Goal: Task Accomplishment & Management: Complete application form

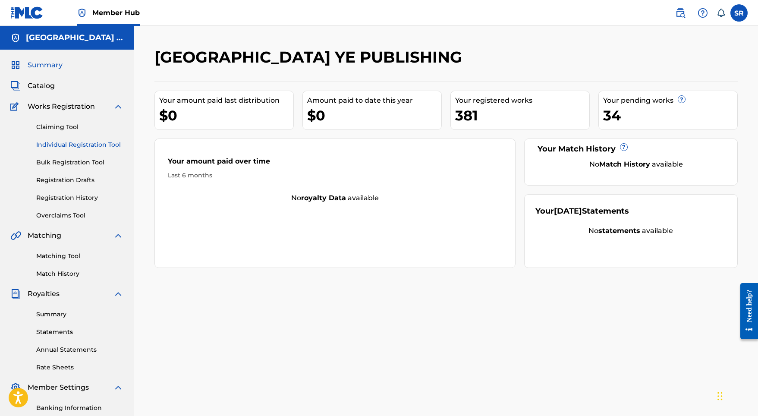
click at [78, 141] on link "Individual Registration Tool" at bounding box center [79, 144] width 87 height 9
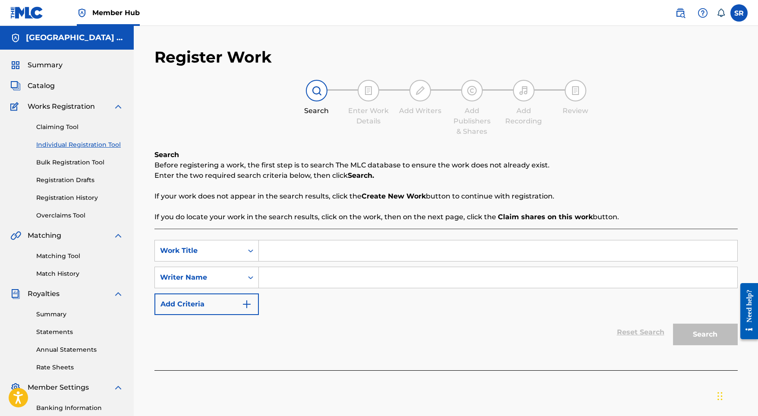
click at [312, 251] on input "Search Form" at bounding box center [498, 250] width 478 height 21
paste input "Pelagus"
type input "Pelagus"
click at [308, 287] on input "Search Form" at bounding box center [498, 277] width 478 height 21
click at [296, 270] on input "Search Form" at bounding box center [498, 277] width 478 height 21
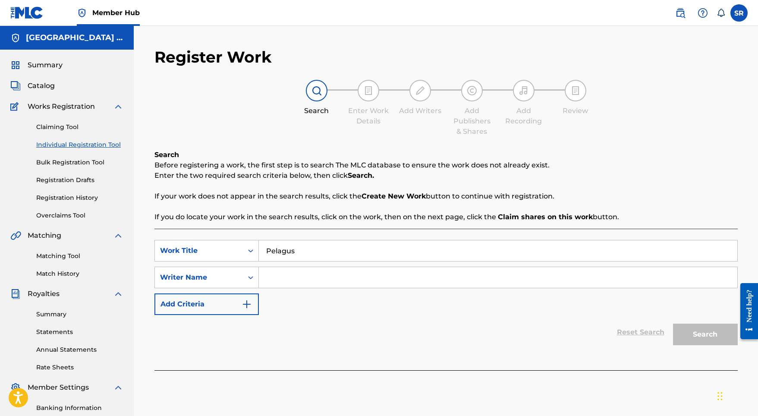
paste input "[PERSON_NAME]"
type input "[PERSON_NAME]"
drag, startPoint x: 313, startPoint y: 255, endPoint x: 236, endPoint y: 244, distance: 77.7
click at [236, 244] on div "SearchWithCriteria82eaa2bc-a7f6-4335-8009-e2b29ae171ce Work Title Pelagus" at bounding box center [445, 251] width 583 height 22
click at [721, 336] on button "Search" at bounding box center [705, 335] width 65 height 22
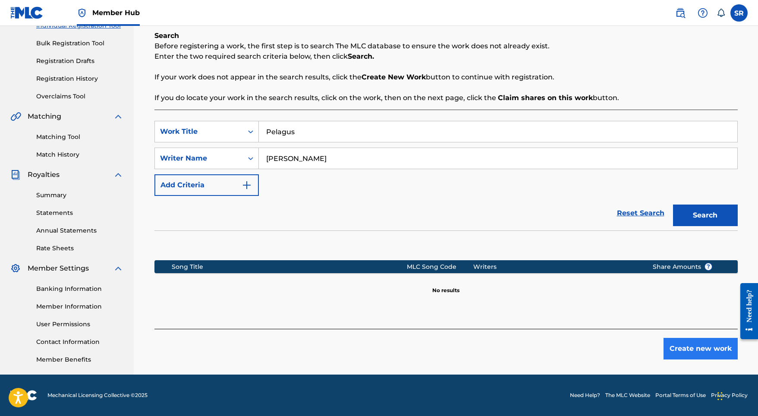
scroll to position [119, 0]
click at [682, 341] on button "Create new work" at bounding box center [700, 349] width 74 height 22
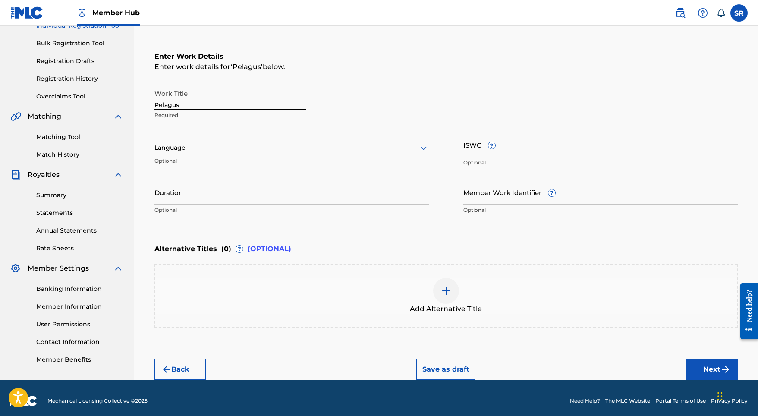
click at [290, 132] on div "Work Title Pelagus Required Language Optional ISWC ? Optional Duration Optional…" at bounding box center [445, 152] width 583 height 134
click at [280, 147] on div at bounding box center [291, 147] width 274 height 11
click at [239, 167] on div "English" at bounding box center [291, 166] width 273 height 19
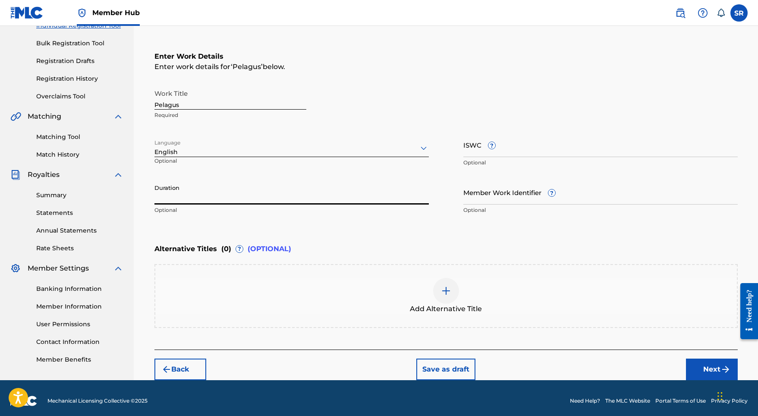
click at [250, 197] on input "Duration" at bounding box center [291, 192] width 274 height 25
type input "02:12"
click at [449, 288] on img at bounding box center [446, 291] width 10 height 10
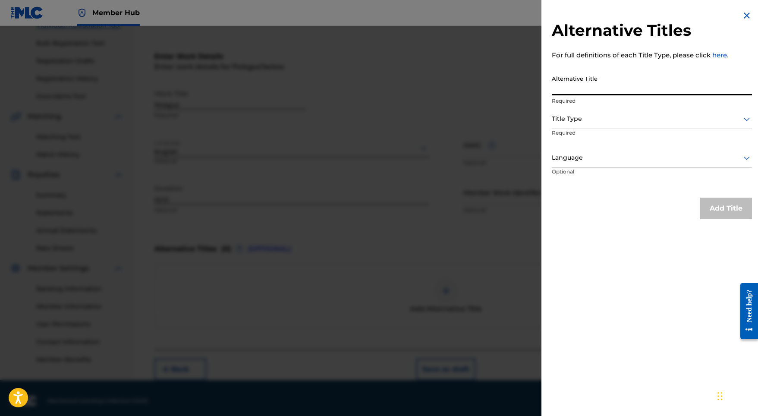
click at [567, 92] on input "Alternative Title" at bounding box center [652, 83] width 200 height 25
paste input "Pelagus"
type input "Pelagus"
click at [563, 126] on div "Title Type" at bounding box center [652, 119] width 200 height 19
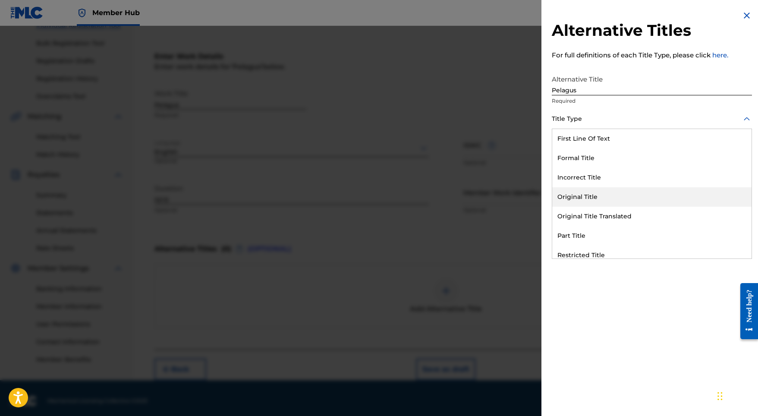
click at [581, 200] on div "Original Title" at bounding box center [651, 196] width 199 height 19
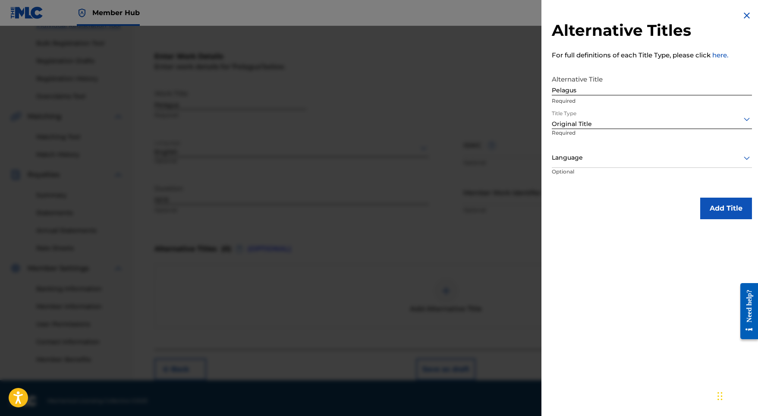
click at [582, 149] on div "Language" at bounding box center [652, 157] width 200 height 19
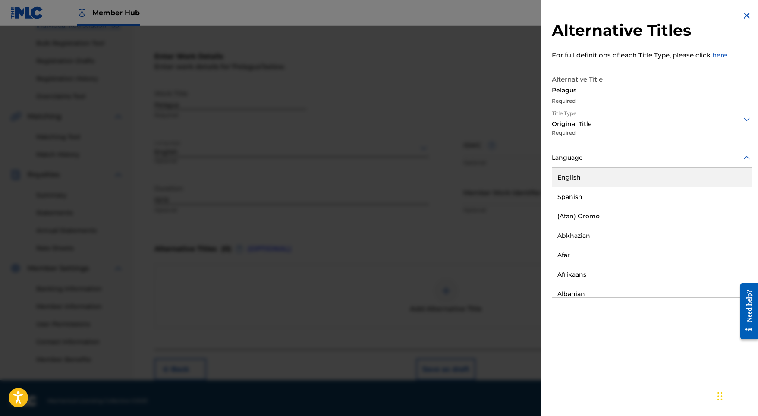
click at [579, 173] on div "English" at bounding box center [651, 177] width 199 height 19
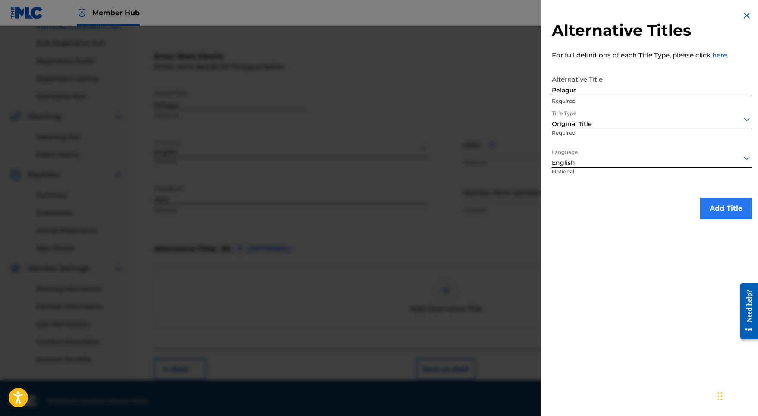
click at [716, 213] on button "Add Title" at bounding box center [726, 209] width 52 height 22
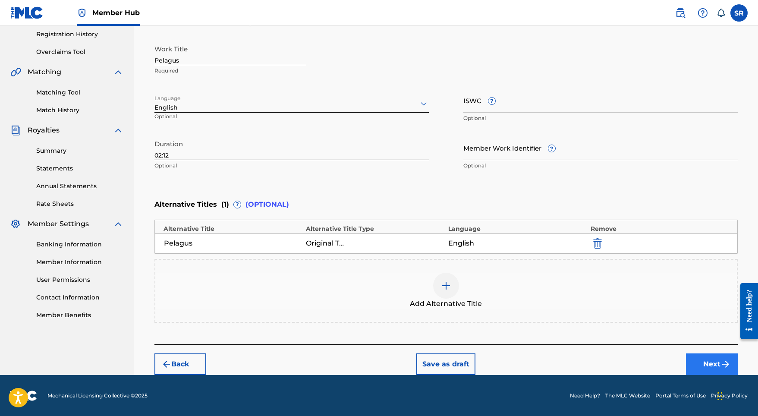
click at [694, 356] on button "Next" at bounding box center [712, 364] width 52 height 22
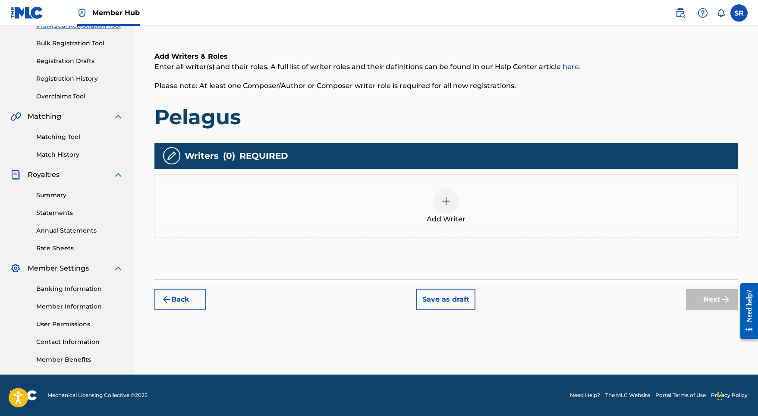
click at [440, 201] on div at bounding box center [446, 201] width 26 height 26
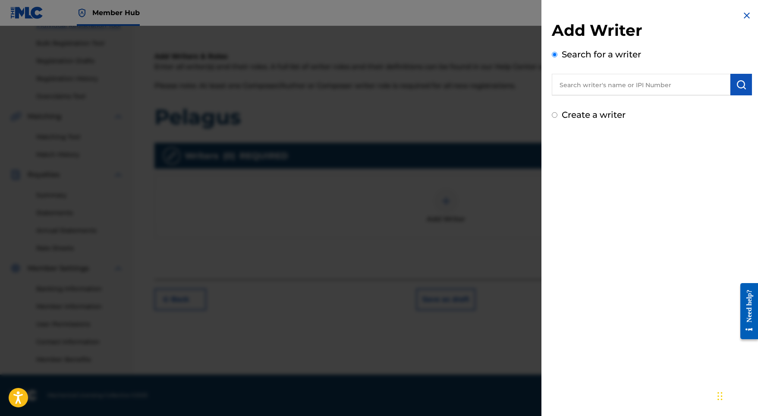
click at [669, 83] on input "text" at bounding box center [641, 85] width 179 height 22
paste input "[PERSON_NAME]"
type input "[PERSON_NAME]"
click at [742, 83] on img "submit" at bounding box center [741, 84] width 10 height 10
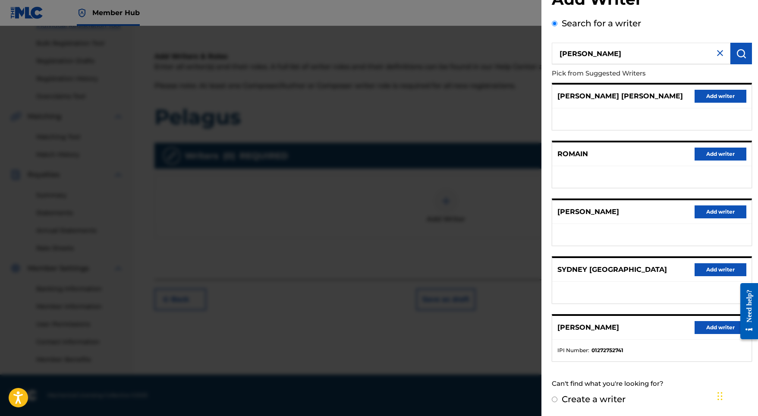
scroll to position [38, 0]
click at [700, 324] on button "Add writer" at bounding box center [720, 327] width 52 height 13
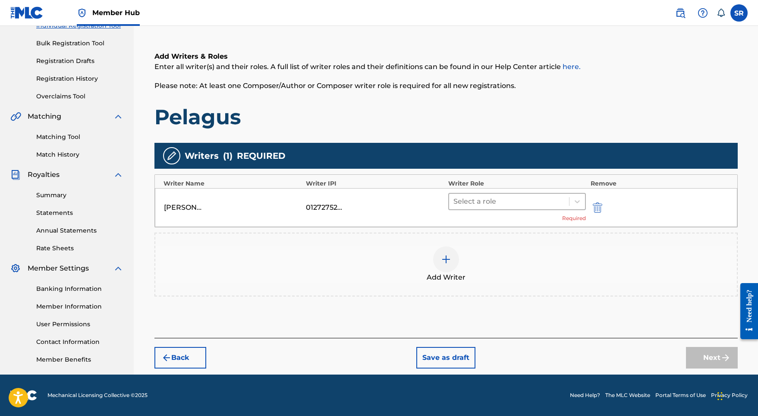
click at [518, 204] on div at bounding box center [509, 201] width 112 height 12
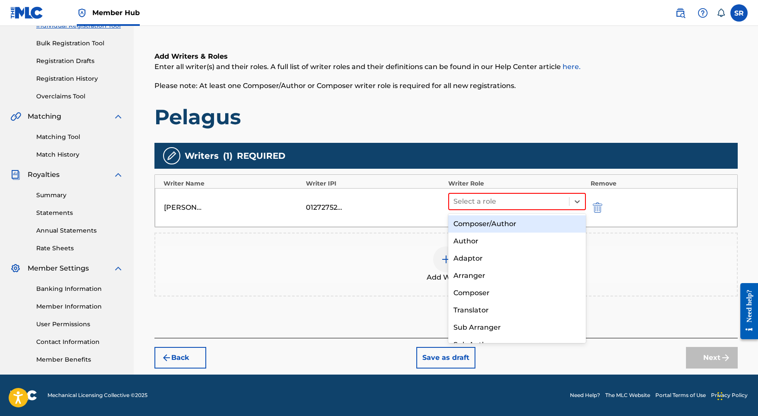
click at [514, 221] on div "Composer/Author" at bounding box center [517, 223] width 138 height 17
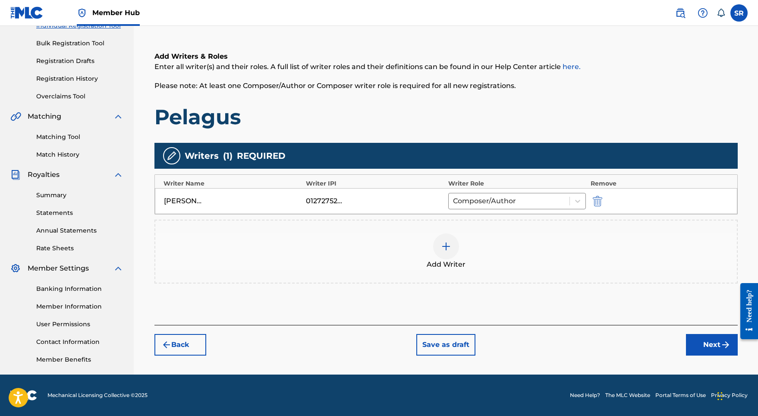
click at [689, 333] on div "Back Save as draft Next" at bounding box center [445, 340] width 583 height 31
click at [693, 340] on button "Next" at bounding box center [712, 345] width 52 height 22
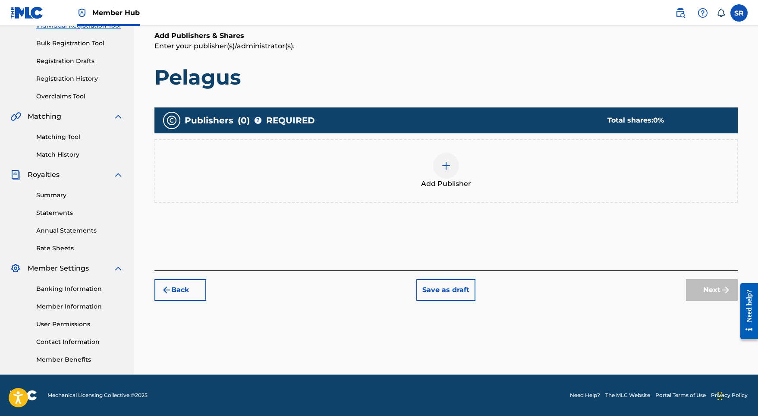
scroll to position [39, 0]
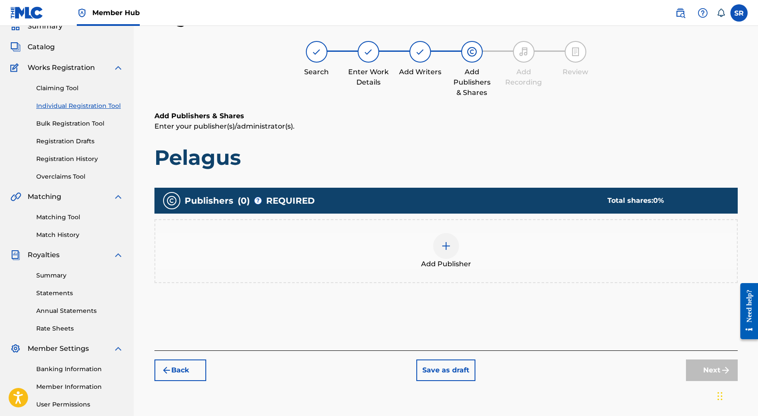
click at [438, 237] on div at bounding box center [446, 246] width 26 height 26
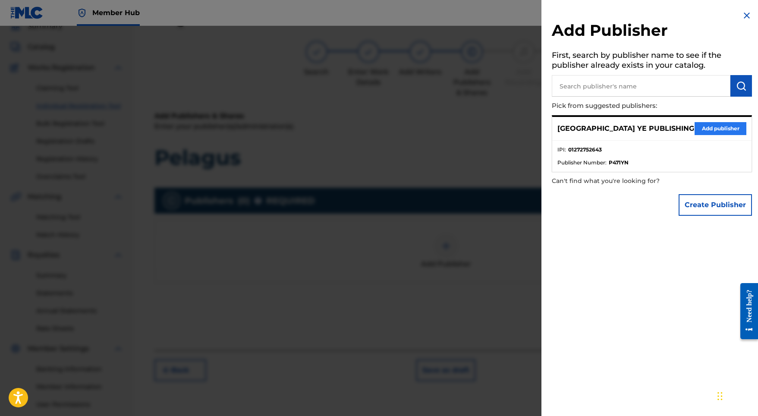
click at [713, 123] on button "Add publisher" at bounding box center [720, 128] width 52 height 13
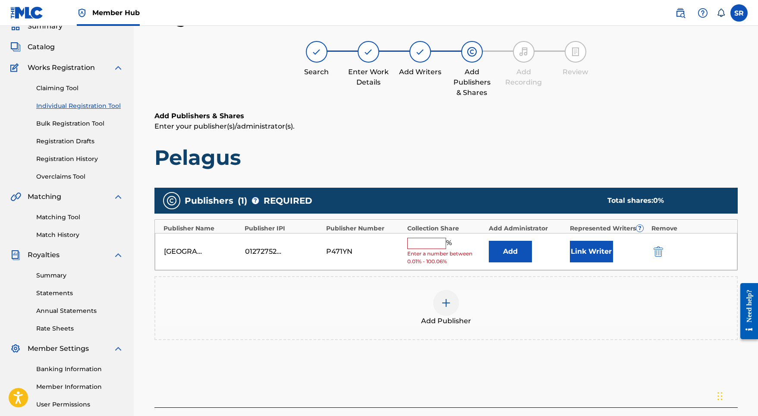
click at [426, 240] on input "text" at bounding box center [426, 243] width 39 height 11
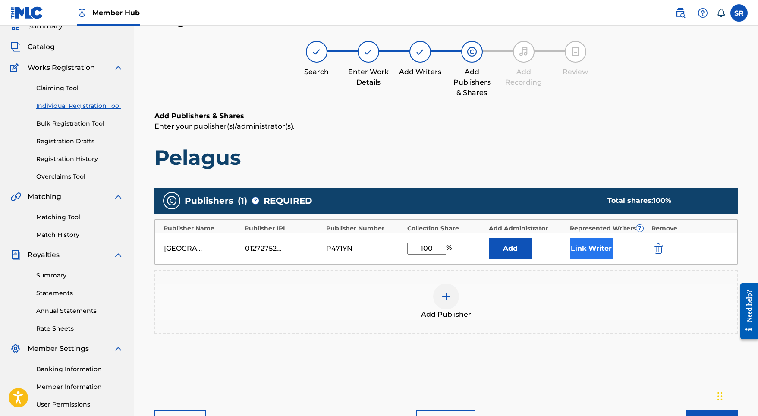
type input "100"
click at [593, 250] on button "Link Writer" at bounding box center [591, 249] width 43 height 22
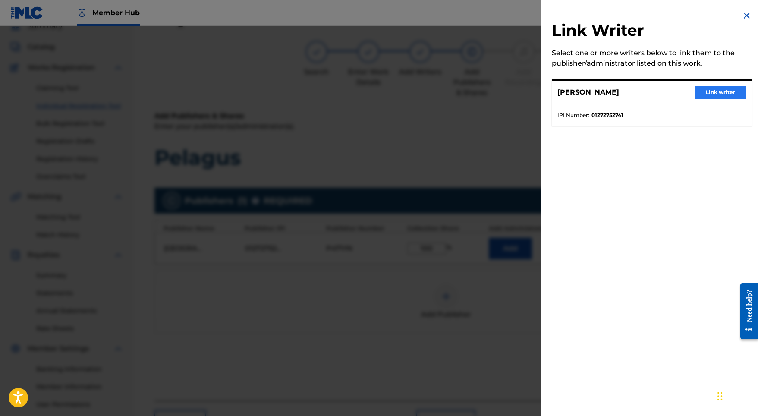
click at [701, 93] on button "Link writer" at bounding box center [720, 92] width 52 height 13
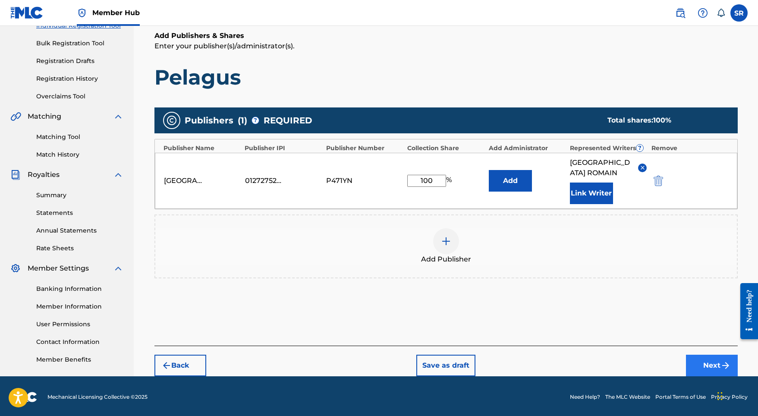
click at [689, 355] on button "Next" at bounding box center [712, 366] width 52 height 22
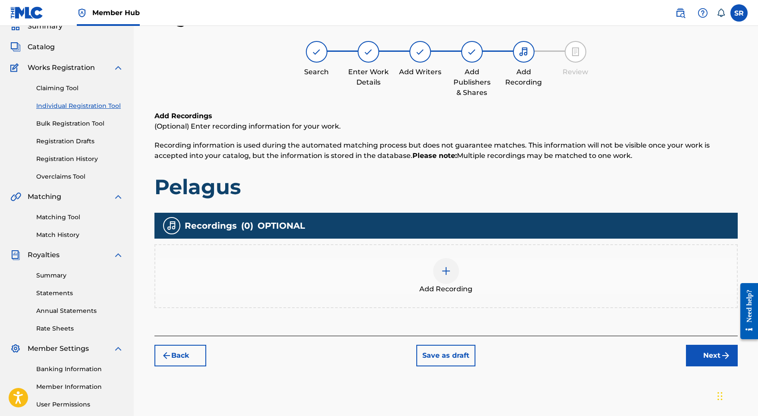
click at [452, 254] on div "Add Recording" at bounding box center [445, 276] width 583 height 64
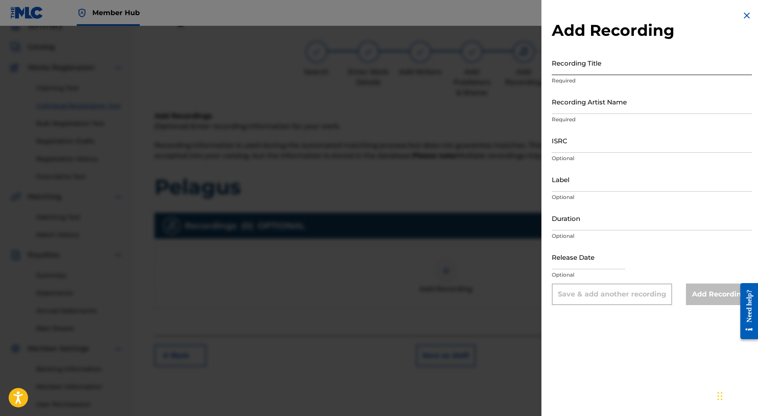
click at [590, 70] on input "Recording Title" at bounding box center [652, 62] width 200 height 25
paste input "Pelagus"
type input "Pelagus"
click at [575, 112] on input "Recording Artist Name" at bounding box center [652, 101] width 200 height 25
paste input "[PERSON_NAME]"
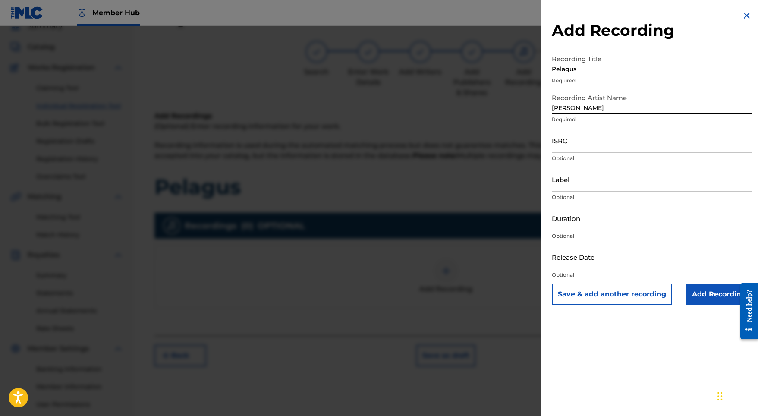
type input "[PERSON_NAME]"
click at [572, 154] on p "Optional" at bounding box center [652, 158] width 200 height 8
click at [572, 149] on input "ISRC" at bounding box center [652, 140] width 200 height 25
paste input "USL4Q2332508"
type input "USL4Q2332508"
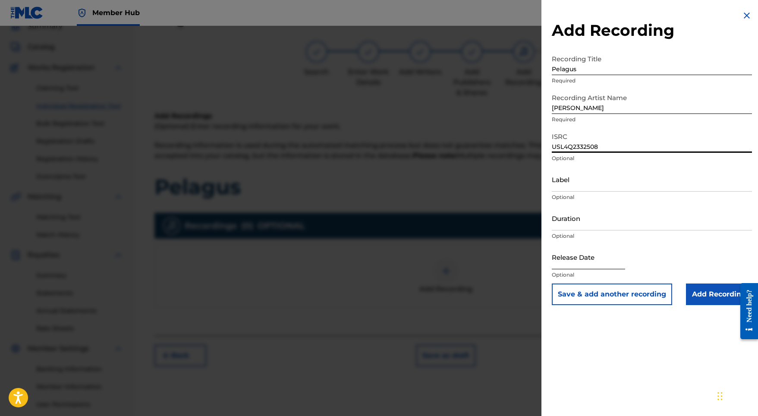
click at [584, 262] on input "text" at bounding box center [588, 257] width 73 height 25
select select "8"
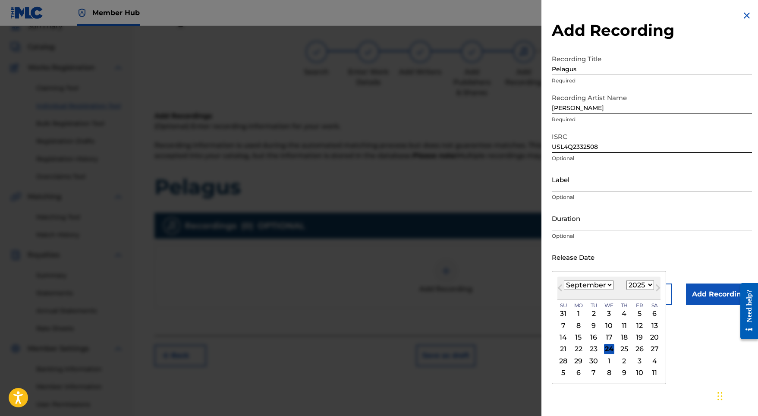
click at [626, 280] on div "1899 1900 1901 1902 1903 1904 1905 1906 1907 1908 1909 1910 1911 1912 1913 1914…" at bounding box center [640, 285] width 28 height 10
select select "2023"
click at [634, 323] on div "8" at bounding box center [639, 325] width 10 height 10
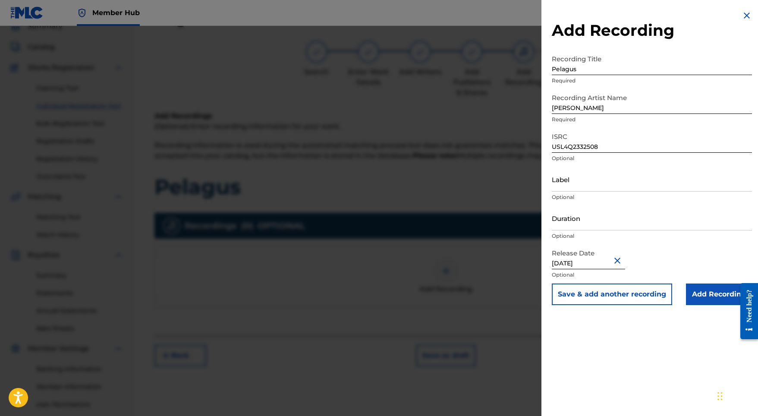
type input "[DATE]"
click at [592, 215] on input "Duration" at bounding box center [652, 218] width 200 height 25
type input "02:12"
click at [704, 299] on input "Add Recording" at bounding box center [719, 294] width 66 height 22
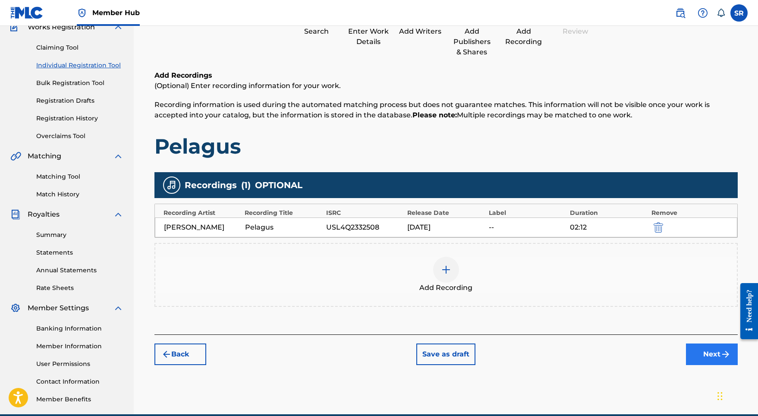
click at [699, 353] on button "Next" at bounding box center [712, 354] width 52 height 22
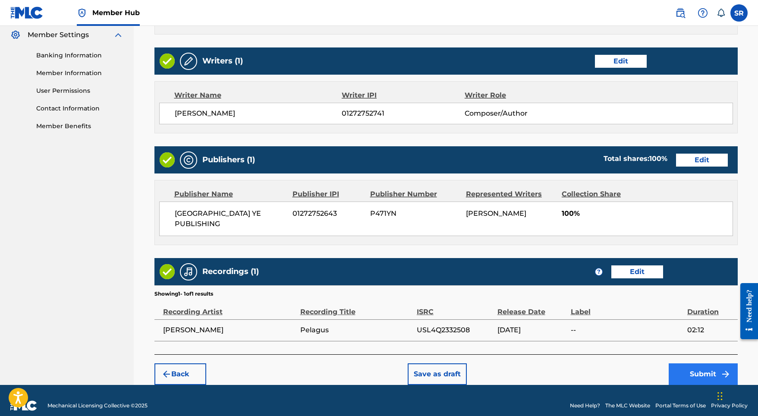
scroll to position [352, 0]
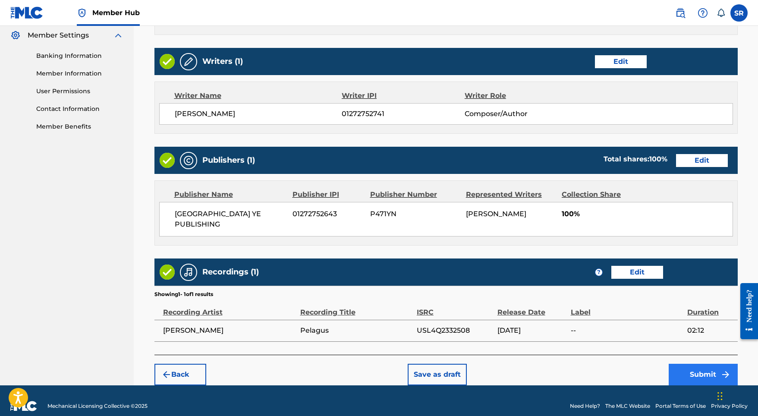
click at [707, 368] on button "Submit" at bounding box center [703, 375] width 69 height 22
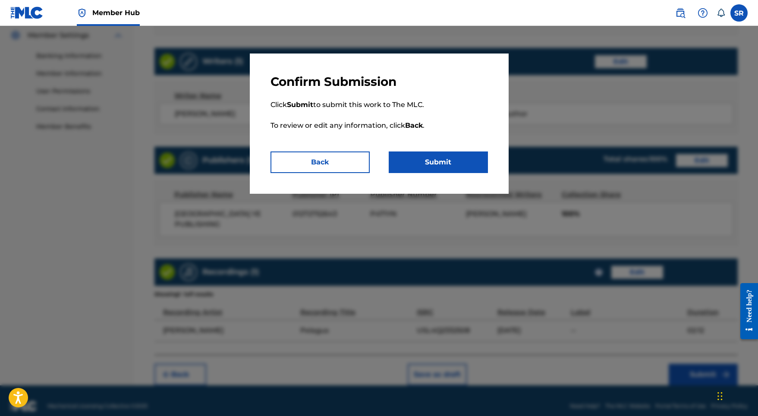
click at [453, 145] on p "Click Submit to submit this work to The MLC. To review or edit any information,…" at bounding box center [378, 120] width 217 height 62
click at [453, 157] on button "Submit" at bounding box center [438, 162] width 99 height 22
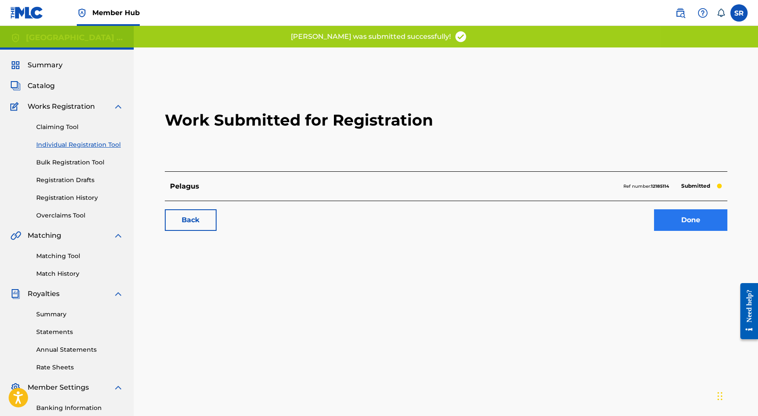
click at [659, 221] on link "Done" at bounding box center [690, 220] width 73 height 22
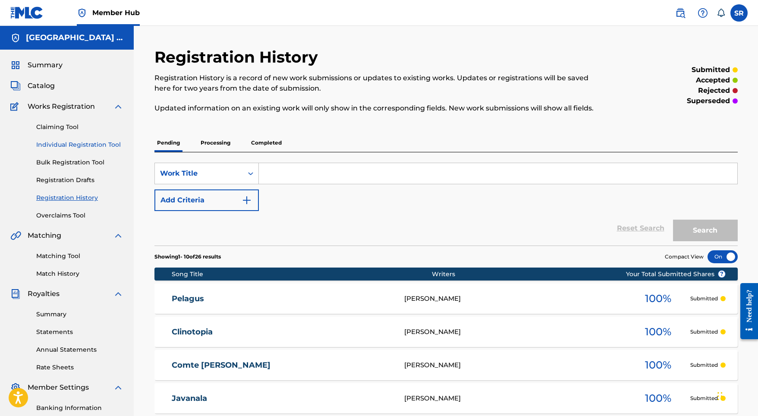
click at [110, 145] on link "Individual Registration Tool" at bounding box center [79, 144] width 87 height 9
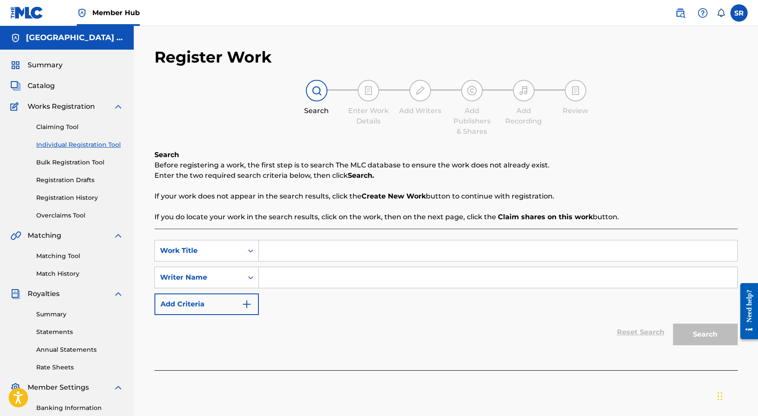
click at [331, 251] on input "Search Form" at bounding box center [498, 250] width 478 height 21
paste input "Aequor"
type input "Aequor"
paste input "Aequor"
click at [332, 284] on input "Aequor" at bounding box center [498, 277] width 478 height 21
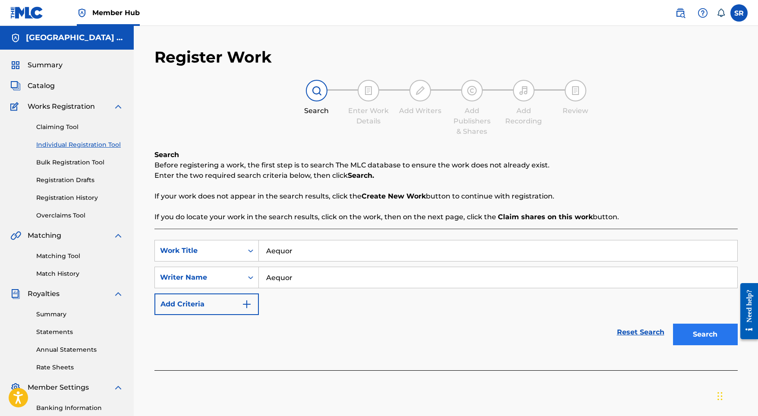
type input "Aequor"
click at [685, 329] on button "Search" at bounding box center [705, 335] width 65 height 22
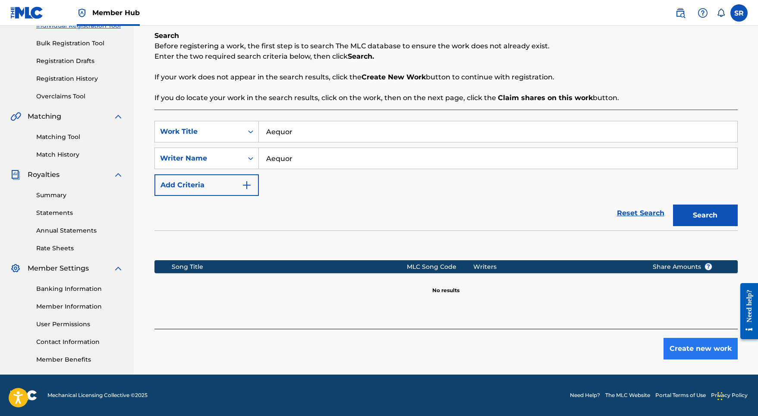
scroll to position [119, 0]
click at [704, 356] on button "Create new work" at bounding box center [700, 349] width 74 height 22
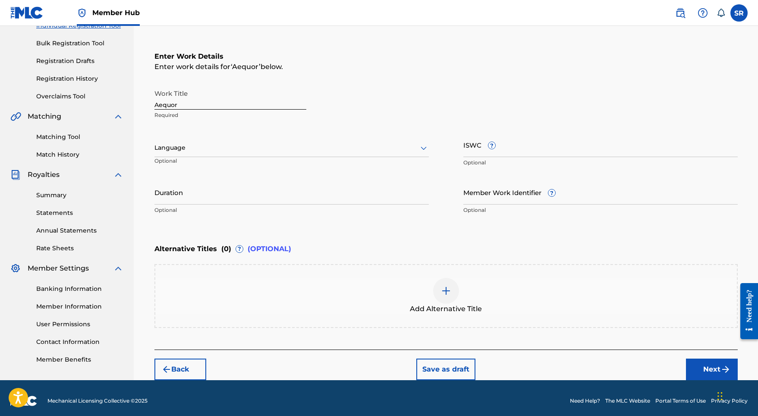
click at [312, 151] on div at bounding box center [291, 147] width 274 height 11
click at [271, 164] on div "English" at bounding box center [291, 166] width 273 height 19
click at [269, 195] on input "Duration" at bounding box center [291, 192] width 274 height 25
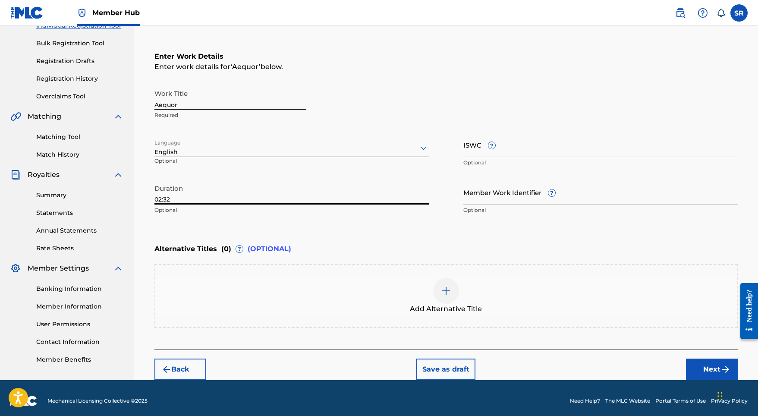
type input "02:32"
click at [466, 299] on div "Add Alternative Title" at bounding box center [445, 296] width 581 height 36
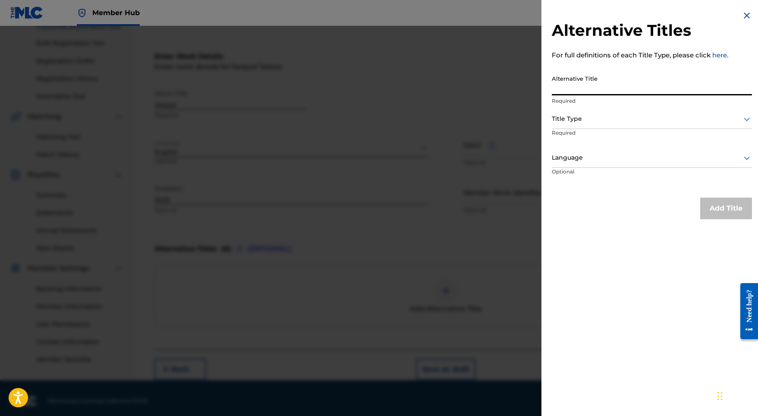
click at [560, 88] on input "Alternative Title" at bounding box center [652, 83] width 200 height 25
paste input "Aequor"
type input "Aequor"
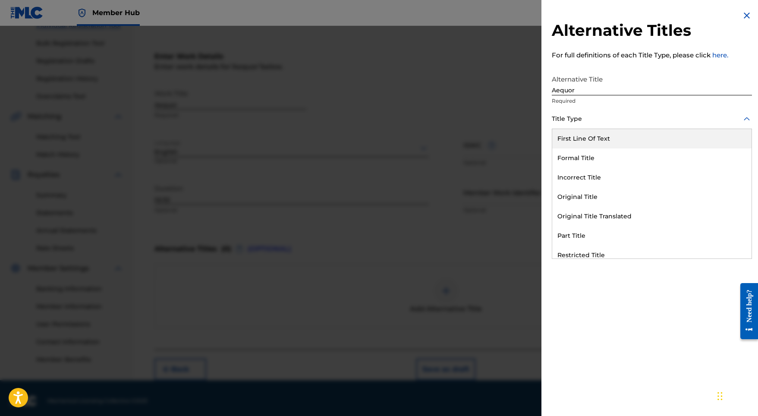
click at [570, 111] on div "Title Type" at bounding box center [652, 119] width 200 height 19
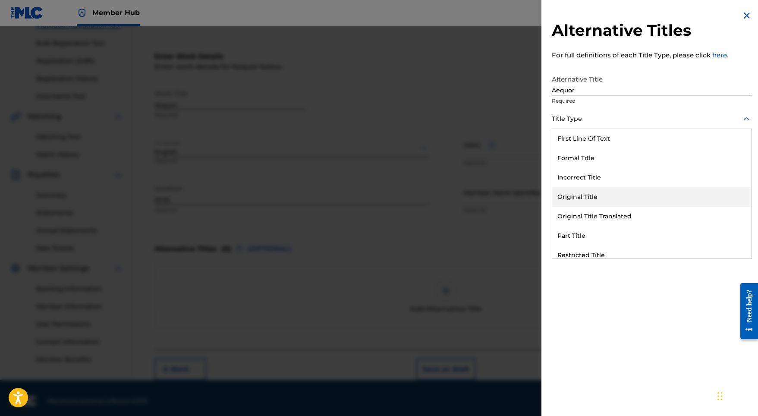
click at [584, 190] on div "Original Title" at bounding box center [651, 196] width 199 height 19
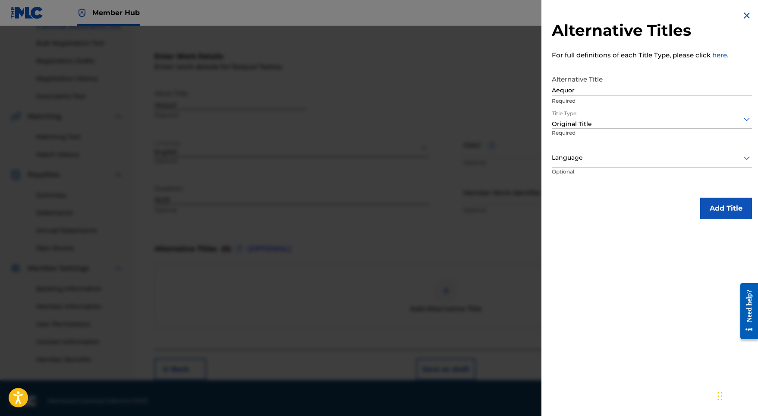
click at [591, 149] on div "Language" at bounding box center [652, 157] width 200 height 19
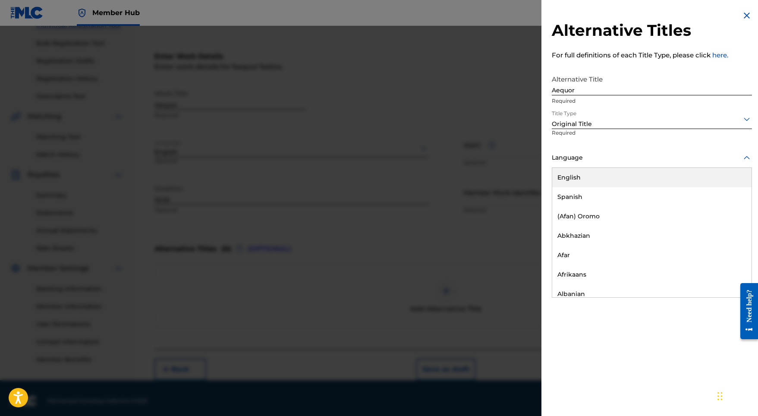
click at [593, 180] on div "English" at bounding box center [651, 177] width 199 height 19
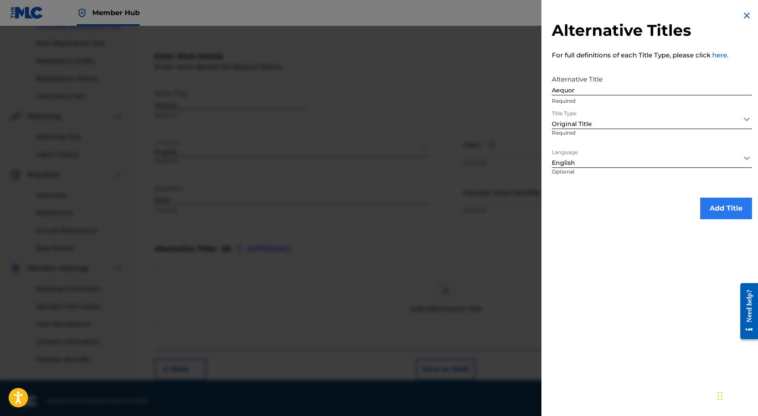
click at [730, 217] on button "Add Title" at bounding box center [726, 209] width 52 height 22
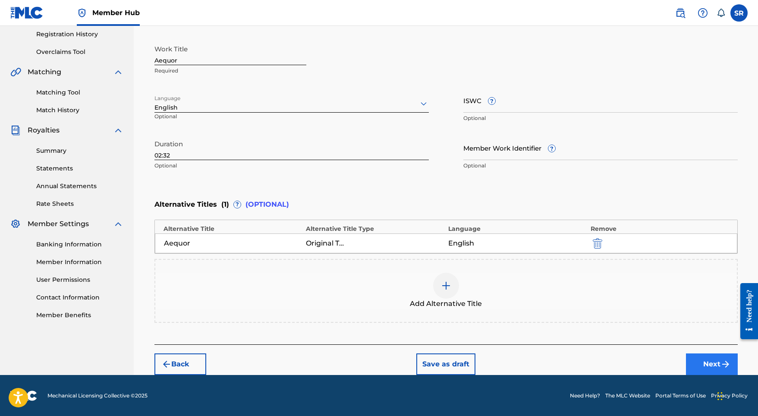
click at [692, 362] on button "Next" at bounding box center [712, 364] width 52 height 22
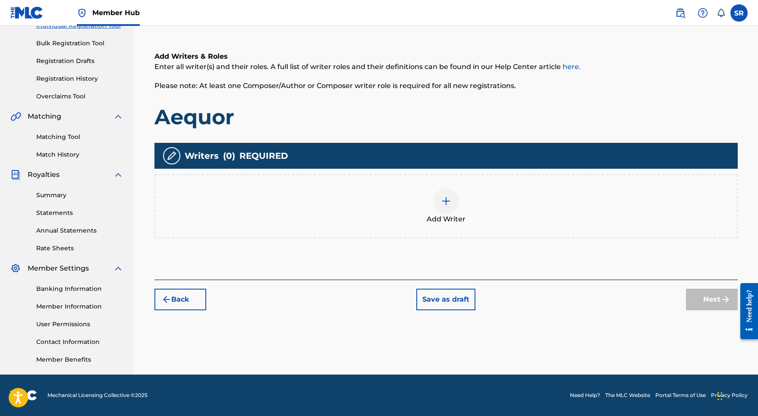
click at [470, 190] on div "Add Writer" at bounding box center [445, 206] width 581 height 36
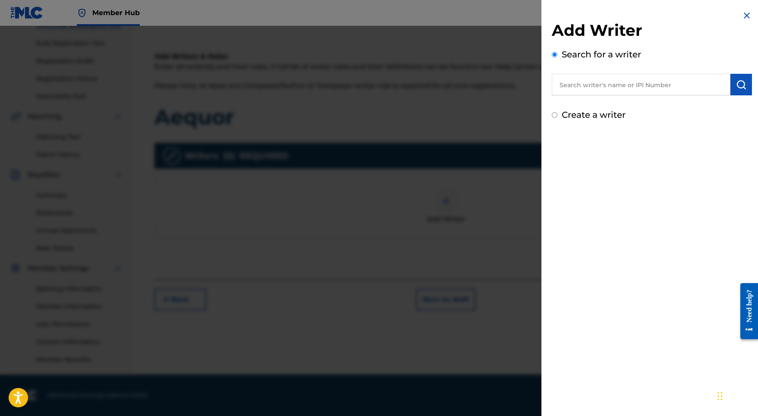
click at [642, 85] on input "text" at bounding box center [641, 85] width 179 height 22
paste input "[PERSON_NAME]"
type input "[PERSON_NAME]"
click at [730, 81] on button "submit" at bounding box center [741, 85] width 22 height 22
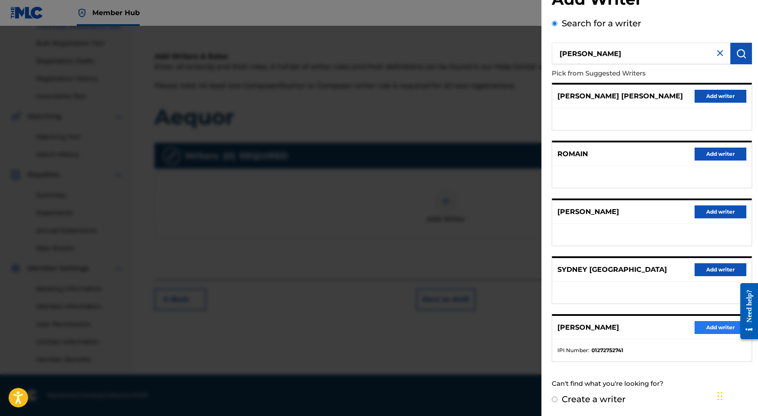
scroll to position [38, 0]
click at [712, 330] on button "Add writer" at bounding box center [720, 327] width 52 height 13
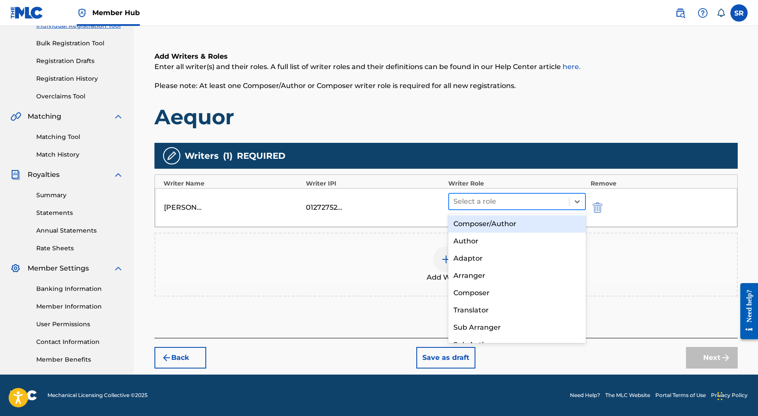
click at [493, 205] on div at bounding box center [509, 201] width 112 height 12
click at [478, 226] on div "Composer/Author" at bounding box center [517, 223] width 138 height 17
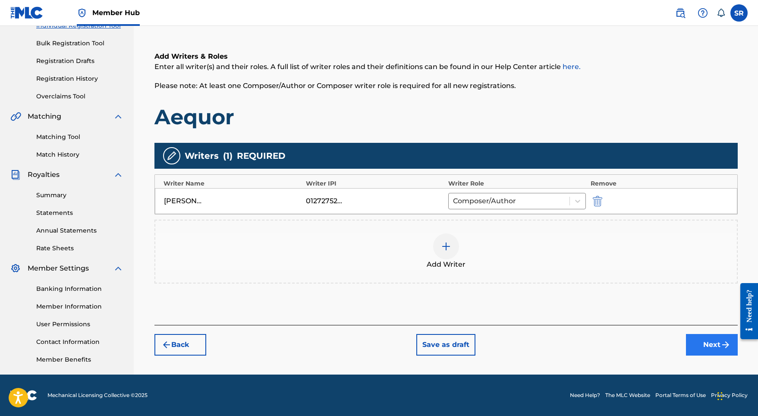
click at [708, 340] on button "Next" at bounding box center [712, 345] width 52 height 22
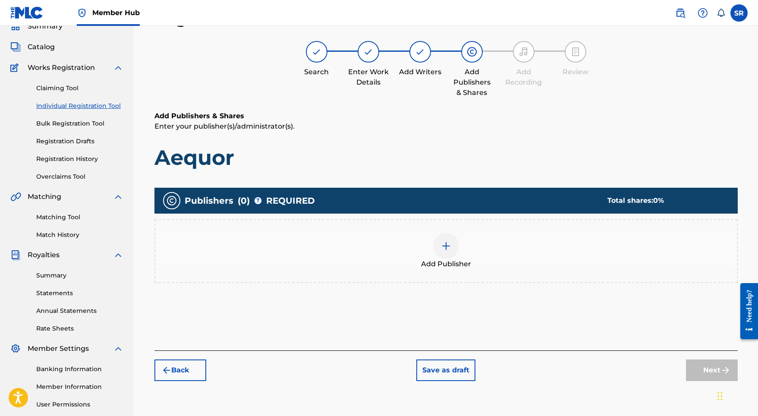
click at [415, 239] on div "Add Publisher" at bounding box center [445, 251] width 581 height 36
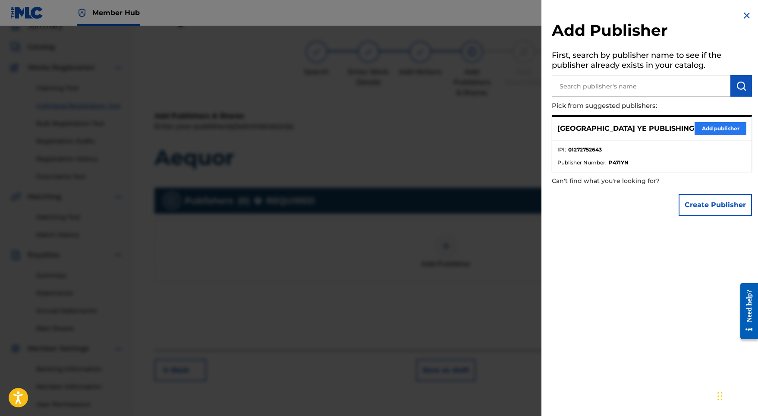
click at [697, 126] on button "Add publisher" at bounding box center [720, 128] width 52 height 13
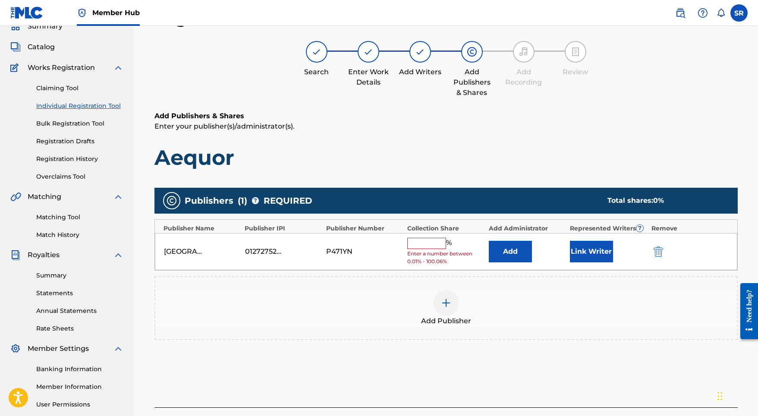
click at [426, 240] on input "text" at bounding box center [426, 243] width 39 height 11
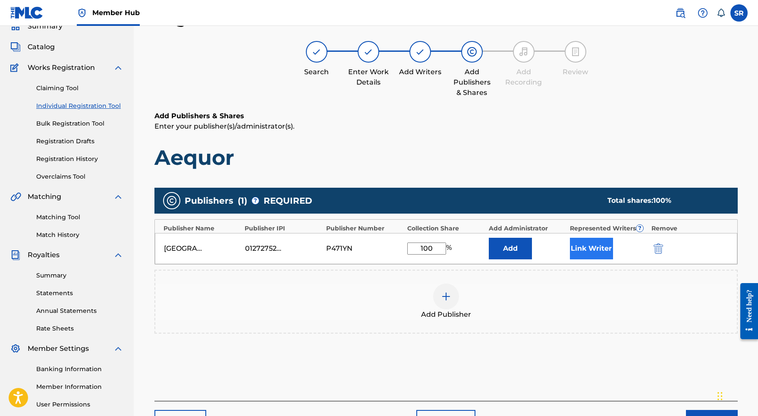
type input "100"
click at [582, 242] on button "Link Writer" at bounding box center [591, 249] width 43 height 22
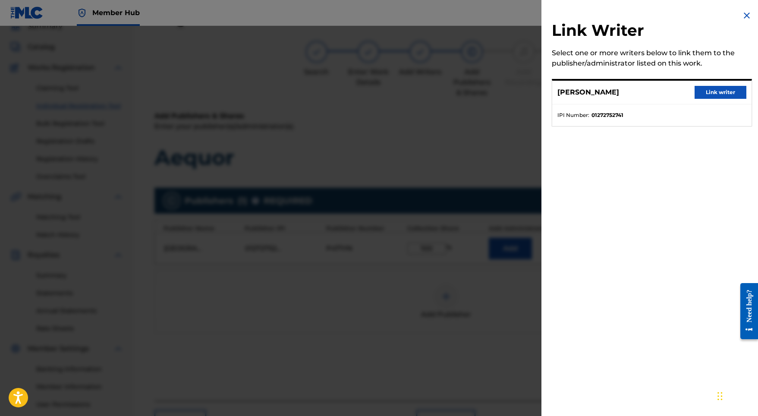
click at [709, 84] on div "[PERSON_NAME] Link writer" at bounding box center [651, 93] width 199 height 24
click at [707, 93] on button "Link writer" at bounding box center [720, 92] width 52 height 13
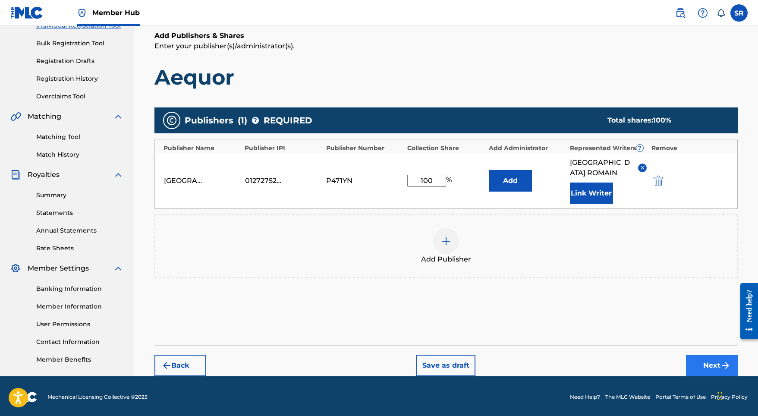
click at [708, 364] on button "Next" at bounding box center [712, 366] width 52 height 22
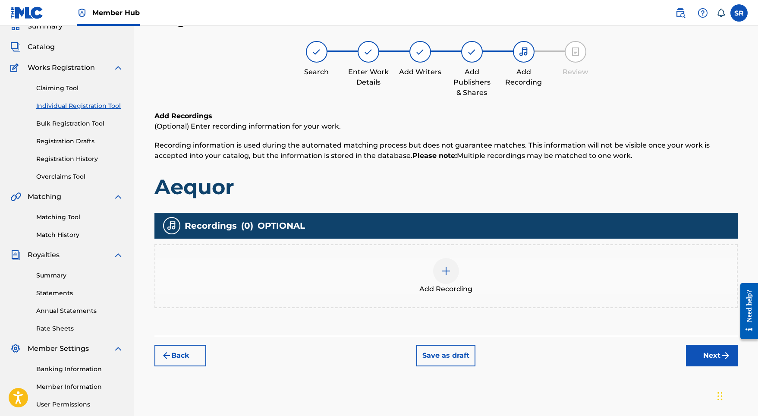
click at [453, 252] on div "Add Recording" at bounding box center [445, 276] width 583 height 64
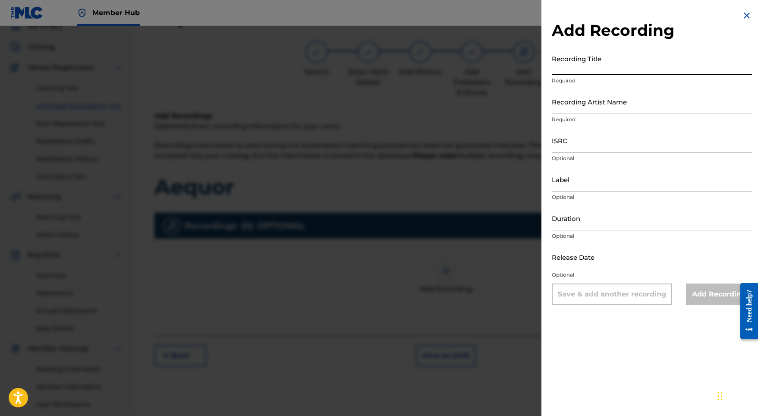
click at [606, 66] on input "Recording Title" at bounding box center [652, 62] width 200 height 25
paste input "Aequor"
type input "Aequor"
click at [600, 108] on input "Recording Artist Name" at bounding box center [652, 101] width 200 height 25
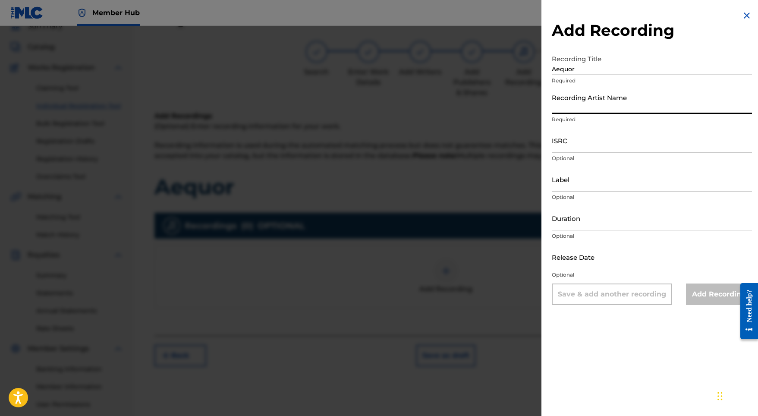
paste input "[PERSON_NAME]"
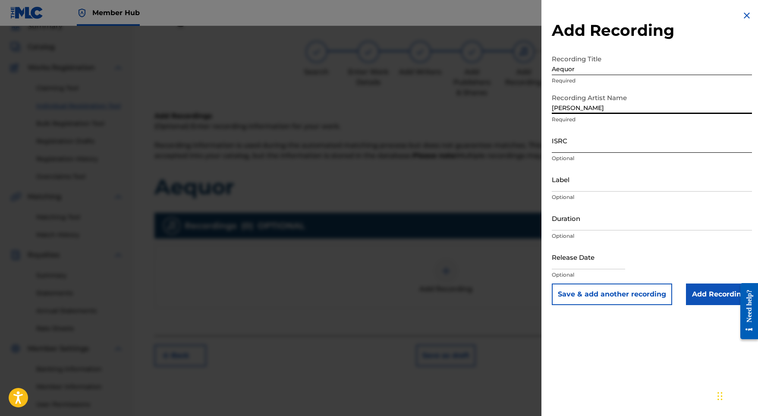
type input "[PERSON_NAME]"
click at [574, 137] on input "ISRC" at bounding box center [652, 140] width 200 height 25
paste input "USL4Q2332509"
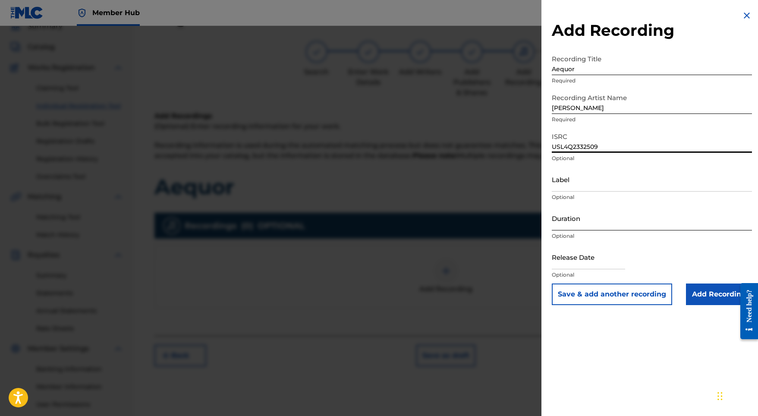
type input "USL4Q2332509"
click at [575, 215] on input "Duration" at bounding box center [652, 218] width 200 height 25
type input "02:32"
click at [599, 255] on input "text" at bounding box center [588, 257] width 73 height 25
select select "8"
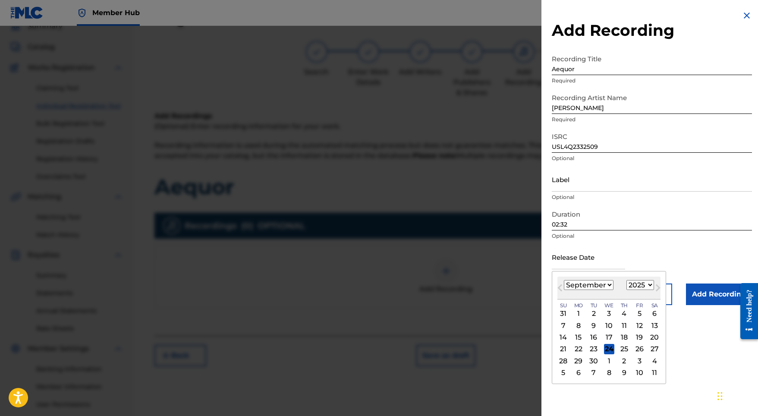
select select "2023"
click at [634, 323] on div "8" at bounding box center [639, 325] width 10 height 10
type input "[DATE]"
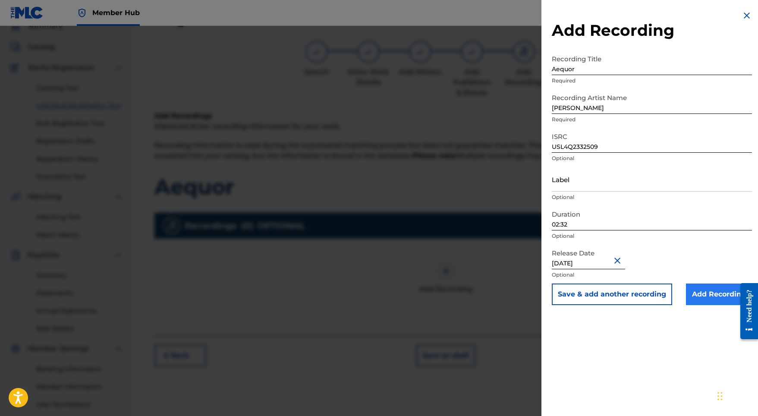
click at [697, 292] on input "Add Recording" at bounding box center [719, 294] width 66 height 22
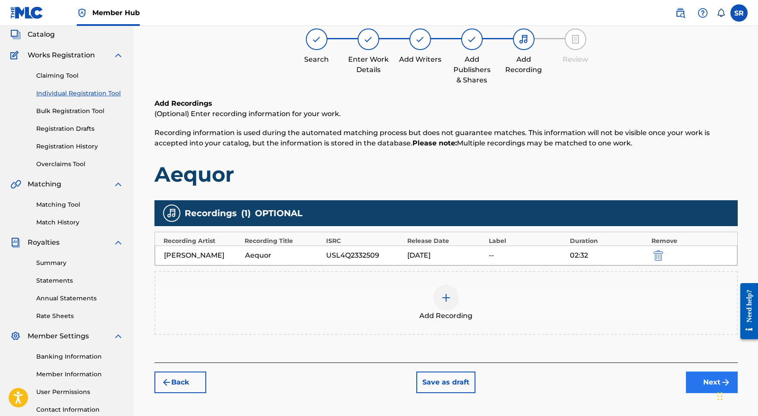
click at [704, 386] on button "Next" at bounding box center [712, 382] width 52 height 22
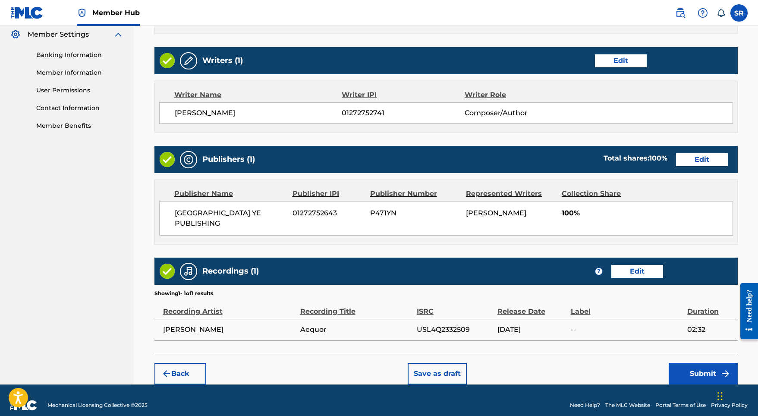
scroll to position [352, 0]
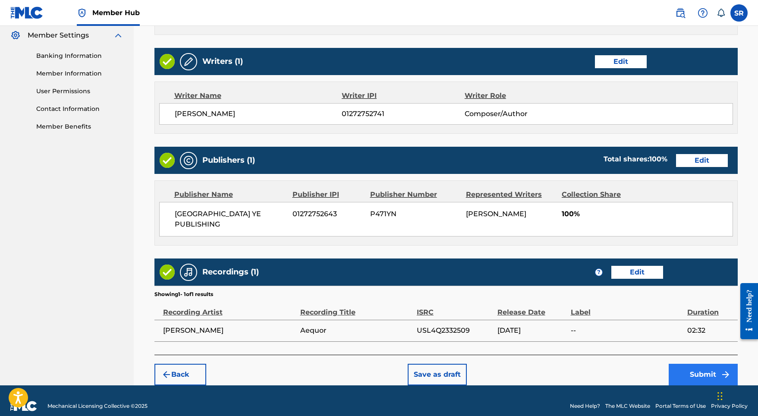
click at [687, 364] on button "Submit" at bounding box center [703, 375] width 69 height 22
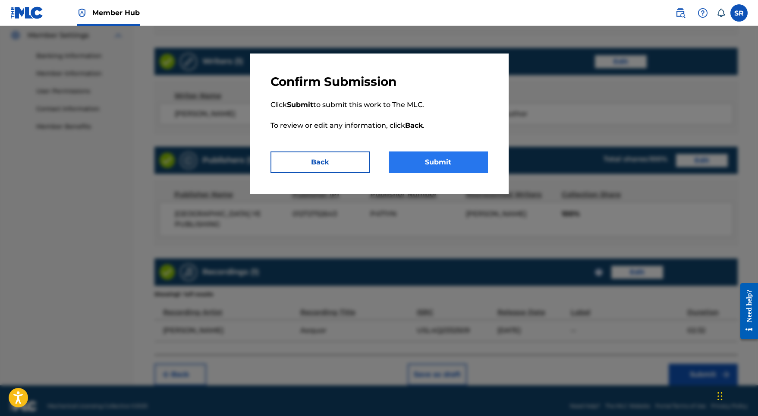
click at [460, 166] on button "Submit" at bounding box center [438, 162] width 99 height 22
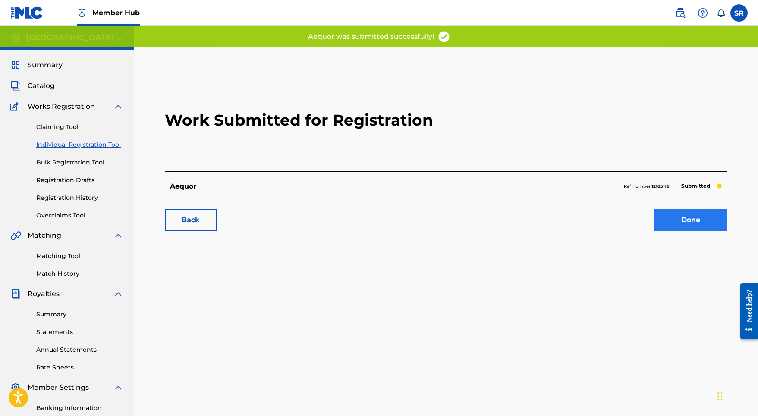
click at [690, 221] on link "Done" at bounding box center [690, 220] width 73 height 22
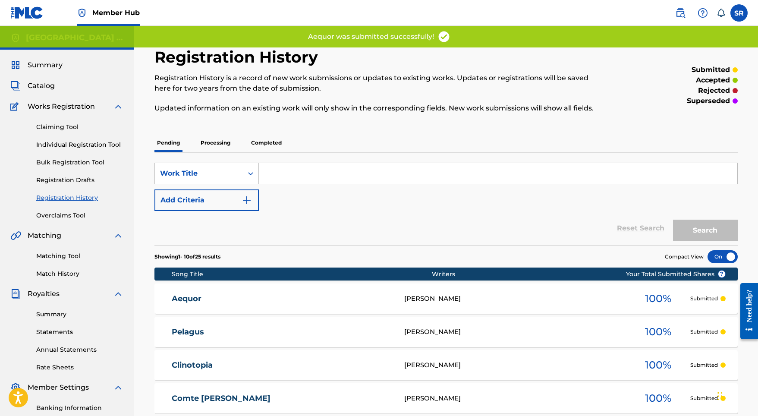
click at [86, 151] on div "Claiming Tool Individual Registration Tool Bulk Registration Tool Registration …" at bounding box center [66, 166] width 113 height 108
click at [88, 148] on link "Individual Registration Tool" at bounding box center [79, 144] width 87 height 9
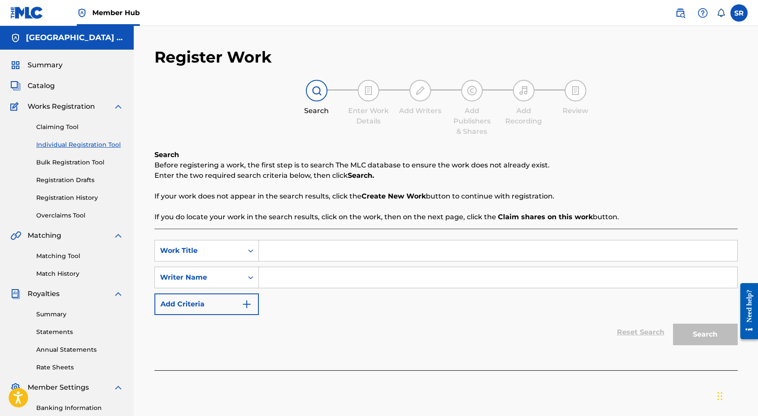
click at [326, 248] on input "Search Form" at bounding box center [498, 250] width 478 height 21
paste input "Plainsea"
type input "Plainsea"
click at [328, 278] on input "Search Form" at bounding box center [498, 277] width 478 height 21
paste input "Plainsea"
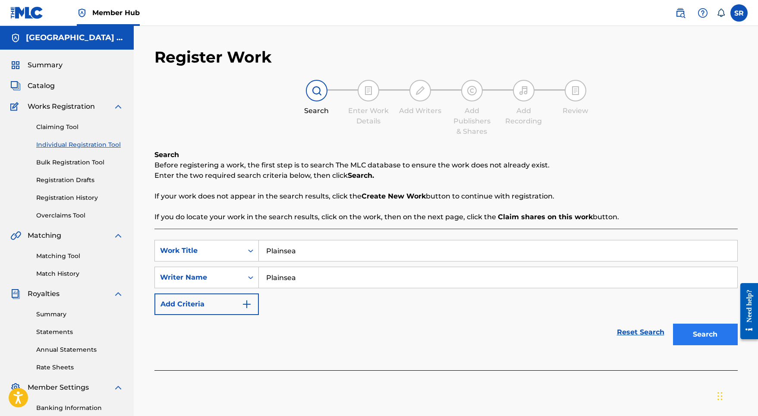
type input "Plainsea"
click at [698, 327] on button "Search" at bounding box center [705, 335] width 65 height 22
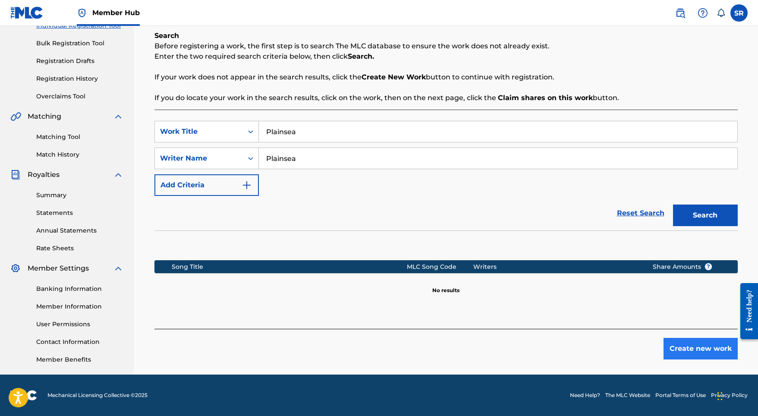
scroll to position [119, 0]
click at [685, 339] on button "Create new work" at bounding box center [700, 349] width 74 height 22
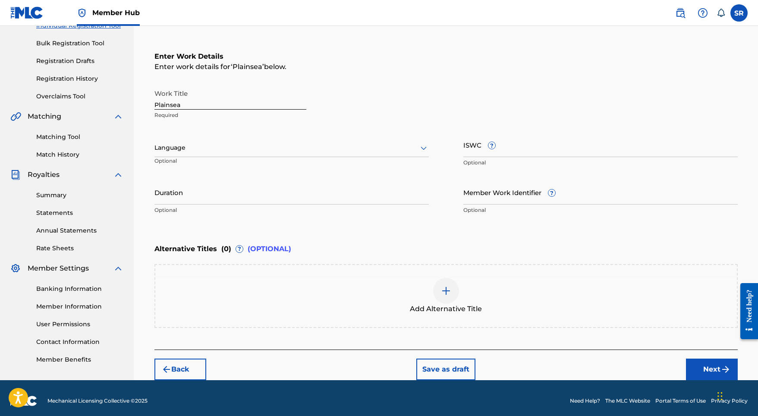
click at [300, 154] on div "Language" at bounding box center [291, 148] width 274 height 18
click at [285, 167] on div "English" at bounding box center [291, 166] width 273 height 19
click at [286, 201] on input "Duration" at bounding box center [291, 192] width 274 height 25
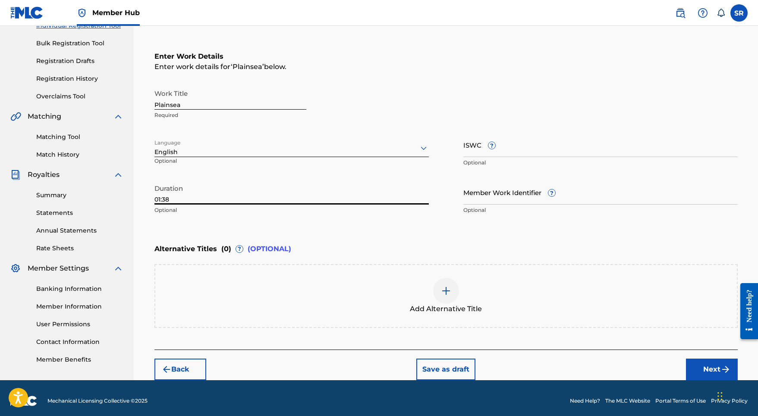
type input "01:38"
click at [450, 280] on div at bounding box center [446, 291] width 26 height 26
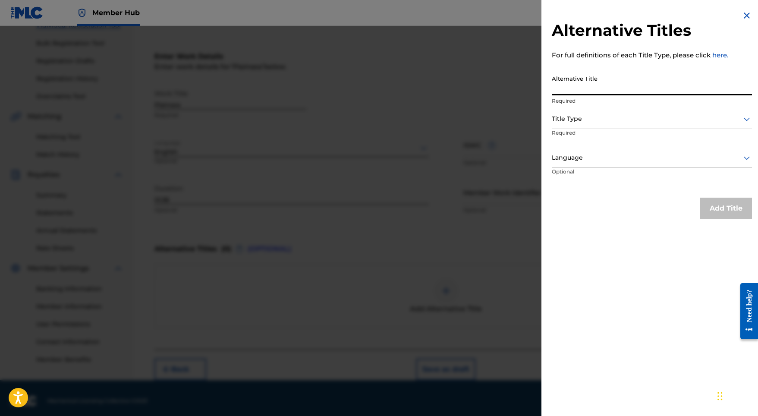
click at [574, 90] on input "Alternative Title" at bounding box center [652, 83] width 200 height 25
paste input "Plainsea"
type input "Plainsea"
click at [575, 109] on div "Alternative Title Plainsea Required Title Type Required Language Optional" at bounding box center [652, 129] width 200 height 116
click at [575, 113] on div at bounding box center [652, 118] width 200 height 11
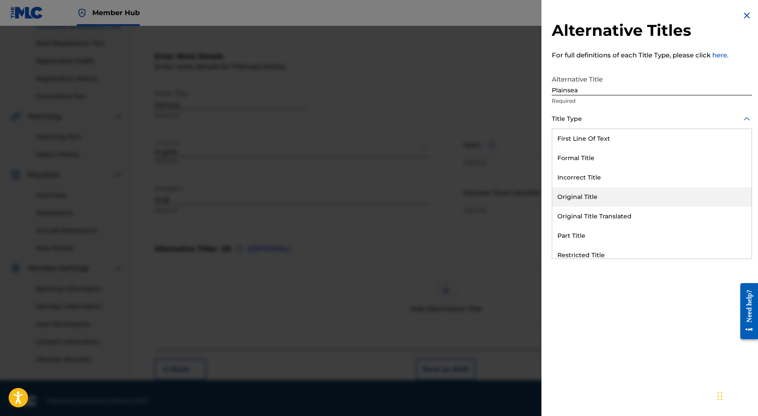
click at [594, 189] on div "Original Title" at bounding box center [651, 196] width 199 height 19
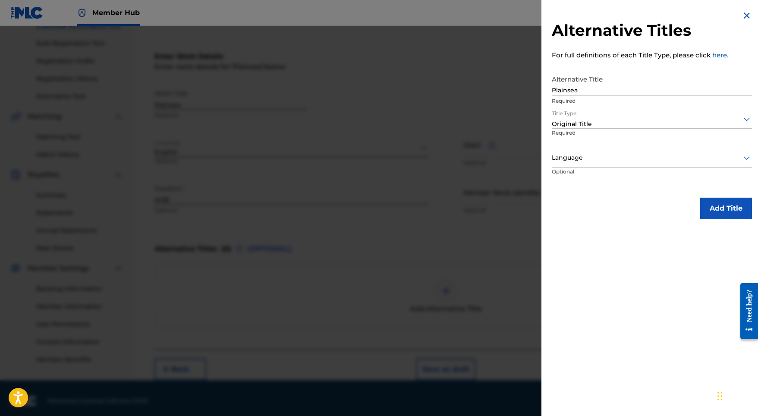
click at [595, 168] on p "Optional" at bounding box center [584, 177] width 65 height 19
click at [594, 166] on div "Language" at bounding box center [652, 157] width 200 height 19
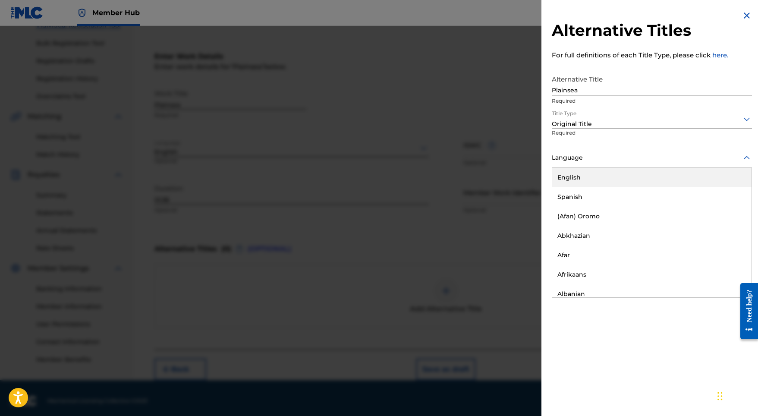
click at [590, 179] on div "English" at bounding box center [651, 177] width 199 height 19
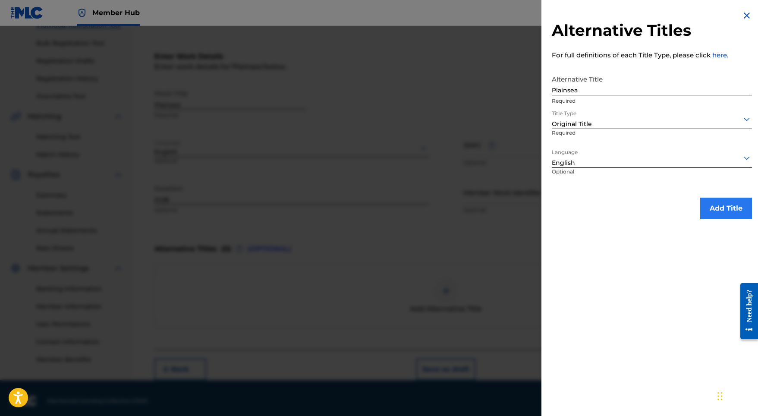
click at [718, 215] on button "Add Title" at bounding box center [726, 209] width 52 height 22
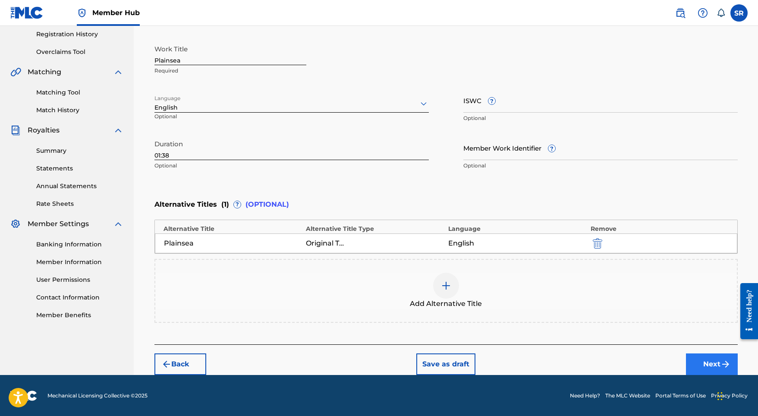
click at [698, 353] on button "Next" at bounding box center [712, 364] width 52 height 22
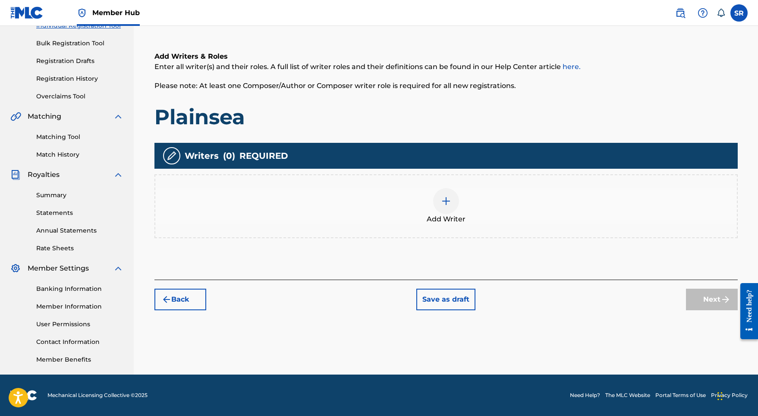
click at [475, 208] on div "Add Writer" at bounding box center [445, 206] width 581 height 36
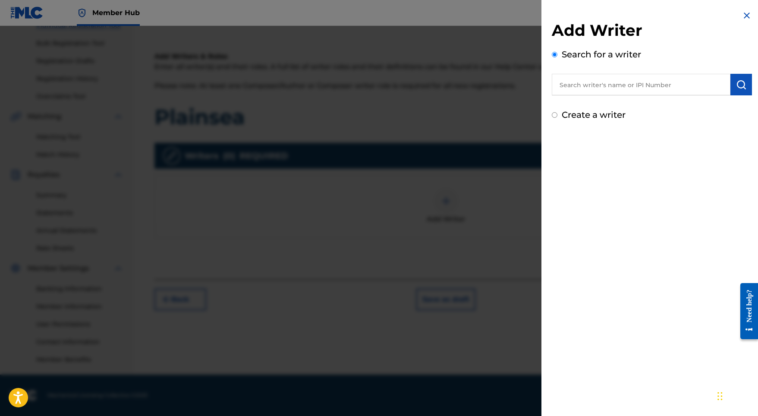
click at [655, 88] on input "text" at bounding box center [641, 85] width 179 height 22
paste input "[PERSON_NAME]"
type input "[PERSON_NAME]"
click at [736, 81] on img "submit" at bounding box center [741, 84] width 10 height 10
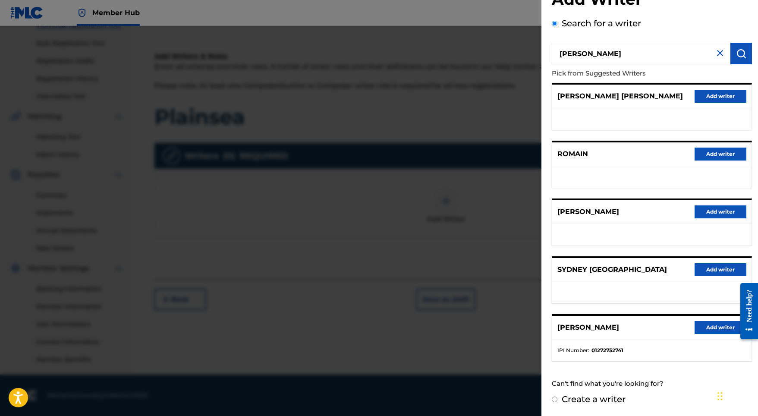
scroll to position [38, 0]
click at [715, 314] on div "[PERSON_NAME] Add writer IPI Number : 01272752741" at bounding box center [652, 337] width 200 height 47
click at [715, 321] on button "Add writer" at bounding box center [720, 327] width 52 height 13
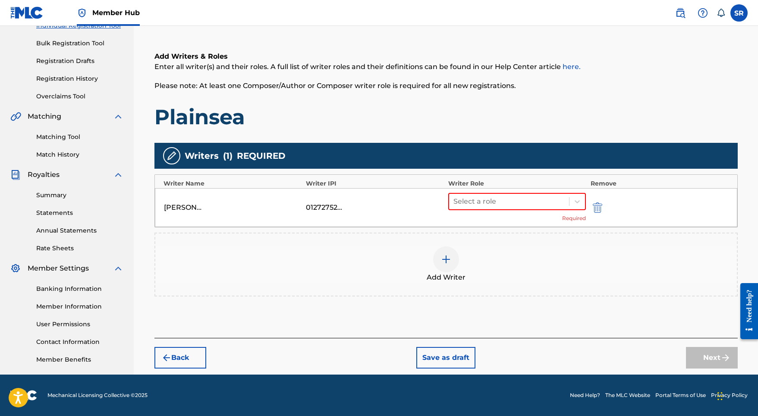
click at [478, 210] on div "Select a role Required" at bounding box center [517, 207] width 138 height 29
click at [478, 207] on div at bounding box center [509, 201] width 112 height 12
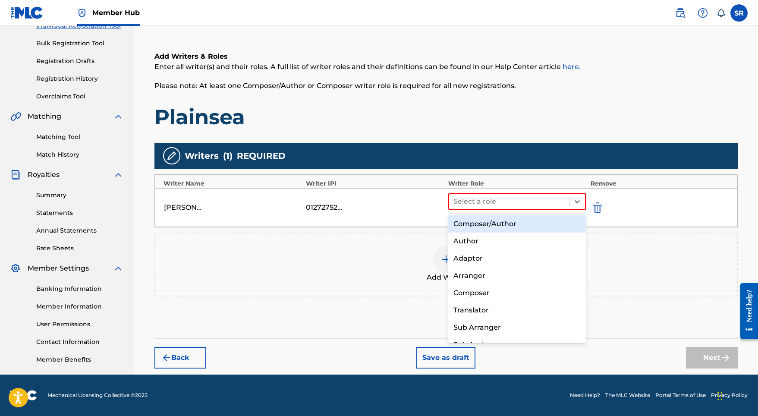
click at [477, 221] on div "Composer/Author" at bounding box center [517, 223] width 138 height 17
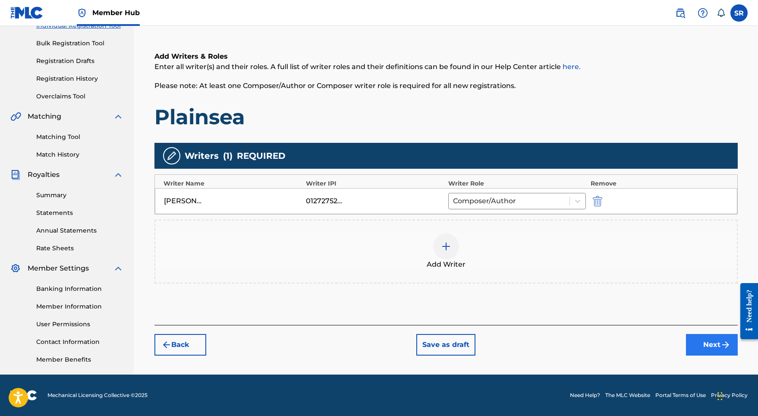
click at [699, 338] on button "Next" at bounding box center [712, 345] width 52 height 22
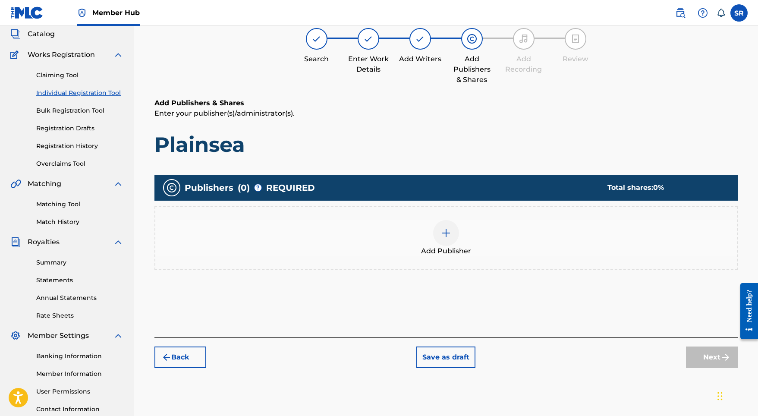
scroll to position [39, 0]
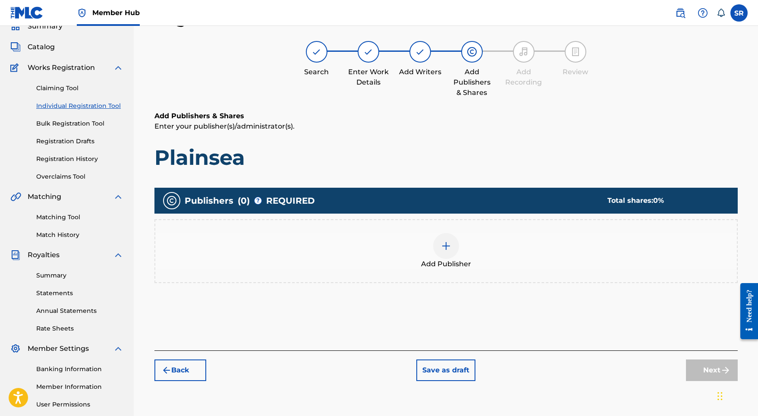
click at [437, 241] on div at bounding box center [446, 246] width 26 height 26
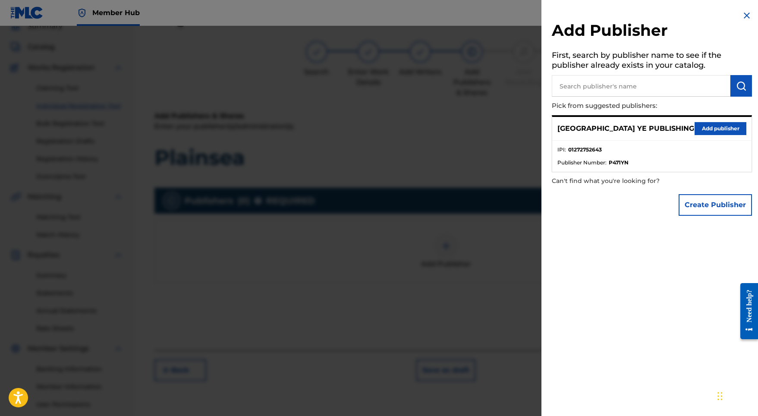
click at [690, 136] on div "SYDNEY YE PUBLISHING Add publisher" at bounding box center [651, 129] width 199 height 24
click at [700, 125] on button "Add publisher" at bounding box center [720, 128] width 52 height 13
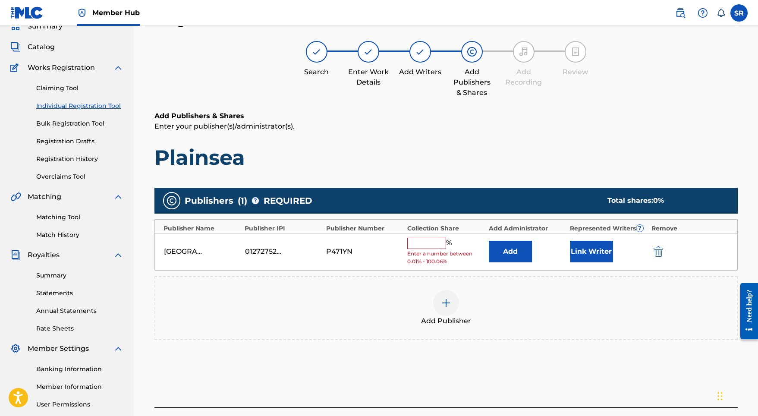
click at [437, 245] on input "text" at bounding box center [426, 243] width 39 height 11
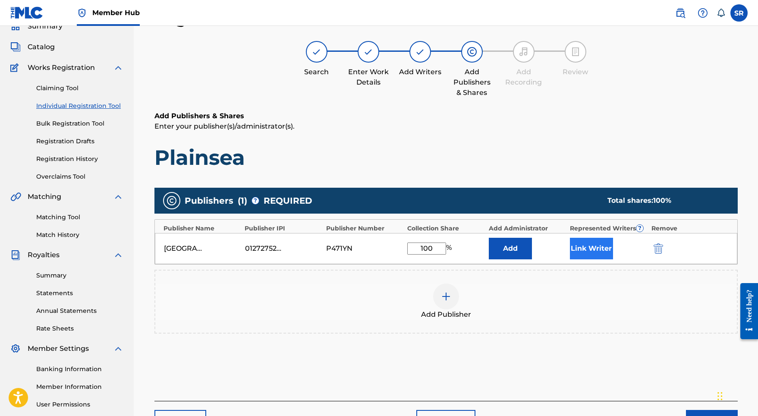
type input "100"
click at [591, 243] on button "Link Writer" at bounding box center [591, 249] width 43 height 22
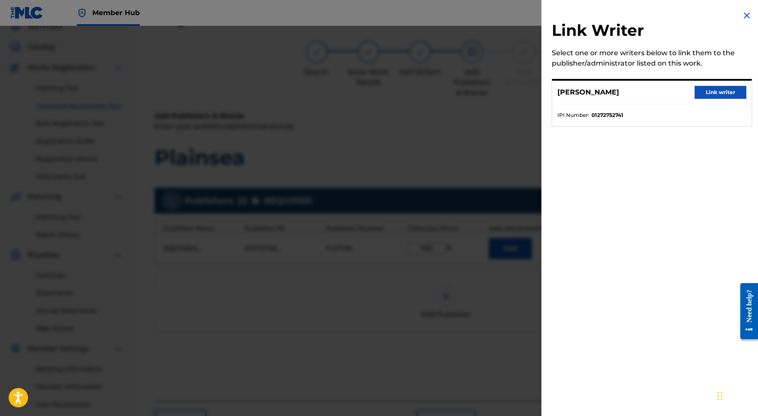
click at [710, 99] on div "[PERSON_NAME] Link writer" at bounding box center [651, 93] width 199 height 24
click at [709, 94] on button "Link writer" at bounding box center [720, 92] width 52 height 13
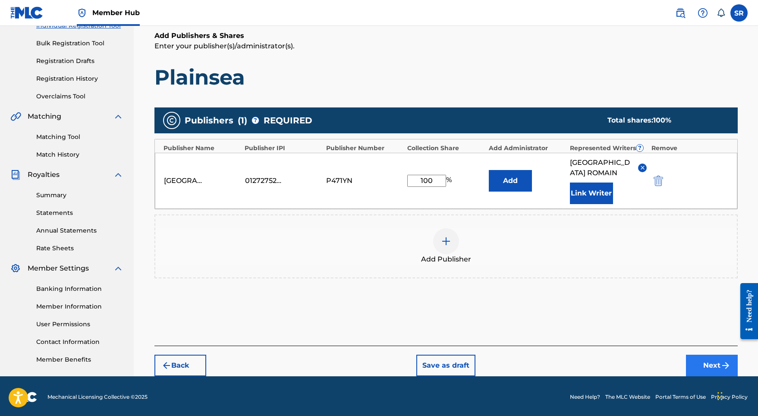
click at [713, 355] on button "Next" at bounding box center [712, 366] width 52 height 22
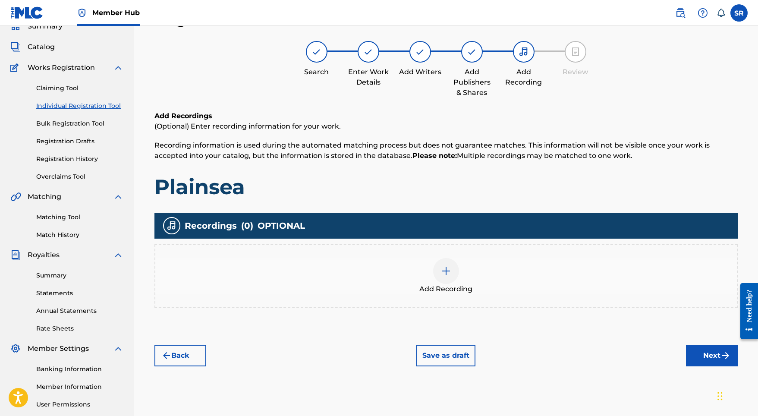
click at [452, 272] on div at bounding box center [446, 271] width 26 height 26
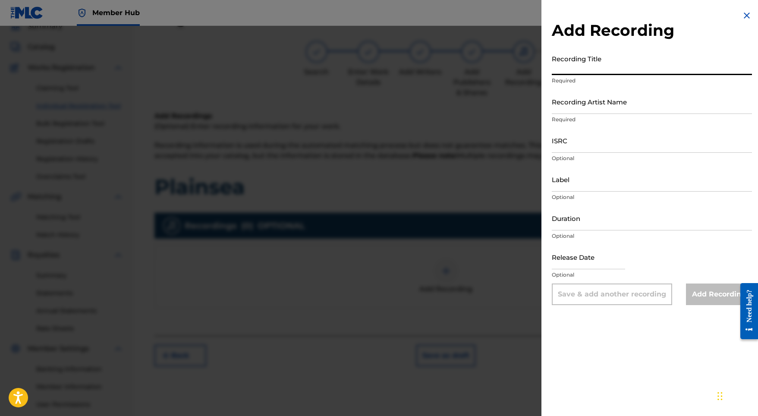
click at [623, 60] on input "Recording Title" at bounding box center [652, 62] width 200 height 25
paste input "Plainsea"
type input "Plainsea"
click at [572, 142] on input "ISRC" at bounding box center [652, 140] width 200 height 25
paste input "USL4Q2332510"
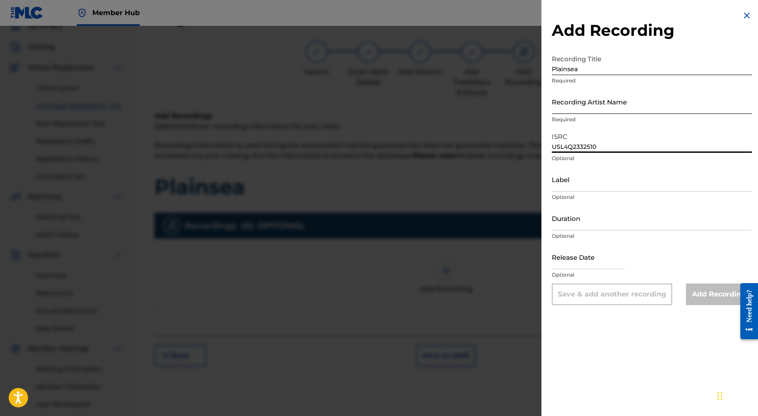
type input "USL4Q2332510"
click at [591, 102] on input "Recording Artist Name" at bounding box center [652, 101] width 200 height 25
paste input "[PERSON_NAME]"
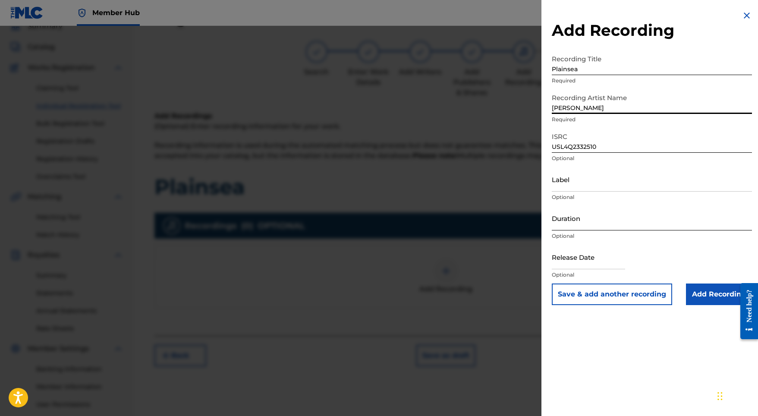
type input "[PERSON_NAME]"
click at [589, 224] on input "Duration" at bounding box center [652, 218] width 200 height 25
type input "01:38"
click at [578, 256] on input "text" at bounding box center [588, 257] width 73 height 25
select select "8"
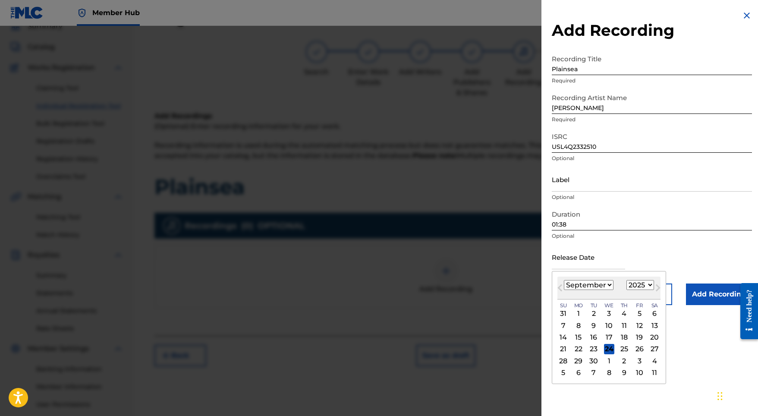
select select "2023"
click at [634, 321] on div "8" at bounding box center [639, 325] width 10 height 10
type input "[DATE]"
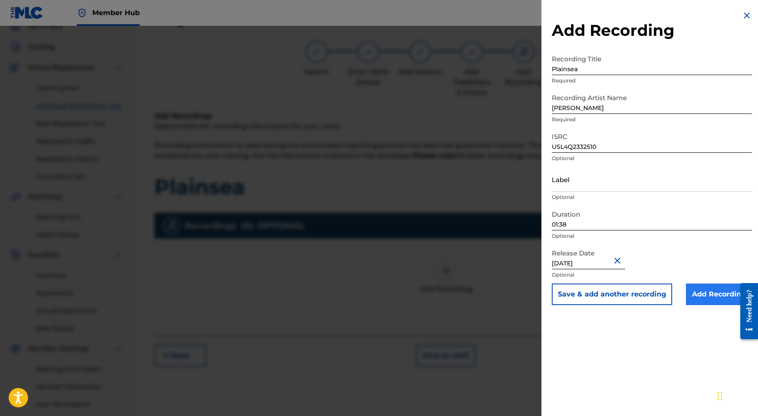
click at [694, 286] on input "Add Recording" at bounding box center [719, 294] width 66 height 22
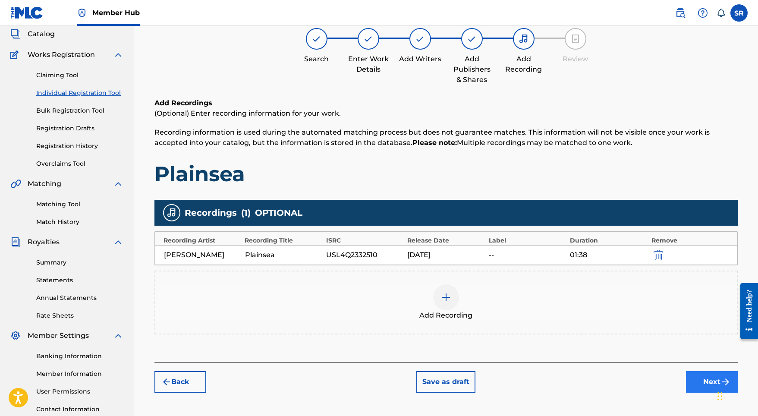
click at [703, 376] on button "Next" at bounding box center [712, 382] width 52 height 22
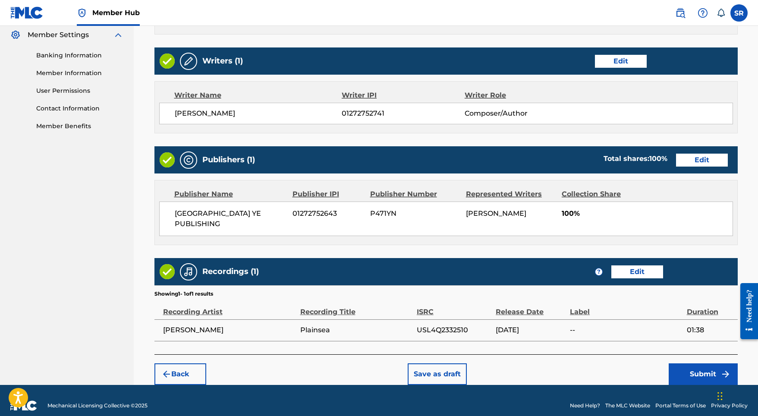
scroll to position [352, 0]
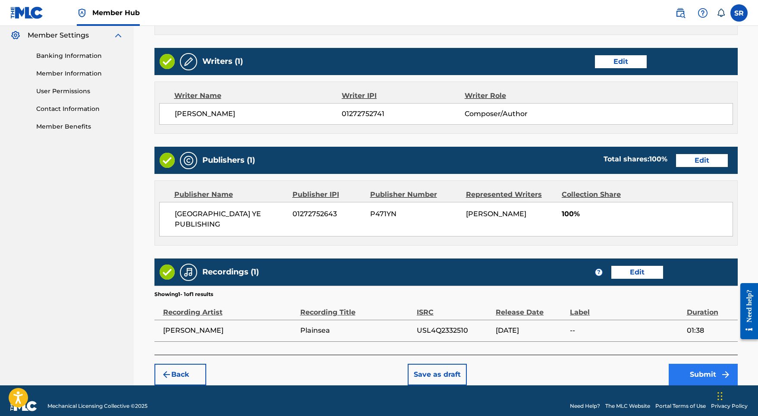
click at [690, 364] on button "Submit" at bounding box center [703, 375] width 69 height 22
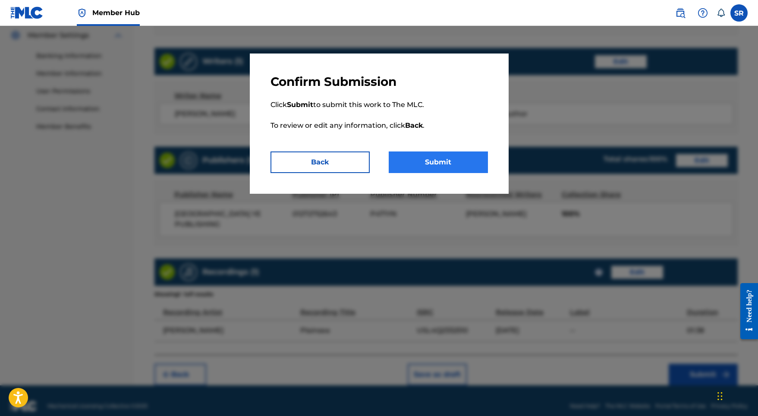
click at [435, 168] on button "Submit" at bounding box center [438, 162] width 99 height 22
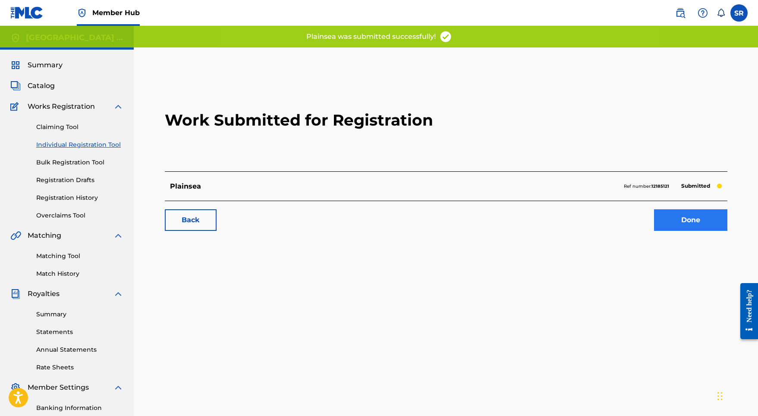
click at [671, 218] on link "Done" at bounding box center [690, 220] width 73 height 22
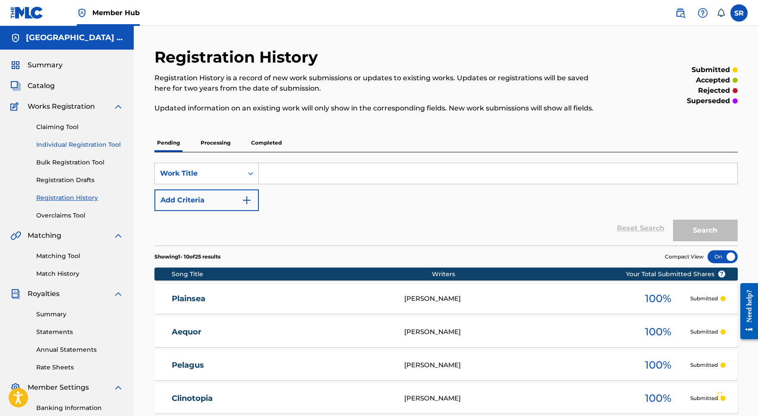
click at [86, 143] on link "Individual Registration Tool" at bounding box center [79, 144] width 87 height 9
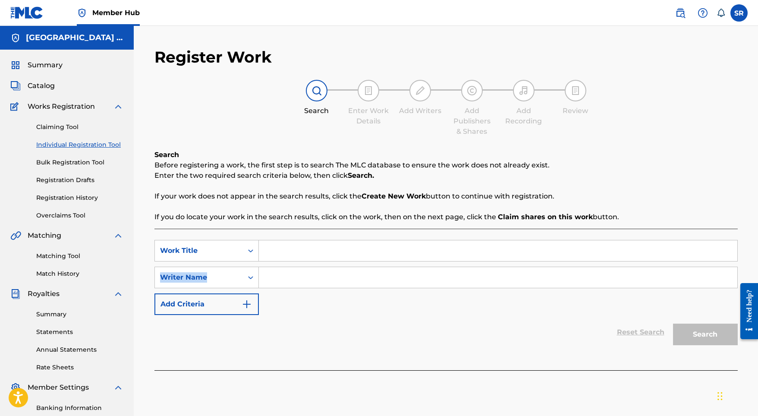
click at [311, 261] on div "SearchWithCriteria82eaa2bc-a7f6-4335-8009-e2b29ae171ce Work Title SearchWithCri…" at bounding box center [445, 277] width 583 height 75
click at [313, 255] on input "Search Form" at bounding box center [498, 250] width 478 height 21
paste input "Aeneid Amore"
type input "Aeneid Amore"
paste input "Aeneid Amore"
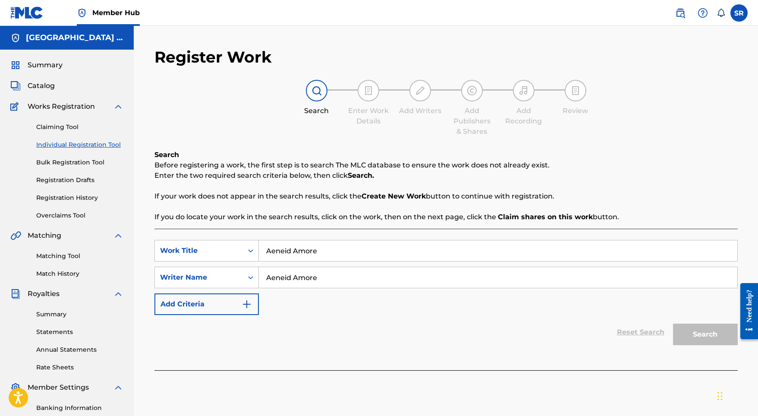
click at [321, 283] on input "Aeneid Amore" at bounding box center [498, 277] width 478 height 21
type input "Aeneid Amore"
click at [707, 334] on button "Search" at bounding box center [705, 335] width 65 height 22
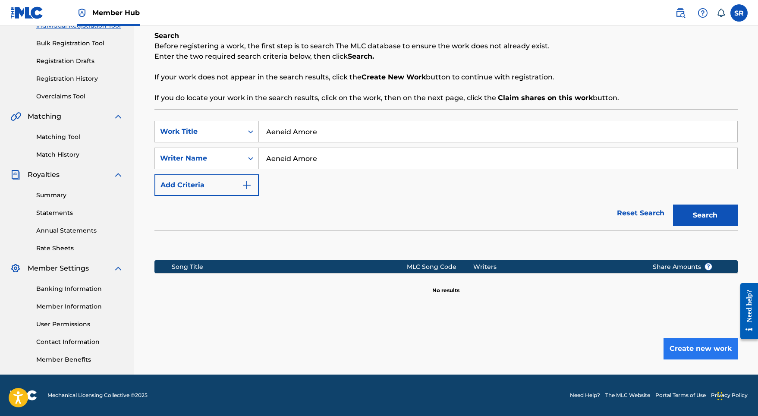
click at [704, 346] on button "Create new work" at bounding box center [700, 349] width 74 height 22
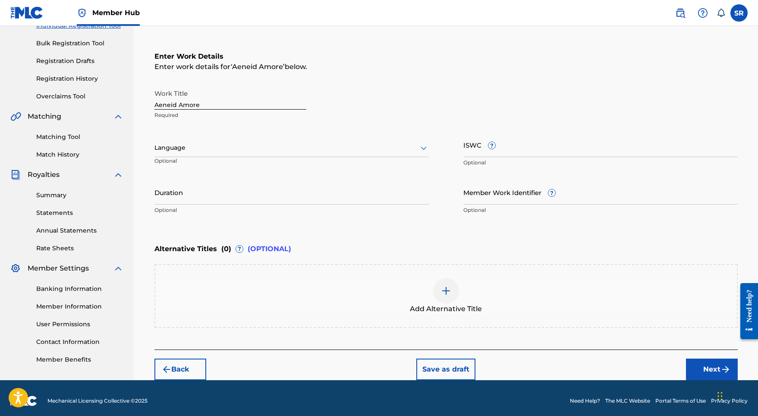
click at [308, 140] on div "Language" at bounding box center [291, 148] width 274 height 18
click at [268, 160] on div "English" at bounding box center [291, 166] width 273 height 19
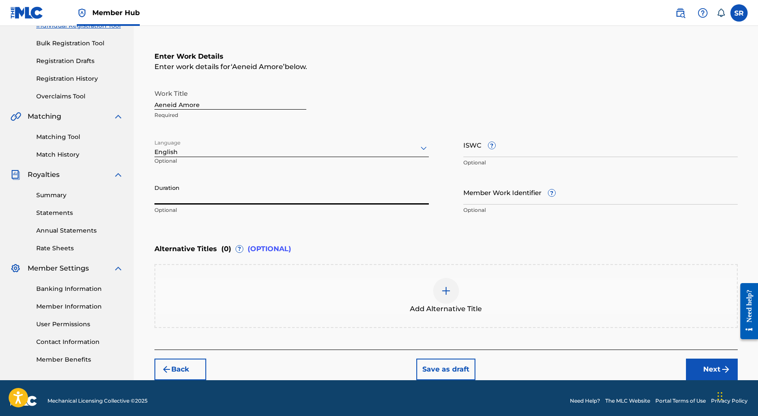
click at [282, 187] on input "Duration" at bounding box center [291, 192] width 274 height 25
type input "03:13"
click at [422, 280] on div "Add Alternative Title" at bounding box center [445, 296] width 581 height 36
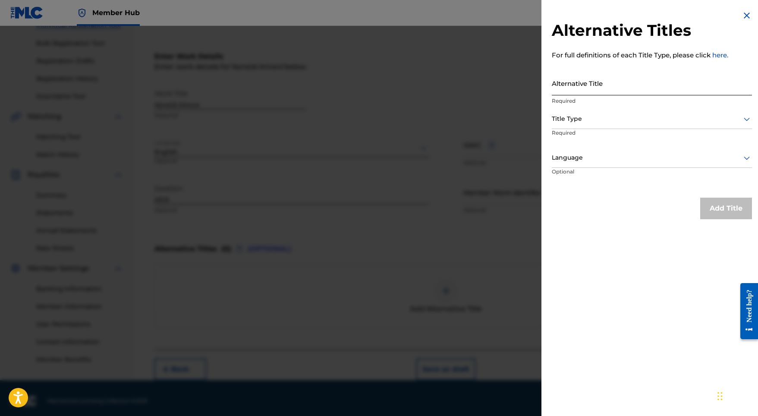
click at [574, 94] on input "Alternative Title" at bounding box center [652, 83] width 200 height 25
paste input "Aeneid Amore"
type input "Aeneid Amore"
click at [574, 120] on div at bounding box center [652, 118] width 200 height 11
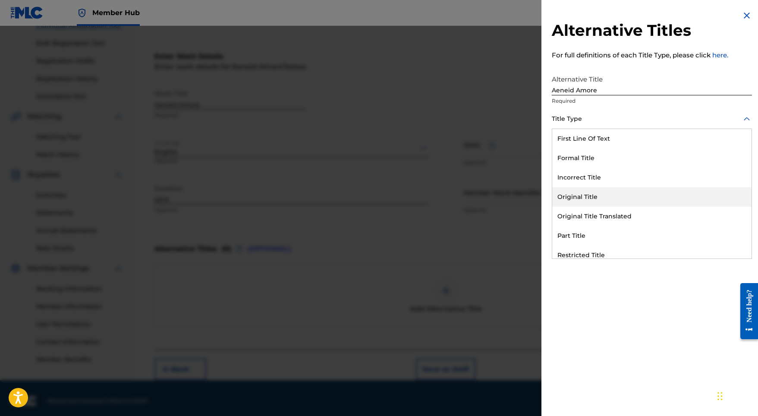
click at [592, 192] on div "Original Title" at bounding box center [651, 196] width 199 height 19
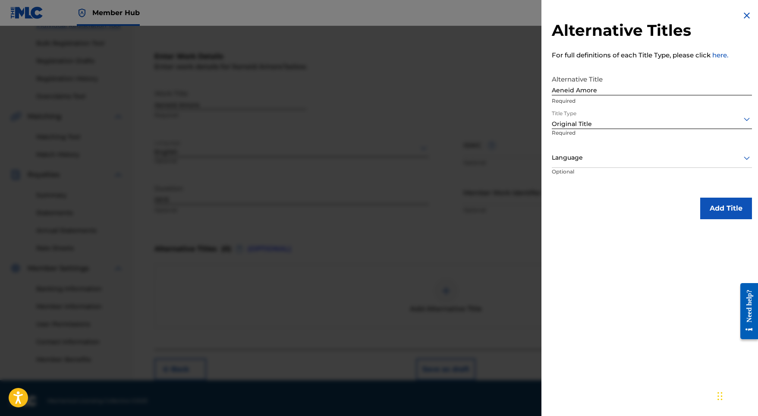
click at [604, 163] on div "Language" at bounding box center [652, 157] width 200 height 19
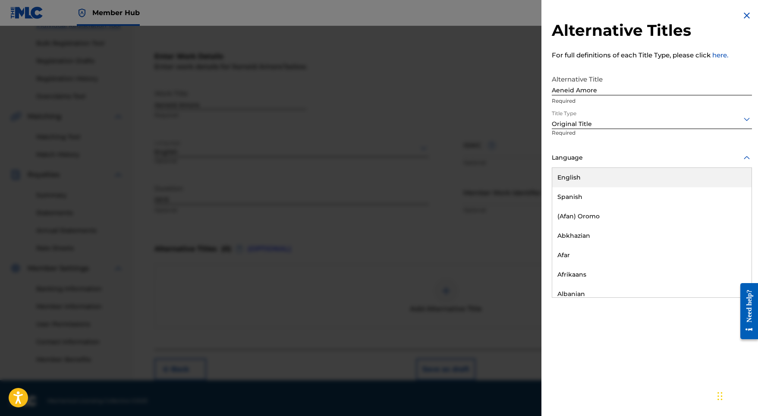
click at [602, 180] on div "English" at bounding box center [651, 177] width 199 height 19
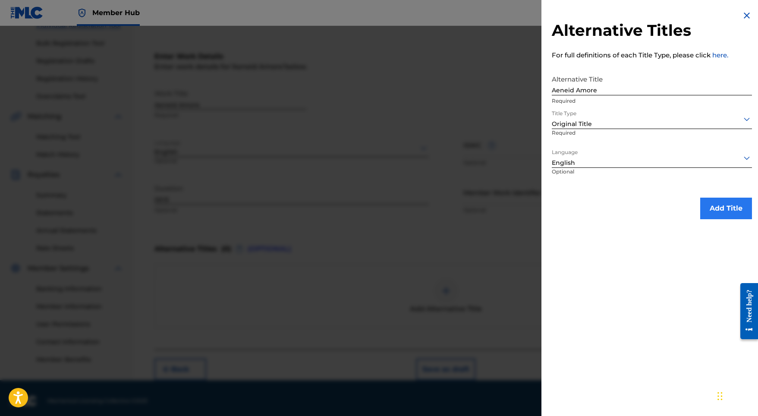
click at [725, 207] on button "Add Title" at bounding box center [726, 209] width 52 height 22
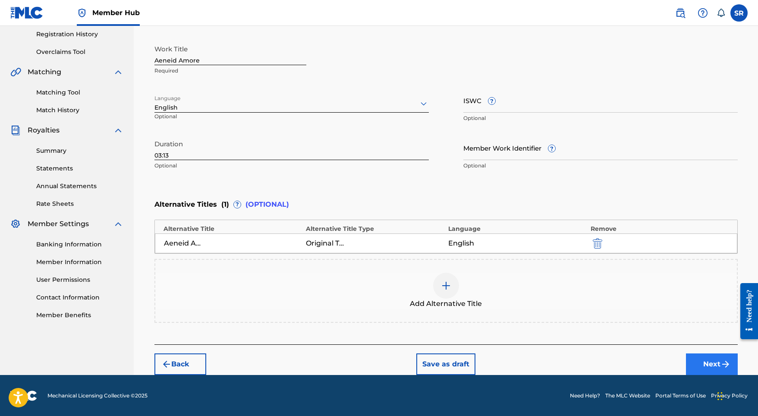
click at [700, 367] on button "Next" at bounding box center [712, 364] width 52 height 22
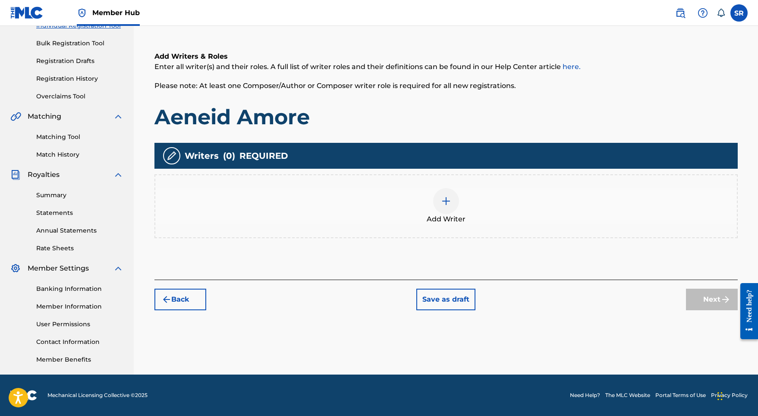
click at [488, 220] on div "Add Writer" at bounding box center [445, 206] width 581 height 36
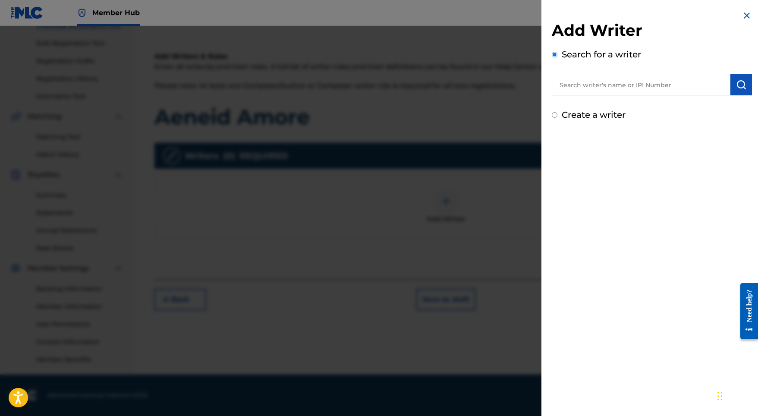
click at [672, 86] on input "text" at bounding box center [641, 85] width 179 height 22
paste input "[PERSON_NAME]"
type input "[PERSON_NAME]"
click at [741, 80] on img "submit" at bounding box center [741, 84] width 10 height 10
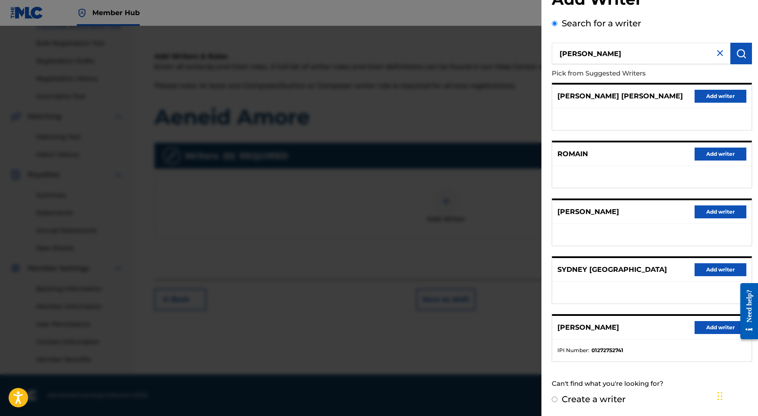
scroll to position [38, 0]
click at [703, 324] on button "Add writer" at bounding box center [720, 327] width 52 height 13
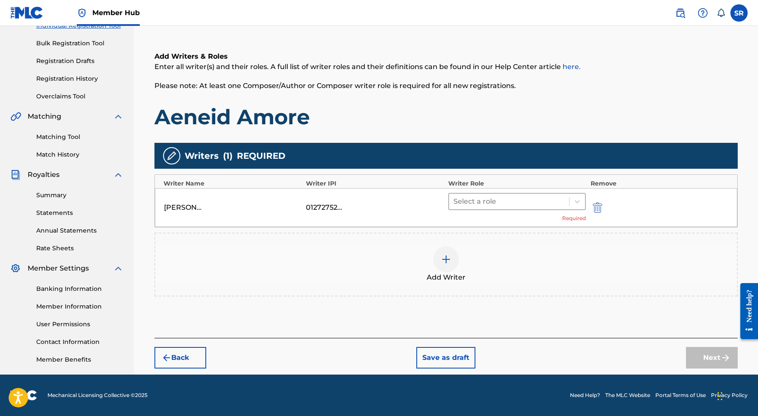
click at [498, 203] on div at bounding box center [509, 201] width 112 height 12
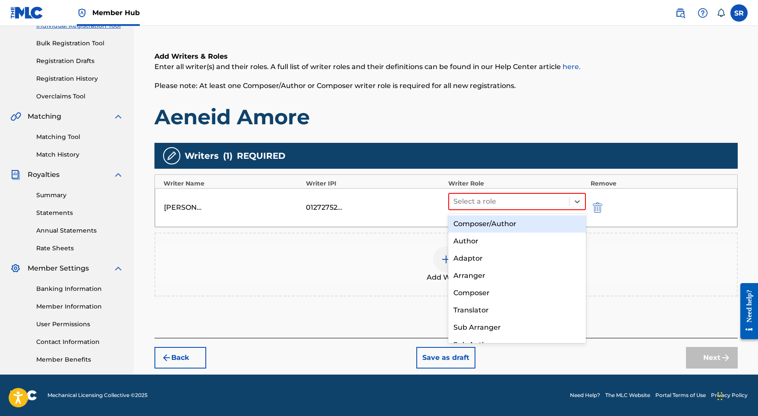
click at [491, 217] on div "Composer/Author" at bounding box center [517, 223] width 138 height 17
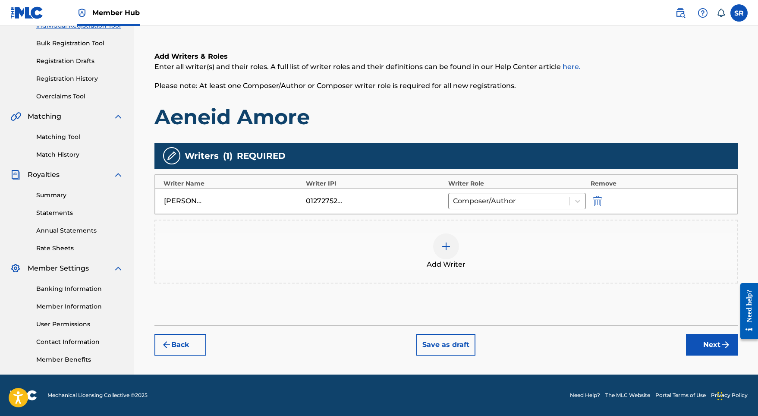
click at [681, 338] on div "Back Save as draft Next" at bounding box center [445, 340] width 583 height 31
click at [694, 341] on button "Next" at bounding box center [712, 345] width 52 height 22
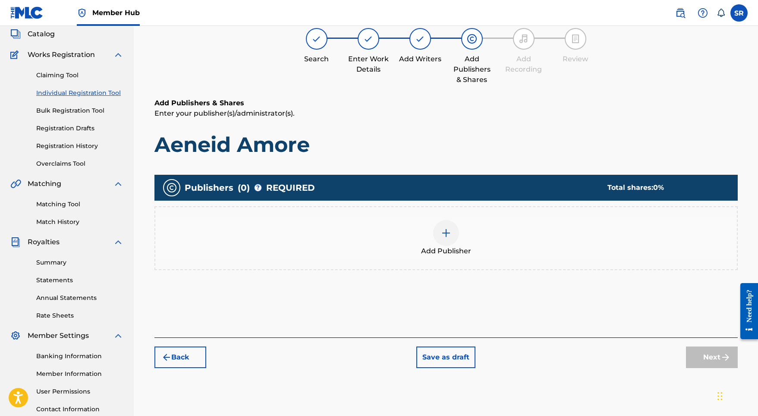
scroll to position [39, 0]
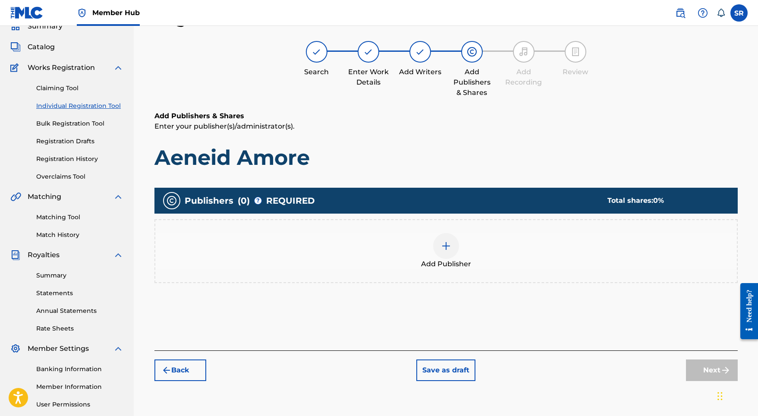
click at [434, 245] on div at bounding box center [446, 246] width 26 height 26
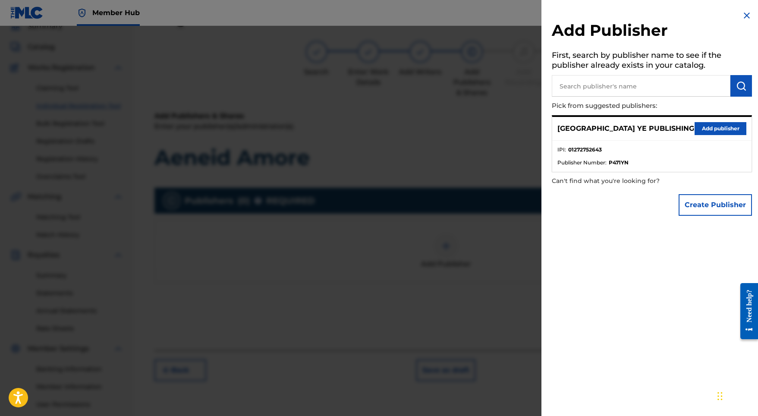
click at [691, 141] on ul "IPI : 01272752643 Publisher Number : P471YN" at bounding box center [651, 156] width 199 height 31
click at [696, 131] on button "Add publisher" at bounding box center [720, 128] width 52 height 13
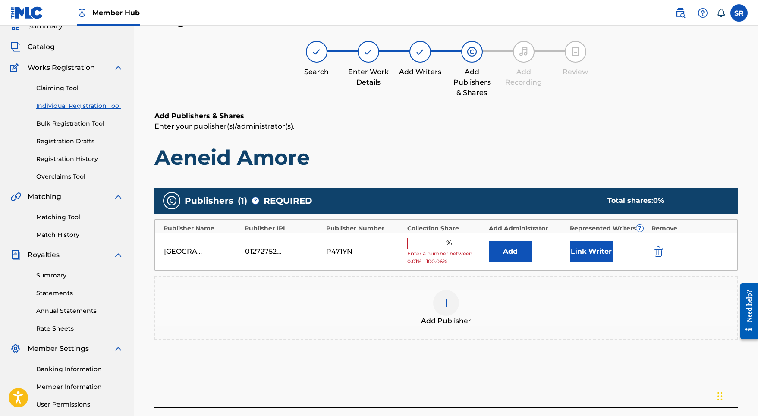
click at [431, 243] on input "text" at bounding box center [426, 243] width 39 height 11
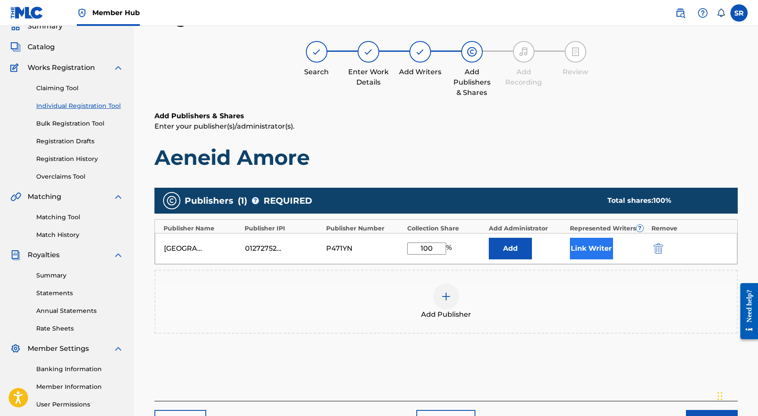
type input "100"
click at [585, 248] on button "Link Writer" at bounding box center [591, 249] width 43 height 22
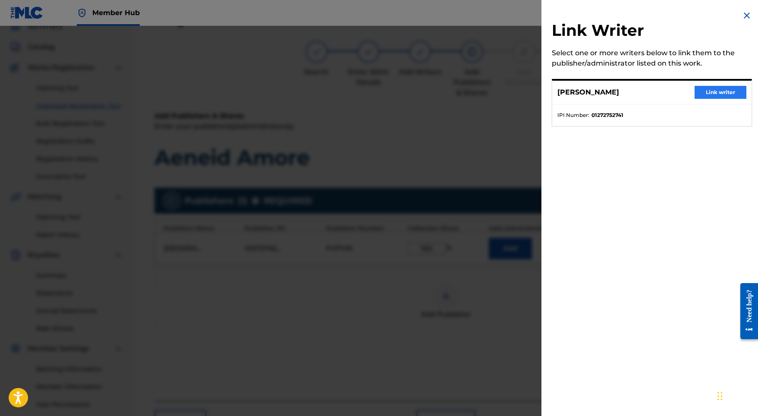
click at [717, 89] on button "Link writer" at bounding box center [720, 92] width 52 height 13
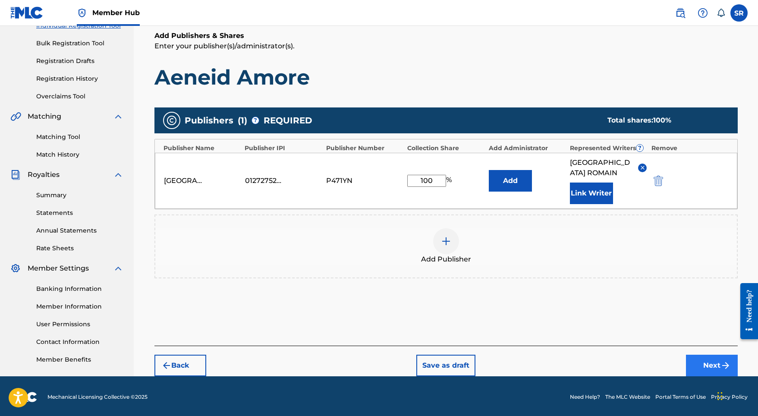
click at [699, 355] on button "Next" at bounding box center [712, 366] width 52 height 22
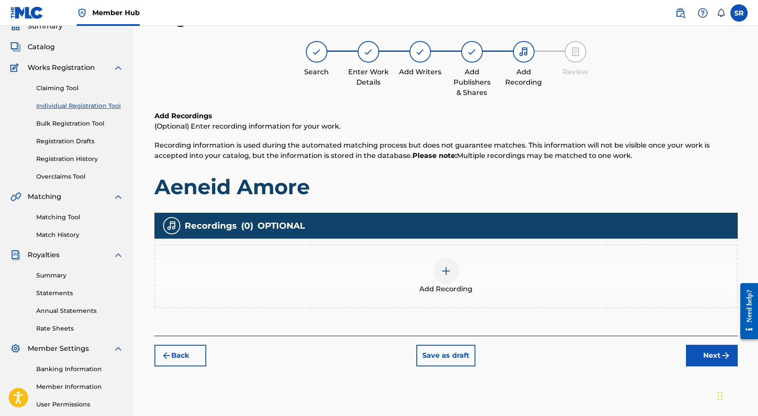
click at [459, 280] on div "Add Recording" at bounding box center [445, 276] width 581 height 36
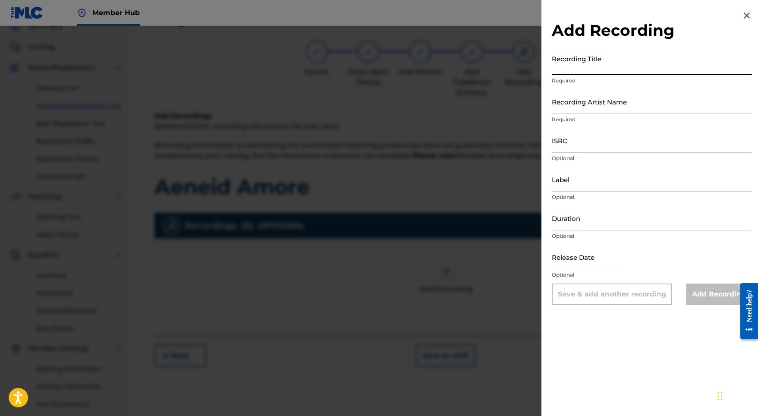
click at [599, 74] on input "Recording Title" at bounding box center [652, 62] width 200 height 25
paste input "Aeneid Amore"
type input "Aeneid Amore"
click at [556, 141] on input "ISRC" at bounding box center [652, 140] width 200 height 25
paste input "USL4Q2332511"
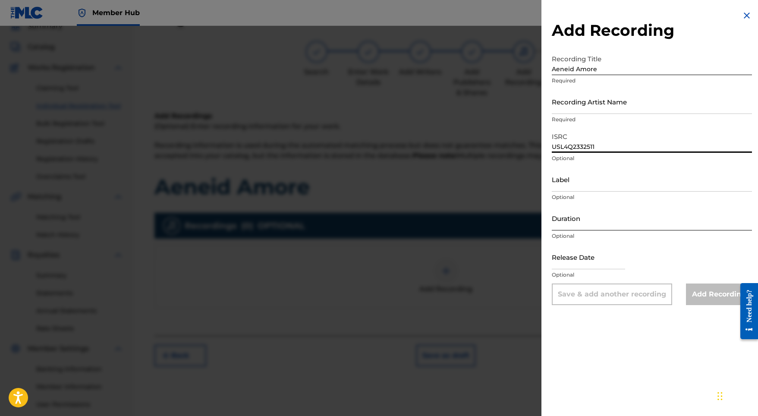
type input "USL4Q2332511"
click at [581, 217] on input "Duration" at bounding box center [652, 218] width 200 height 25
type input "03:13"
click at [610, 259] on input "text" at bounding box center [588, 257] width 73 height 25
select select "8"
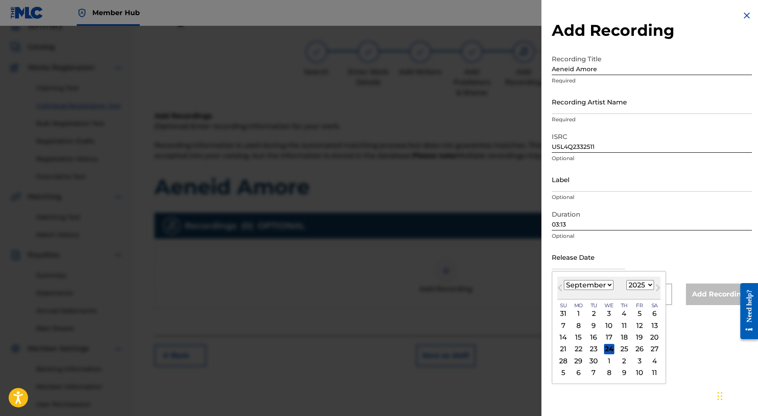
select select "2023"
click at [634, 321] on div "8" at bounding box center [639, 325] width 10 height 10
type input "[DATE]"
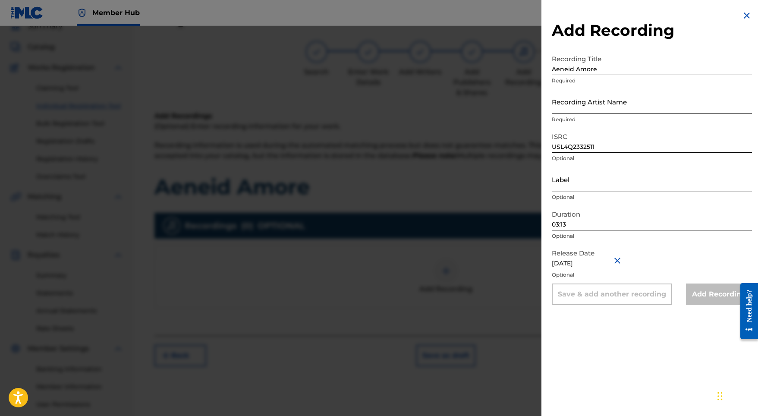
click at [598, 99] on input "Recording Artist Name" at bounding box center [652, 101] width 200 height 25
paste input "[PERSON_NAME]"
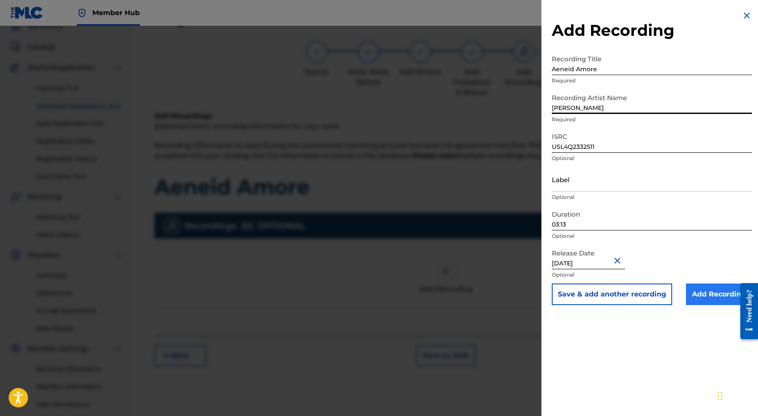
type input "[PERSON_NAME]"
click at [718, 295] on input "Add Recording" at bounding box center [719, 294] width 66 height 22
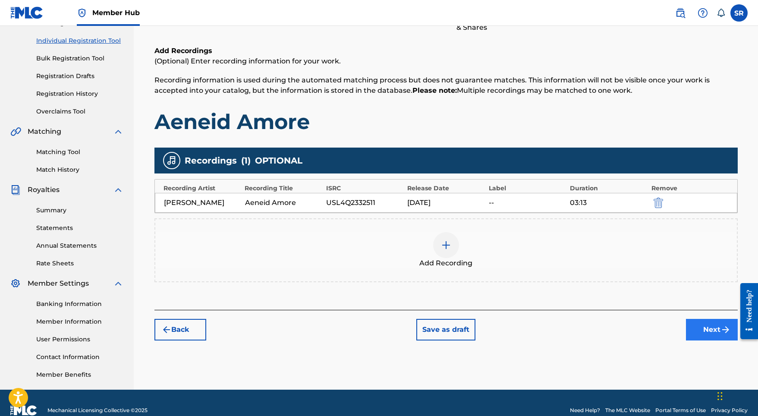
click at [709, 330] on button "Next" at bounding box center [712, 330] width 52 height 22
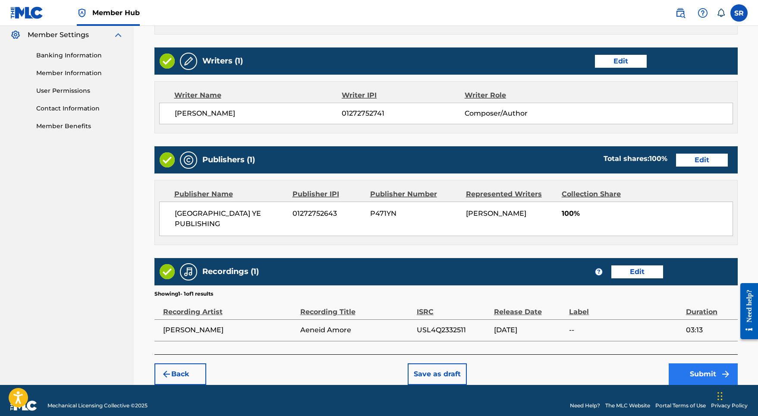
scroll to position [352, 0]
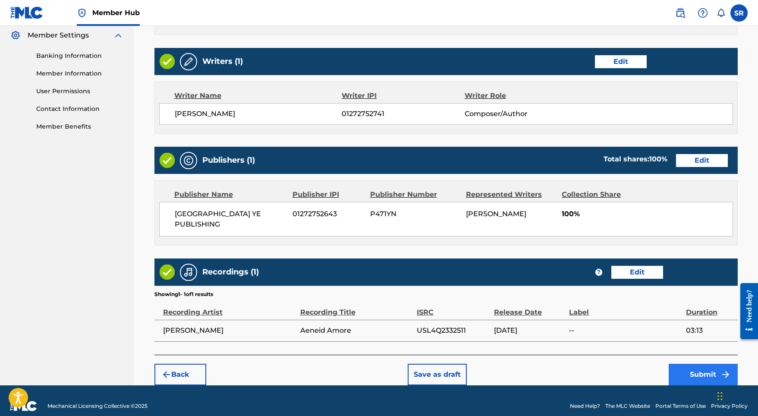
click at [693, 364] on button "Submit" at bounding box center [703, 375] width 69 height 22
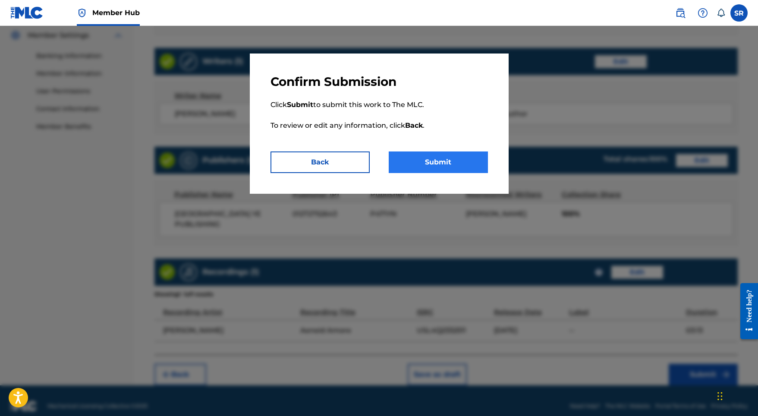
click at [452, 152] on button "Submit" at bounding box center [438, 162] width 99 height 22
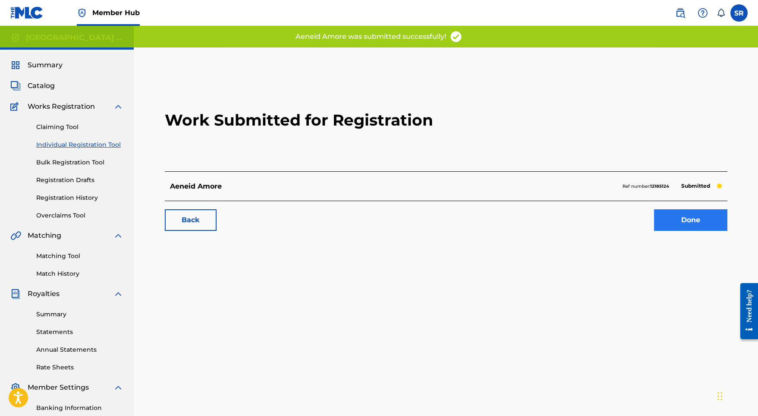
click at [685, 222] on link "Done" at bounding box center [690, 220] width 73 height 22
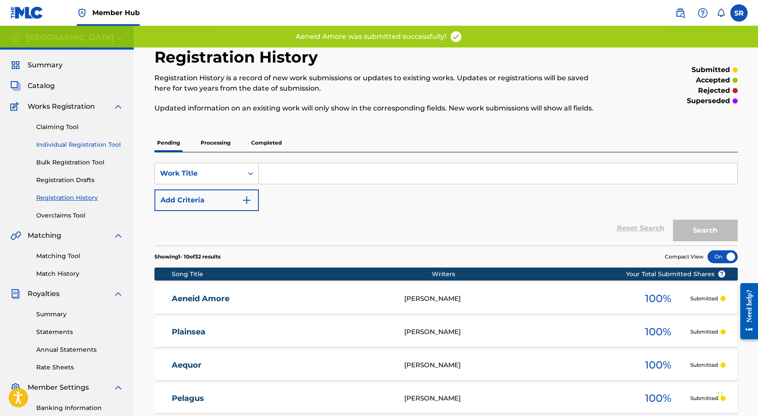
click at [72, 143] on link "Individual Registration Tool" at bounding box center [79, 144] width 87 height 9
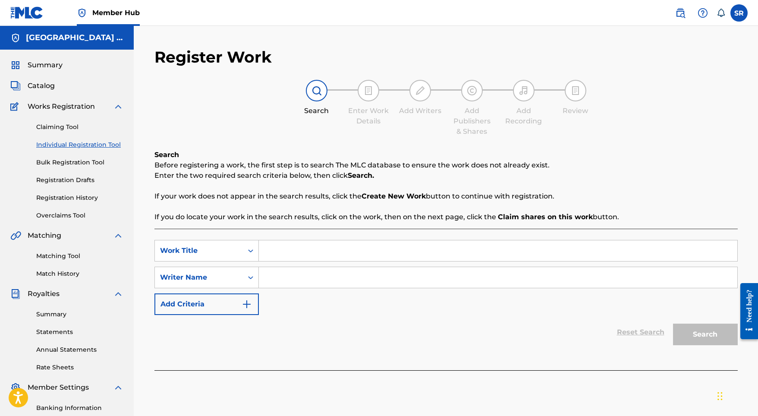
click at [282, 251] on input "Search Form" at bounding box center [498, 250] width 478 height 21
paste input "[PERSON_NAME] Mere"
type input "[PERSON_NAME] Mere"
click at [294, 273] on input "Search Form" at bounding box center [498, 277] width 478 height 21
paste input "[PERSON_NAME] Mere"
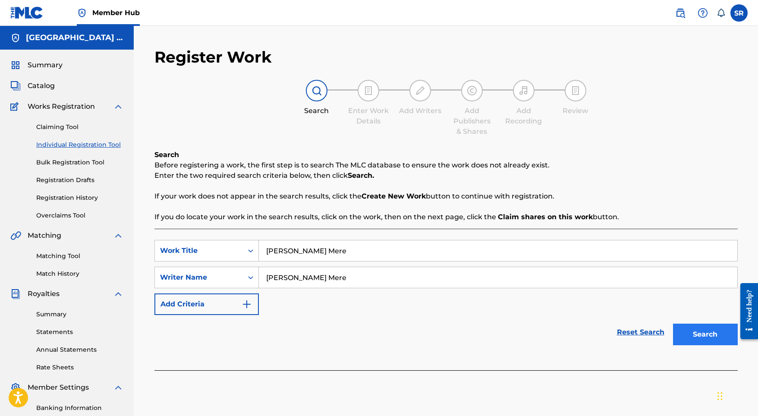
type input "[PERSON_NAME] Mere"
click at [695, 330] on button "Search" at bounding box center [705, 335] width 65 height 22
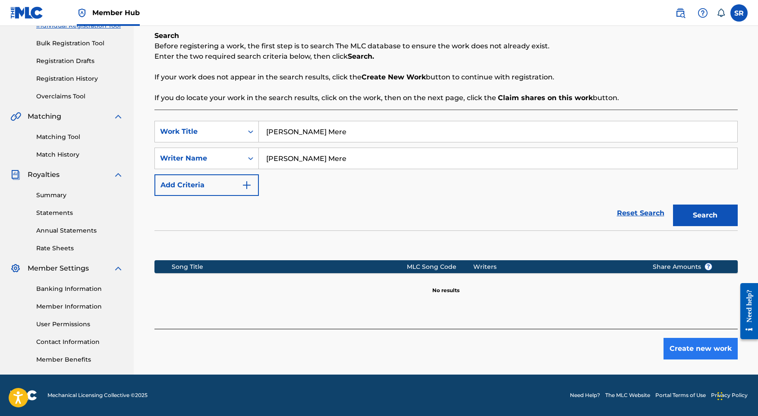
click at [687, 339] on button "Create new work" at bounding box center [700, 349] width 74 height 22
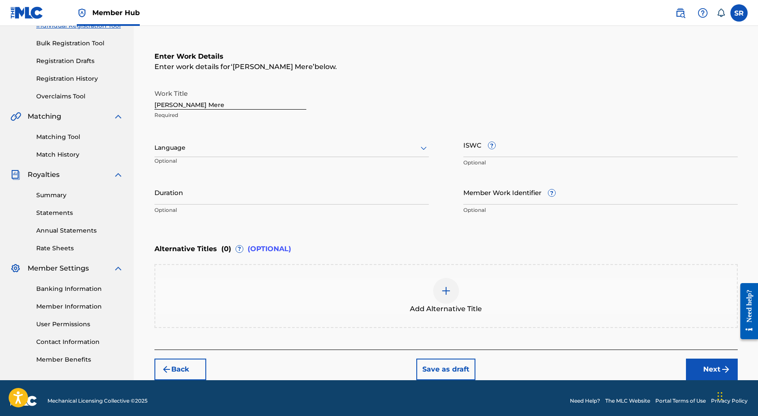
click at [270, 149] on div at bounding box center [291, 147] width 274 height 11
click at [257, 170] on div "English" at bounding box center [291, 166] width 273 height 19
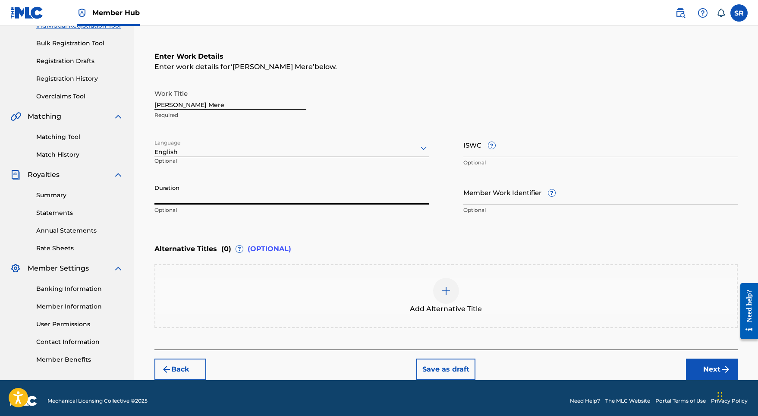
click at [284, 185] on input "Duration" at bounding box center [291, 192] width 274 height 25
type input "02:42"
click at [435, 280] on div "Add Alternative Title" at bounding box center [445, 296] width 581 height 36
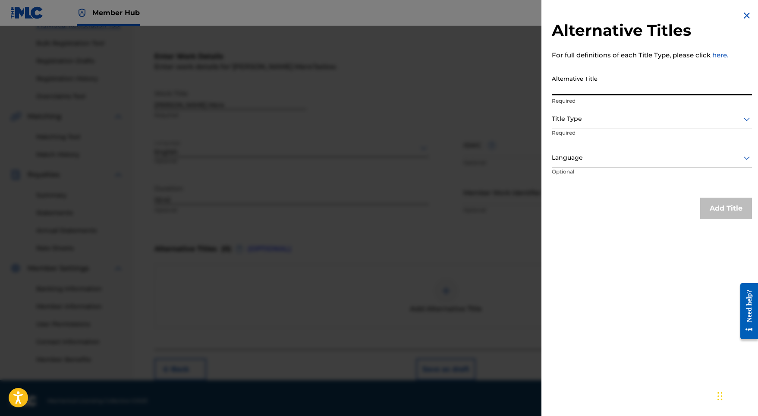
click at [595, 78] on input "Alternative Title" at bounding box center [652, 83] width 200 height 25
paste input "[PERSON_NAME] Mere"
type input "[PERSON_NAME] Mere"
click at [590, 111] on div "Title Type" at bounding box center [652, 119] width 200 height 19
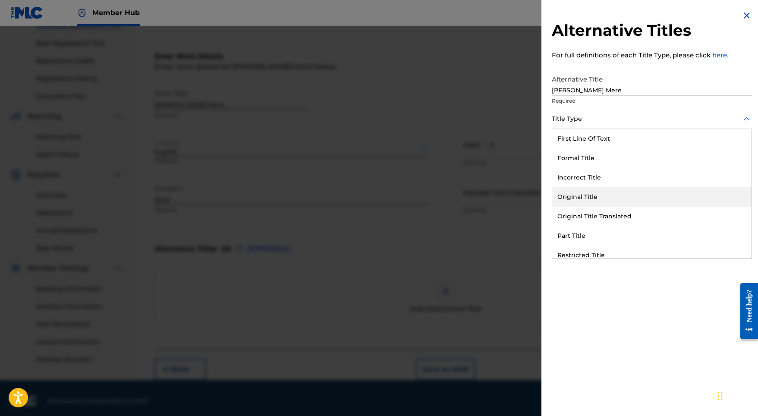
click at [601, 198] on div "Original Title" at bounding box center [651, 196] width 199 height 19
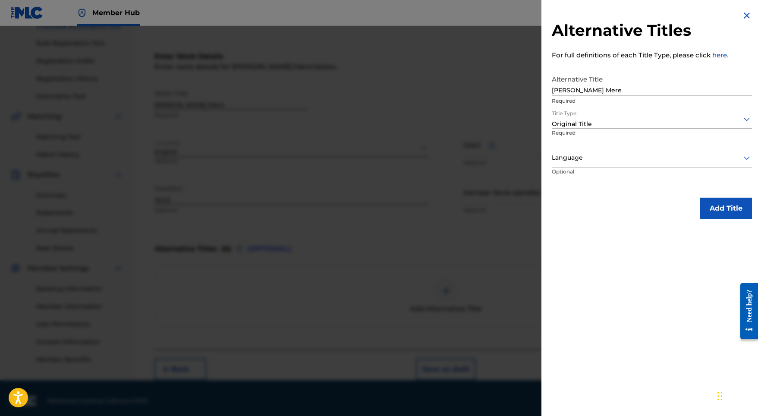
click at [606, 145] on p "Required" at bounding box center [584, 138] width 64 height 19
click at [606, 156] on div at bounding box center [652, 157] width 200 height 11
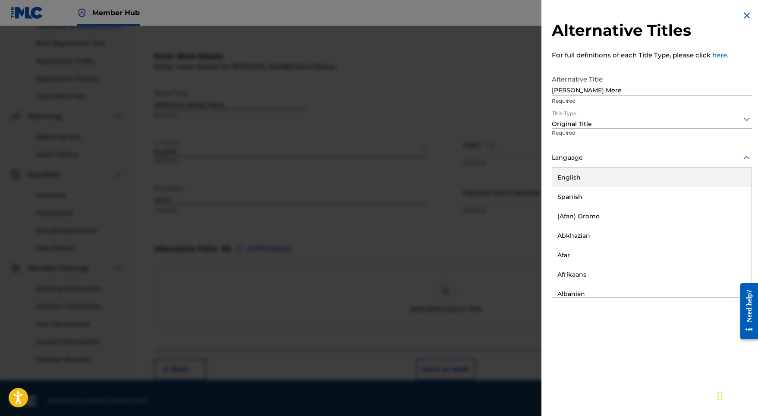
click at [599, 178] on div "English" at bounding box center [651, 177] width 199 height 19
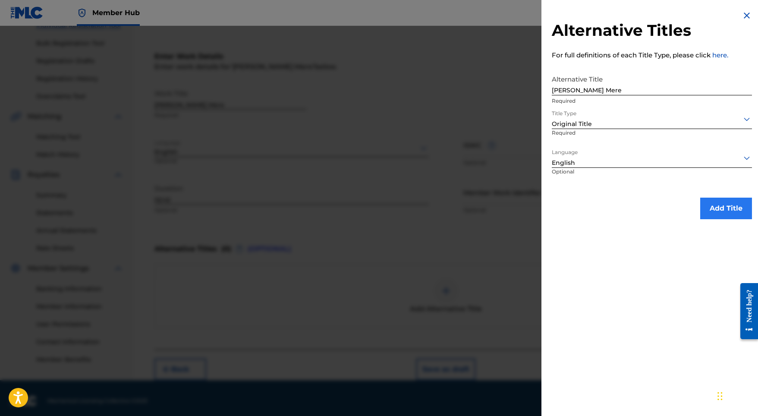
click at [731, 216] on button "Add Title" at bounding box center [726, 209] width 52 height 22
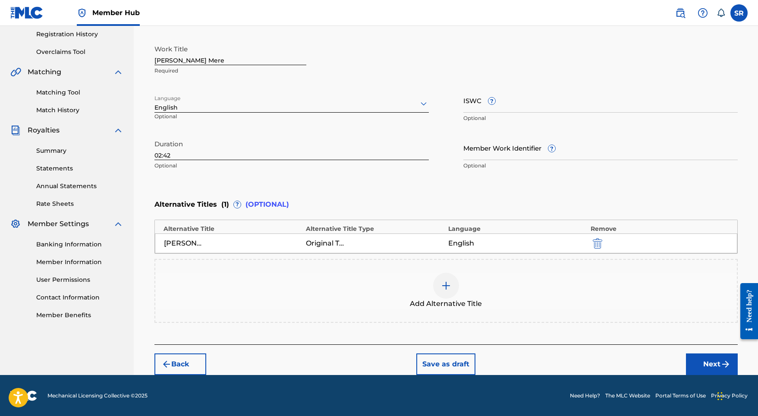
click at [699, 352] on div "Back Save as draft Next" at bounding box center [445, 359] width 583 height 31
click at [701, 359] on button "Next" at bounding box center [712, 364] width 52 height 22
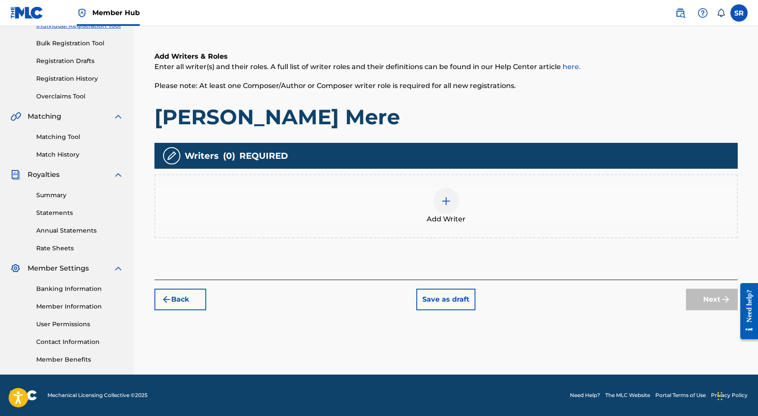
click at [440, 219] on span "Add Writer" at bounding box center [446, 219] width 39 height 10
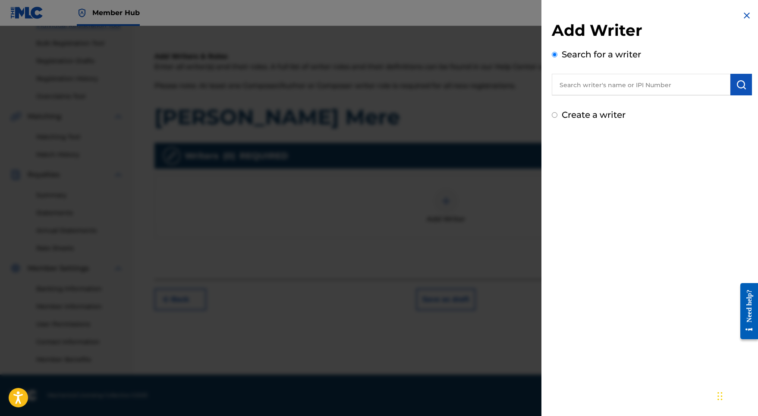
click at [662, 87] on input "text" at bounding box center [641, 85] width 179 height 22
paste input "[PERSON_NAME]"
type input "[PERSON_NAME]"
click at [743, 85] on img "submit" at bounding box center [741, 84] width 10 height 10
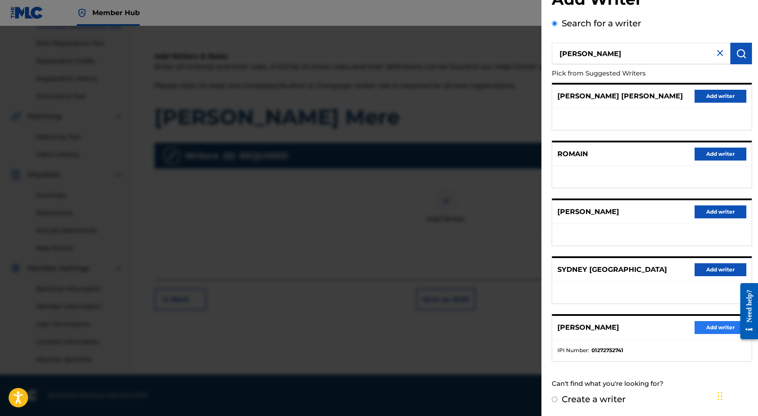
scroll to position [38, 0]
click at [719, 330] on button "Add writer" at bounding box center [720, 327] width 52 height 13
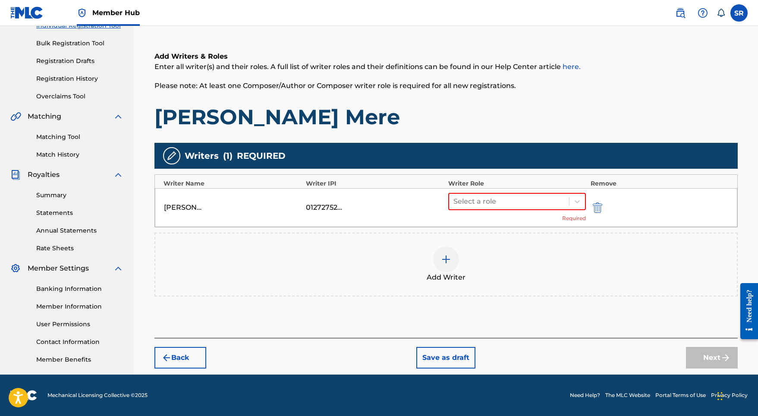
click at [496, 212] on div "Select a role Required" at bounding box center [517, 207] width 138 height 29
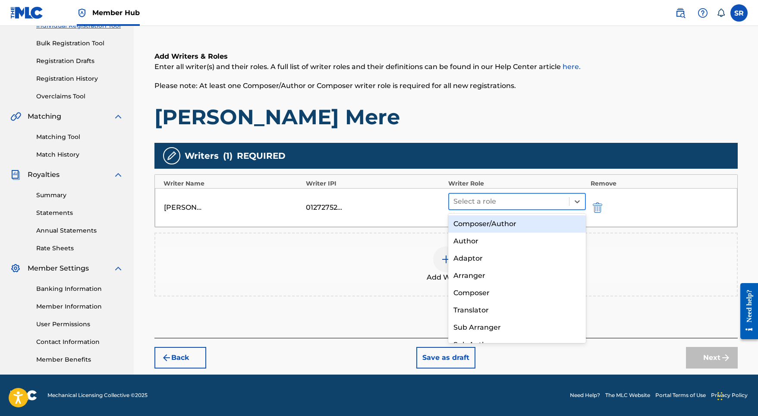
click at [495, 206] on div at bounding box center [509, 201] width 112 height 12
click at [493, 222] on div "Composer/Author" at bounding box center [517, 223] width 138 height 17
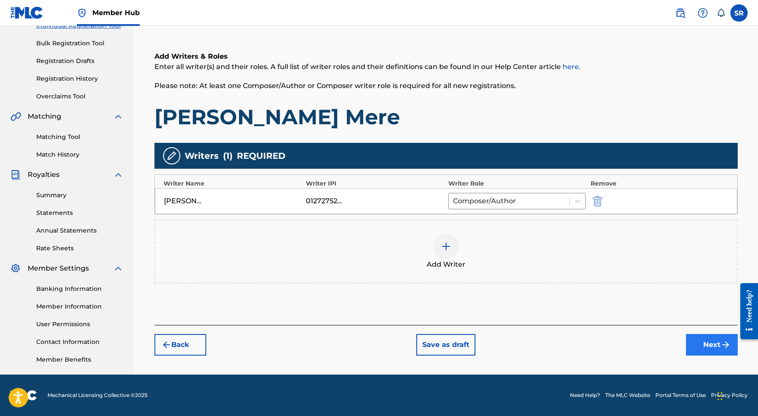
click at [714, 343] on button "Next" at bounding box center [712, 345] width 52 height 22
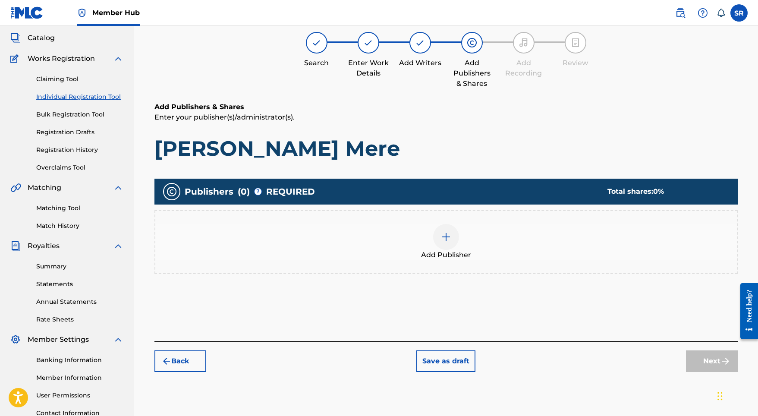
scroll to position [39, 0]
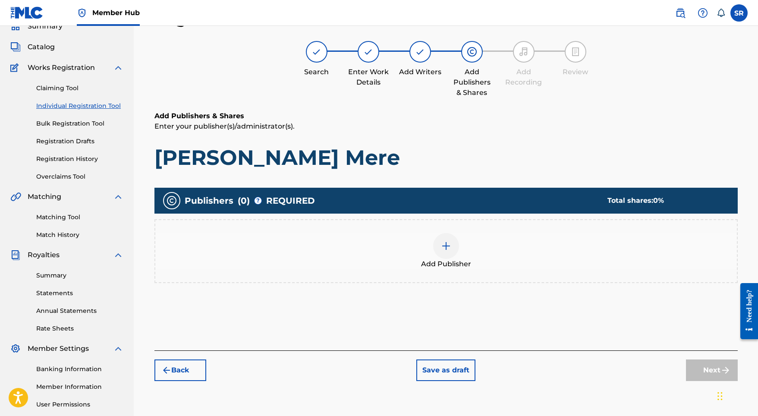
click at [454, 243] on div at bounding box center [446, 246] width 26 height 26
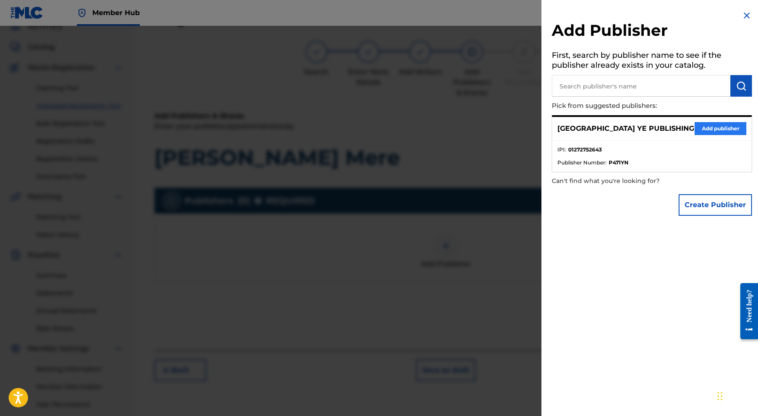
click at [736, 124] on button "Add publisher" at bounding box center [720, 128] width 52 height 13
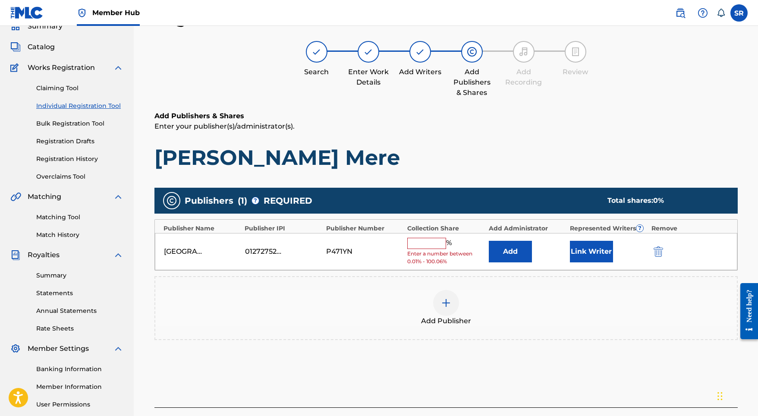
click at [440, 240] on input "text" at bounding box center [426, 243] width 39 height 11
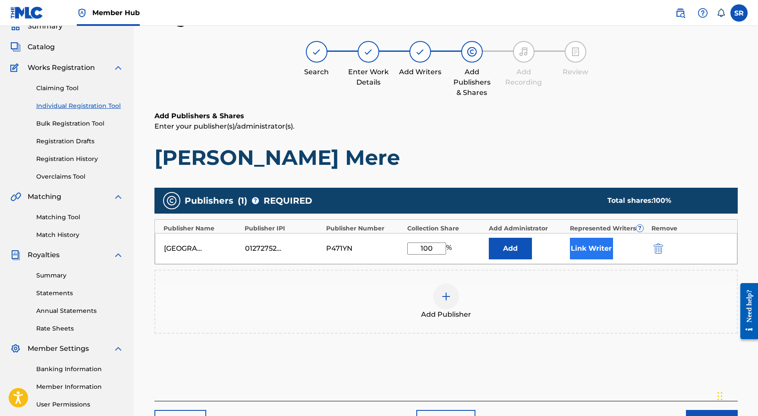
type input "100"
click at [589, 242] on button "Link Writer" at bounding box center [591, 249] width 43 height 22
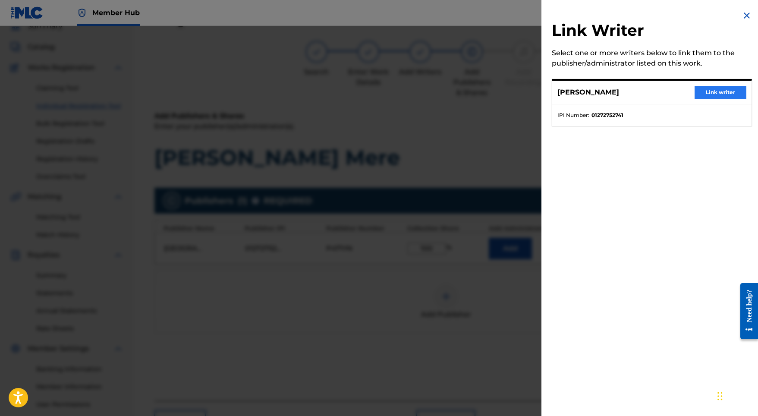
click at [716, 97] on button "Link writer" at bounding box center [720, 92] width 52 height 13
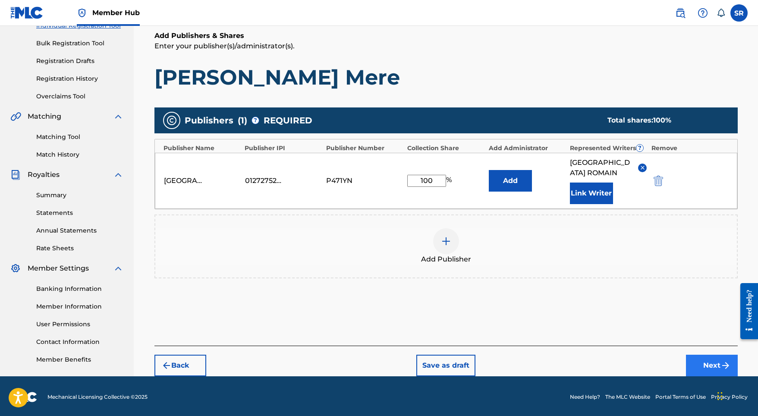
click at [698, 364] on button "Next" at bounding box center [712, 366] width 52 height 22
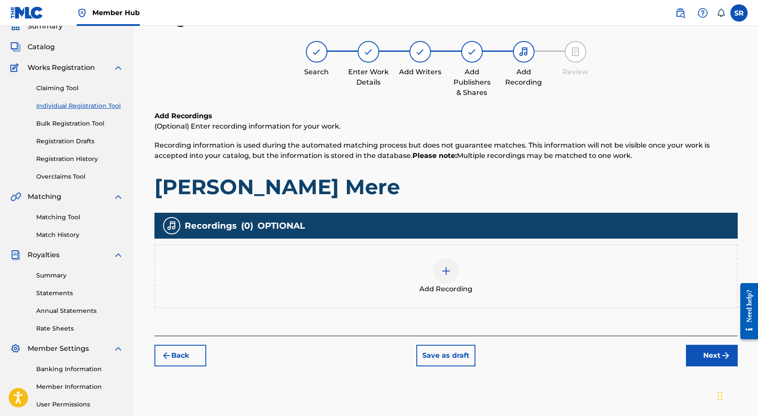
click at [461, 267] on div "Add Recording" at bounding box center [445, 276] width 581 height 36
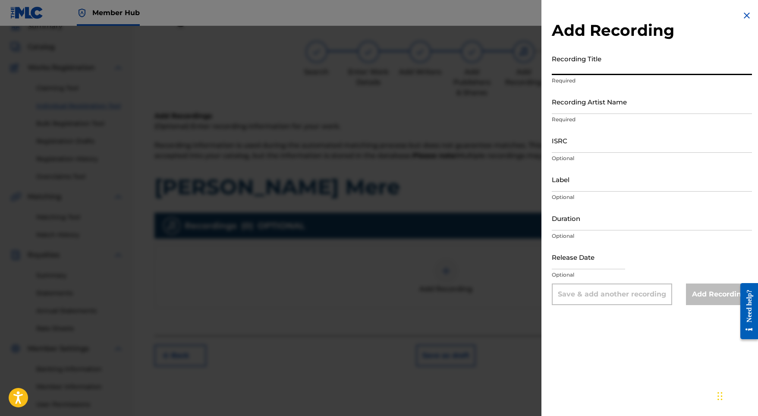
click at [606, 63] on input "Recording Title" at bounding box center [652, 62] width 200 height 25
paste input "[PERSON_NAME] Mere"
type input "[PERSON_NAME] Mere"
click at [578, 147] on input "ISRC" at bounding box center [652, 140] width 200 height 25
paste input "USL4Q2332512"
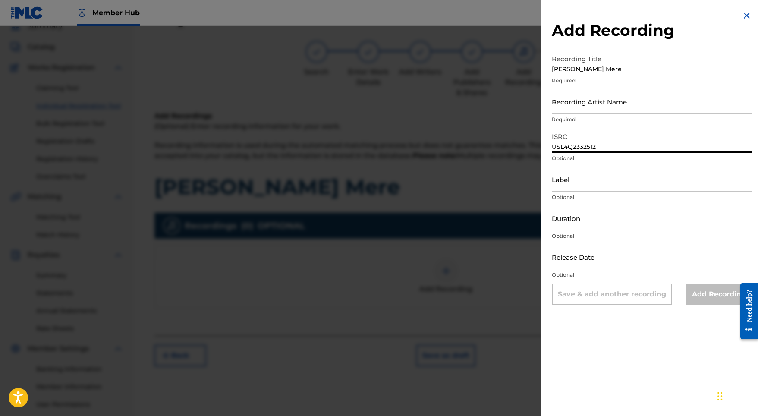
type input "USL4Q2332512"
click at [580, 209] on input "Duration" at bounding box center [652, 218] width 200 height 25
type input "02:42"
click at [594, 252] on input "text" at bounding box center [588, 257] width 73 height 25
select select "8"
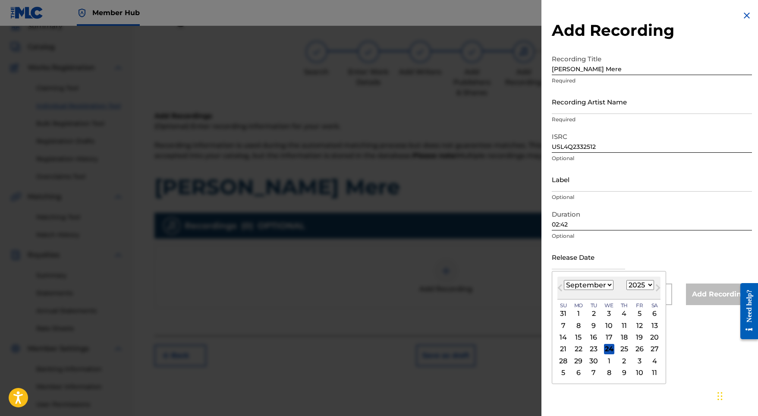
select select "2023"
click at [634, 325] on div "8" at bounding box center [639, 325] width 10 height 10
type input "[DATE]"
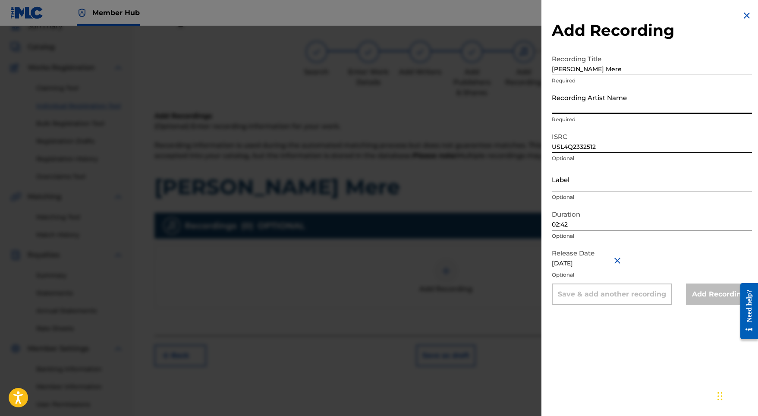
click at [575, 97] on input "Recording Artist Name" at bounding box center [652, 101] width 200 height 25
paste input "[PERSON_NAME]"
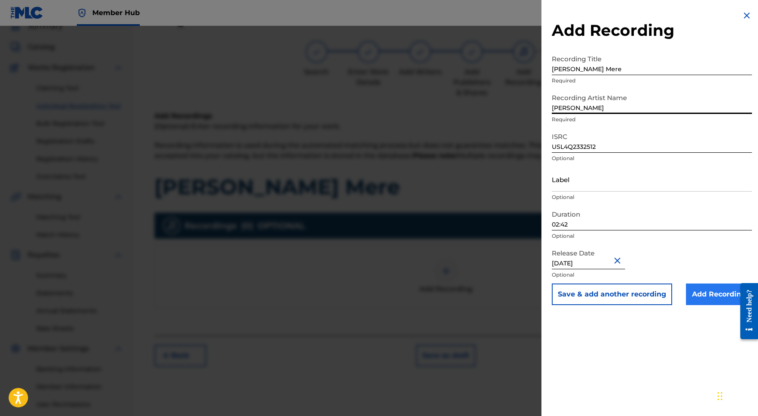
type input "[PERSON_NAME]"
click at [691, 292] on input "Add Recording" at bounding box center [719, 294] width 66 height 22
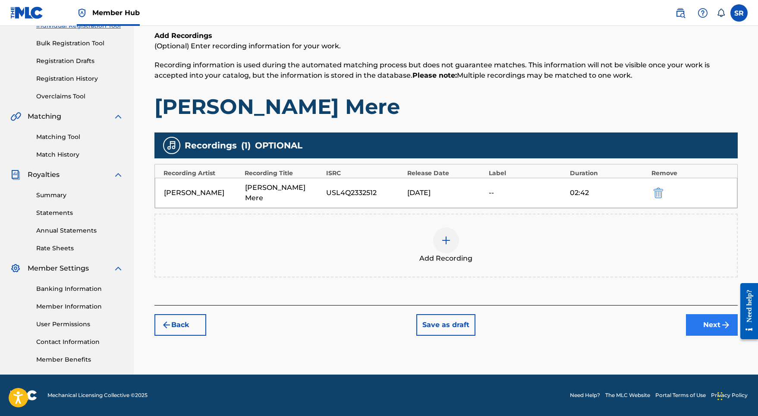
scroll to position [119, 0]
click at [701, 315] on button "Next" at bounding box center [712, 325] width 52 height 22
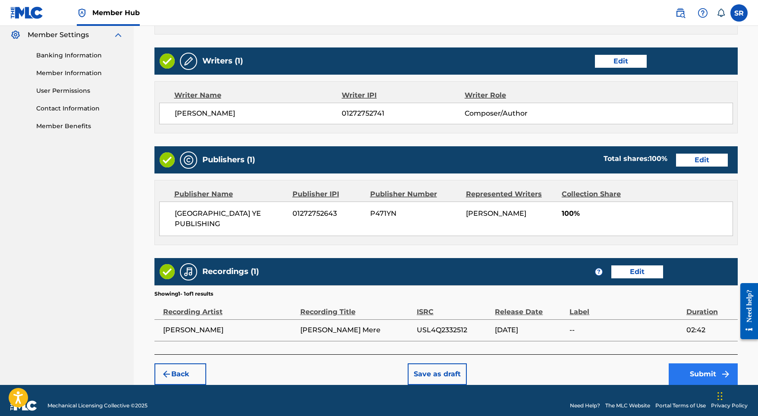
scroll to position [352, 0]
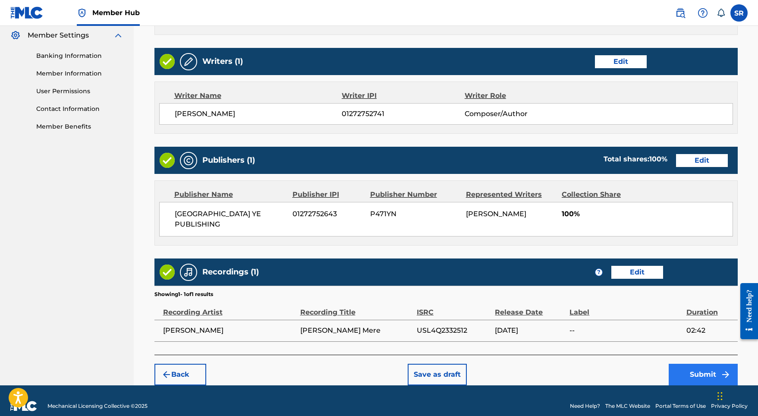
click at [699, 364] on button "Submit" at bounding box center [703, 375] width 69 height 22
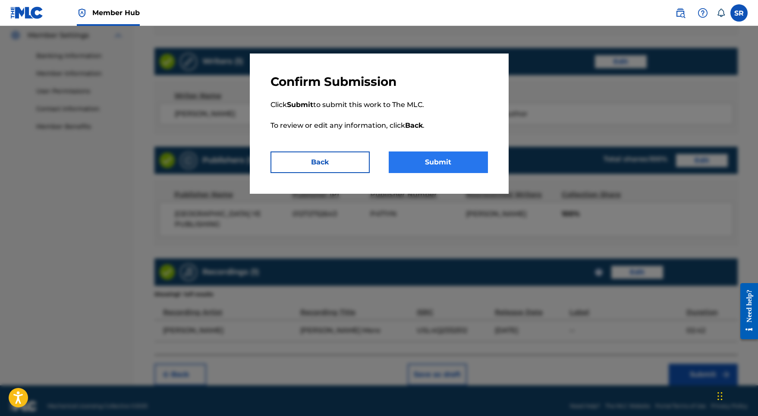
click at [449, 165] on button "Submit" at bounding box center [438, 162] width 99 height 22
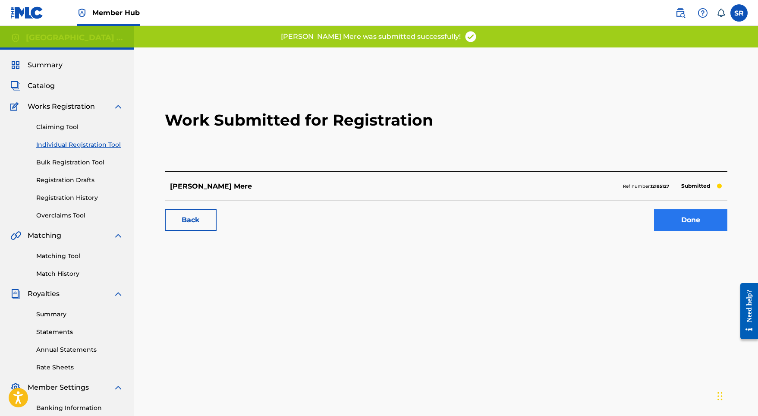
click at [672, 226] on link "Done" at bounding box center [690, 220] width 73 height 22
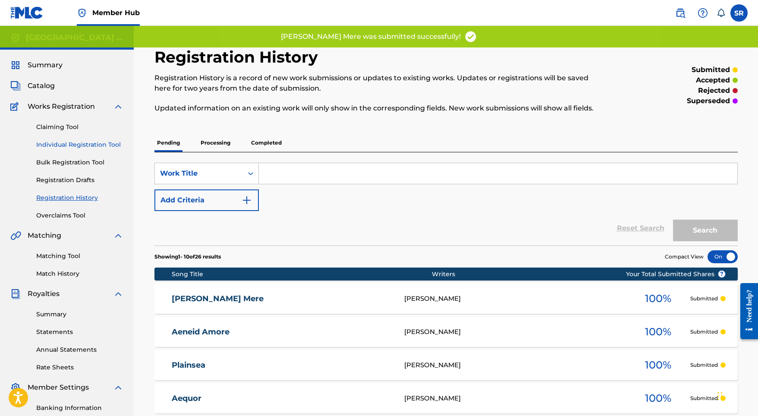
click at [112, 149] on link "Individual Registration Tool" at bounding box center [79, 144] width 87 height 9
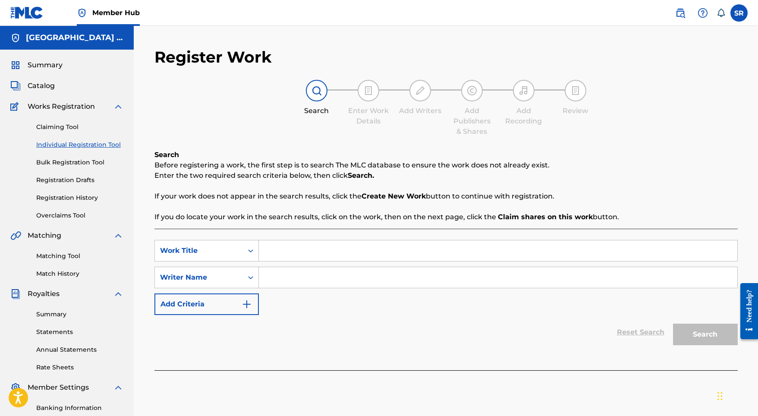
click at [291, 256] on input "Search Form" at bounding box center [498, 250] width 478 height 21
paste input "Mirrorgrey"
type input "Mirrorgrey"
click at [301, 272] on input "Search Form" at bounding box center [498, 277] width 478 height 21
paste input "Mirrorgrey"
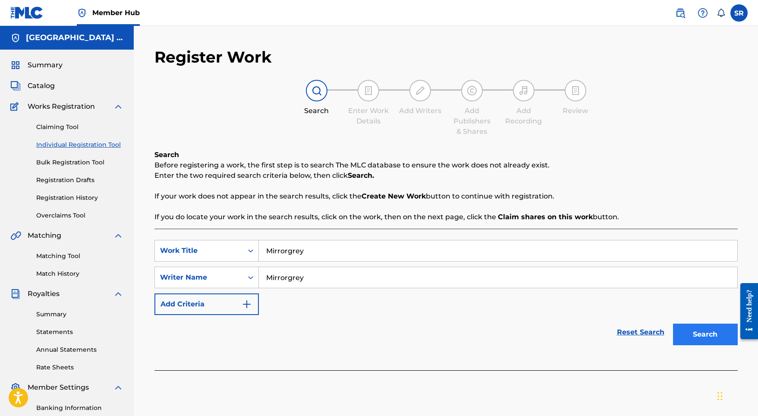
type input "Mirrorgrey"
click at [716, 337] on button "Search" at bounding box center [705, 335] width 65 height 22
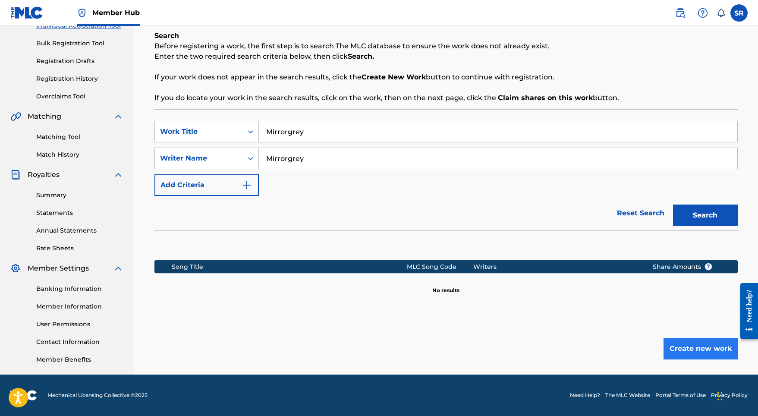
scroll to position [119, 0]
click at [693, 350] on button "Create new work" at bounding box center [700, 349] width 74 height 22
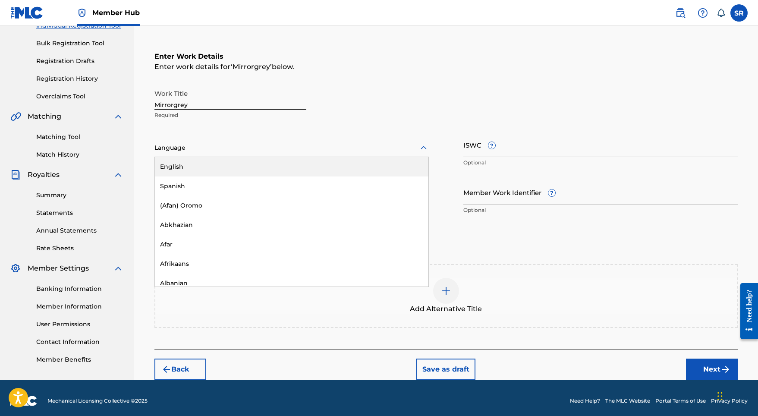
click at [316, 147] on div at bounding box center [291, 147] width 274 height 11
click at [281, 162] on div "English" at bounding box center [291, 166] width 273 height 19
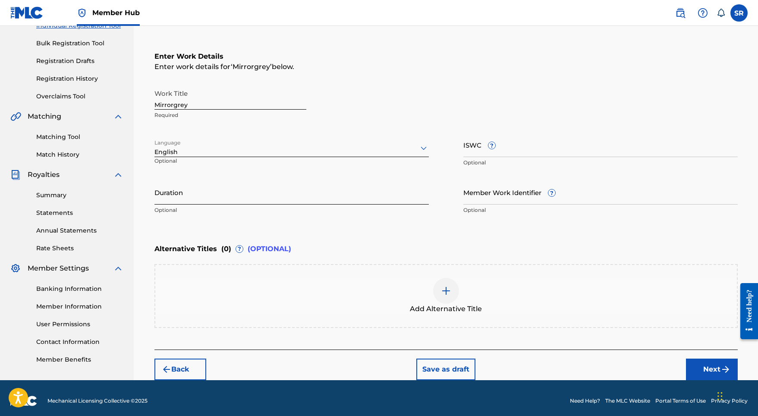
click at [276, 199] on input "Duration" at bounding box center [291, 192] width 274 height 25
type input "01:52"
click at [460, 292] on div "Add Alternative Title" at bounding box center [445, 296] width 581 height 36
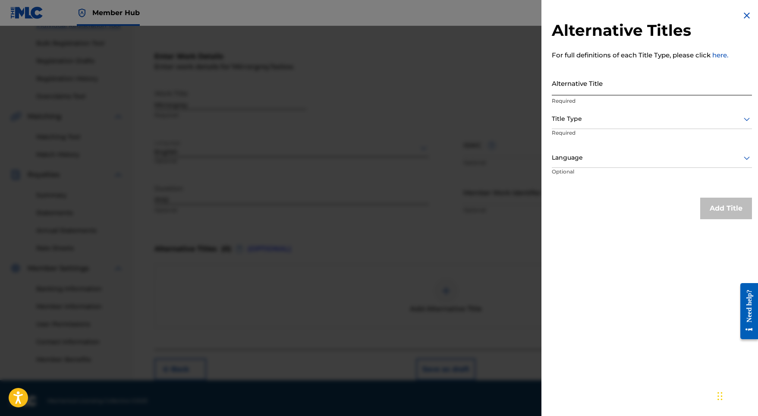
click at [622, 87] on input "Alternative Title" at bounding box center [652, 83] width 200 height 25
paste input "Mirrorgrey"
type input "Mirrorgrey"
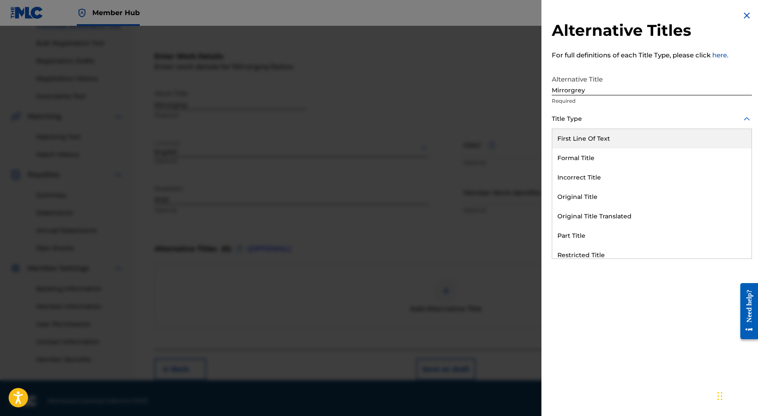
click at [615, 118] on div at bounding box center [652, 118] width 200 height 11
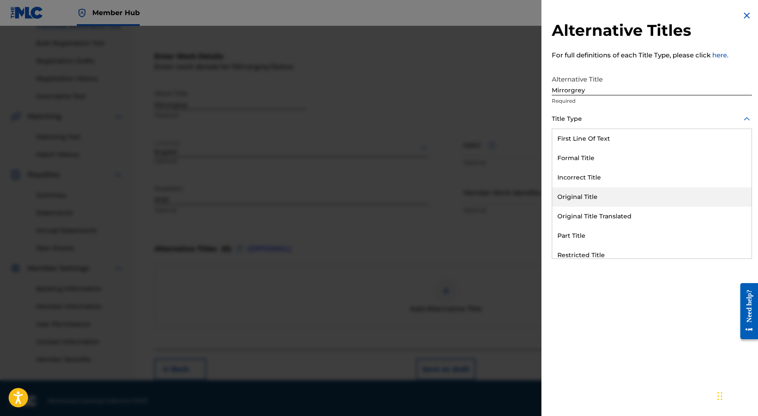
click at [592, 189] on div "Original Title" at bounding box center [651, 196] width 199 height 19
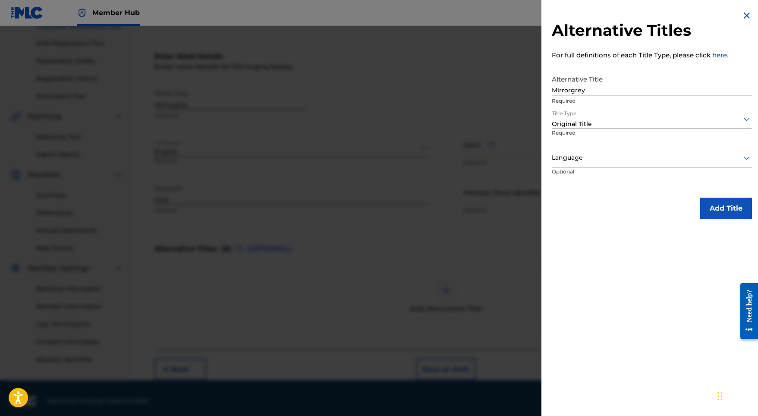
click at [598, 140] on p "Required" at bounding box center [584, 138] width 64 height 19
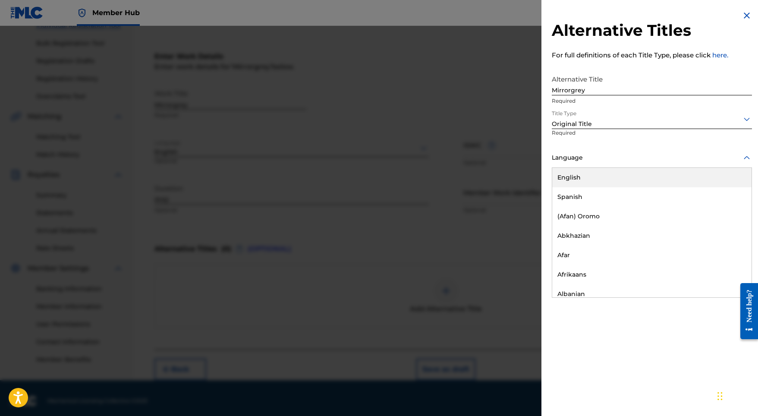
click at [598, 151] on div "Language" at bounding box center [652, 157] width 200 height 19
click at [598, 180] on div "English" at bounding box center [651, 177] width 199 height 19
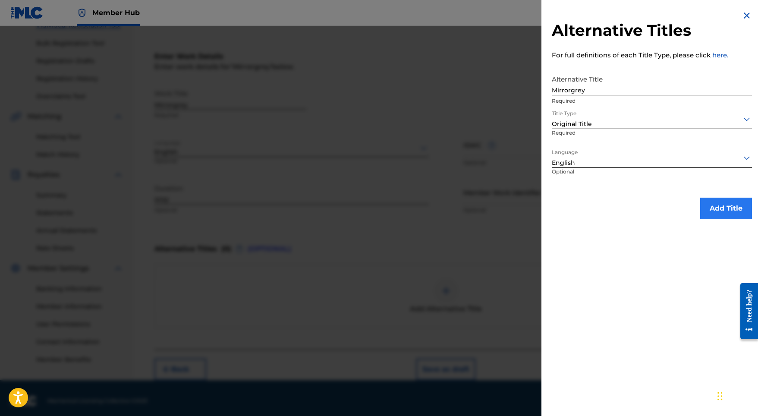
click at [734, 210] on button "Add Title" at bounding box center [726, 209] width 52 height 22
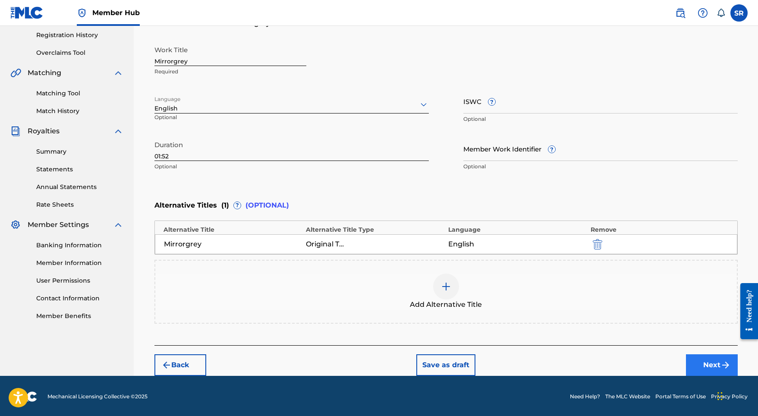
click at [708, 354] on button "Next" at bounding box center [712, 365] width 52 height 22
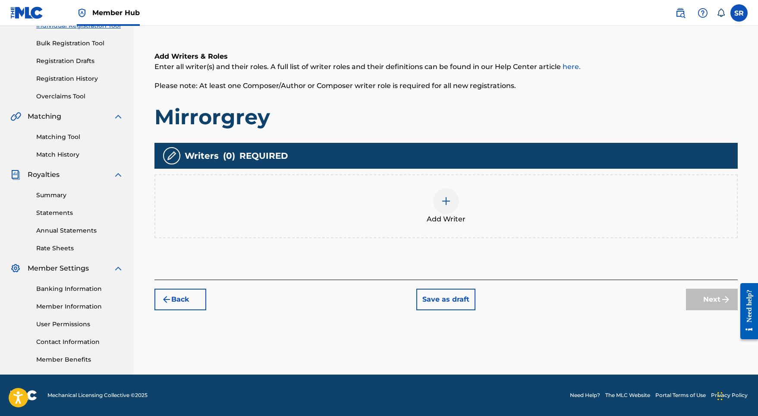
click at [450, 204] on img at bounding box center [446, 201] width 10 height 10
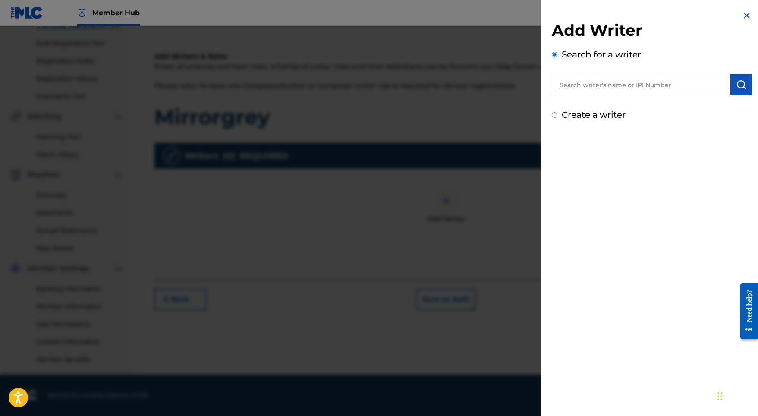
click at [598, 79] on input "text" at bounding box center [641, 85] width 179 height 22
click at [626, 85] on input "text" at bounding box center [641, 85] width 179 height 22
paste input "[PERSON_NAME]"
type input "[PERSON_NAME]"
click at [736, 83] on img "submit" at bounding box center [741, 84] width 10 height 10
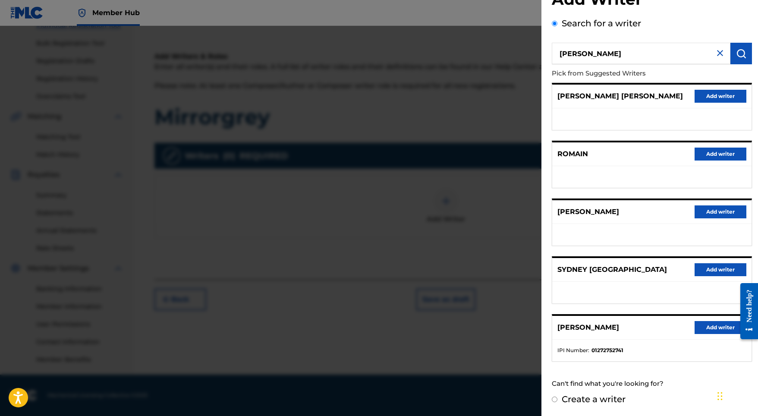
scroll to position [38, 0]
click at [703, 328] on button "Add writer" at bounding box center [720, 327] width 52 height 13
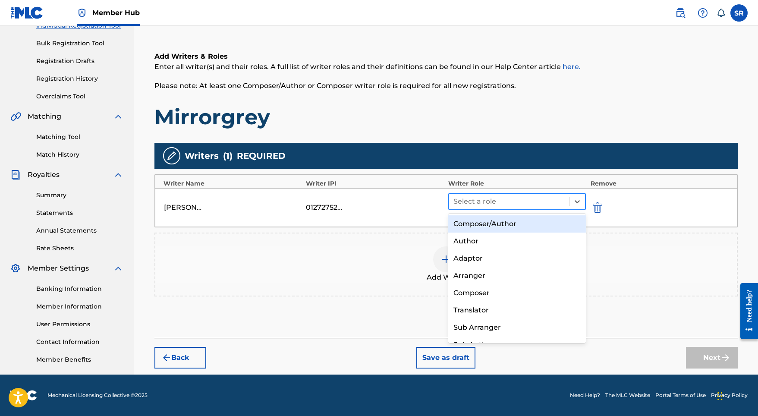
click at [496, 204] on div at bounding box center [509, 201] width 112 height 12
click at [494, 228] on div "Composer/Author" at bounding box center [517, 223] width 138 height 17
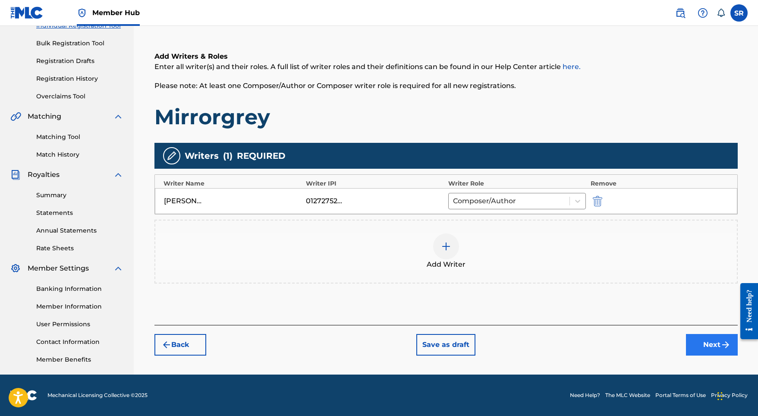
click at [698, 346] on button "Next" at bounding box center [712, 345] width 52 height 22
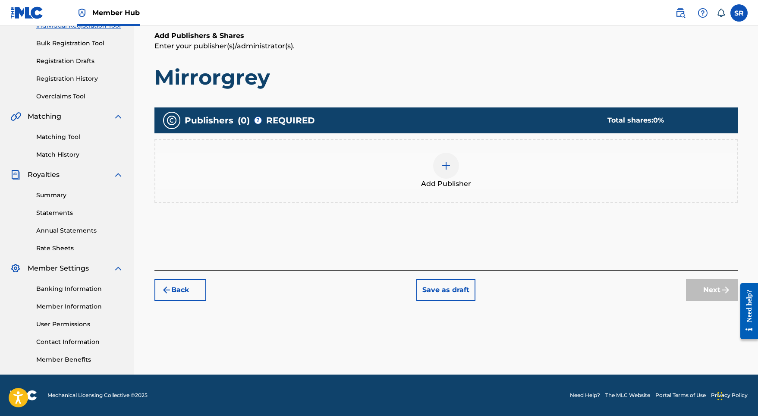
scroll to position [39, 0]
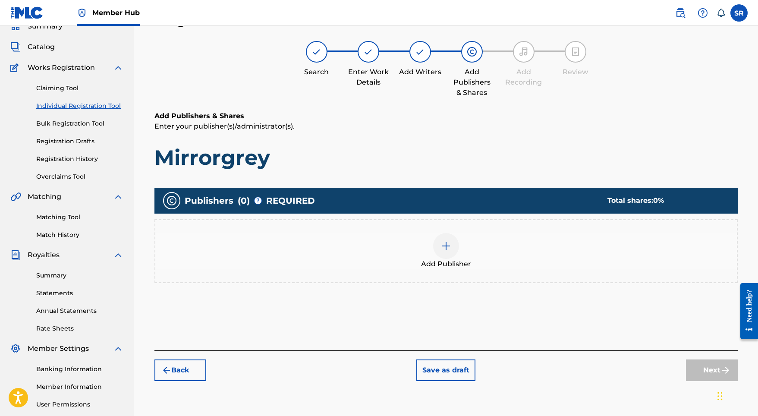
click at [452, 236] on div at bounding box center [446, 246] width 26 height 26
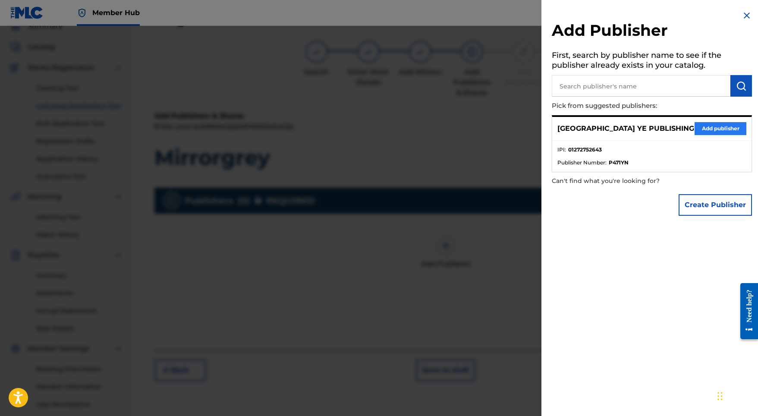
click at [703, 132] on button "Add publisher" at bounding box center [720, 128] width 52 height 13
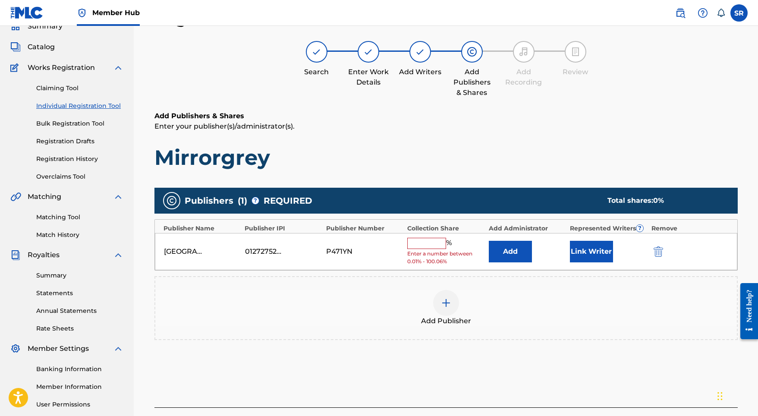
click at [427, 246] on input "text" at bounding box center [426, 243] width 39 height 11
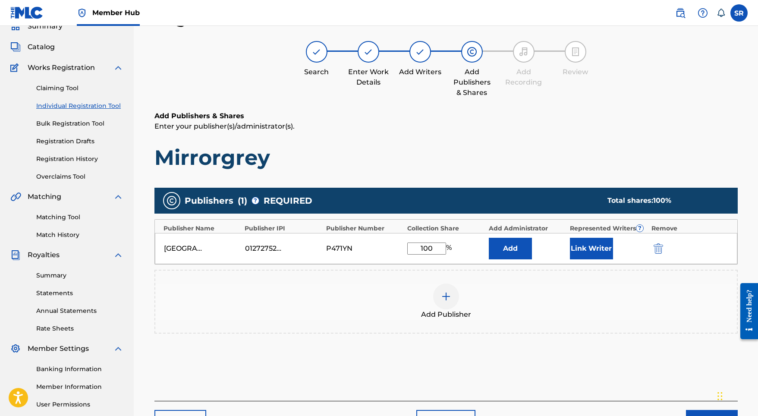
type input "100"
click at [565, 251] on div "[GEOGRAPHIC_DATA] YE PUBLISHING 01272752643 P471YN 100 % Add Link Writer" at bounding box center [446, 248] width 582 height 31
click at [581, 249] on button "Link Writer" at bounding box center [591, 249] width 43 height 22
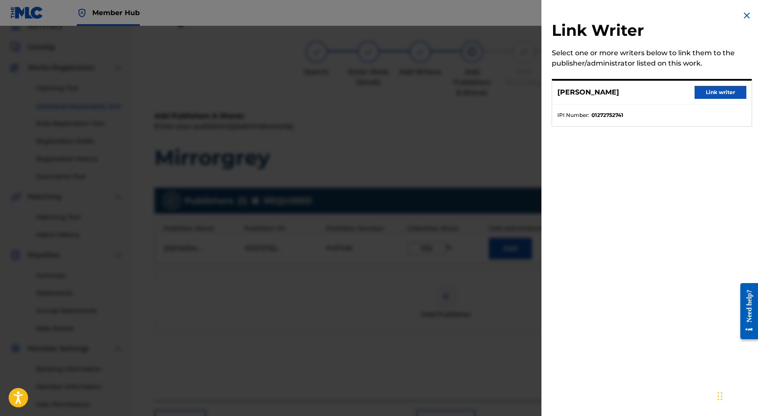
click at [717, 83] on div "[PERSON_NAME] Link writer" at bounding box center [651, 93] width 199 height 24
click at [714, 87] on button "Link writer" at bounding box center [720, 92] width 52 height 13
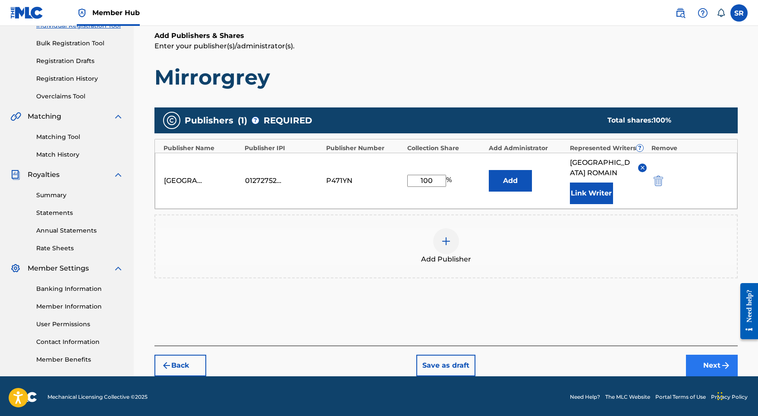
click at [700, 355] on button "Next" at bounding box center [712, 366] width 52 height 22
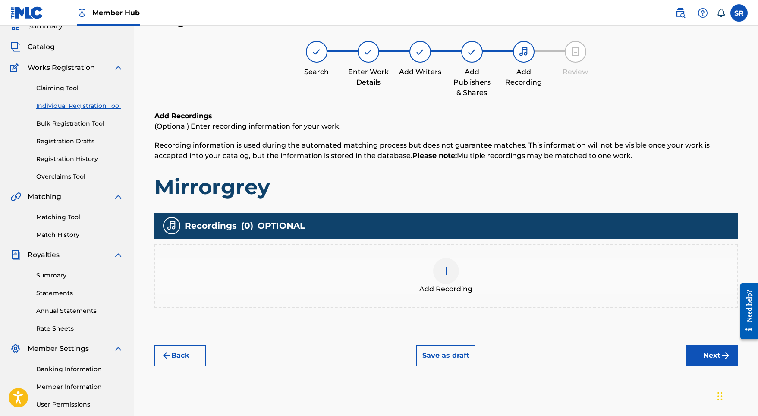
click at [422, 273] on div "Add Recording" at bounding box center [445, 276] width 581 height 36
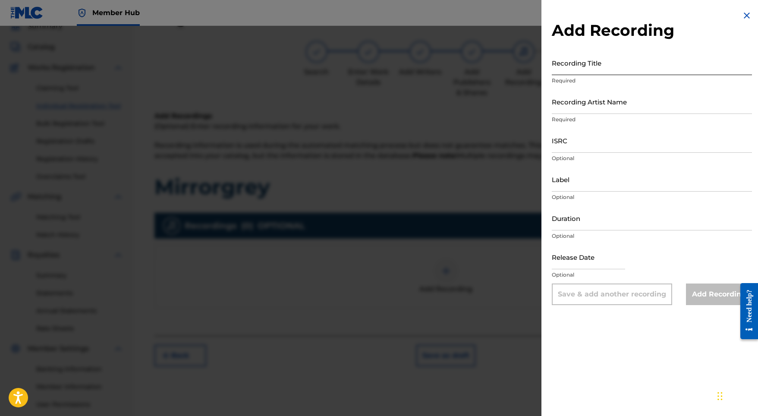
click at [601, 59] on input "Recording Title" at bounding box center [652, 62] width 200 height 25
click at [567, 66] on input "Recording Title" at bounding box center [652, 62] width 200 height 25
paste input "Mirrorgrey"
type input "Mirrorgrey"
click at [553, 153] on div "ISRC Optional" at bounding box center [652, 147] width 200 height 39
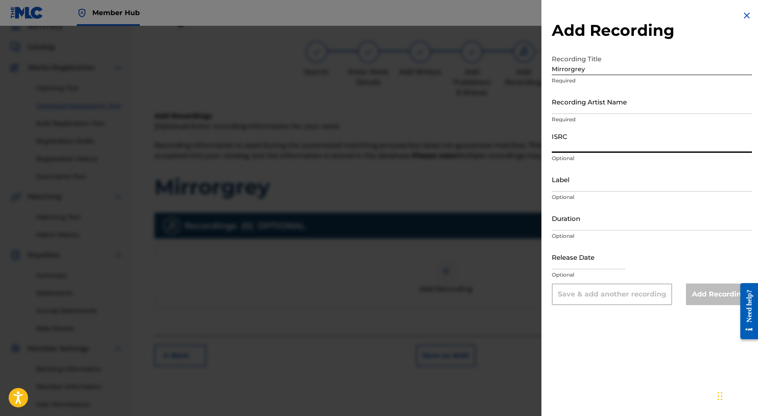
paste input "USL4Q2332513"
click at [557, 148] on input "USL4Q2332513" at bounding box center [652, 140] width 200 height 25
type input "USL4Q2332513"
click at [570, 212] on input "Duration" at bounding box center [652, 218] width 200 height 25
type input "01:52"
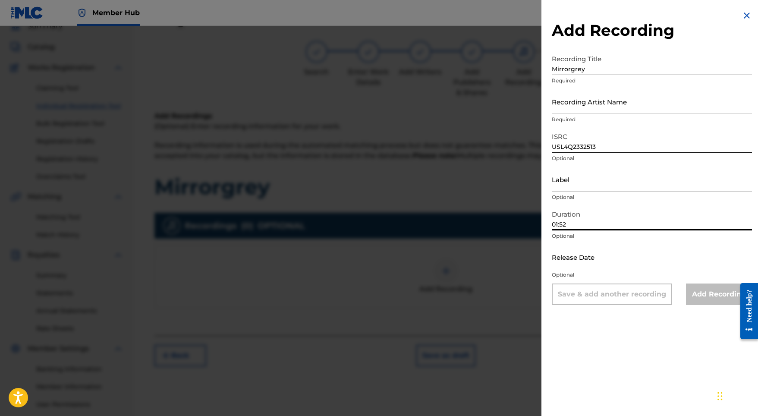
click at [555, 257] on input "text" at bounding box center [588, 257] width 73 height 25
select select "8"
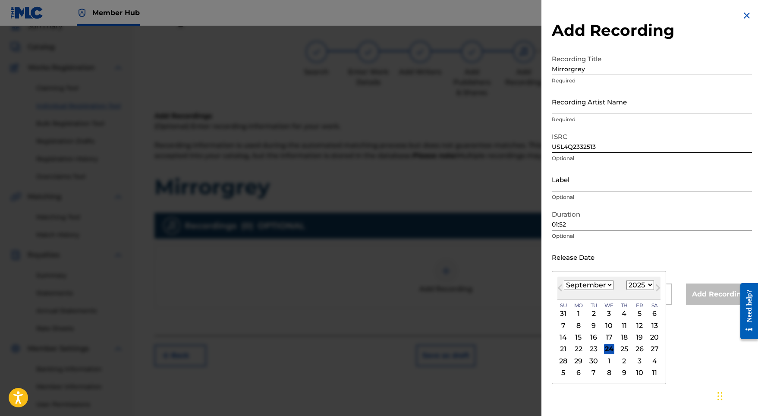
select select "2023"
click at [636, 326] on div "8" at bounding box center [639, 325] width 10 height 10
type input "[DATE]"
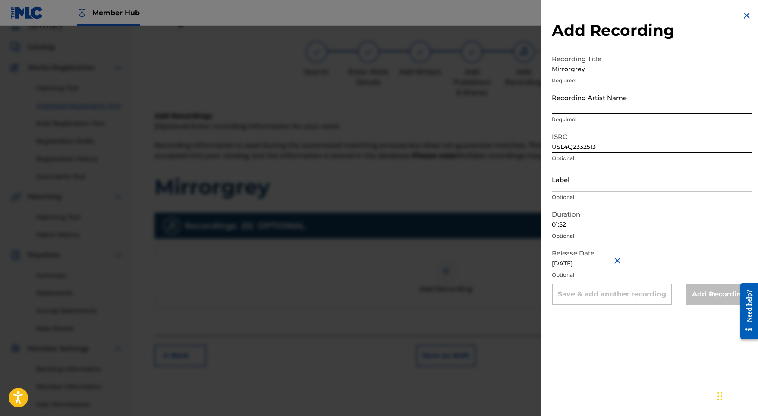
click at [580, 106] on input "Recording Artist Name" at bounding box center [652, 101] width 200 height 25
paste input "[PERSON_NAME]"
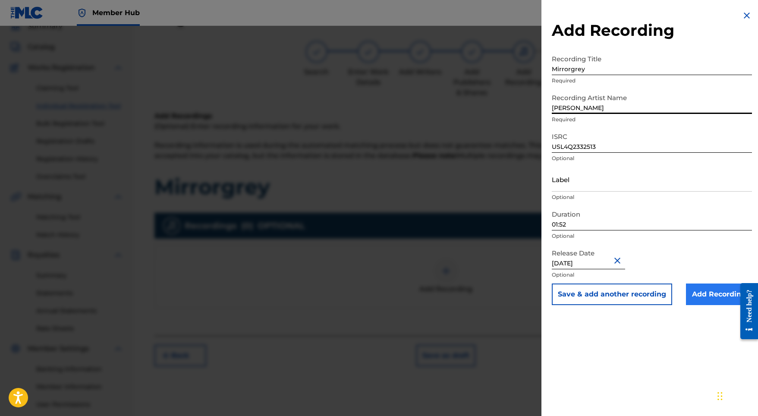
type input "[PERSON_NAME]"
click at [702, 299] on input "Add Recording" at bounding box center [719, 294] width 66 height 22
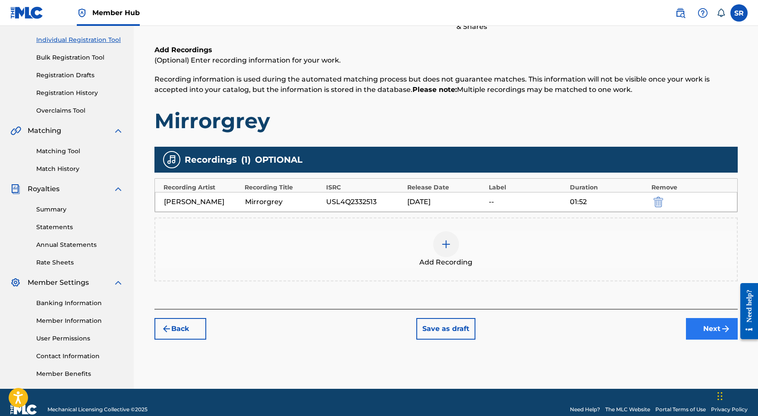
click at [695, 334] on button "Next" at bounding box center [712, 329] width 52 height 22
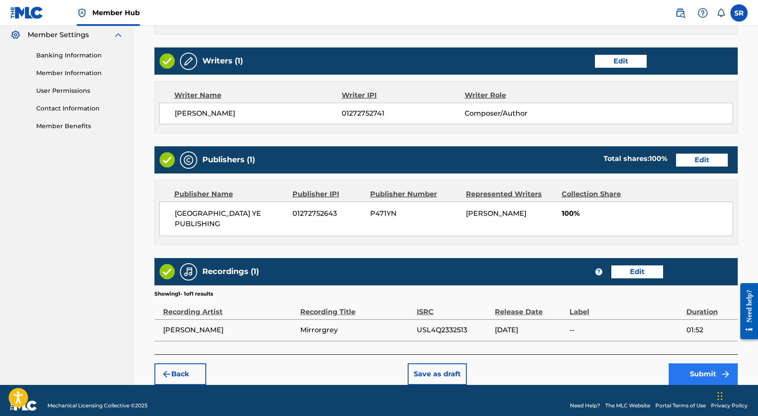
scroll to position [352, 0]
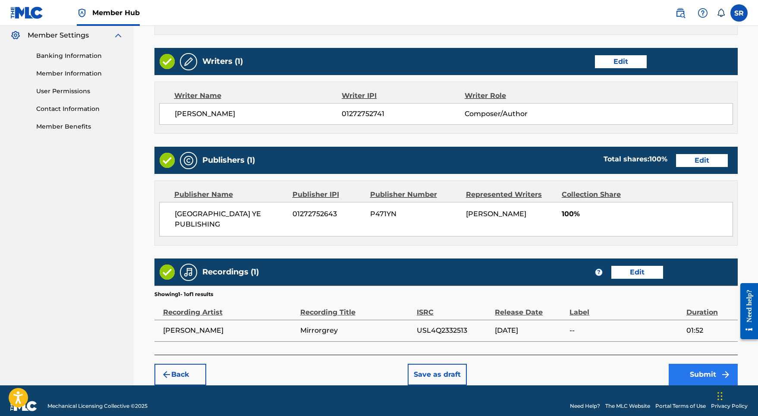
click at [703, 365] on button "Submit" at bounding box center [703, 375] width 69 height 22
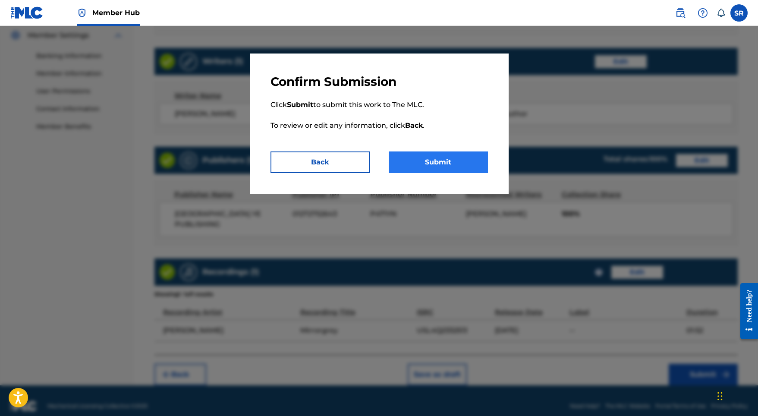
click at [466, 157] on button "Submit" at bounding box center [438, 162] width 99 height 22
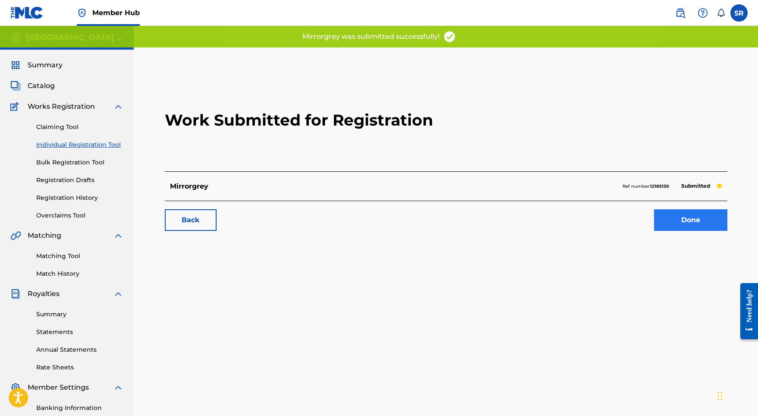
click at [675, 214] on link "Done" at bounding box center [690, 220] width 73 height 22
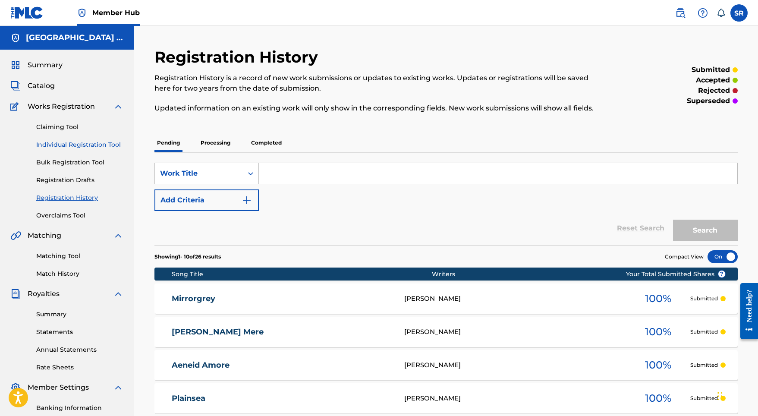
click at [112, 148] on link "Individual Registration Tool" at bounding box center [79, 144] width 87 height 9
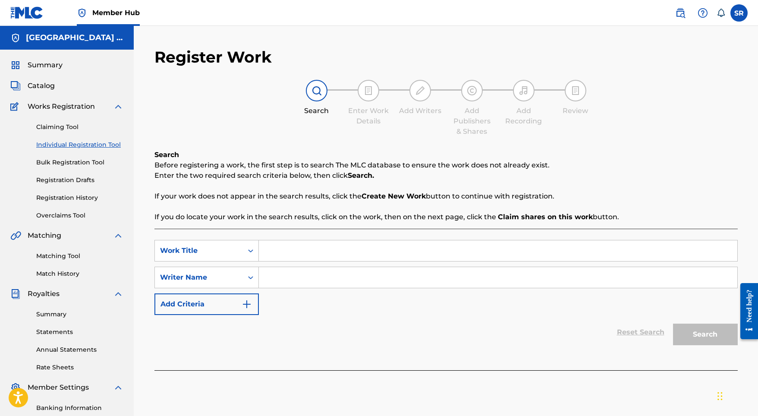
click at [310, 241] on input "Search Form" at bounding box center [498, 250] width 478 height 21
paste input "Setsail"
type input "Setsail"
click at [321, 275] on input "Search Form" at bounding box center [498, 277] width 478 height 21
paste input "Setsail"
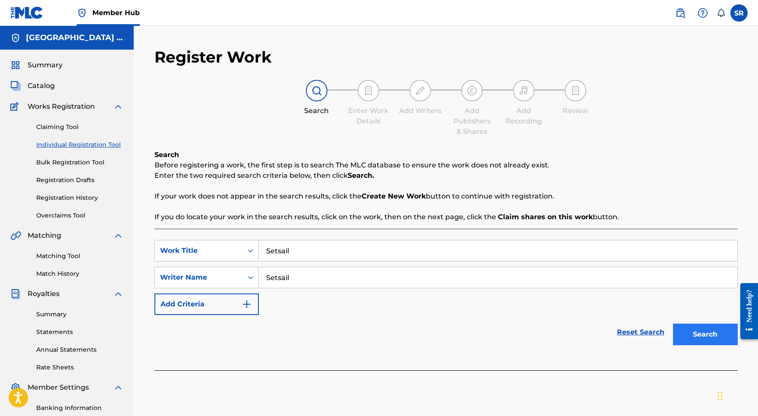
type input "Setsail"
click at [688, 329] on button "Search" at bounding box center [705, 335] width 65 height 22
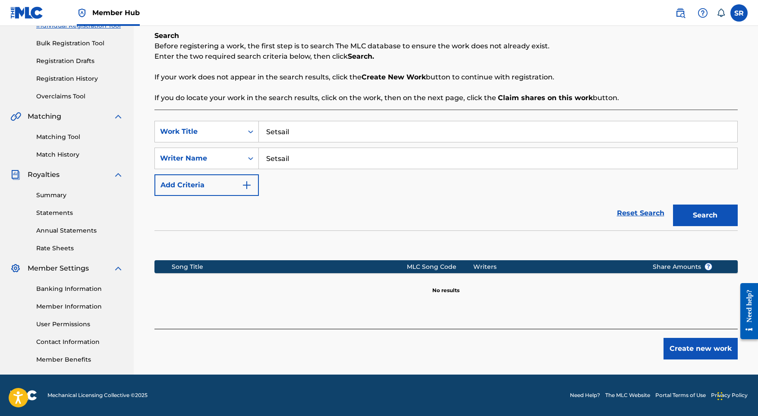
scroll to position [119, 0]
click at [707, 368] on div "Register Work Search Enter Work Details Add Writers Add Publishers & Shares Add…" at bounding box center [446, 151] width 604 height 446
click at [701, 352] on button "Create new work" at bounding box center [700, 349] width 74 height 22
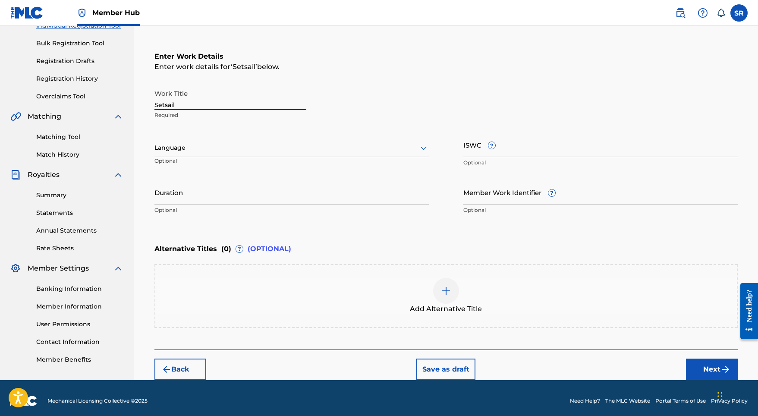
click at [295, 157] on div "Language Optional" at bounding box center [291, 151] width 274 height 39
click at [286, 151] on div at bounding box center [291, 147] width 274 height 11
click at [260, 162] on div "English" at bounding box center [291, 166] width 273 height 19
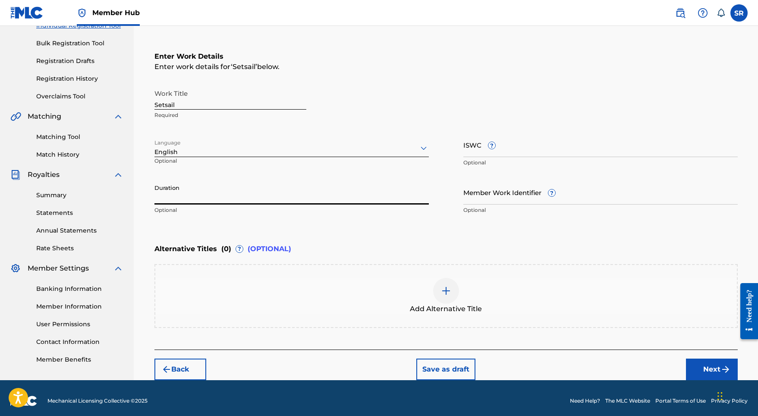
click at [273, 187] on input "Duration" at bounding box center [291, 192] width 274 height 25
type input "01:26"
click at [462, 284] on div "Add Alternative Title" at bounding box center [445, 296] width 581 height 36
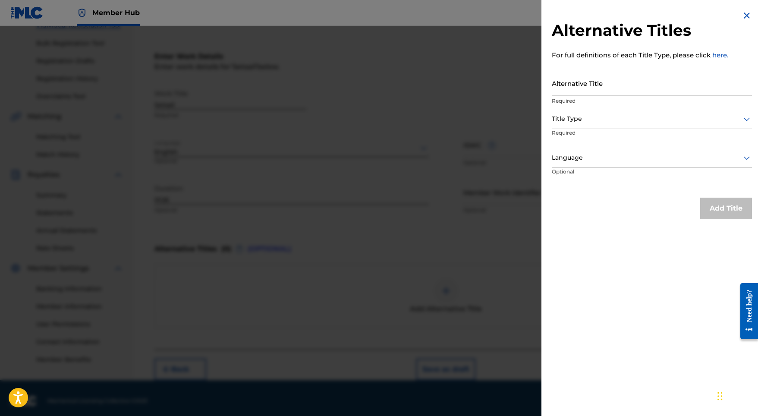
click at [573, 88] on input "Alternative Title" at bounding box center [652, 83] width 200 height 25
paste input "Setsail"
type input "Setsail"
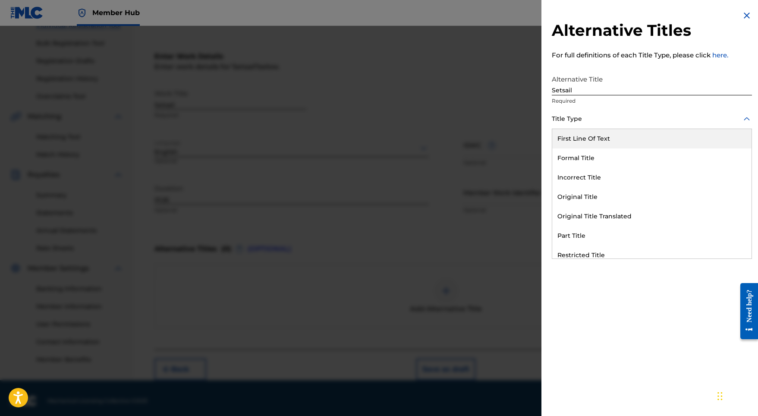
click at [574, 119] on div at bounding box center [652, 118] width 200 height 11
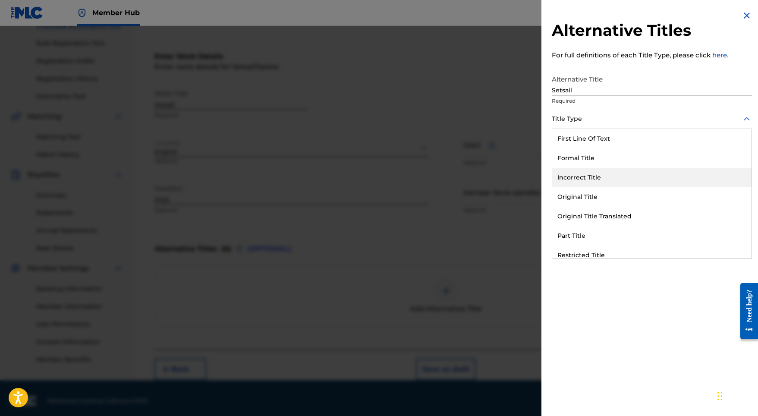
click at [589, 196] on div "Original Title" at bounding box center [651, 196] width 199 height 19
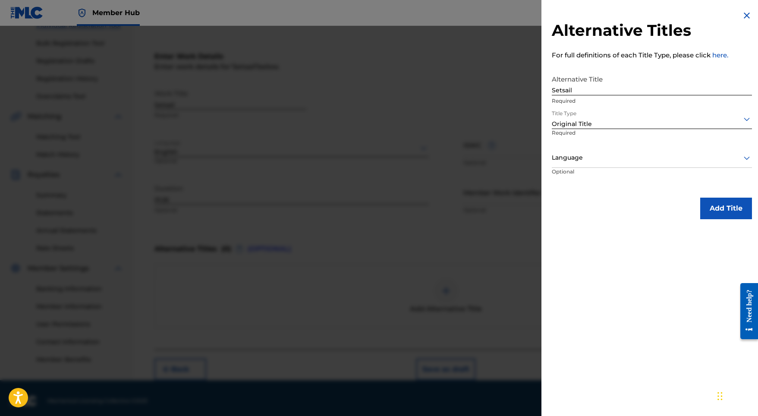
click at [600, 155] on div at bounding box center [652, 157] width 200 height 11
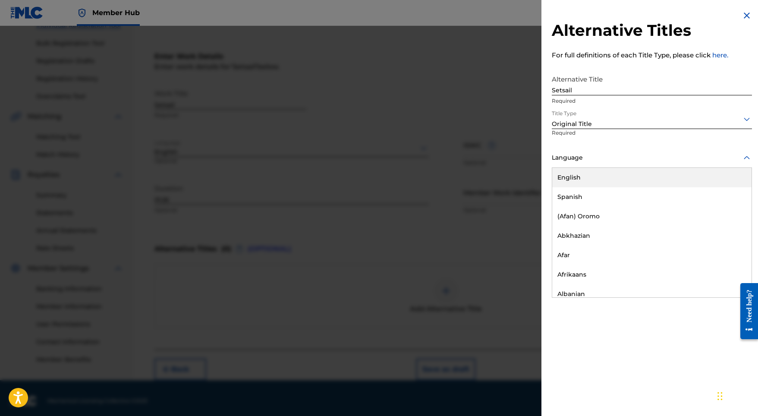
click at [599, 179] on div "English" at bounding box center [651, 177] width 199 height 19
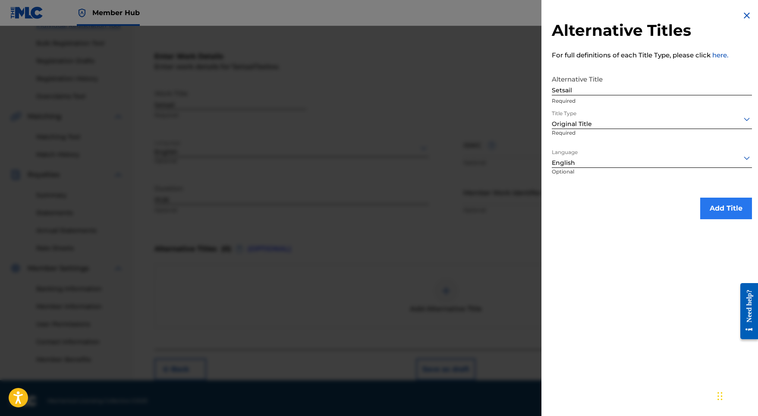
click at [704, 203] on button "Add Title" at bounding box center [726, 209] width 52 height 22
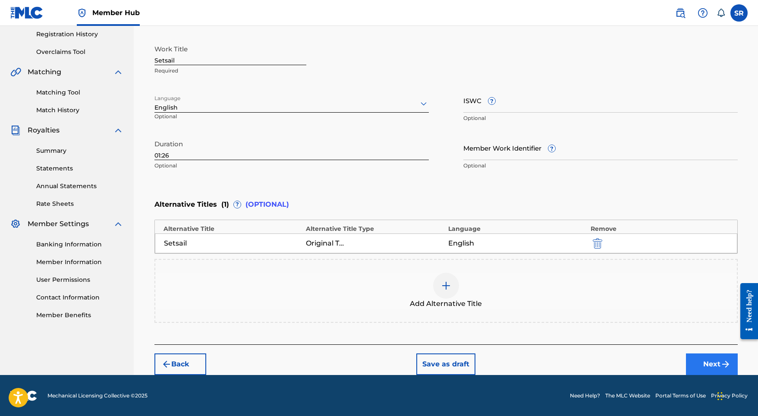
click at [698, 360] on button "Next" at bounding box center [712, 364] width 52 height 22
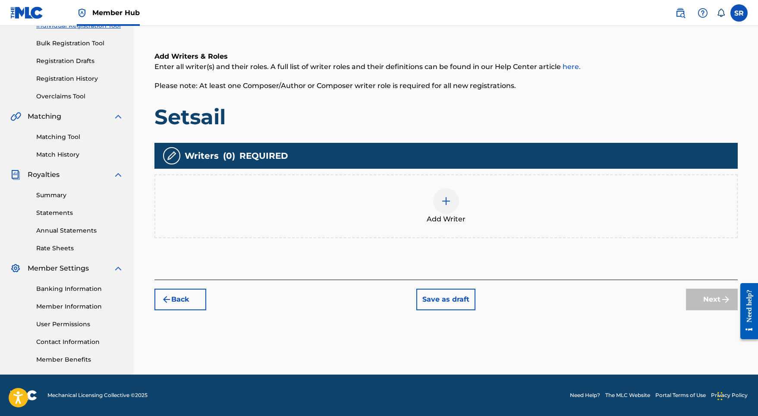
click at [462, 203] on div "Add Writer" at bounding box center [445, 206] width 581 height 36
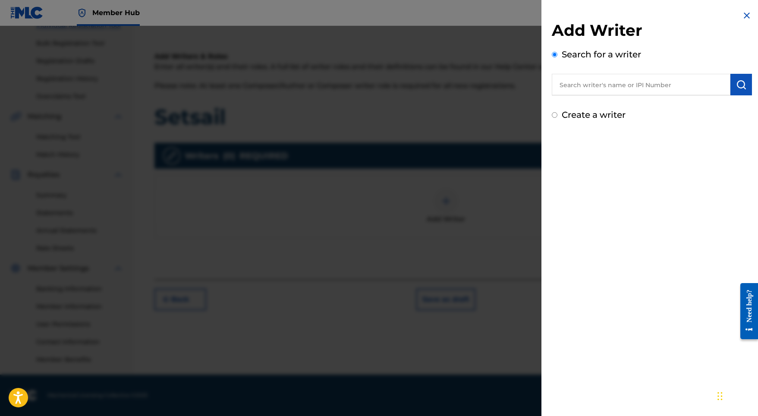
click at [634, 89] on input "text" at bounding box center [641, 85] width 179 height 22
paste input "[PERSON_NAME]"
type input "[PERSON_NAME]"
click at [747, 72] on div "Search for a writer [PERSON_NAME]" at bounding box center [652, 71] width 200 height 47
click at [739, 88] on img "submit" at bounding box center [741, 84] width 10 height 10
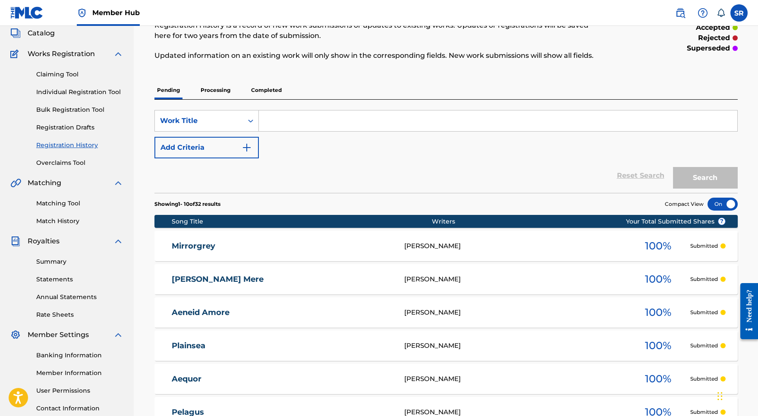
scroll to position [52, 0]
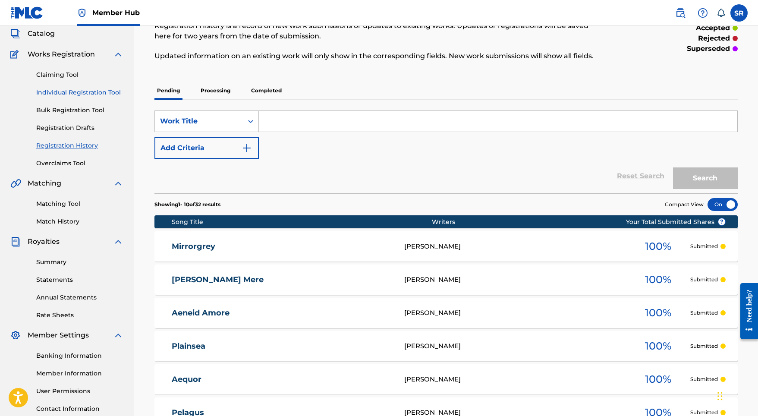
click at [72, 94] on link "Individual Registration Tool" at bounding box center [79, 92] width 87 height 9
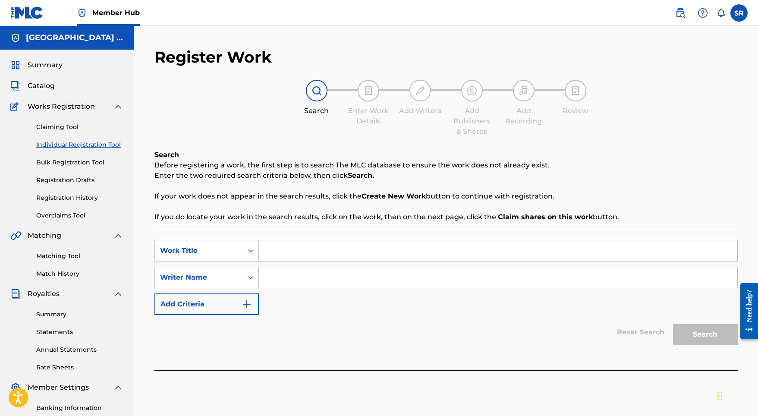
click at [328, 257] on input "Search Form" at bounding box center [498, 250] width 478 height 21
click at [324, 252] on input "Search Form" at bounding box center [498, 250] width 478 height 21
paste input "[PERSON_NAME]"
drag, startPoint x: 331, startPoint y: 249, endPoint x: 258, endPoint y: 239, distance: 73.6
click at [258, 239] on div "SearchWithCriteria82eaa2bc-a7f6-4335-8009-e2b29ae171ce Work Title SYDNEY ROMAIN…" at bounding box center [445, 299] width 583 height 141
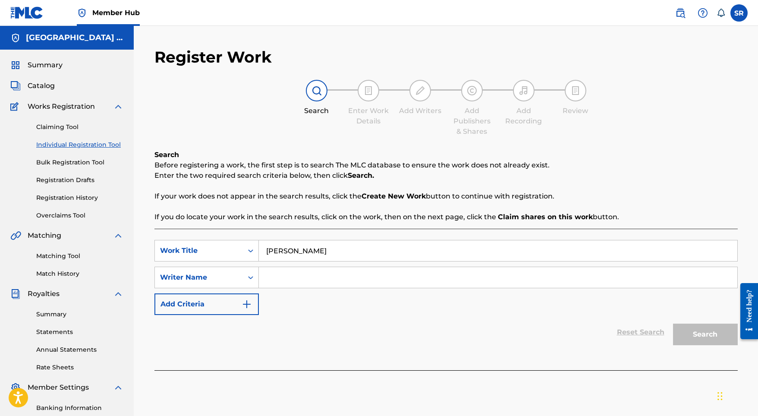
paste input "etsail"
type input "Setsail"
click at [316, 286] on input "Search Form" at bounding box center [498, 277] width 478 height 21
paste input "Setsail"
type input "Setsail"
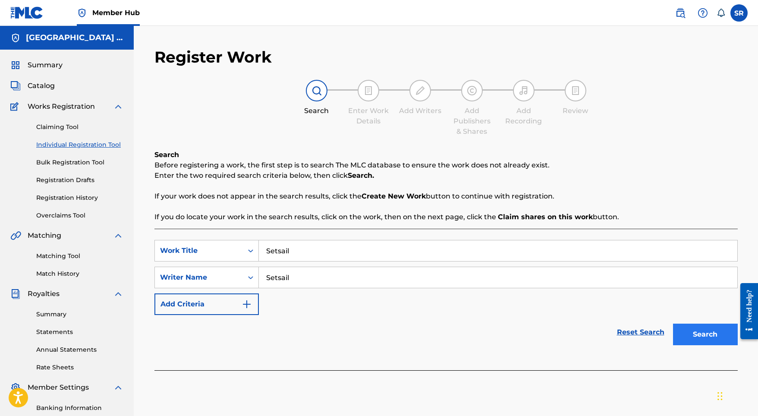
click at [687, 329] on button "Search" at bounding box center [705, 335] width 65 height 22
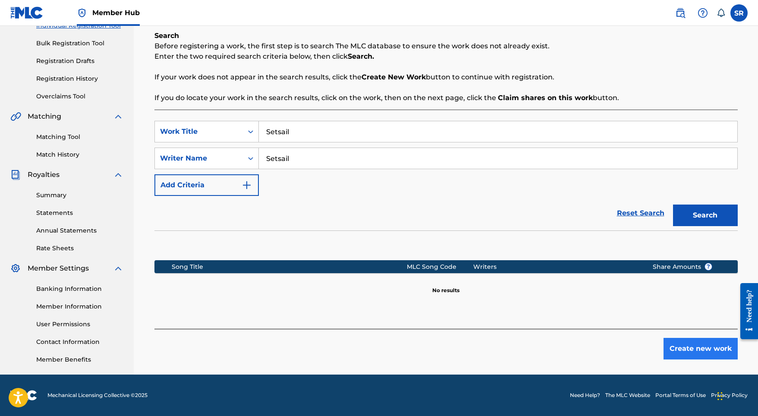
scroll to position [119, 0]
click at [694, 349] on button "Create new work" at bounding box center [700, 349] width 74 height 22
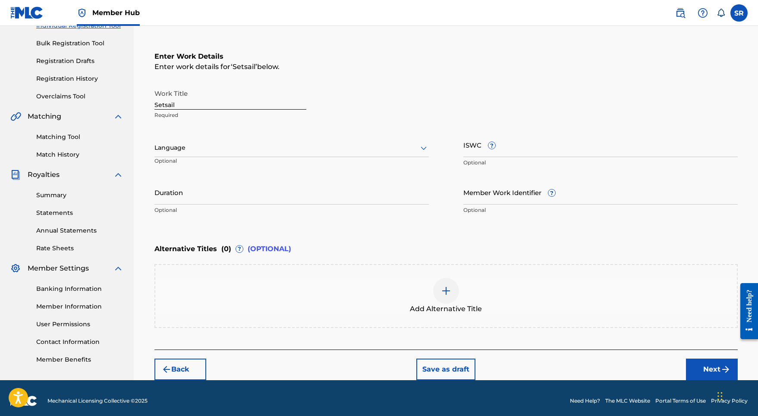
click at [271, 152] on div at bounding box center [291, 147] width 274 height 11
click at [236, 165] on div "English" at bounding box center [291, 166] width 273 height 19
click at [296, 186] on input "Duration" at bounding box center [291, 192] width 274 height 25
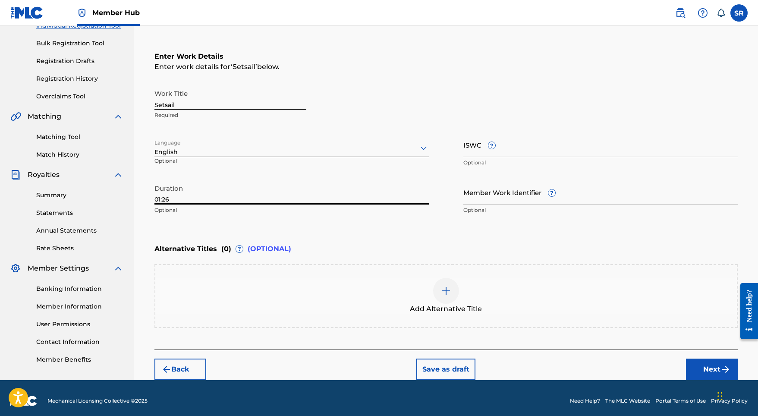
type input "01:26"
click at [444, 286] on img at bounding box center [446, 291] width 10 height 10
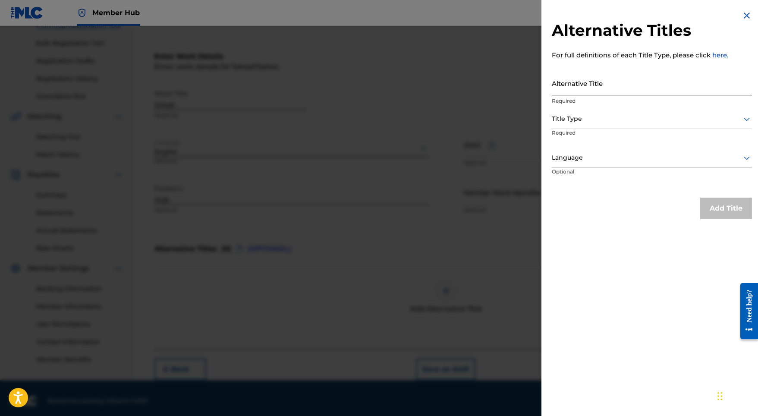
click at [570, 88] on input "Alternative Title" at bounding box center [652, 83] width 200 height 25
paste input "Setsail"
type input "Setsail"
click at [579, 118] on div at bounding box center [652, 118] width 200 height 11
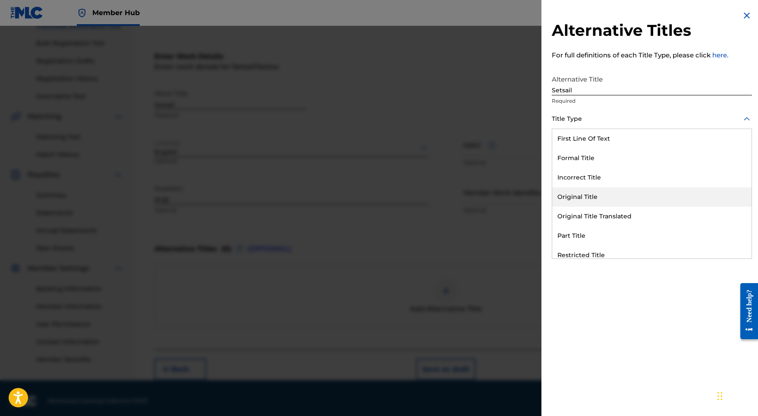
click at [587, 198] on div "Original Title" at bounding box center [651, 196] width 199 height 19
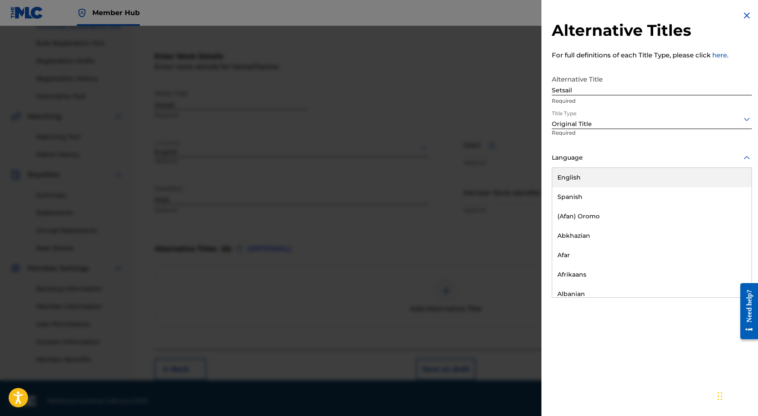
click at [590, 158] on div at bounding box center [652, 157] width 200 height 11
click at [592, 181] on div "English" at bounding box center [651, 177] width 199 height 19
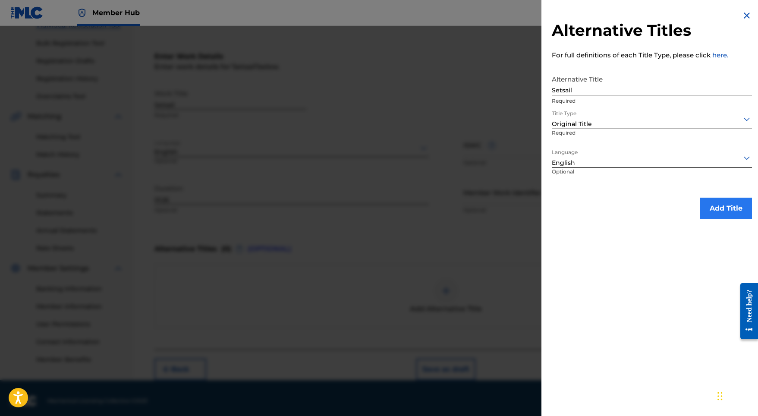
click at [717, 217] on button "Add Title" at bounding box center [726, 209] width 52 height 22
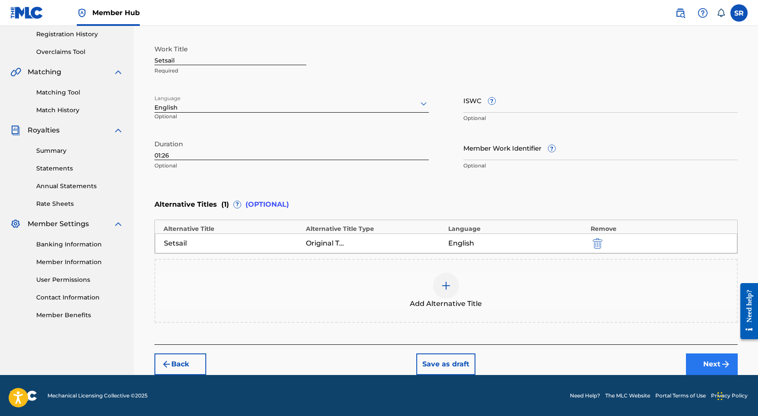
click at [704, 353] on button "Next" at bounding box center [712, 364] width 52 height 22
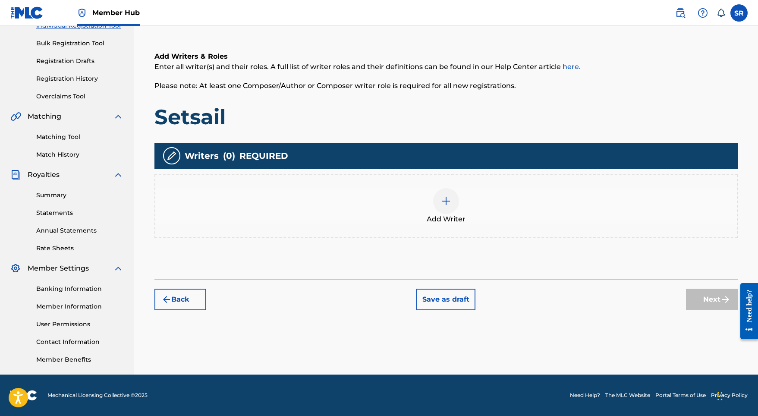
click at [454, 204] on div at bounding box center [446, 201] width 26 height 26
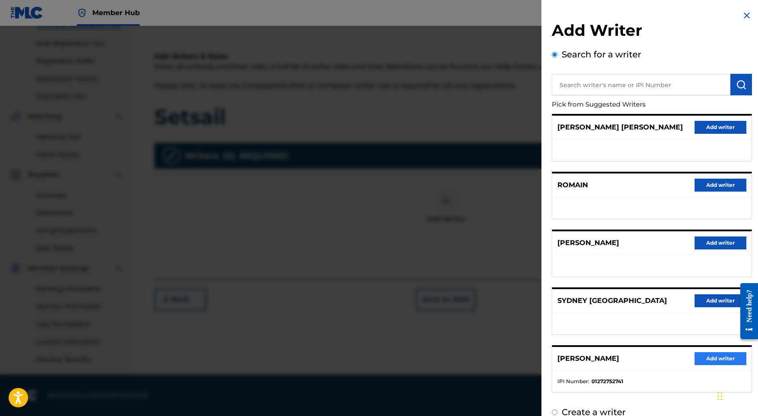
click at [705, 364] on button "Add writer" at bounding box center [720, 358] width 52 height 13
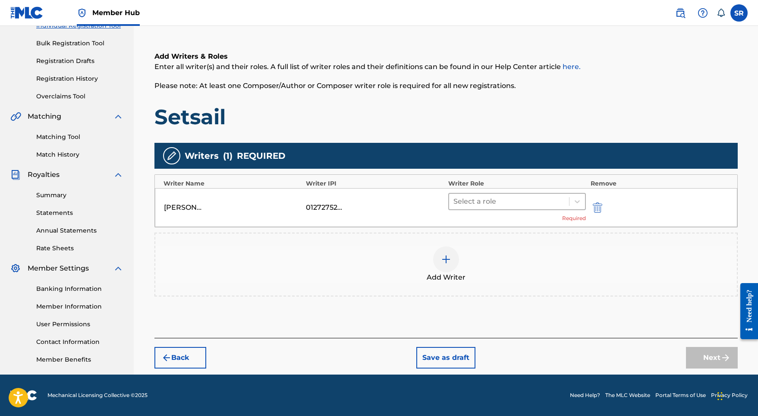
click at [536, 201] on div at bounding box center [509, 201] width 112 height 12
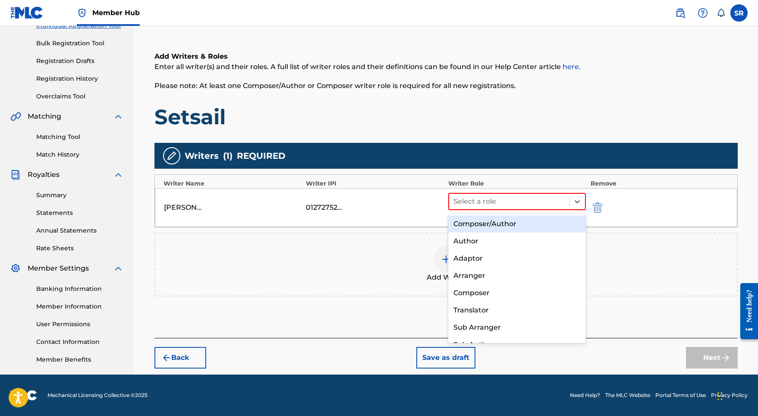
click at [534, 215] on div "Composer/Author" at bounding box center [517, 223] width 138 height 17
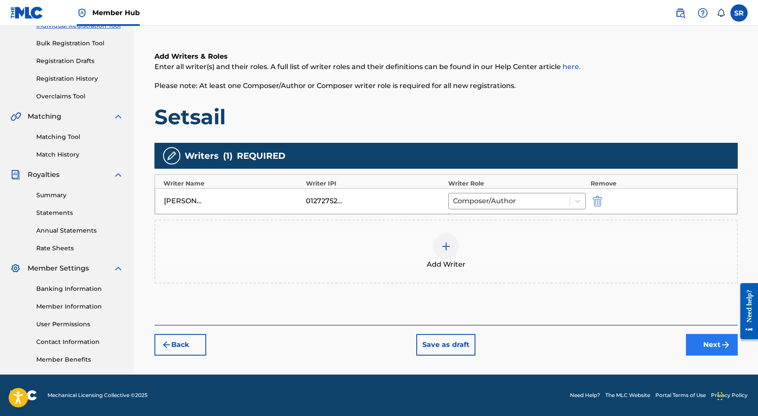
click at [709, 344] on button "Next" at bounding box center [712, 345] width 52 height 22
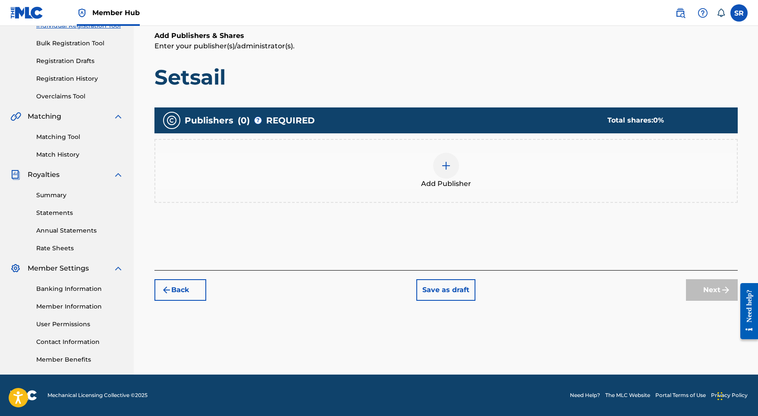
scroll to position [39, 0]
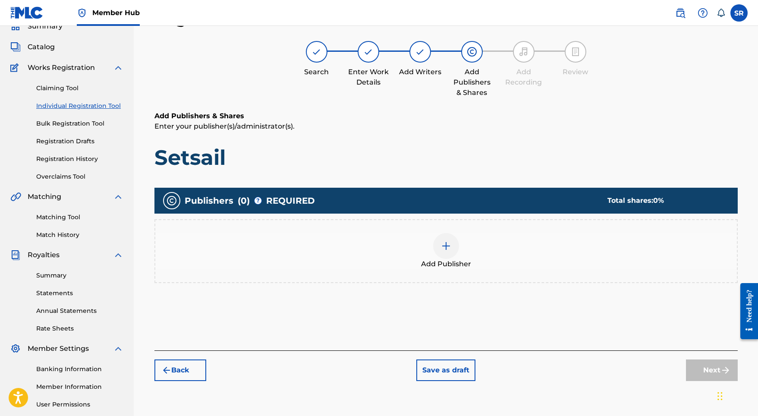
click at [472, 243] on div "Add Publisher" at bounding box center [445, 251] width 581 height 36
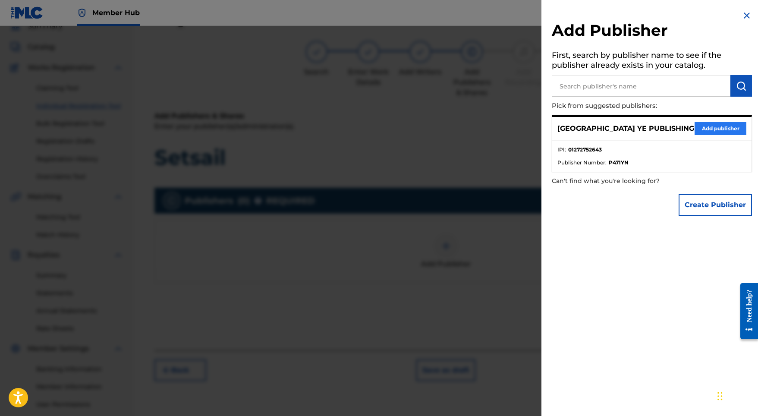
click at [732, 131] on button "Add publisher" at bounding box center [720, 128] width 52 height 13
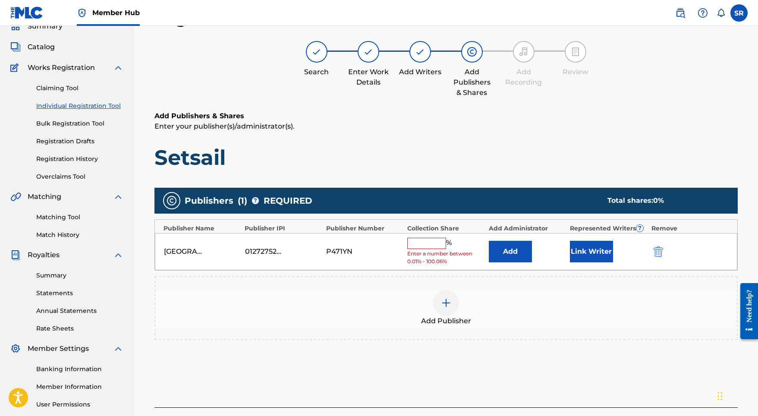
click at [426, 240] on input "text" at bounding box center [426, 243] width 39 height 11
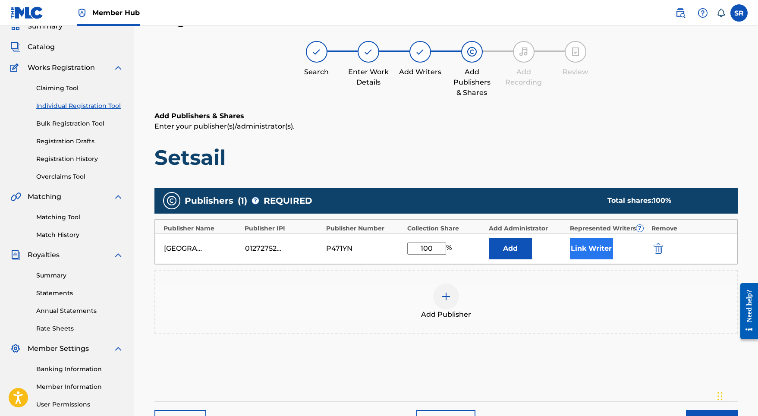
type input "100"
click at [591, 251] on button "Link Writer" at bounding box center [591, 249] width 43 height 22
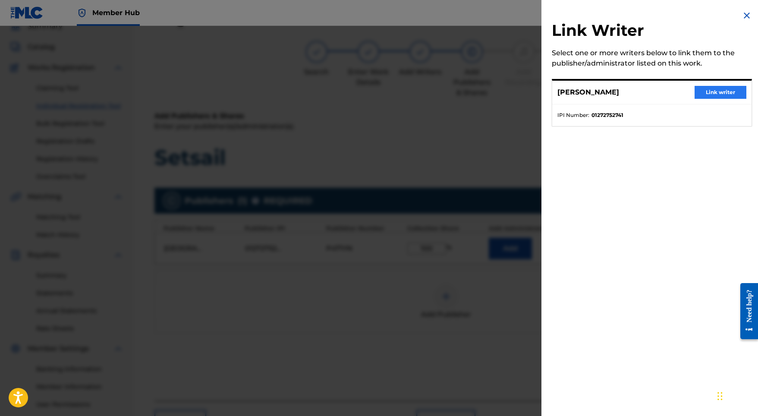
click at [736, 92] on button "Link writer" at bounding box center [720, 92] width 52 height 13
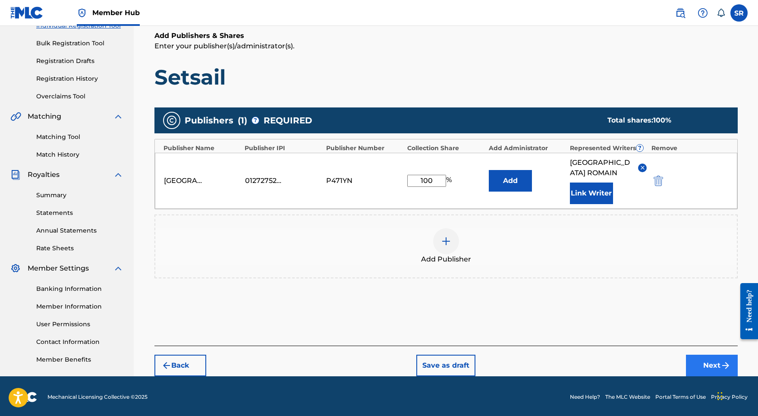
click at [700, 359] on button "Next" at bounding box center [712, 366] width 52 height 22
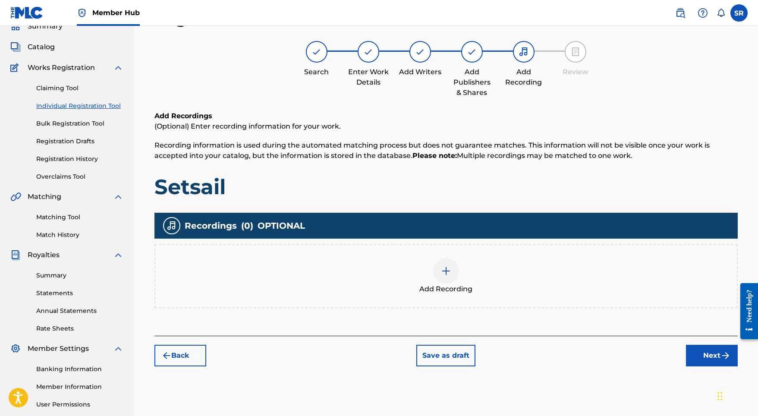
click at [466, 287] on span "Add Recording" at bounding box center [445, 289] width 53 height 10
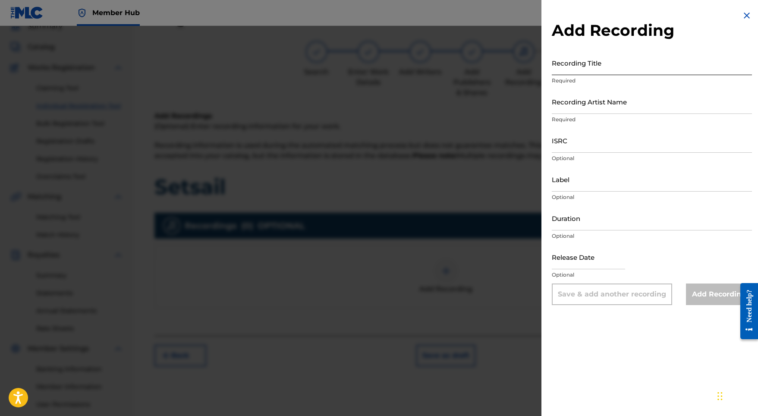
click at [634, 69] on input "Recording Title" at bounding box center [652, 62] width 200 height 25
click at [565, 60] on input "Recording Title" at bounding box center [652, 62] width 200 height 25
paste input "Setsail"
type input "Setsail"
click at [556, 101] on input "Recording Artist Name" at bounding box center [652, 101] width 200 height 25
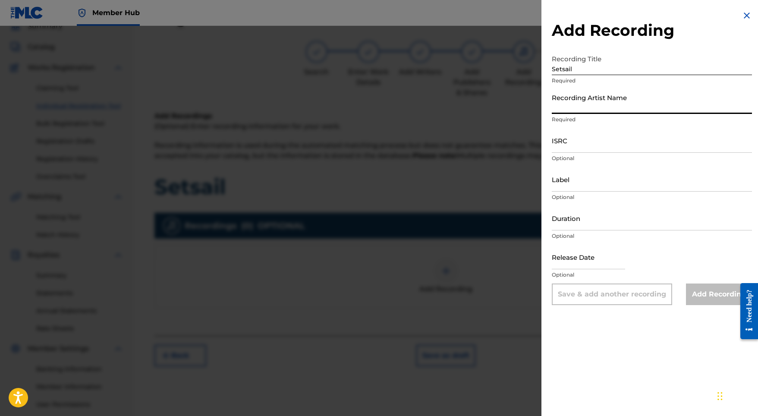
paste input "[PERSON_NAME]"
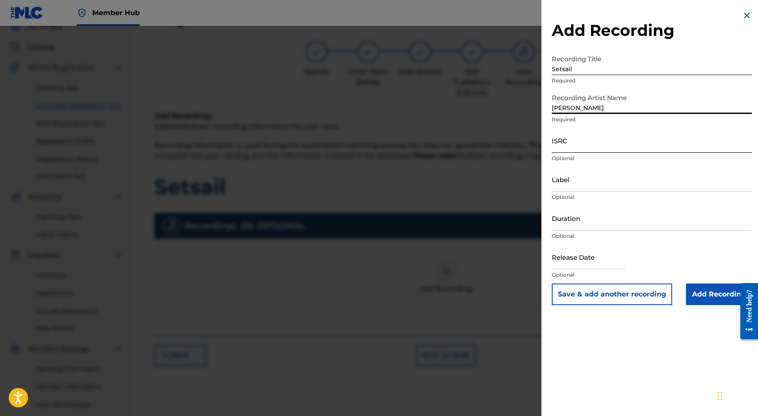
type input "[PERSON_NAME]"
click at [579, 147] on input "ISRC" at bounding box center [652, 140] width 200 height 25
paste input "USL4Q2332514"
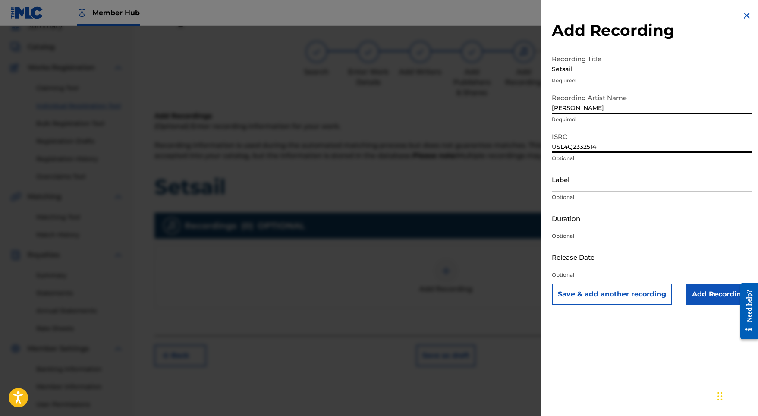
type input "USL4Q2332514"
click at [583, 212] on input "Duration" at bounding box center [652, 218] width 200 height 25
type input "01:26"
click at [592, 261] on input "text" at bounding box center [588, 257] width 73 height 25
select select "8"
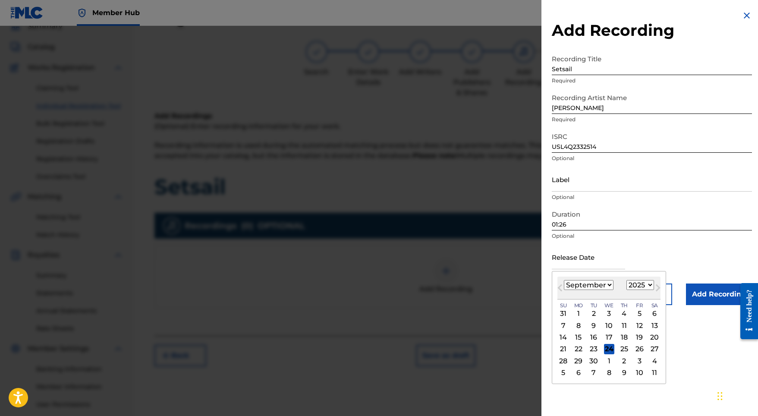
select select "2023"
click at [634, 323] on div "8" at bounding box center [639, 325] width 10 height 10
type input "[DATE]"
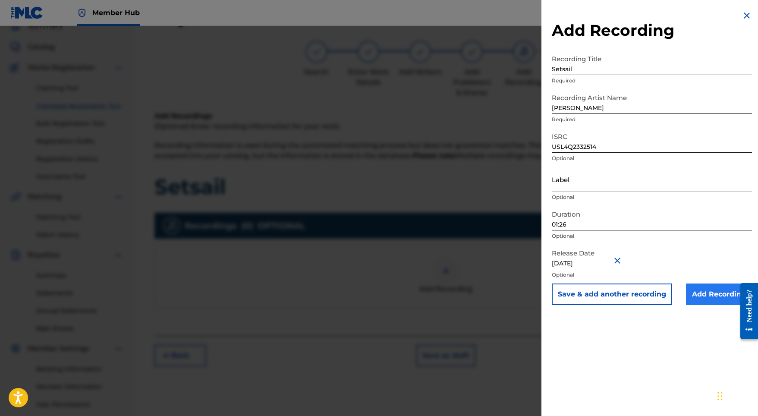
click at [688, 291] on input "Add Recording" at bounding box center [719, 294] width 66 height 22
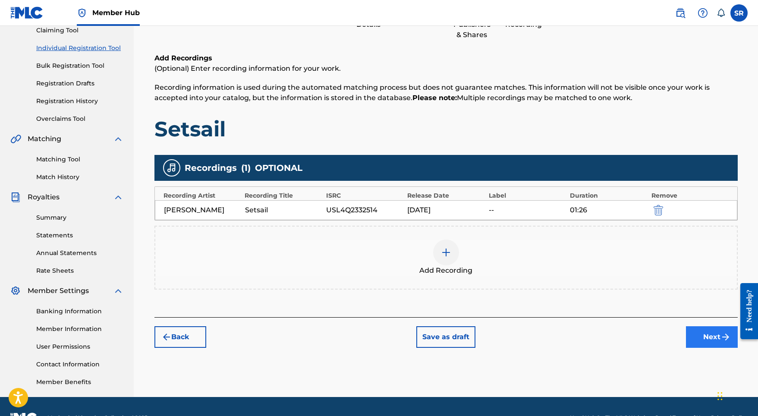
click at [701, 340] on button "Next" at bounding box center [712, 337] width 52 height 22
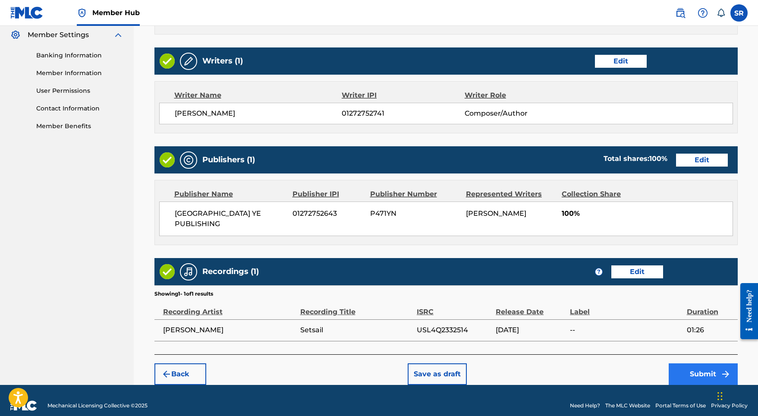
scroll to position [352, 0]
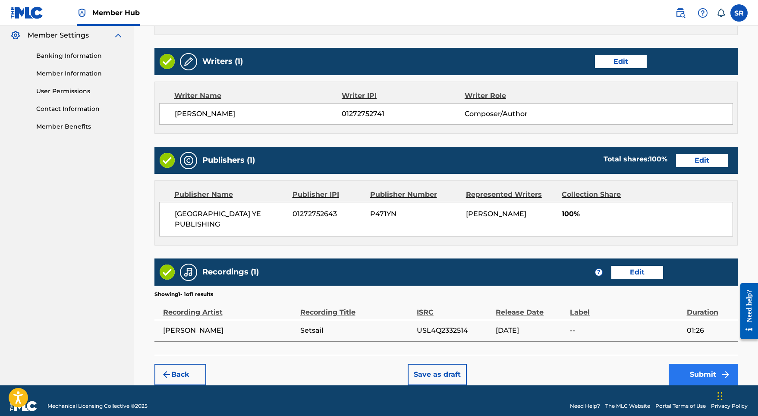
click at [701, 364] on button "Submit" at bounding box center [703, 375] width 69 height 22
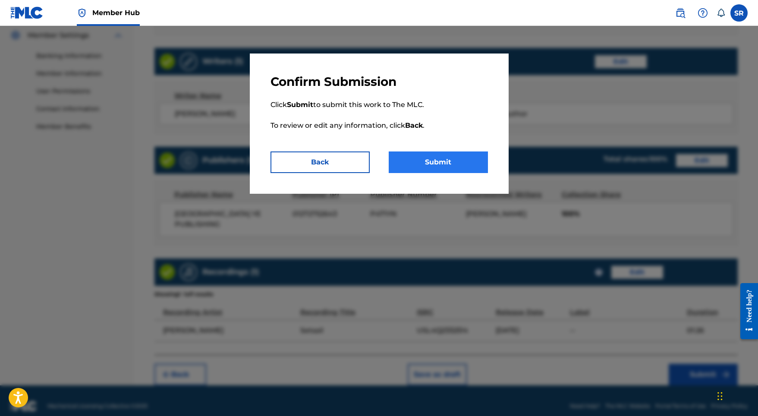
click at [455, 160] on button "Submit" at bounding box center [438, 162] width 99 height 22
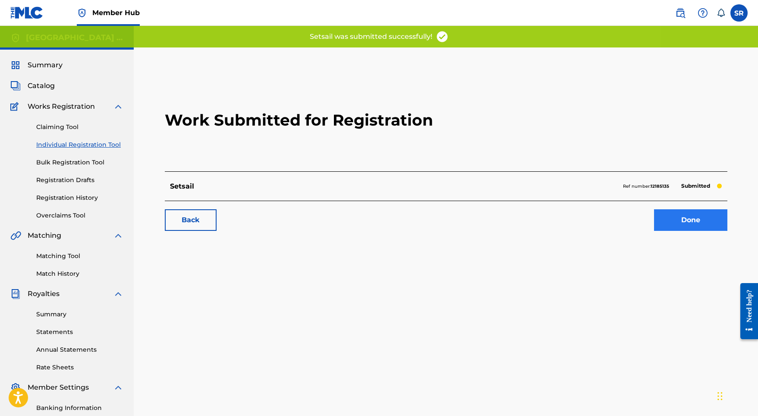
click at [692, 213] on link "Done" at bounding box center [690, 220] width 73 height 22
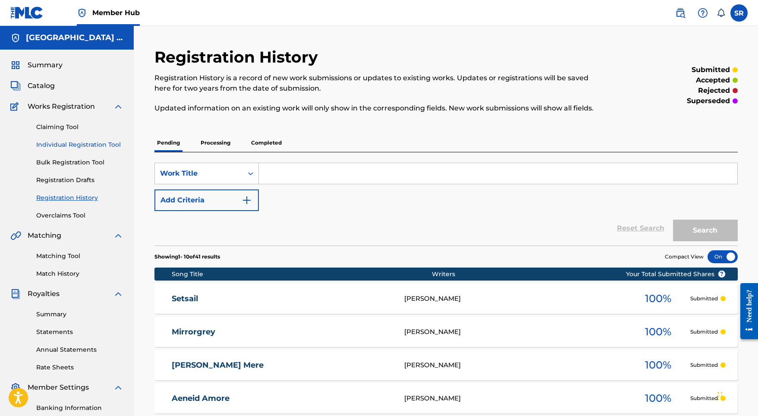
click at [98, 141] on link "Individual Registration Tool" at bounding box center [79, 144] width 87 height 9
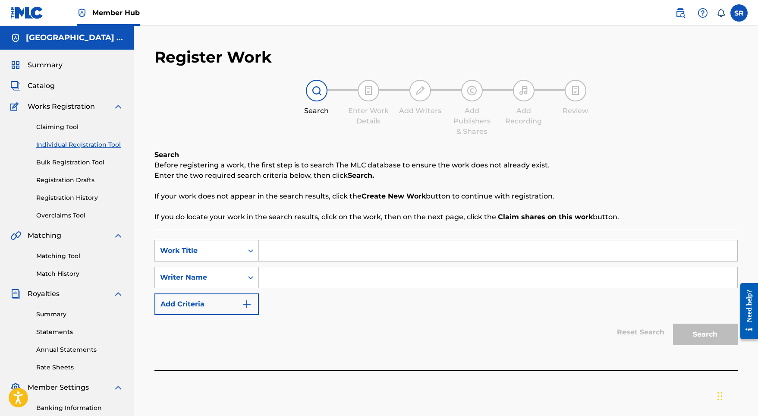
click at [335, 247] on input "Search Form" at bounding box center [498, 250] width 478 height 21
paste input "Odisea"
type input "Odisea"
click at [331, 274] on input "Search Form" at bounding box center [498, 277] width 478 height 21
paste input "Odisea"
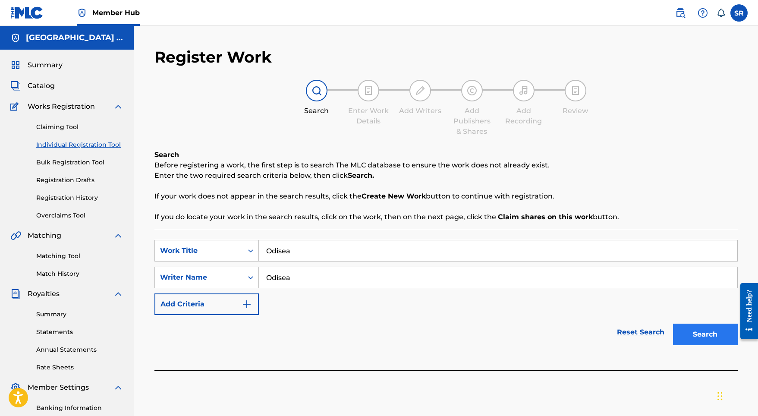
type input "Odisea"
click at [719, 331] on button "Search" at bounding box center [705, 335] width 65 height 22
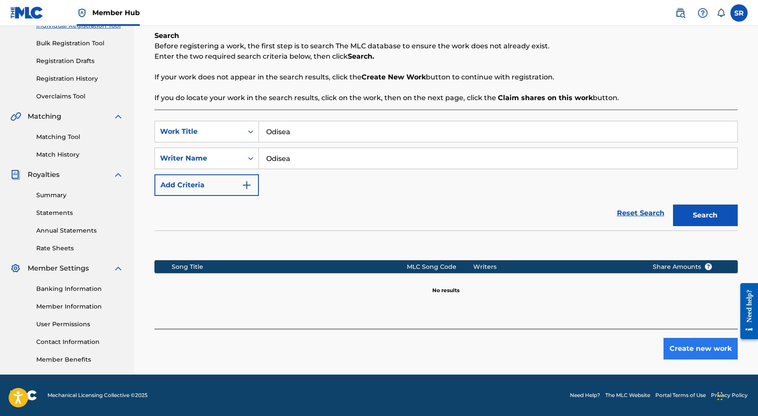
scroll to position [119, 0]
click at [706, 351] on button "Create new work" at bounding box center [700, 349] width 74 height 22
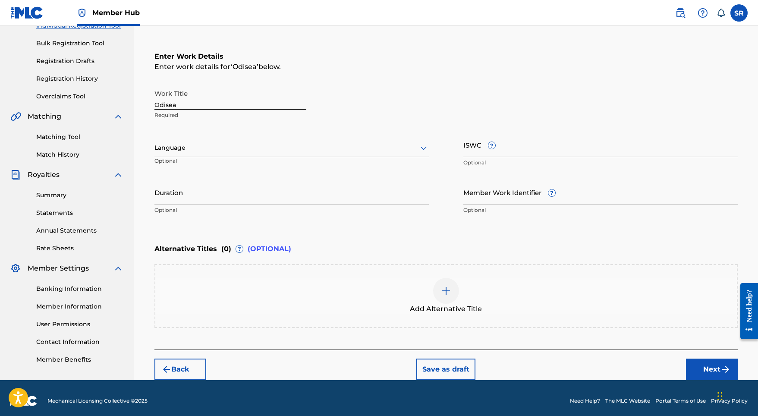
click at [305, 146] on div at bounding box center [291, 147] width 274 height 11
click at [266, 165] on div "English" at bounding box center [291, 166] width 273 height 19
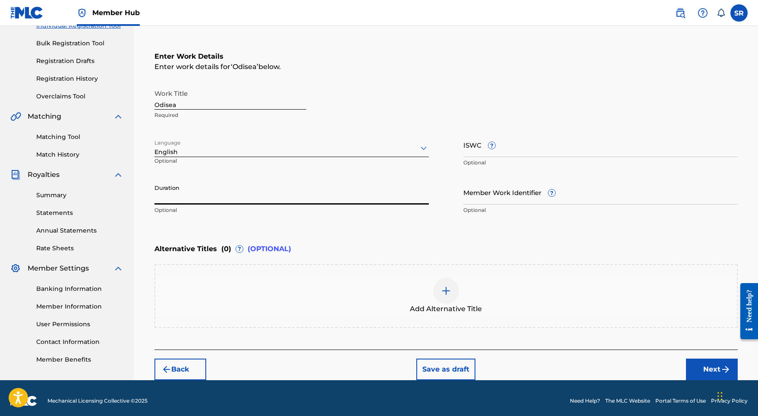
click at [280, 180] on input "Duration" at bounding box center [291, 192] width 274 height 25
type input "02:26"
click at [462, 297] on div "Add Alternative Title" at bounding box center [445, 296] width 581 height 36
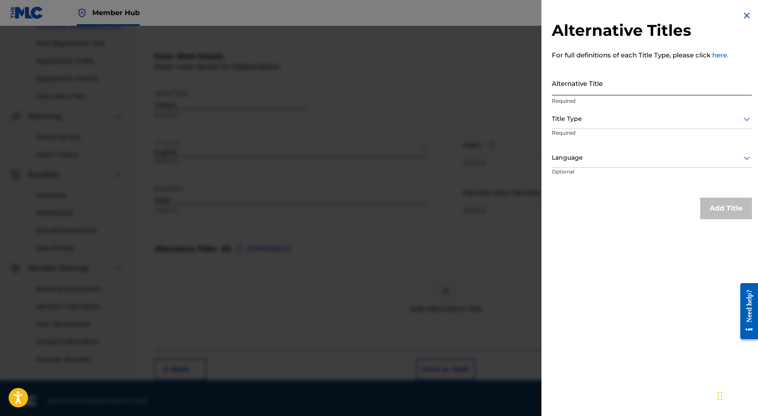
click at [605, 84] on input "Alternative Title" at bounding box center [652, 83] width 200 height 25
paste input "Odisea"
type input "Odisea"
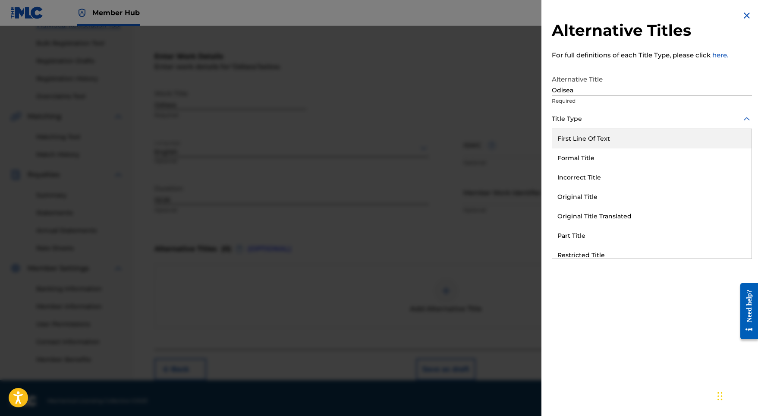
click at [603, 121] on div at bounding box center [652, 118] width 200 height 11
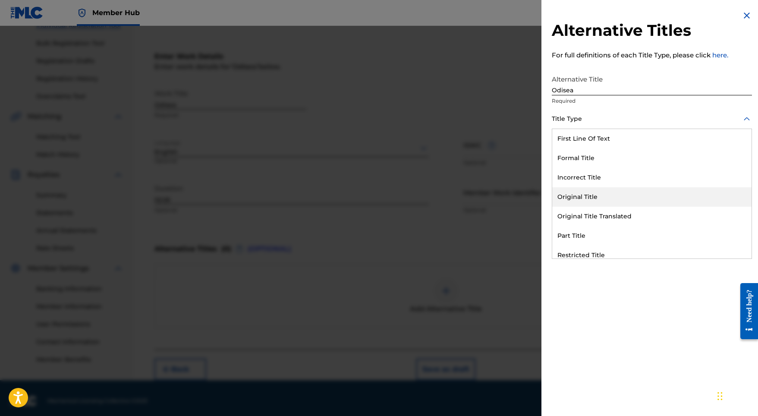
click at [584, 199] on div "Original Title" at bounding box center [651, 196] width 199 height 19
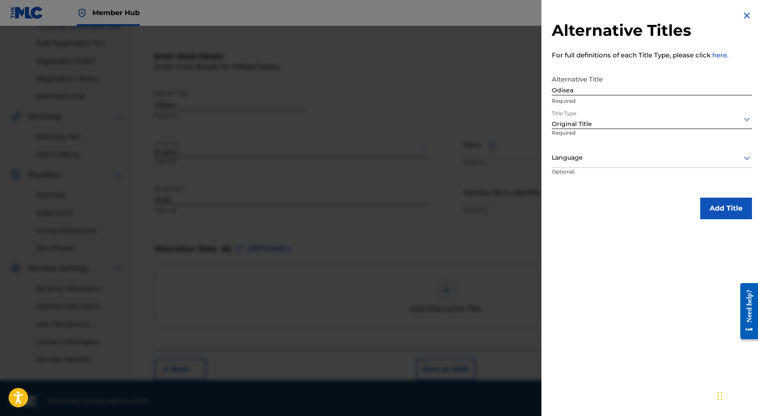
click at [589, 155] on div at bounding box center [652, 157] width 200 height 11
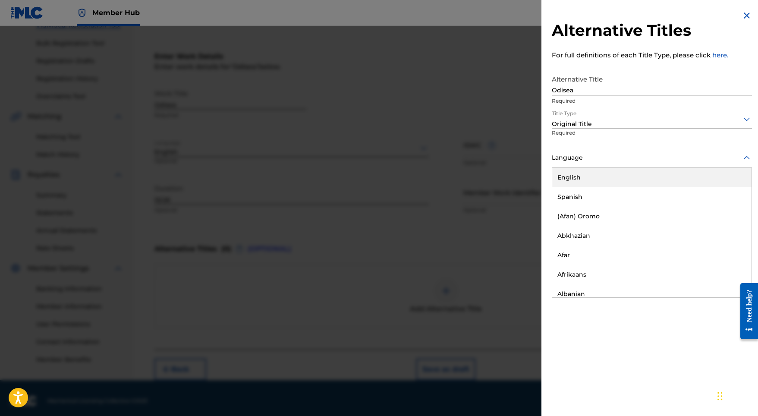
click at [589, 184] on div "English" at bounding box center [651, 177] width 199 height 19
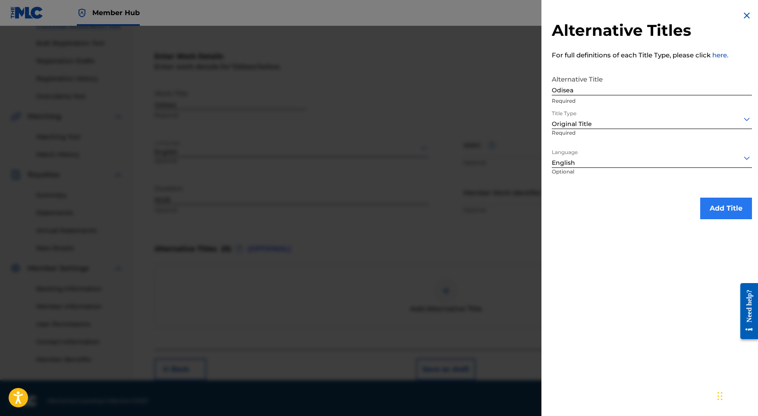
click at [717, 200] on button "Add Title" at bounding box center [726, 209] width 52 height 22
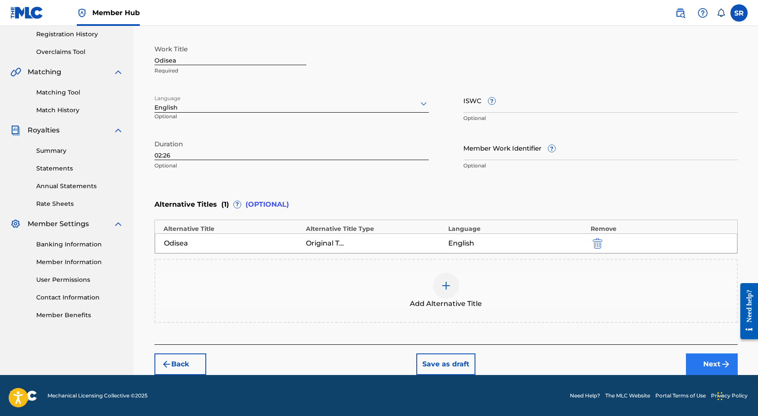
click at [692, 353] on button "Next" at bounding box center [712, 364] width 52 height 22
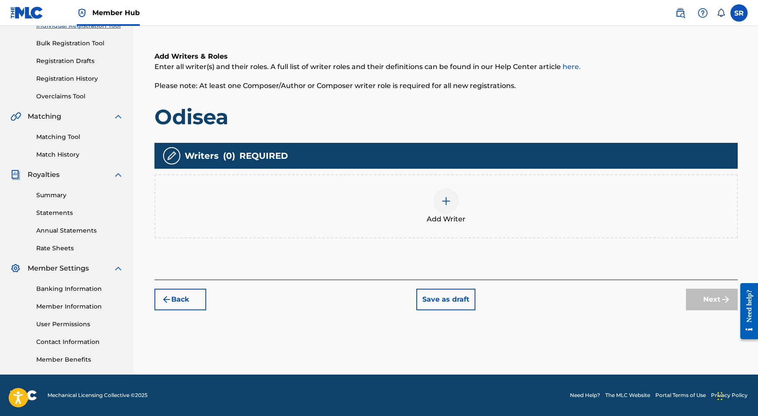
click at [481, 200] on div "Add Writer" at bounding box center [445, 206] width 581 height 36
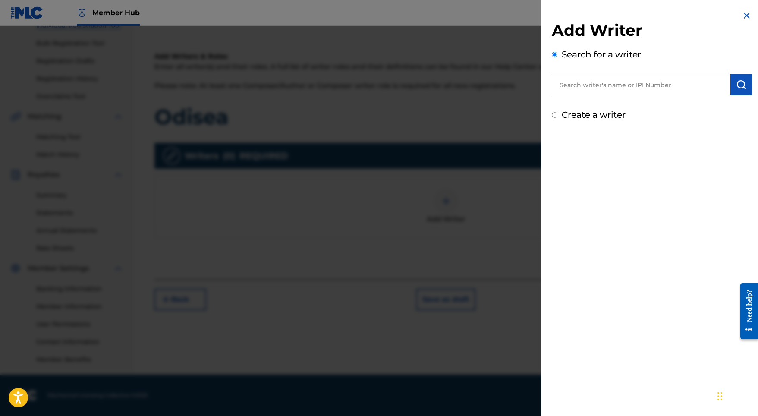
click at [622, 88] on input "text" at bounding box center [641, 85] width 179 height 22
paste input "[PERSON_NAME]"
type input "[PERSON_NAME]"
click at [738, 84] on img "submit" at bounding box center [741, 84] width 10 height 10
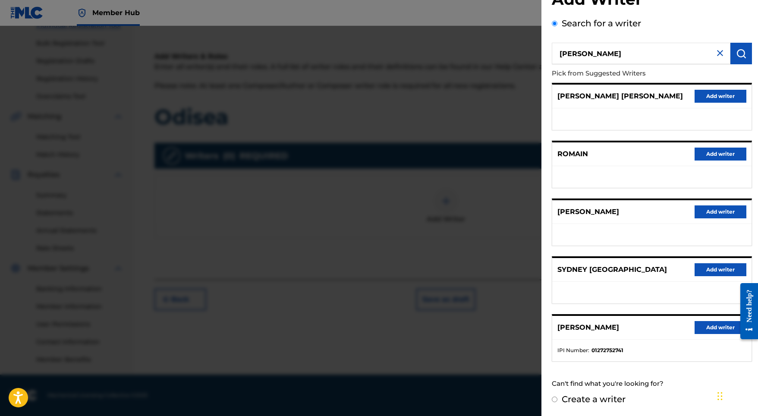
scroll to position [38, 0]
click at [708, 323] on button "Add writer" at bounding box center [720, 327] width 52 height 13
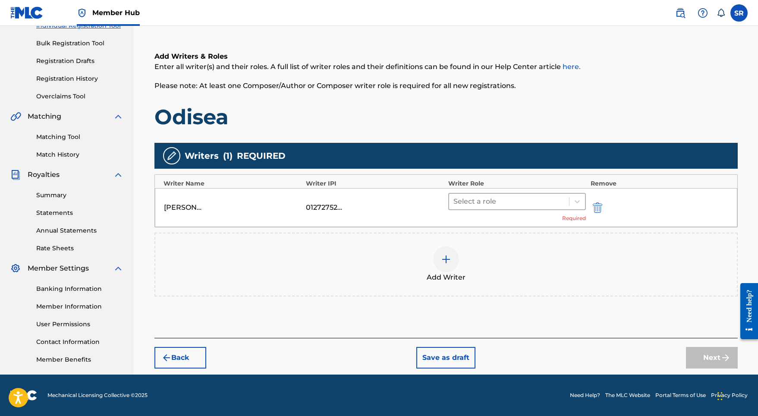
click at [516, 195] on div at bounding box center [509, 201] width 112 height 12
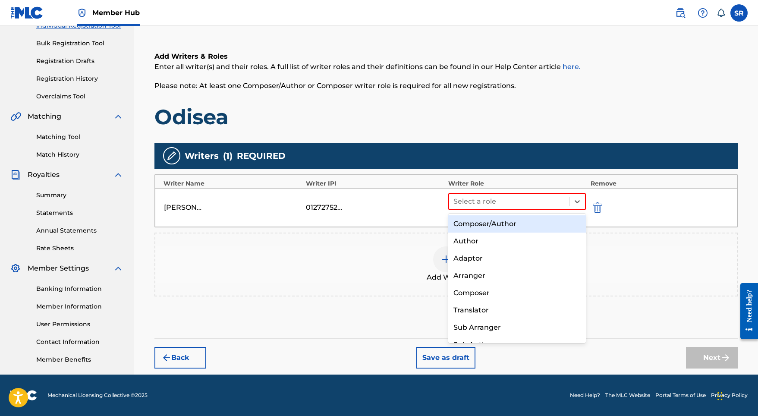
click at [512, 218] on div "Composer/Author" at bounding box center [517, 223] width 138 height 17
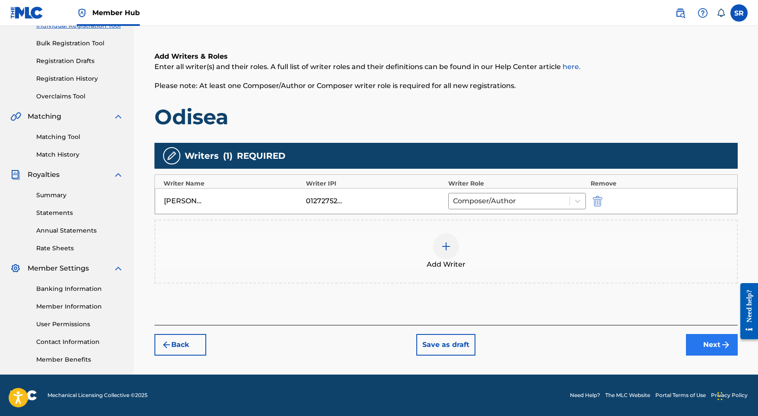
click at [704, 346] on button "Next" at bounding box center [712, 345] width 52 height 22
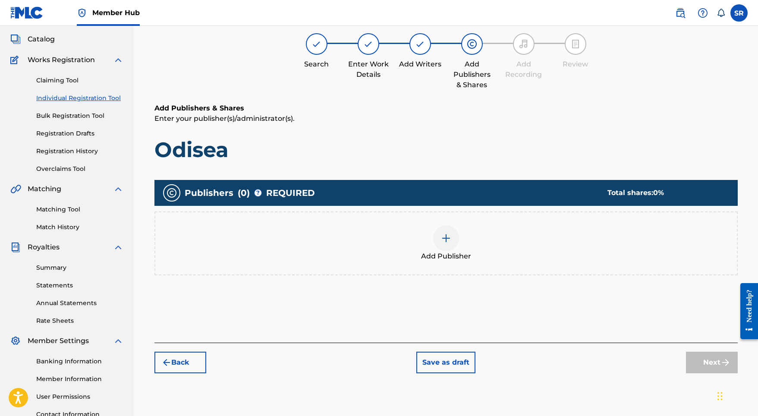
scroll to position [39, 0]
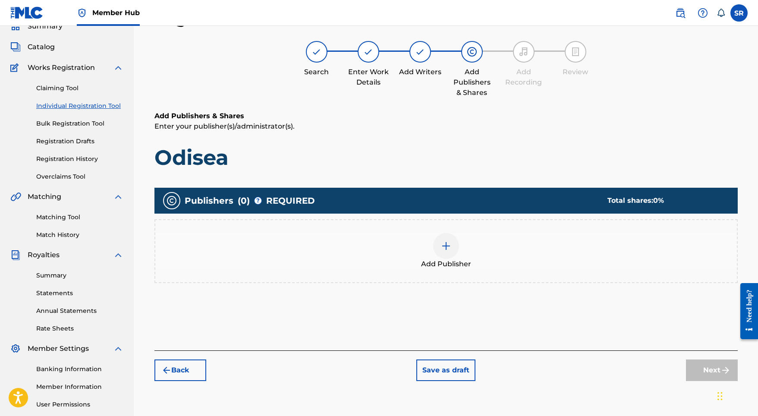
click at [471, 248] on div "Add Publisher" at bounding box center [445, 251] width 581 height 36
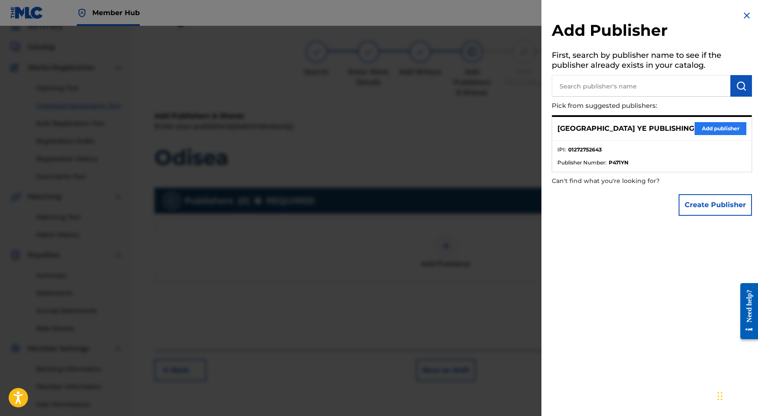
click at [716, 128] on button "Add publisher" at bounding box center [720, 128] width 52 height 13
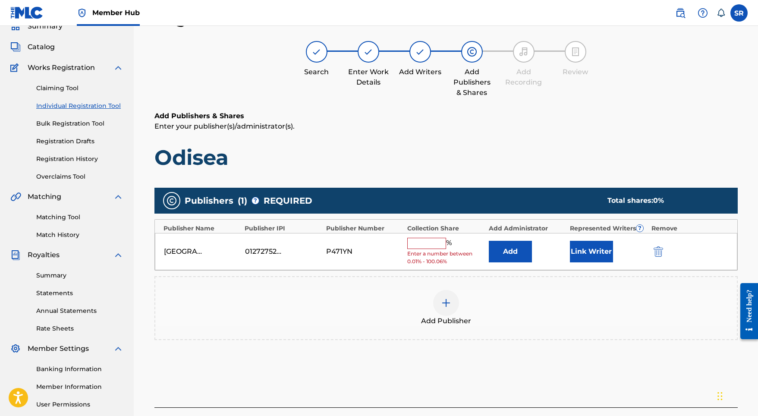
click at [440, 251] on span "Enter a number between 0.01% - 100.06%" at bounding box center [445, 258] width 77 height 16
click at [439, 248] on div "% Enter a number between 0.01% - 100.06%" at bounding box center [445, 252] width 77 height 28
click at [432, 246] on input "text" at bounding box center [426, 243] width 39 height 11
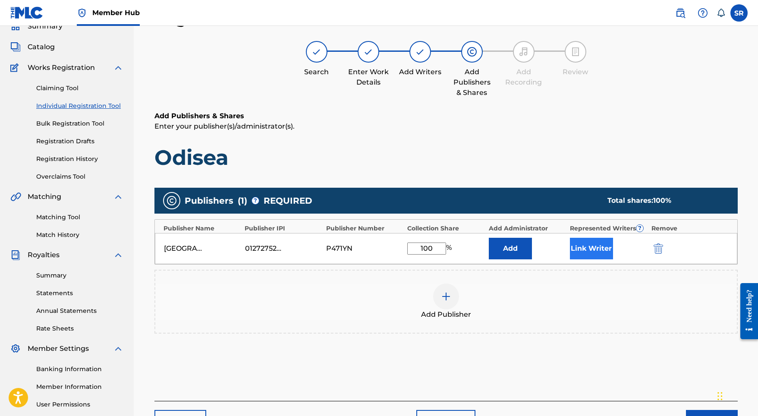
type input "100"
click at [570, 249] on button "Link Writer" at bounding box center [591, 249] width 43 height 22
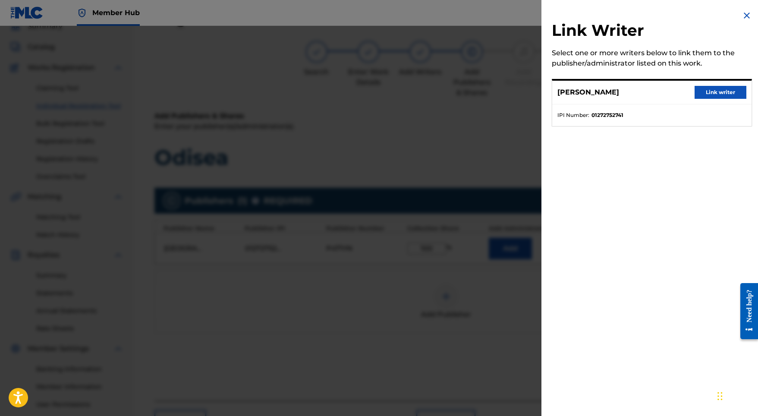
click at [685, 91] on div "[PERSON_NAME] Link writer" at bounding box center [651, 93] width 199 height 24
click at [696, 92] on button "Link writer" at bounding box center [720, 92] width 52 height 13
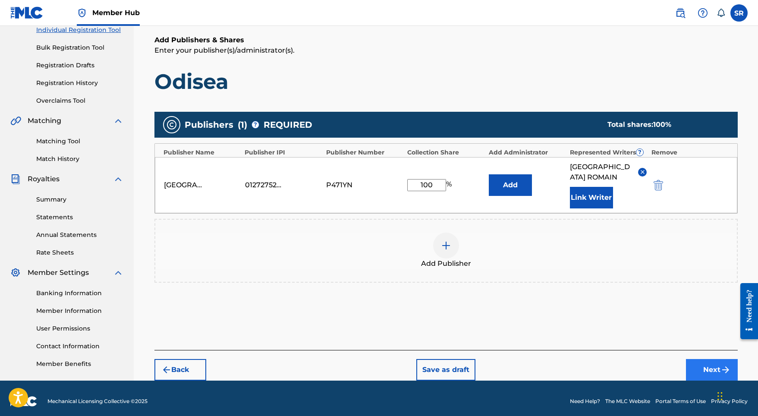
click at [703, 360] on button "Next" at bounding box center [712, 370] width 52 height 22
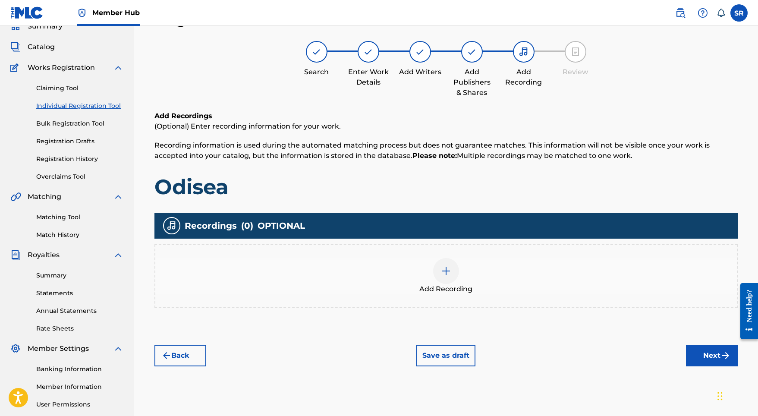
click at [448, 273] on img at bounding box center [446, 271] width 10 height 10
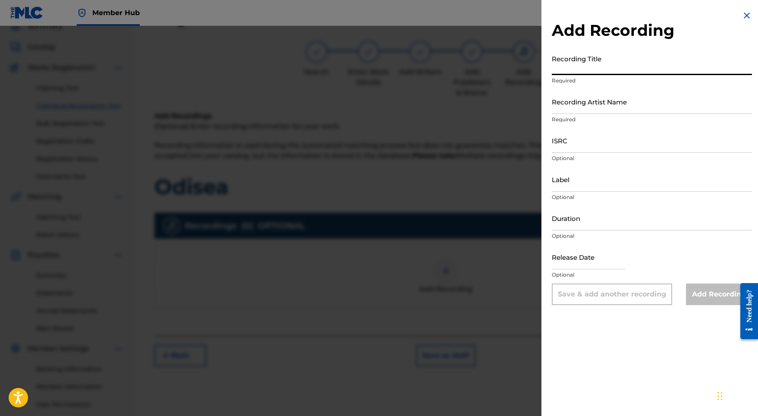
click at [585, 64] on input "Recording Title" at bounding box center [652, 62] width 200 height 25
paste input "Odisea"
type input "Odisea"
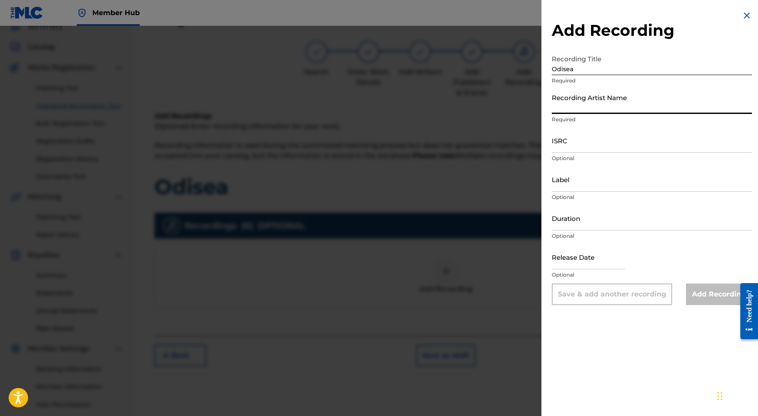
click at [570, 98] on input "Recording Artist Name" at bounding box center [652, 101] width 200 height 25
paste input "[PERSON_NAME]"
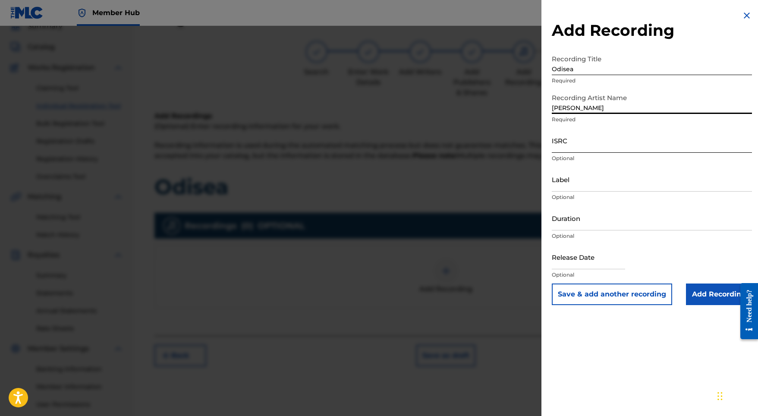
type input "[PERSON_NAME]"
click at [569, 145] on input "ISRC" at bounding box center [652, 140] width 200 height 25
paste input "USL4Q2332515"
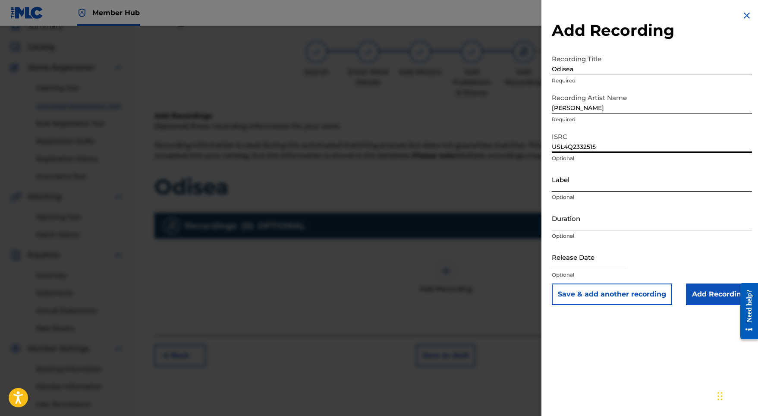
type input "USL4Q2332515"
click at [592, 179] on input "Label" at bounding box center [652, 179] width 200 height 25
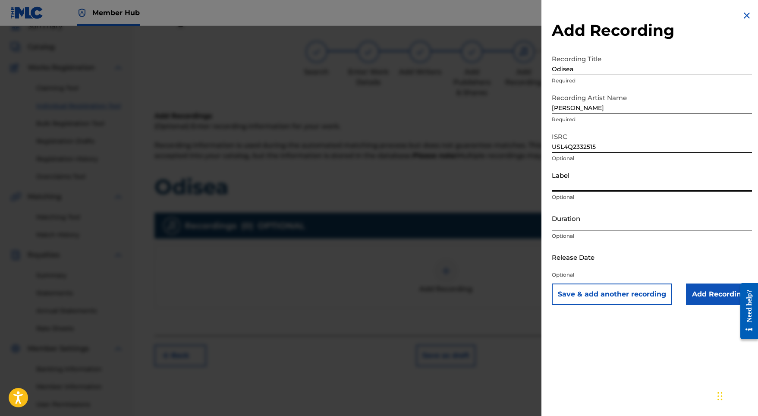
click at [591, 222] on input "Duration" at bounding box center [652, 218] width 200 height 25
type input "02:26"
click at [600, 261] on input "text" at bounding box center [588, 257] width 73 height 25
select select "8"
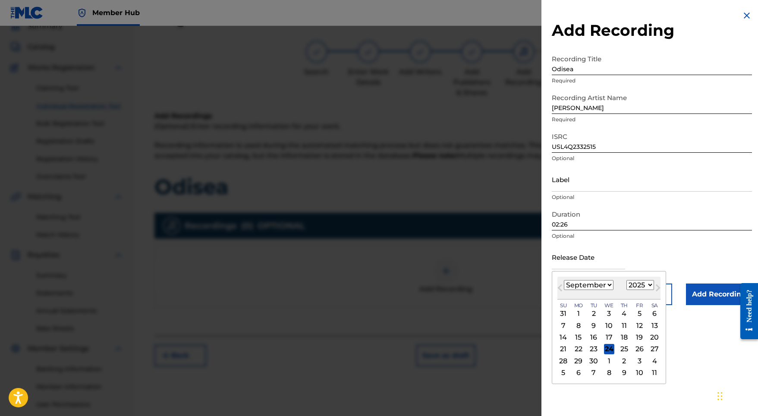
select select "2023"
click at [595, 275] on div "[DATE] Previous Month Next Month [DATE] January February March April May June J…" at bounding box center [609, 327] width 114 height 113
click at [634, 326] on div "8" at bounding box center [639, 325] width 10 height 10
type input "[DATE]"
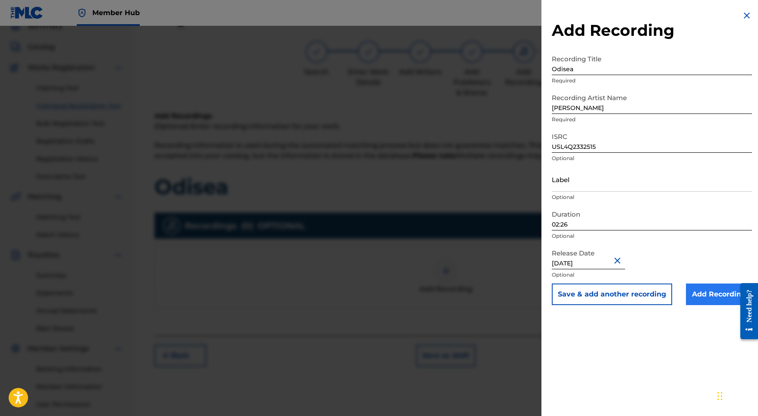
click at [696, 304] on input "Add Recording" at bounding box center [719, 294] width 66 height 22
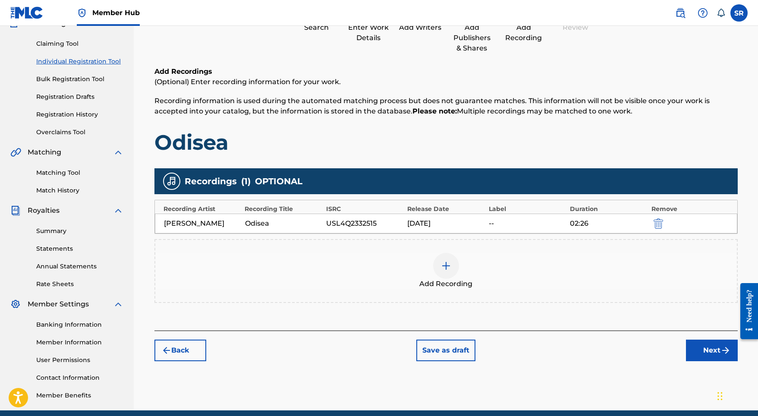
scroll to position [93, 0]
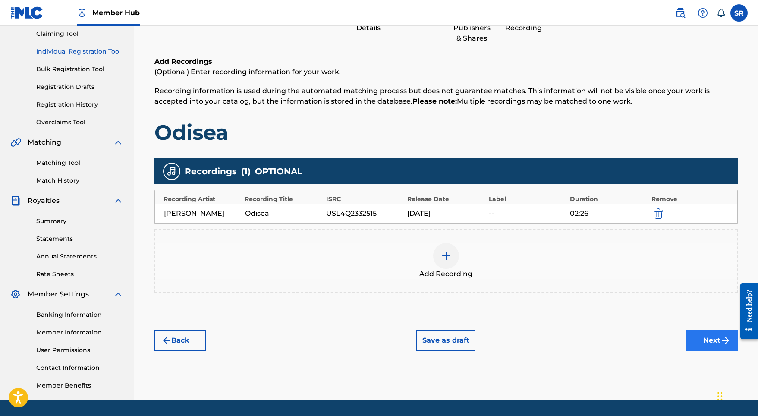
click at [698, 341] on button "Next" at bounding box center [712, 341] width 52 height 22
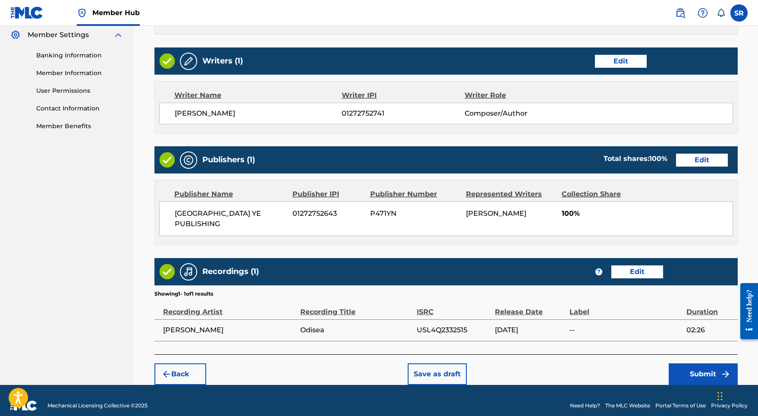
scroll to position [352, 0]
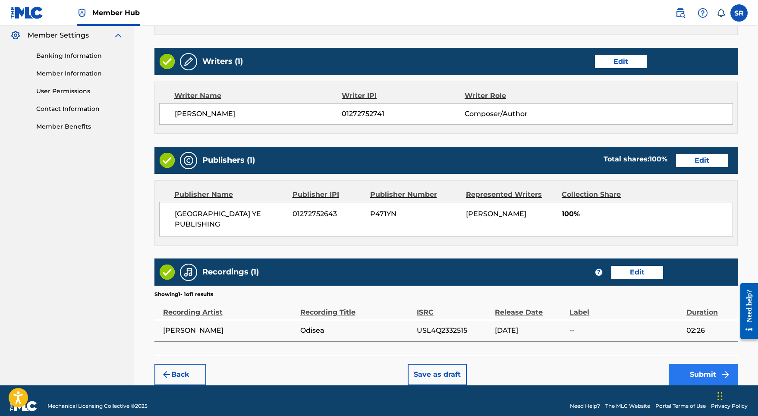
click at [714, 370] on button "Submit" at bounding box center [703, 375] width 69 height 22
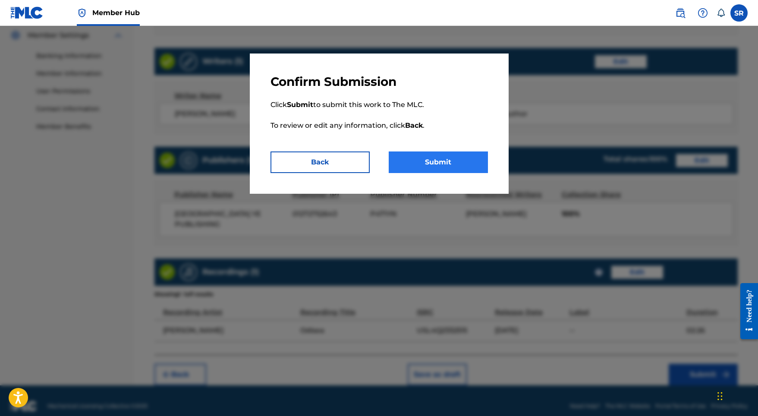
click at [463, 170] on button "Submit" at bounding box center [438, 162] width 99 height 22
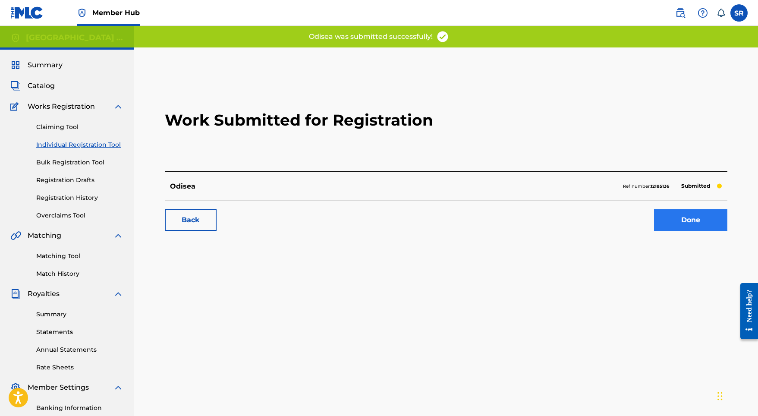
click at [666, 223] on link "Done" at bounding box center [690, 220] width 73 height 22
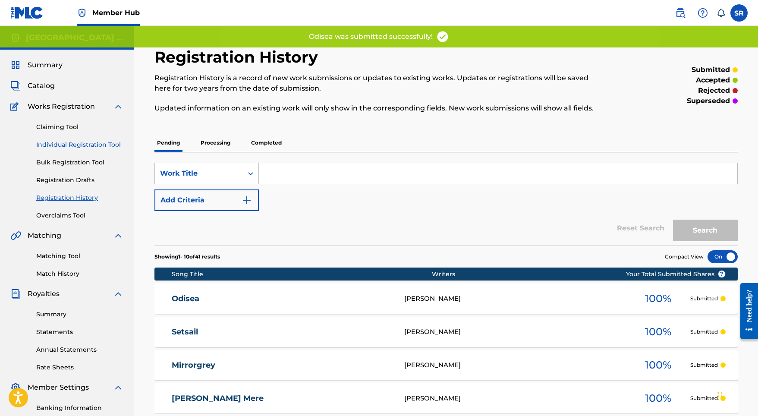
click at [81, 141] on link "Individual Registration Tool" at bounding box center [79, 144] width 87 height 9
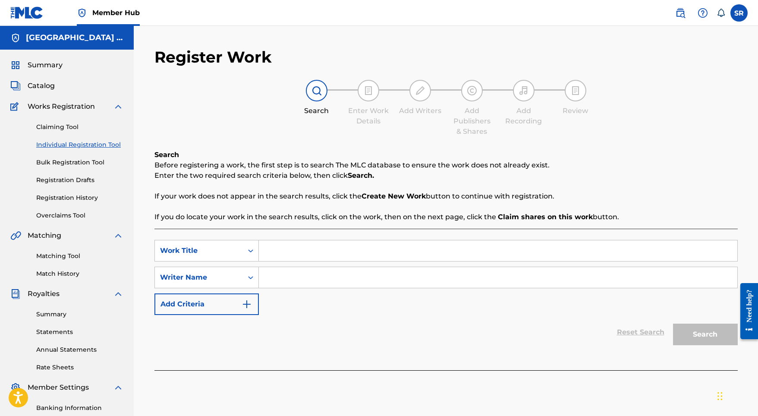
click at [339, 245] on input "Search Form" at bounding box center [498, 250] width 478 height 21
paste input "Meermood"
type input "Meermood"
click at [334, 276] on input "Search Form" at bounding box center [498, 277] width 478 height 21
paste input "Meermood"
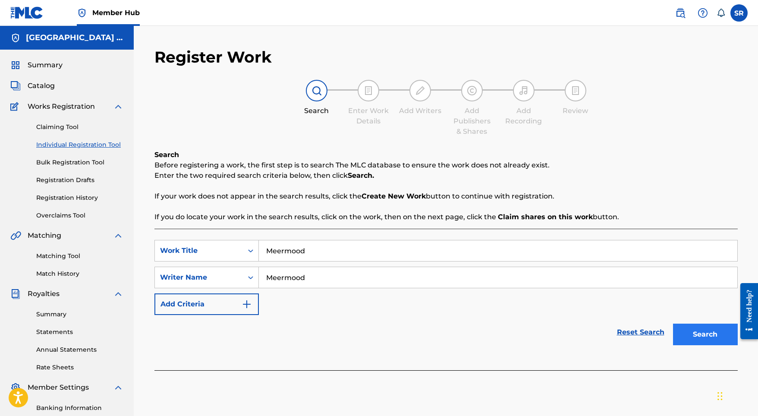
type input "Meermood"
click at [688, 324] on button "Search" at bounding box center [705, 335] width 65 height 22
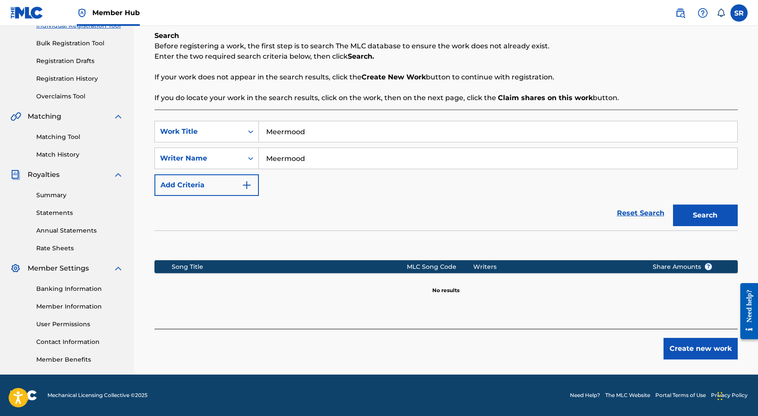
scroll to position [119, 0]
click at [695, 345] on button "Create new work" at bounding box center [700, 349] width 74 height 22
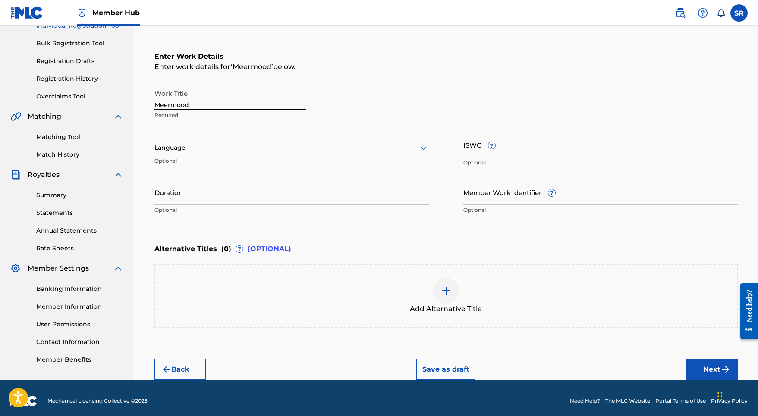
click at [259, 128] on div "Work Title Meermood Required Language Optional ISWC ? Optional Duration Optiona…" at bounding box center [445, 152] width 583 height 134
click at [253, 139] on div "Language" at bounding box center [291, 148] width 274 height 18
click at [217, 167] on div "English" at bounding box center [291, 166] width 273 height 19
click at [213, 204] on div "Duration Optional" at bounding box center [291, 199] width 274 height 39
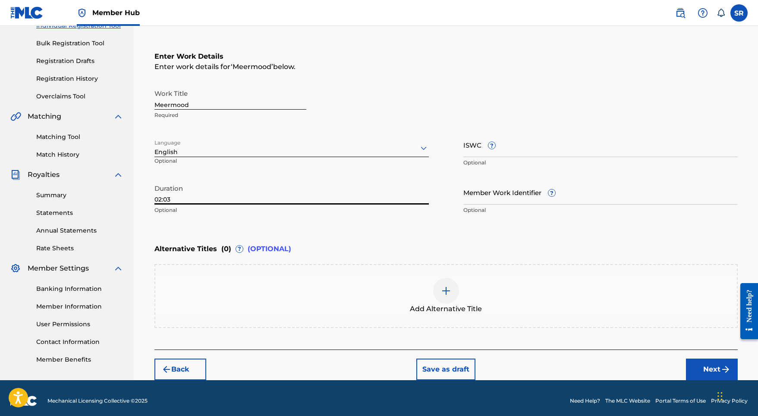
type input "02:03"
click at [405, 283] on div "Add Alternative Title" at bounding box center [445, 296] width 581 height 36
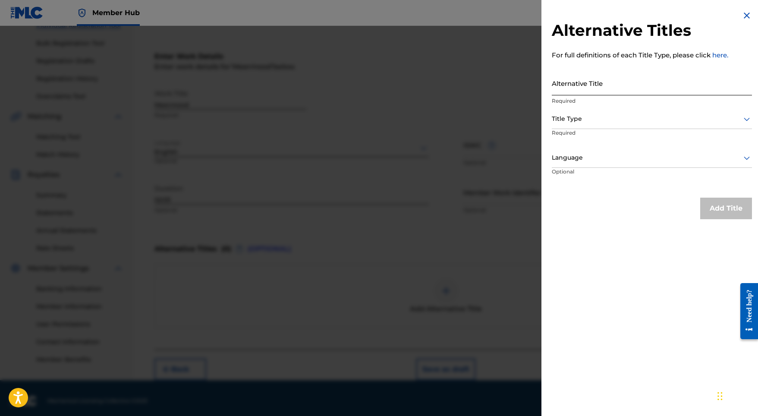
click at [590, 94] on input "Alternative Title" at bounding box center [652, 83] width 200 height 25
paste input "Meermood"
type input "Meermood"
click at [590, 136] on p "Required" at bounding box center [585, 138] width 66 height 19
click at [590, 126] on div "Title Type" at bounding box center [652, 119] width 200 height 19
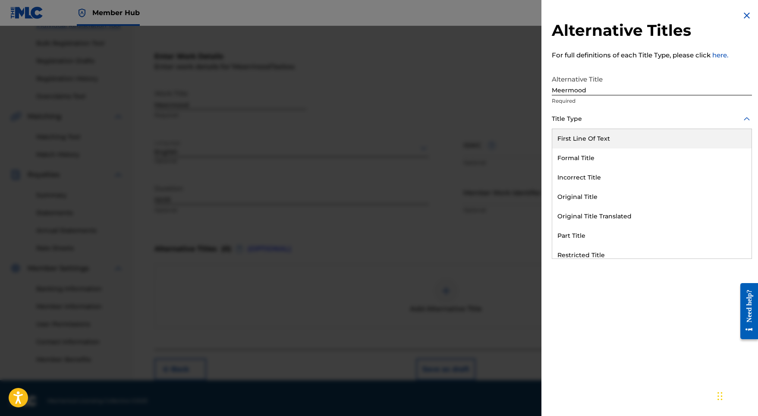
click at [587, 139] on div "First Line Of Text" at bounding box center [651, 138] width 199 height 19
click at [587, 119] on div at bounding box center [652, 118] width 200 height 11
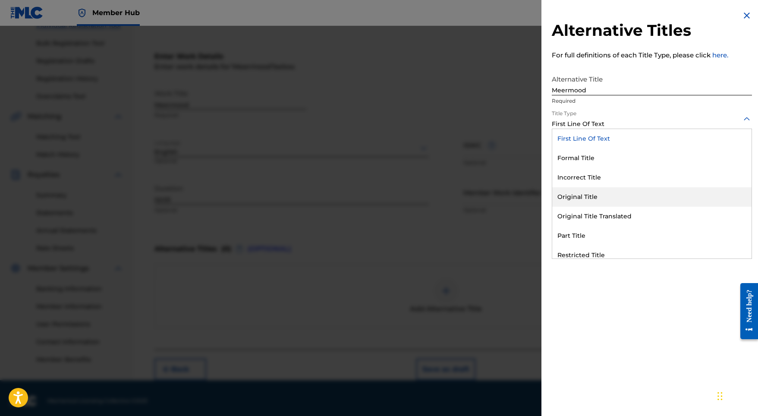
click at [590, 201] on div "Original Title" at bounding box center [651, 196] width 199 height 19
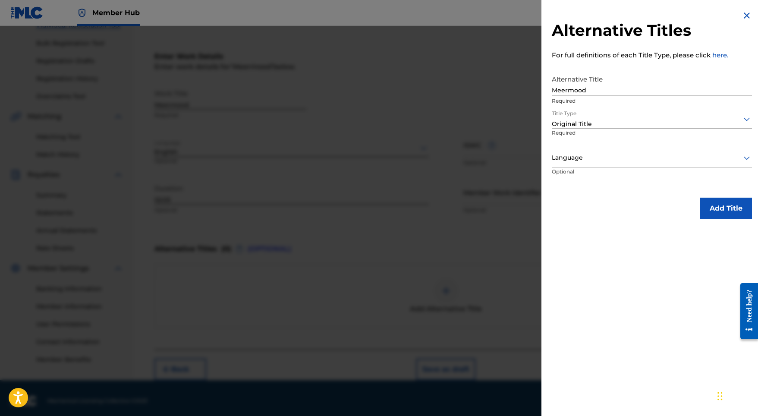
click at [596, 170] on p "Optional" at bounding box center [584, 177] width 65 height 19
click at [596, 162] on div at bounding box center [652, 157] width 200 height 11
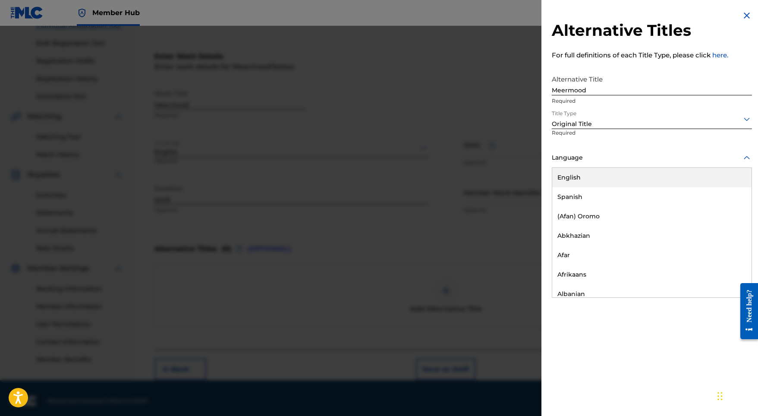
click at [587, 177] on div "English" at bounding box center [651, 177] width 199 height 19
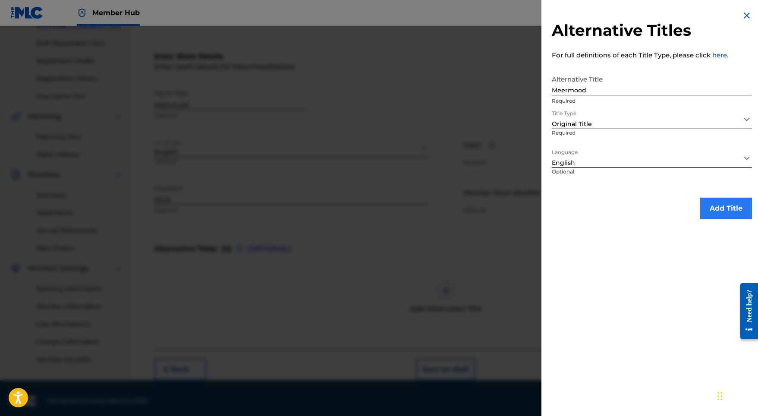
click at [732, 213] on button "Add Title" at bounding box center [726, 209] width 52 height 22
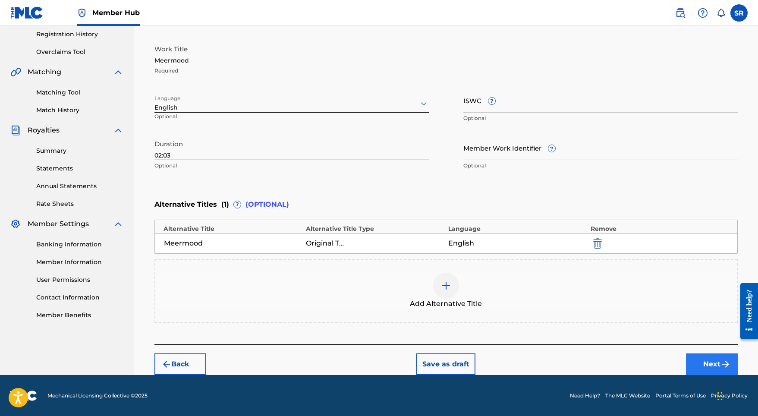
click at [705, 369] on button "Next" at bounding box center [712, 364] width 52 height 22
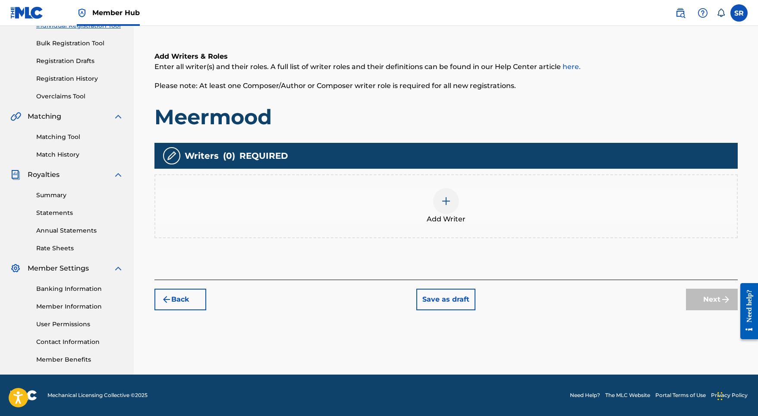
click at [446, 207] on div at bounding box center [446, 201] width 26 height 26
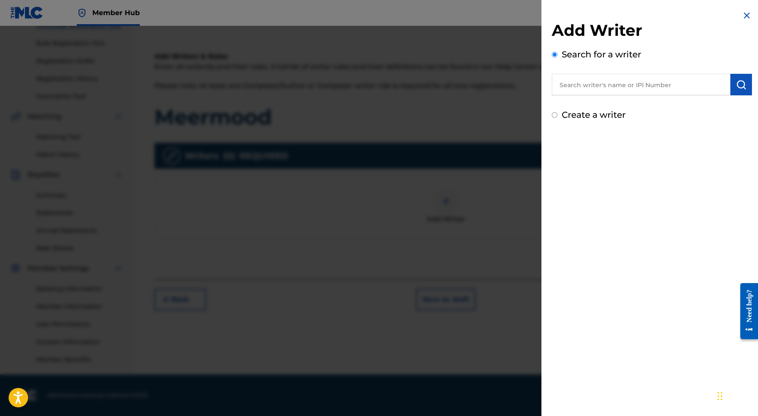
click at [641, 89] on input "text" at bounding box center [641, 85] width 179 height 22
paste input "[PERSON_NAME]"
type input "[PERSON_NAME]"
click at [740, 84] on img "submit" at bounding box center [741, 84] width 10 height 10
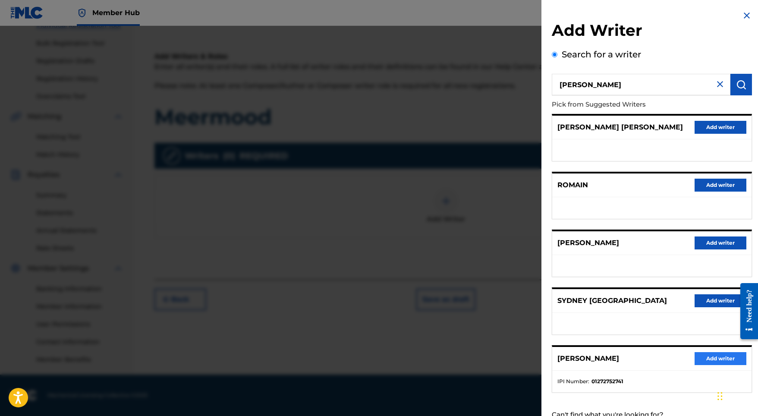
click at [697, 365] on button "Add writer" at bounding box center [720, 358] width 52 height 13
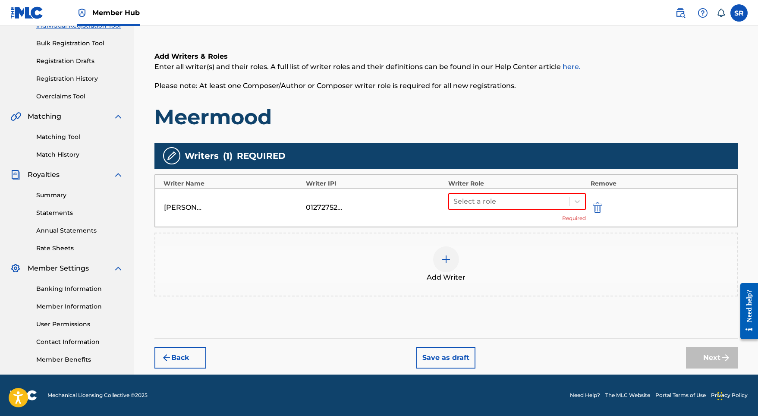
click at [477, 215] on div "Select a role Required" at bounding box center [517, 207] width 138 height 29
click at [478, 204] on div at bounding box center [509, 201] width 112 height 12
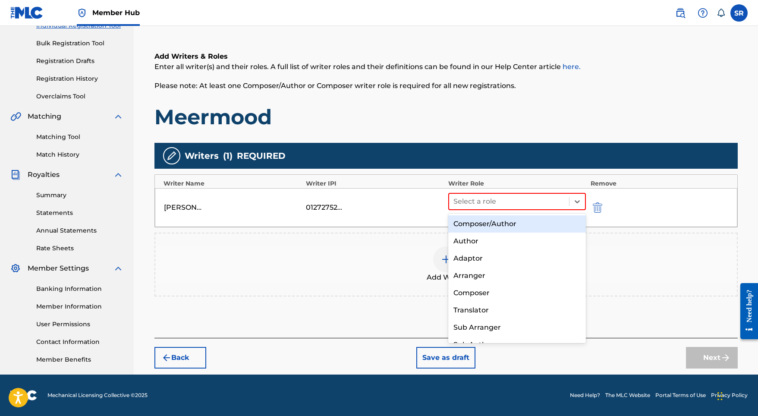
click at [473, 223] on div "Composer/Author" at bounding box center [517, 223] width 138 height 17
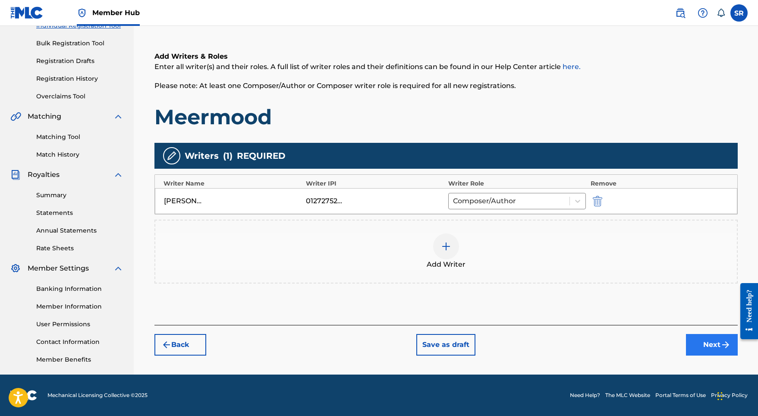
click at [686, 339] on button "Next" at bounding box center [712, 345] width 52 height 22
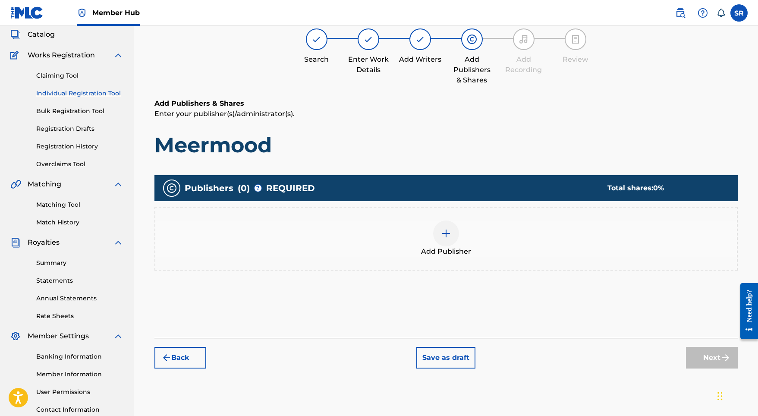
scroll to position [39, 0]
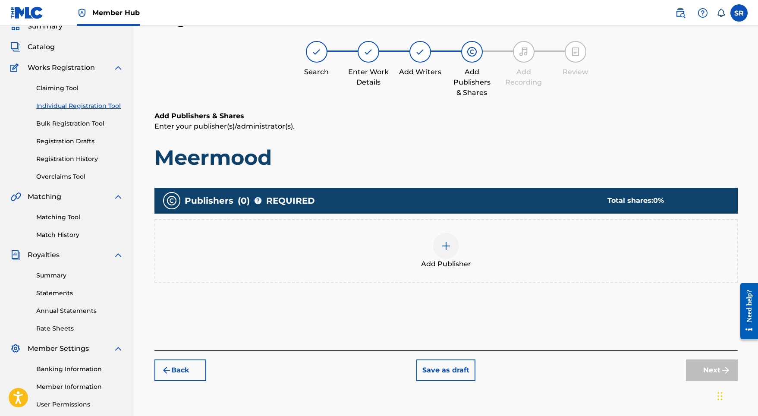
click at [451, 250] on img at bounding box center [446, 246] width 10 height 10
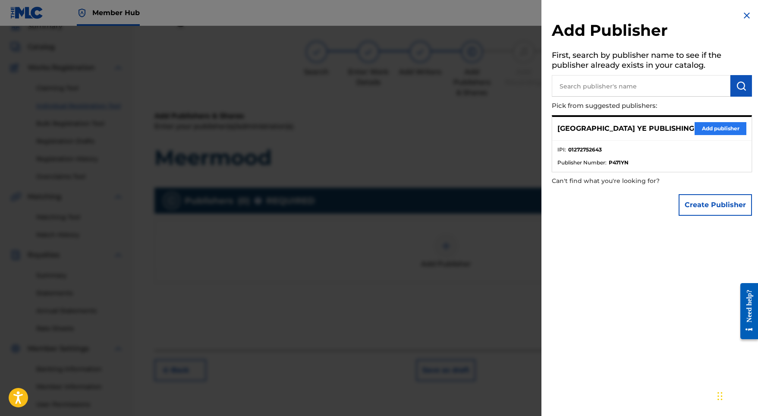
click at [699, 131] on button "Add publisher" at bounding box center [720, 128] width 52 height 13
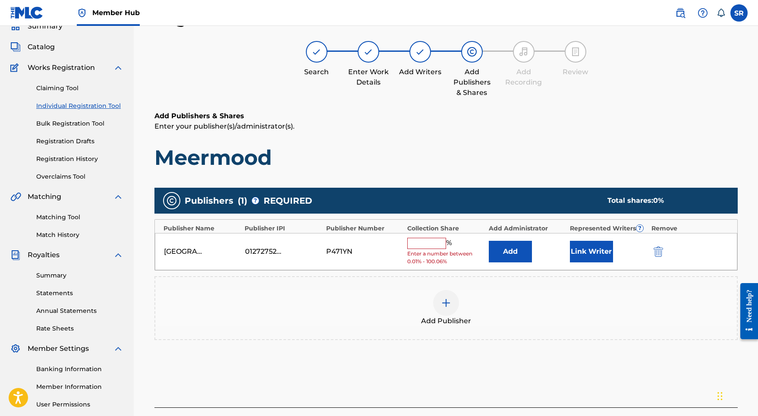
click at [435, 240] on input "text" at bounding box center [426, 243] width 39 height 11
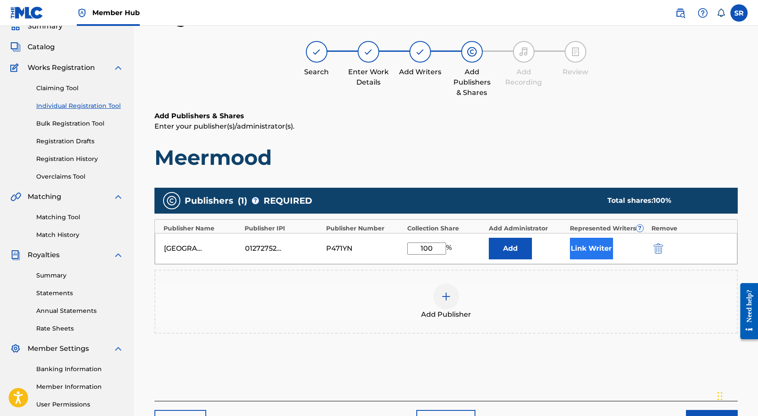
type input "100"
click at [582, 248] on button "Link Writer" at bounding box center [591, 249] width 43 height 22
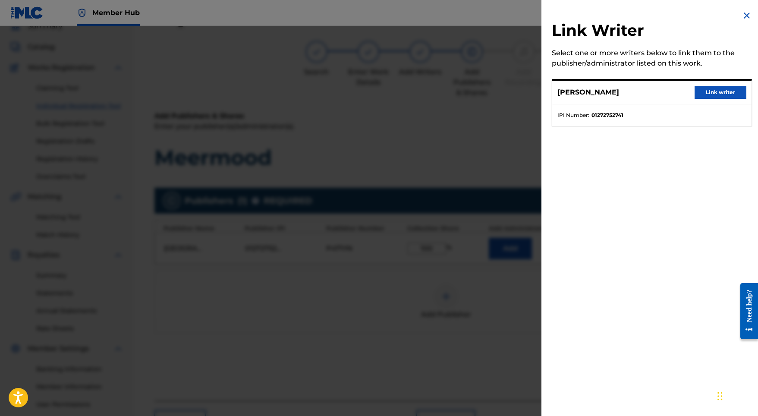
click at [719, 78] on div "Link Writer Select one or more writers below to link them to the publisher/admi…" at bounding box center [651, 73] width 221 height 147
click at [714, 89] on button "Link writer" at bounding box center [720, 92] width 52 height 13
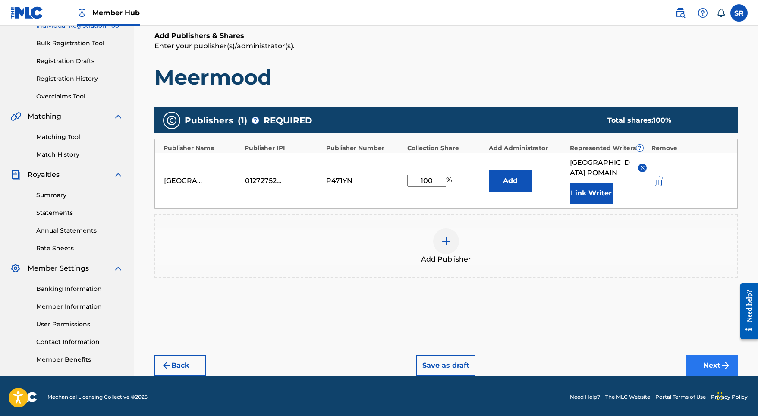
click at [708, 355] on button "Next" at bounding box center [712, 366] width 52 height 22
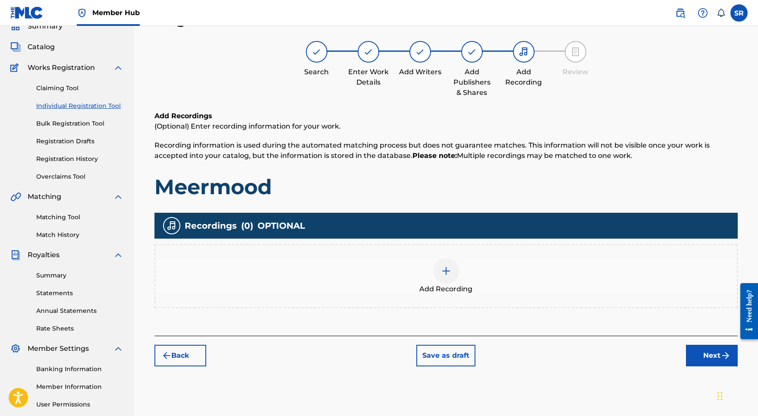
click at [463, 266] on div "Add Recording" at bounding box center [445, 276] width 581 height 36
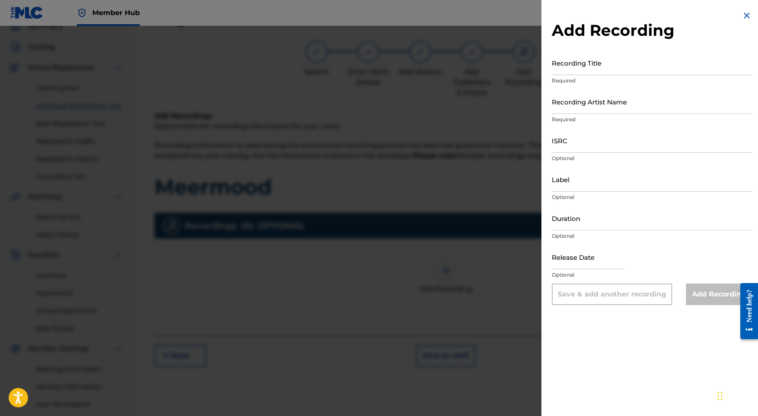
click at [606, 80] on p "Required" at bounding box center [652, 81] width 200 height 8
click at [606, 75] on div "Recording Title Required" at bounding box center [652, 69] width 200 height 39
click at [606, 70] on input "Recording Title" at bounding box center [652, 62] width 200 height 25
paste input "Meermood"
type input "Meermood"
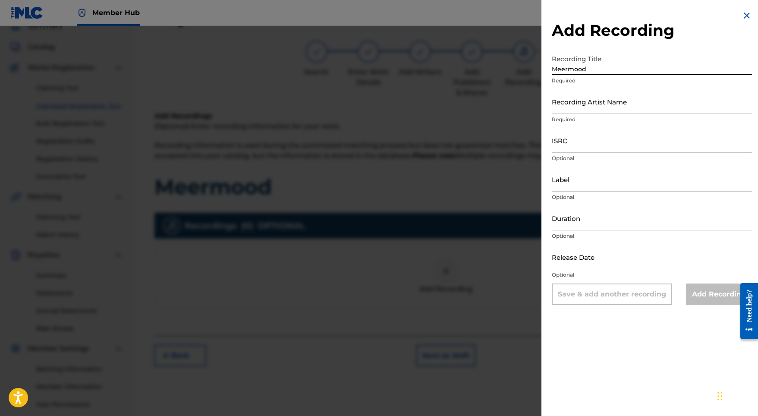
click at [568, 114] on div "Recording Artist Name Required" at bounding box center [652, 108] width 200 height 39
click at [567, 105] on input "Recording Artist Name" at bounding box center [652, 101] width 200 height 25
paste input "[PERSON_NAME]"
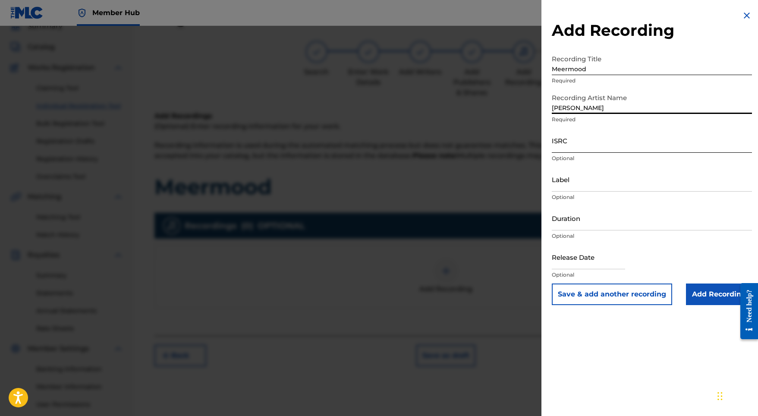
type input "[PERSON_NAME]"
click at [564, 144] on input "ISRC" at bounding box center [652, 140] width 200 height 25
paste input "USL4Q2332516"
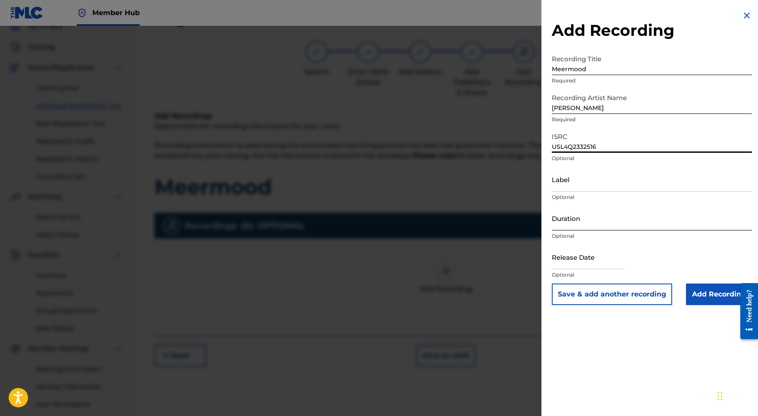
type input "USL4Q2332516"
click at [573, 213] on input "Duration" at bounding box center [652, 218] width 200 height 25
type input "02:03"
click at [589, 263] on input "text" at bounding box center [588, 257] width 73 height 25
select select "8"
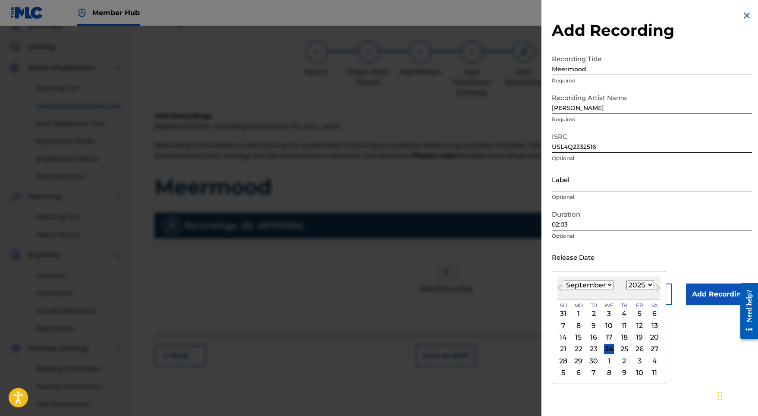
select select "2023"
click at [634, 326] on div "8" at bounding box center [639, 325] width 10 height 10
type input "[DATE]"
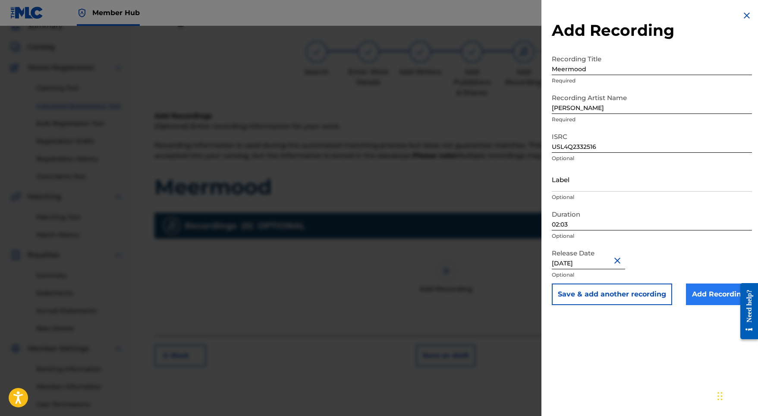
click at [695, 290] on input "Add Recording" at bounding box center [719, 294] width 66 height 22
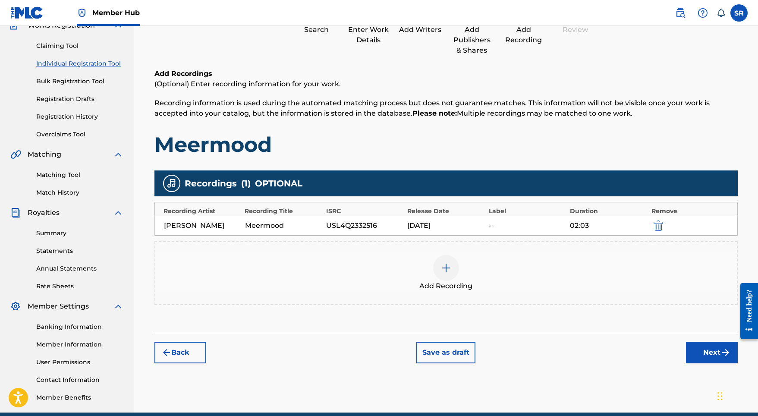
scroll to position [119, 0]
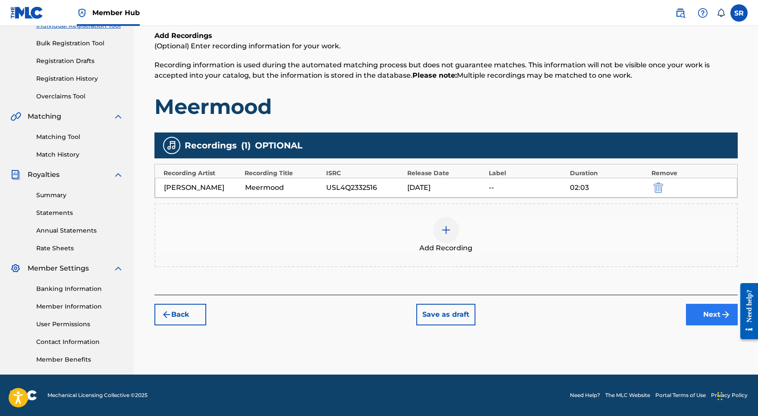
click at [694, 313] on button "Next" at bounding box center [712, 315] width 52 height 22
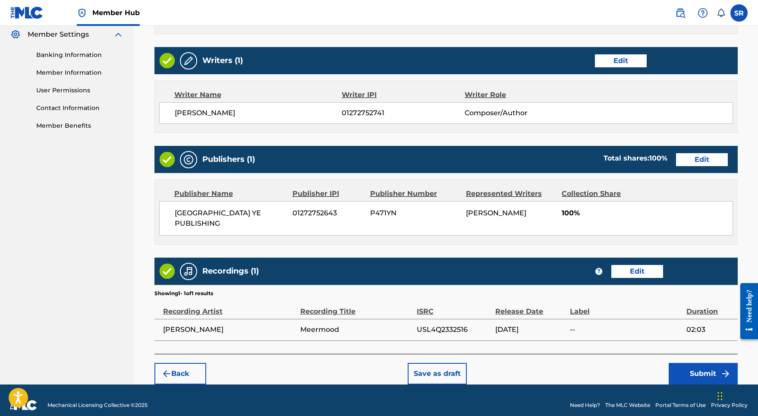
scroll to position [352, 0]
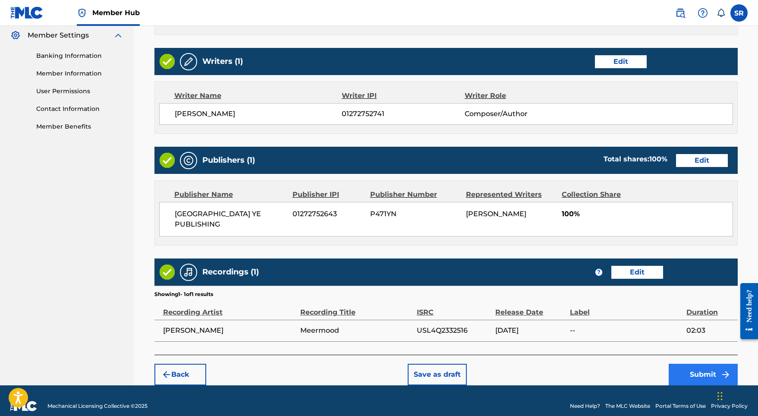
click at [687, 364] on button "Submit" at bounding box center [703, 375] width 69 height 22
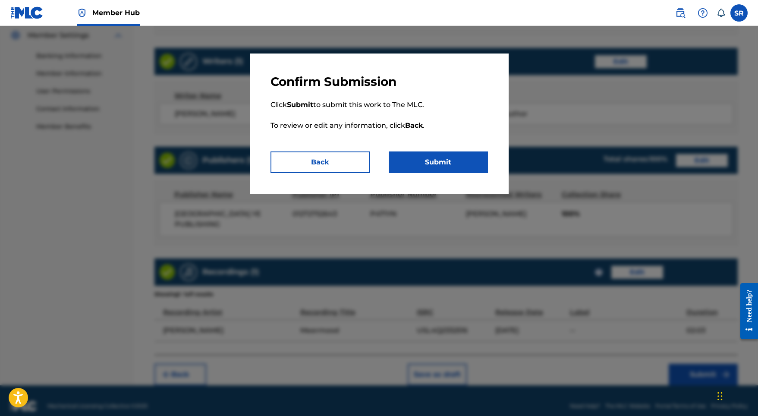
click at [480, 176] on div "Confirm Submission Click Submit to submit this work to The MLC. To review or ed…" at bounding box center [379, 123] width 259 height 140
click at [469, 168] on button "Submit" at bounding box center [438, 162] width 99 height 22
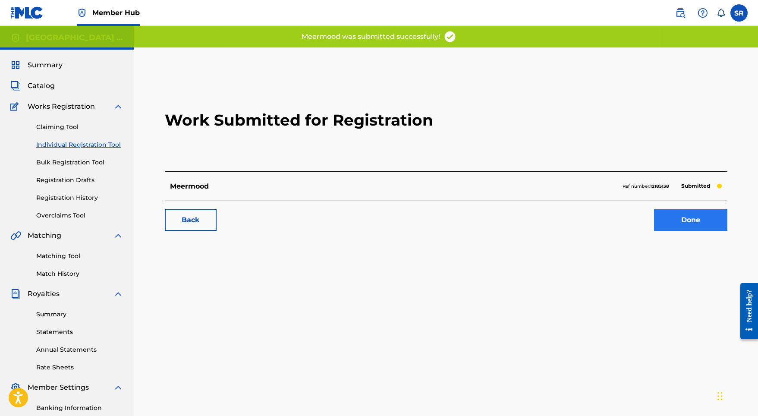
click at [670, 216] on link "Done" at bounding box center [690, 220] width 73 height 22
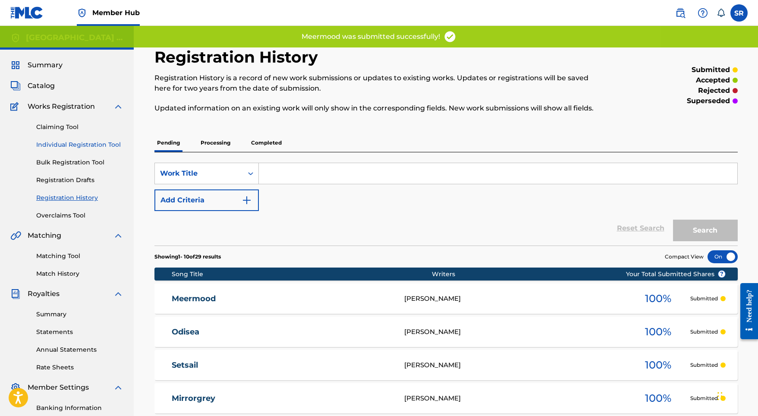
click at [86, 145] on link "Individual Registration Tool" at bounding box center [79, 144] width 87 height 9
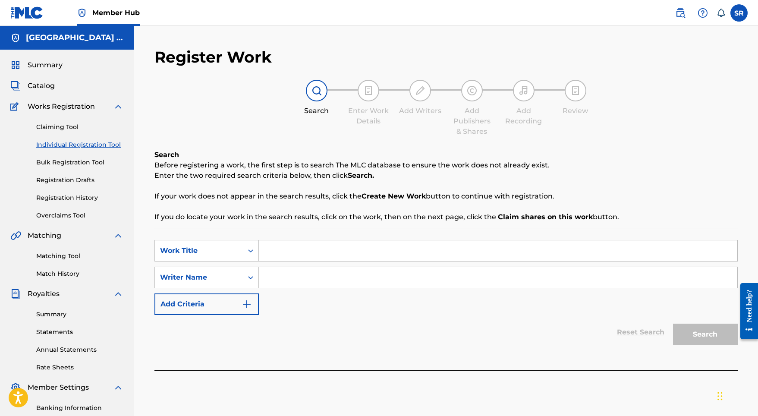
click at [308, 257] on input "Search Form" at bounding box center [498, 250] width 478 height 21
paste input "Zeerblue"
type input "Zeerblue"
paste input "Zeerblue"
click at [308, 281] on input "Search Form" at bounding box center [498, 277] width 478 height 21
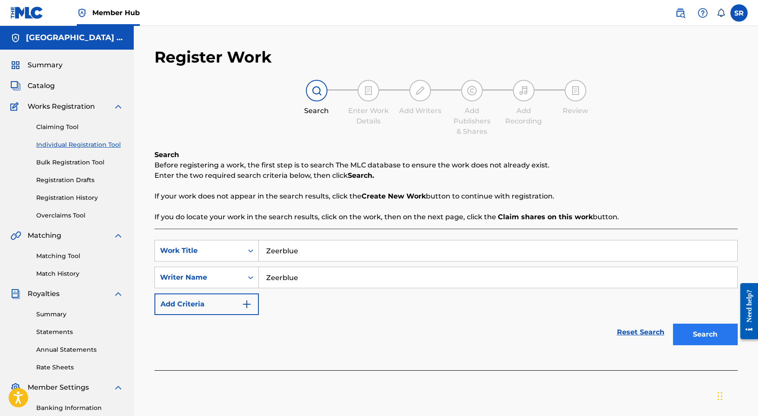
type input "Zeerblue"
click at [701, 328] on button "Search" at bounding box center [705, 335] width 65 height 22
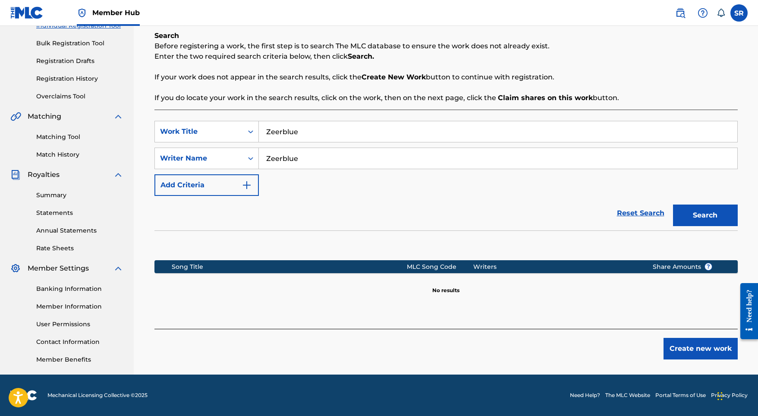
click at [702, 358] on div "Register Work Search Enter Work Details Add Writers Add Publishers & Shares Add…" at bounding box center [446, 151] width 604 height 446
click at [694, 347] on button "Create new work" at bounding box center [700, 349] width 74 height 22
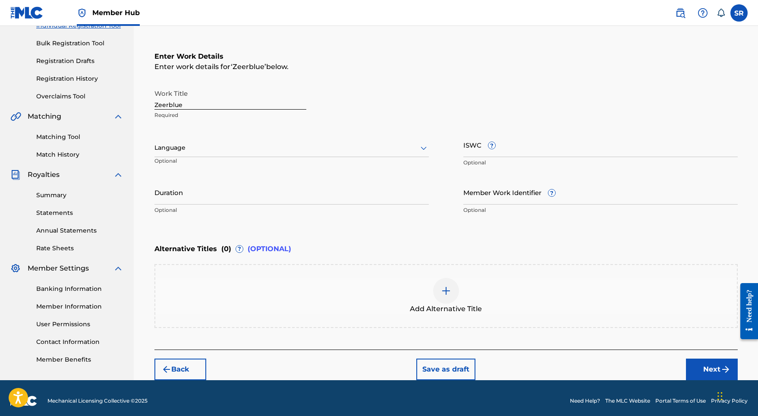
click at [267, 147] on div at bounding box center [291, 147] width 274 height 11
click at [234, 163] on div "English" at bounding box center [291, 166] width 273 height 19
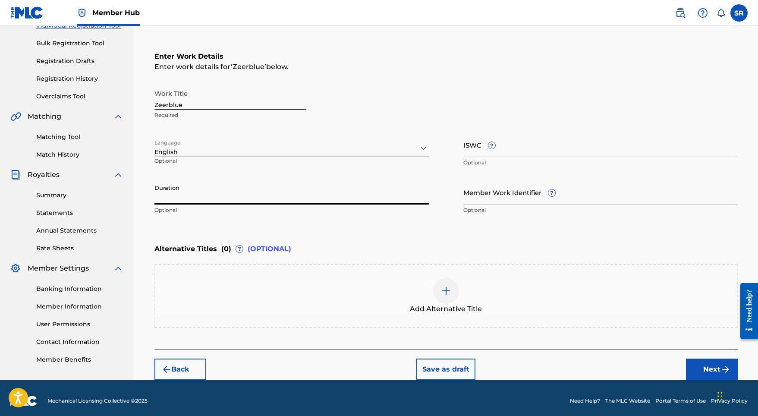
click at [265, 191] on input "Duration" at bounding box center [291, 192] width 274 height 25
type input "01:37"
click at [472, 294] on div "Add Alternative Title" at bounding box center [445, 296] width 581 height 36
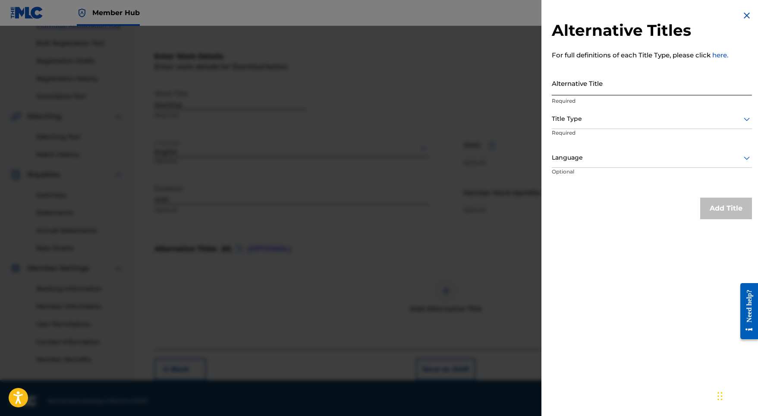
click at [597, 89] on input "Alternative Title" at bounding box center [652, 83] width 200 height 25
paste input "Zeerblue"
type input "Zeerblue"
click at [594, 115] on div at bounding box center [652, 118] width 200 height 11
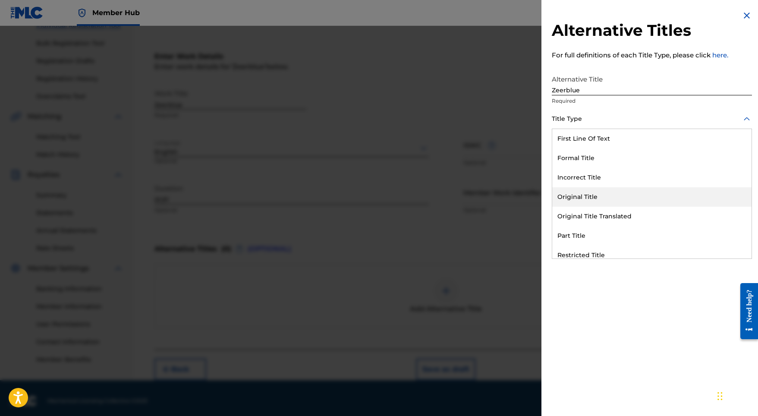
click at [577, 191] on div "Original Title" at bounding box center [651, 196] width 199 height 19
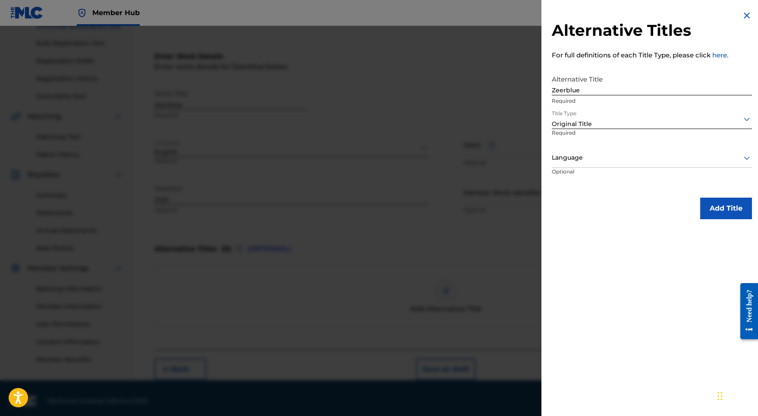
click at [589, 134] on p "Required" at bounding box center [584, 138] width 64 height 19
click at [589, 151] on div "Language" at bounding box center [652, 157] width 200 height 19
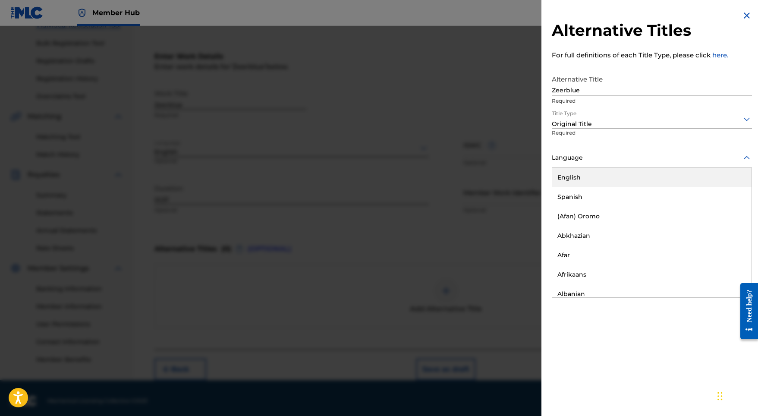
click at [589, 175] on div "English" at bounding box center [651, 177] width 199 height 19
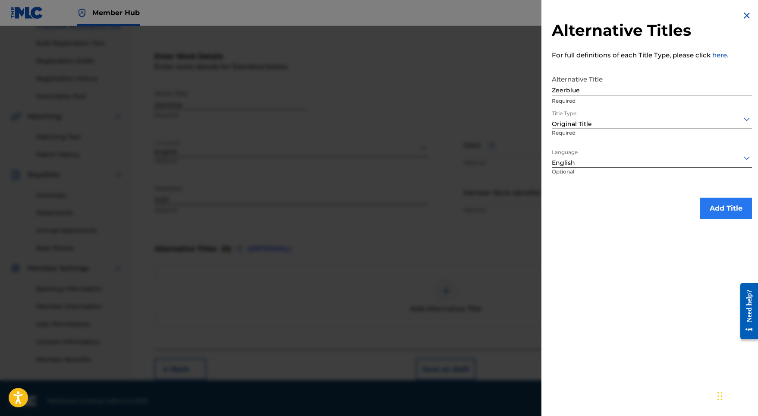
click at [726, 205] on button "Add Title" at bounding box center [726, 209] width 52 height 22
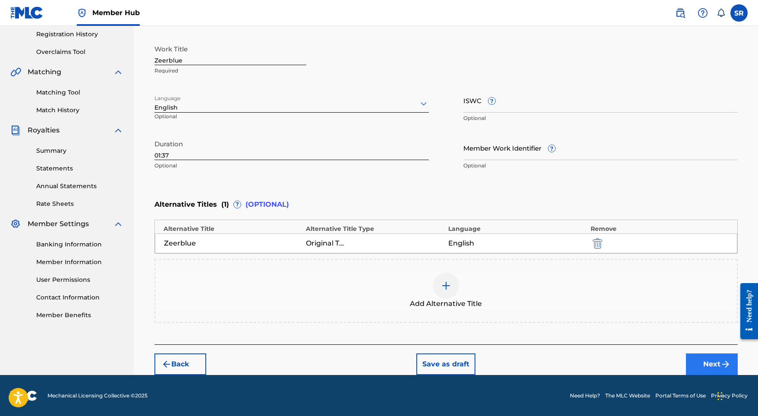
click at [704, 359] on button "Next" at bounding box center [712, 364] width 52 height 22
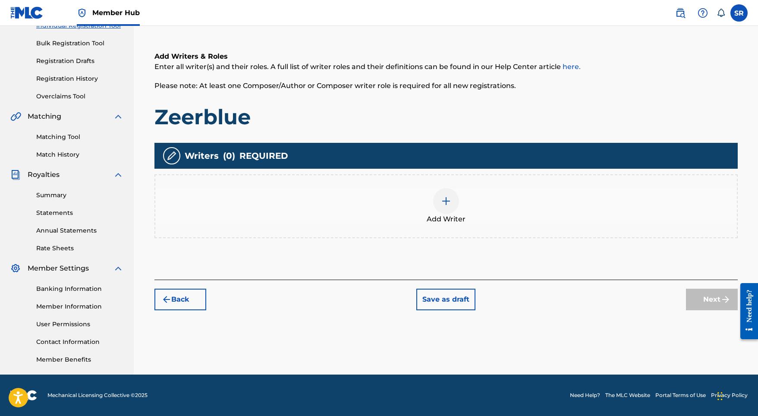
click at [457, 203] on div "Add Writer" at bounding box center [445, 206] width 581 height 36
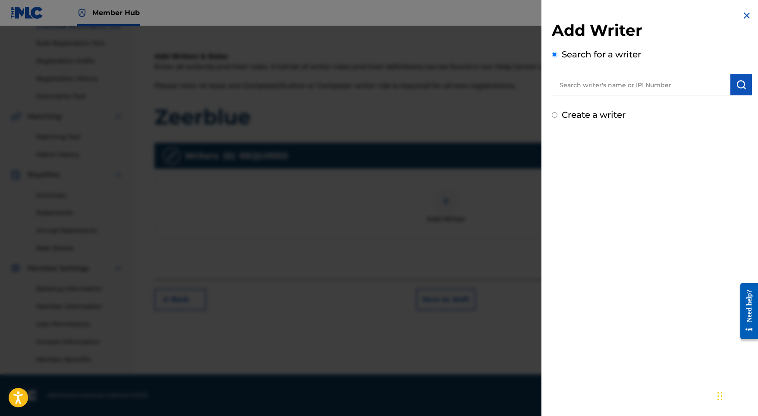
click at [645, 82] on input "text" at bounding box center [641, 85] width 179 height 22
paste input "[PERSON_NAME]"
type input "[PERSON_NAME]"
click at [730, 86] on button "submit" at bounding box center [741, 85] width 22 height 22
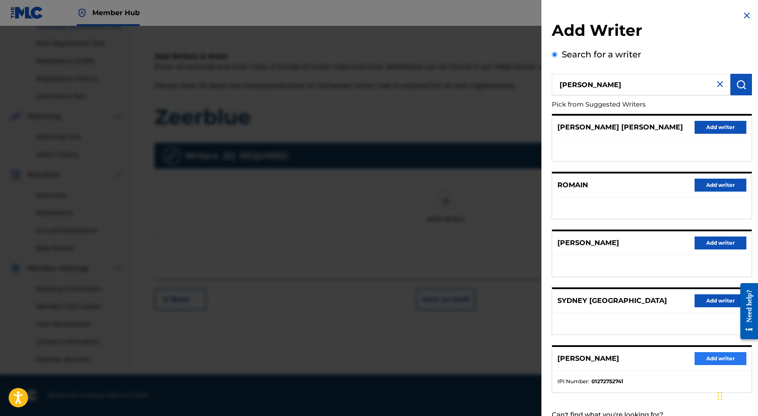
click at [702, 365] on button "Add writer" at bounding box center [720, 358] width 52 height 13
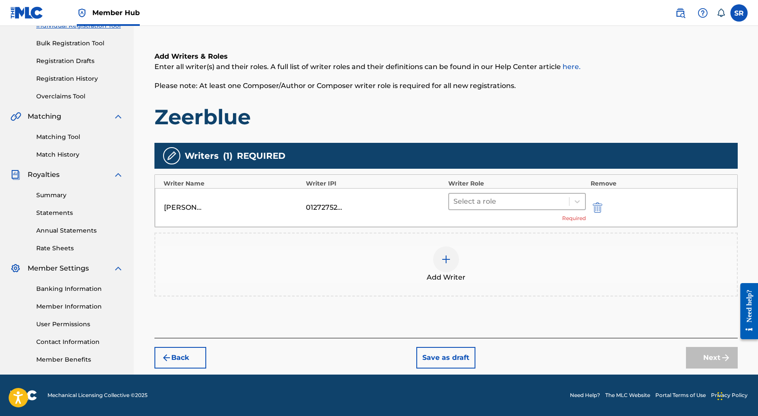
click at [524, 209] on div "Select a role" at bounding box center [517, 201] width 138 height 17
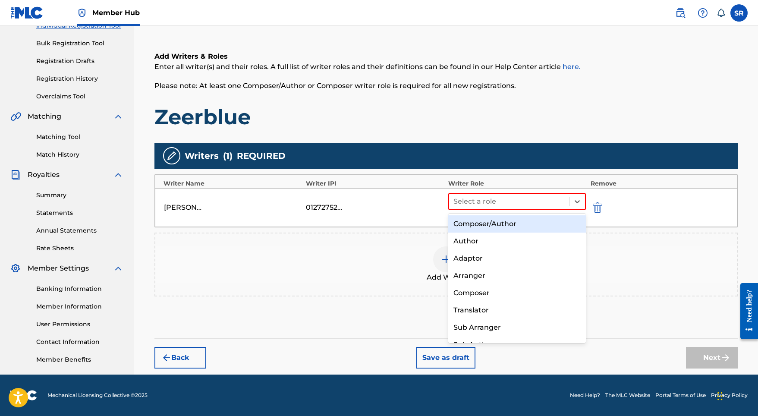
click at [493, 221] on div "Composer/Author" at bounding box center [517, 223] width 138 height 17
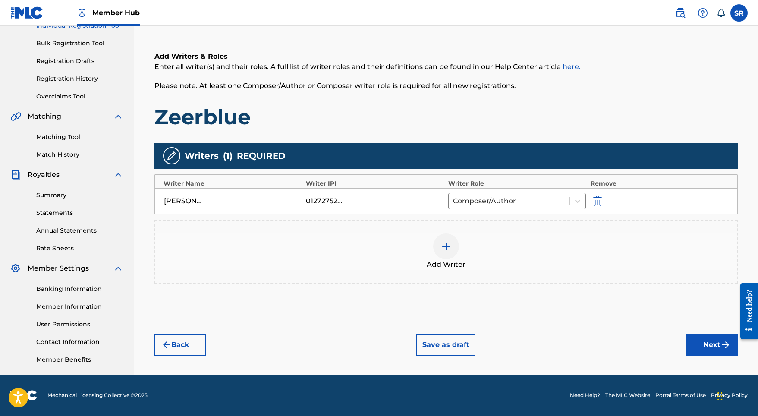
click at [717, 355] on div "Register Work Search Enter Work Details Add Writers Add Publishers & Shares Add…" at bounding box center [446, 151] width 604 height 446
click at [713, 348] on button "Next" at bounding box center [712, 345] width 52 height 22
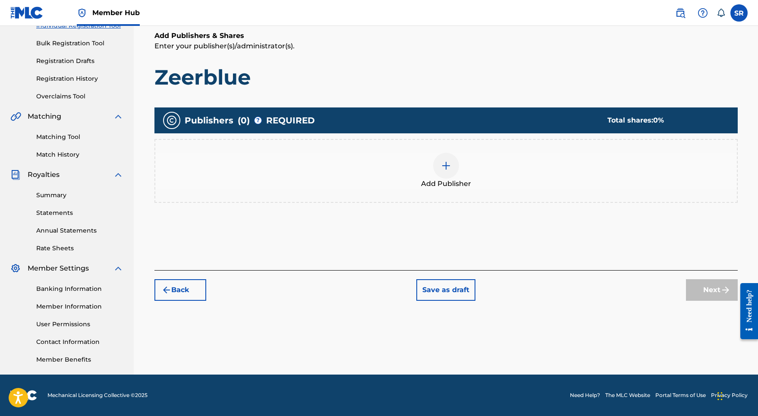
scroll to position [39, 0]
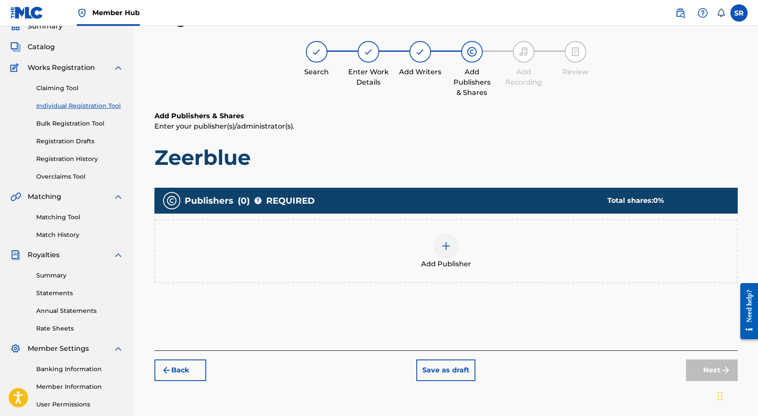
click at [461, 238] on div "Add Publisher" at bounding box center [445, 251] width 581 height 36
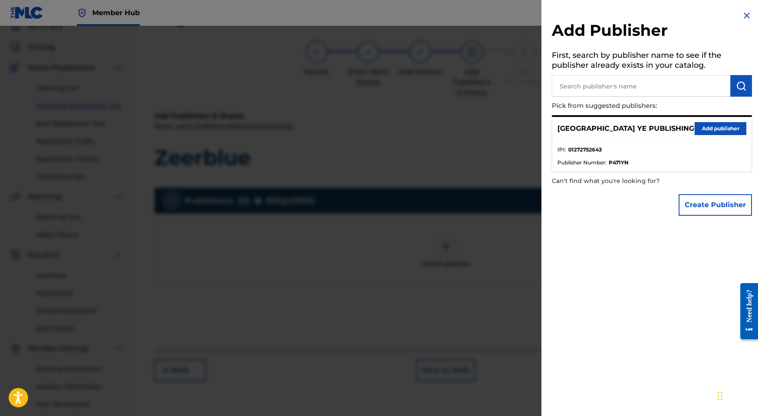
click at [724, 119] on div "SYDNEY YE PUBLISHING Add publisher" at bounding box center [651, 129] width 199 height 24
click at [723, 122] on button "Add publisher" at bounding box center [720, 128] width 52 height 13
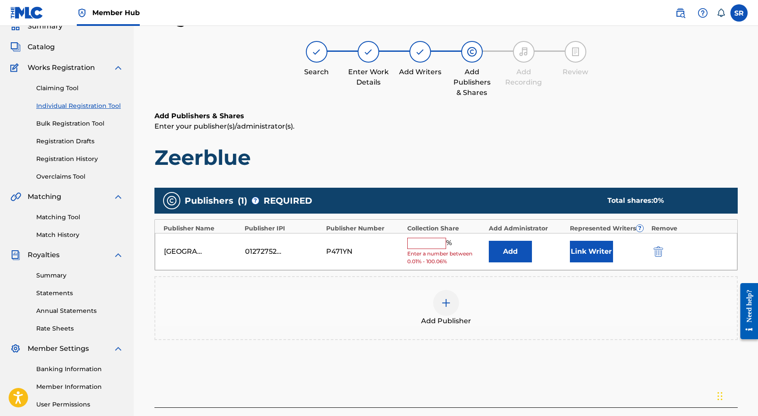
scroll to position [75, 0]
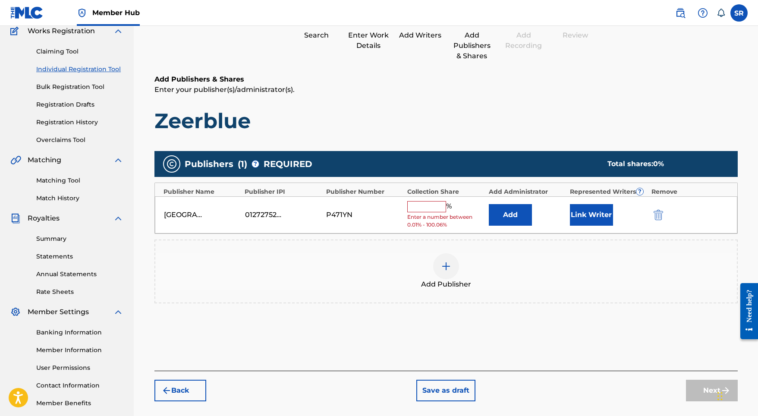
click at [412, 197] on div "[GEOGRAPHIC_DATA] YE PUBLISHING 01272752643 P471YN % Enter a number between 0.0…" at bounding box center [446, 215] width 582 height 38
click at [415, 205] on input "text" at bounding box center [426, 206] width 39 height 11
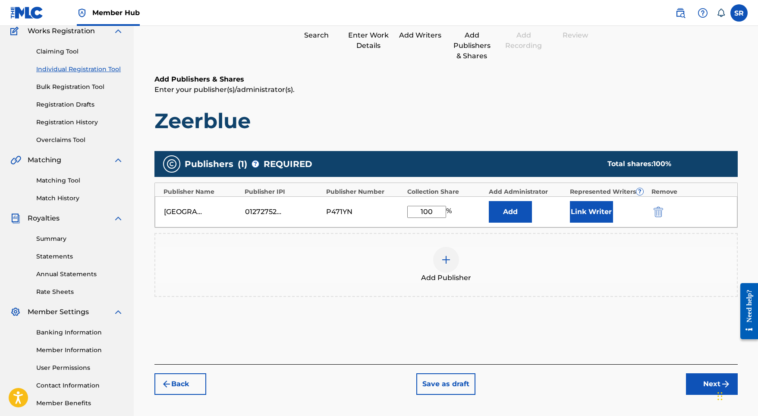
type input "100"
click at [565, 214] on div "Add" at bounding box center [527, 212] width 77 height 22
click at [581, 213] on button "Link Writer" at bounding box center [591, 212] width 43 height 22
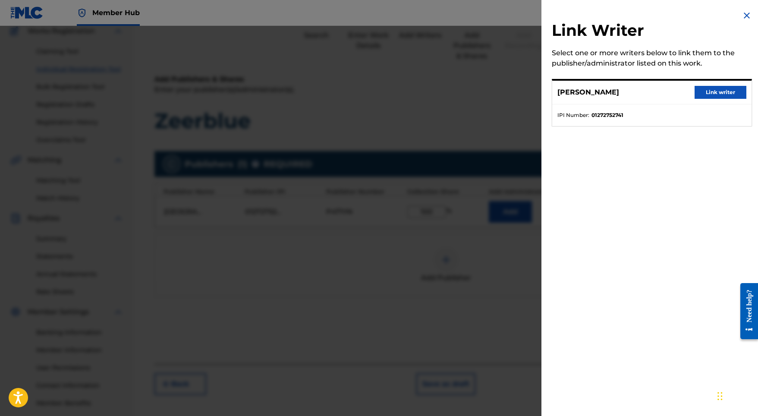
click at [720, 79] on div "[PERSON_NAME] Link writer IPI Number : 01272752741" at bounding box center [652, 102] width 200 height 47
click at [716, 91] on button "Link writer" at bounding box center [720, 92] width 52 height 13
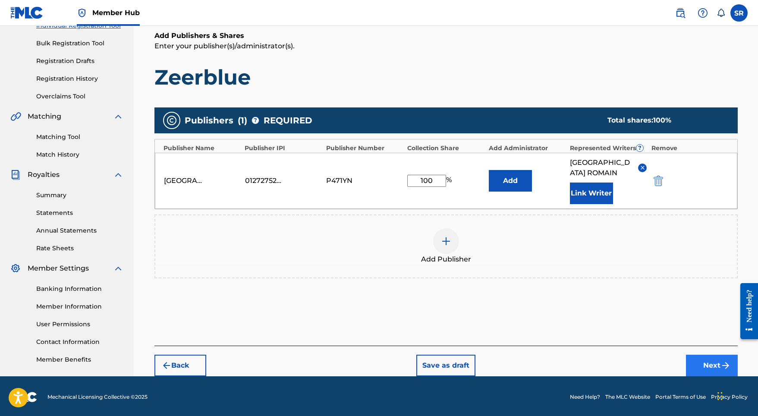
click at [702, 356] on button "Next" at bounding box center [712, 366] width 52 height 22
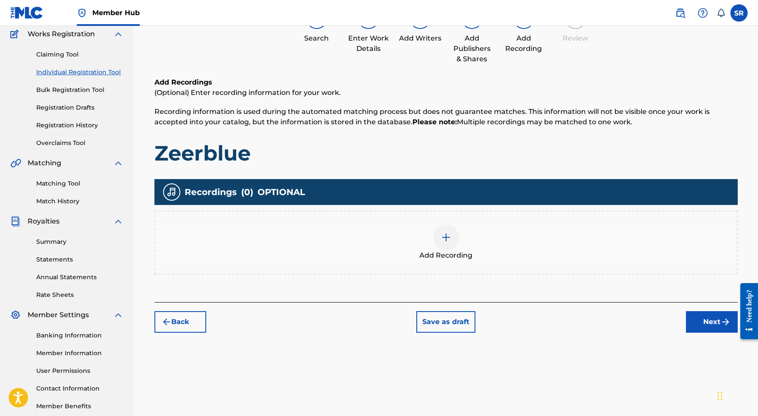
scroll to position [119, 0]
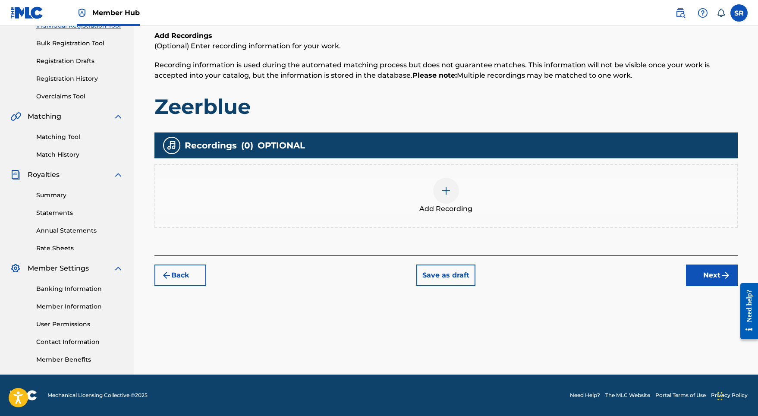
click at [452, 192] on div at bounding box center [446, 191] width 26 height 26
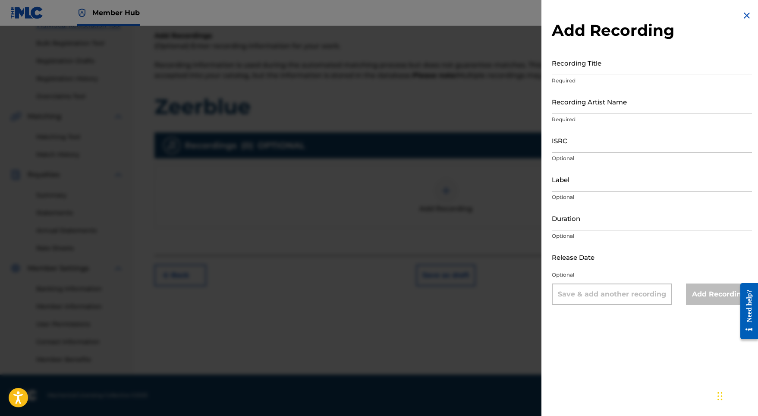
click at [614, 83] on p "Required" at bounding box center [652, 81] width 200 height 8
click at [607, 64] on input "Recording Title" at bounding box center [652, 62] width 200 height 25
paste input "Zeerblue"
type input "Zeerblue"
click at [565, 144] on input "ISRC" at bounding box center [652, 140] width 200 height 25
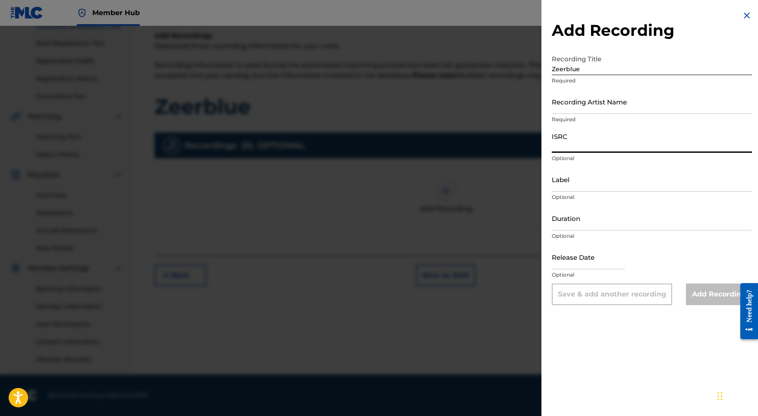
paste input "USL4Q2332517"
type input "USL4Q2332517"
click at [575, 217] on input "Duration" at bounding box center [652, 218] width 200 height 25
type input "01:37"
click at [616, 267] on input "text" at bounding box center [588, 257] width 73 height 25
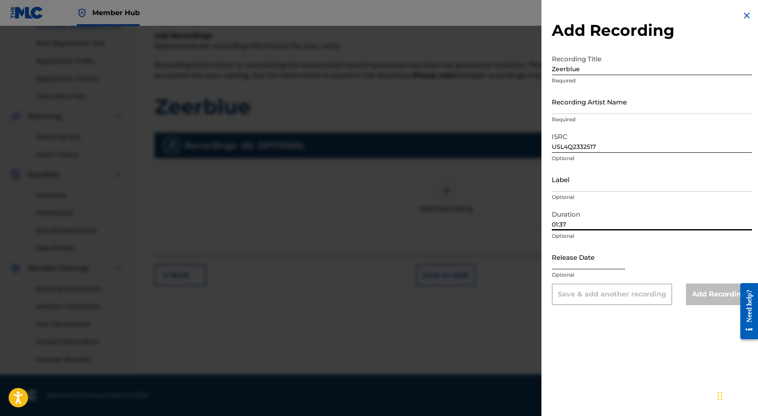
select select "8"
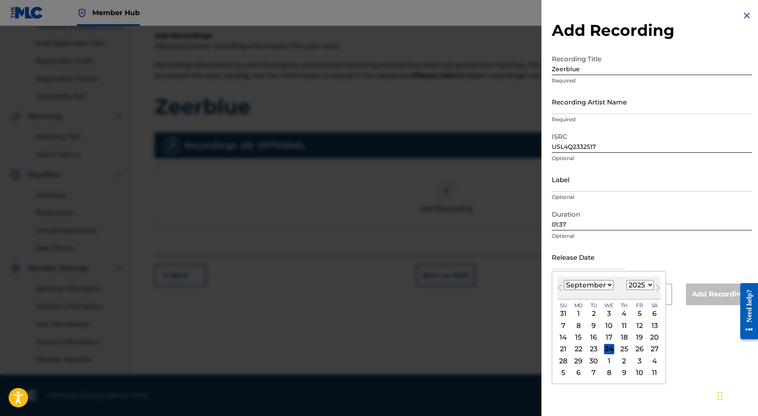
select select "2023"
click at [634, 324] on div "8" at bounding box center [639, 325] width 10 height 10
type input "[DATE]"
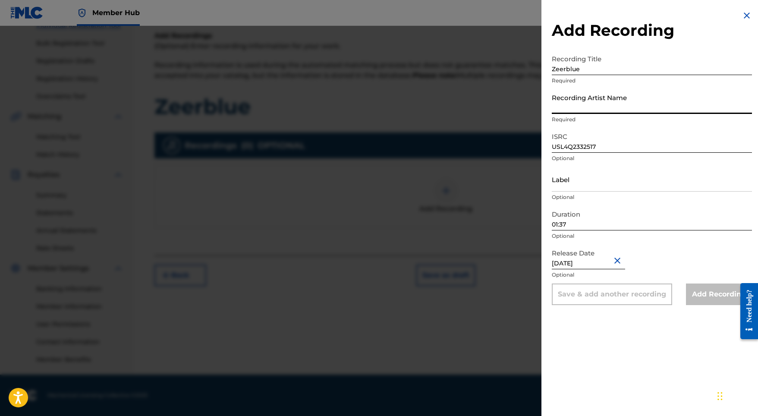
click at [591, 98] on input "Recording Artist Name" at bounding box center [652, 101] width 200 height 25
paste input "[PERSON_NAME]"
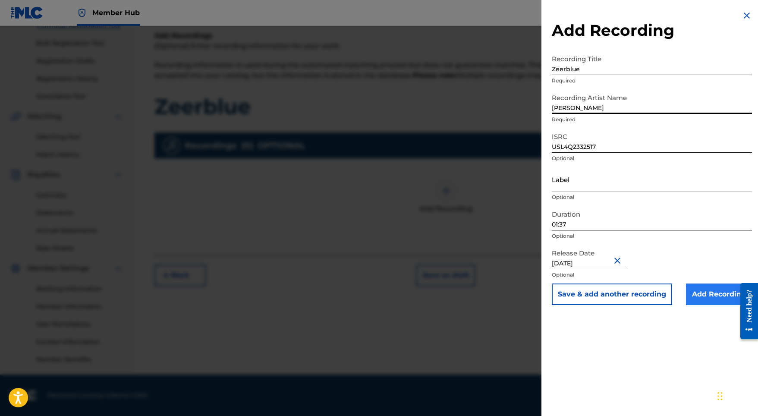
type input "[PERSON_NAME]"
click at [710, 292] on input "Add Recording" at bounding box center [719, 294] width 66 height 22
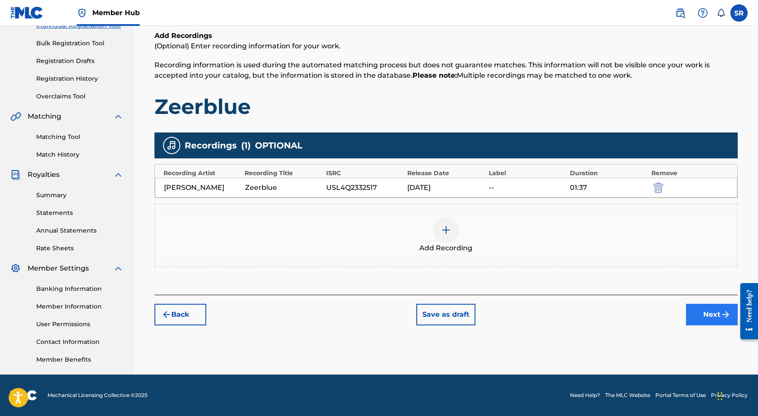
click at [712, 313] on button "Next" at bounding box center [712, 315] width 52 height 22
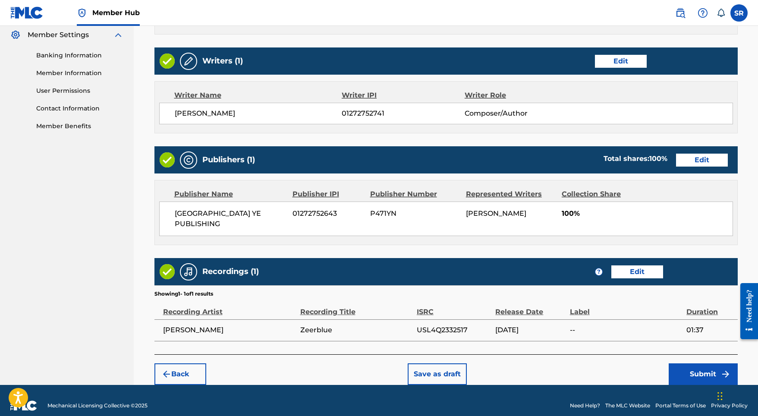
scroll to position [352, 0]
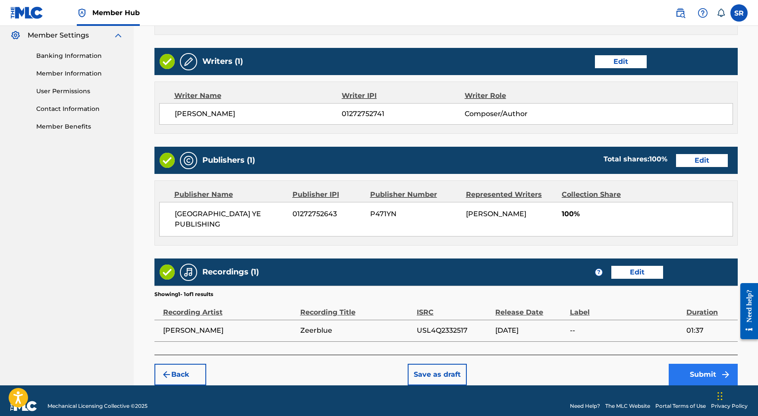
click at [691, 364] on button "Submit" at bounding box center [703, 375] width 69 height 22
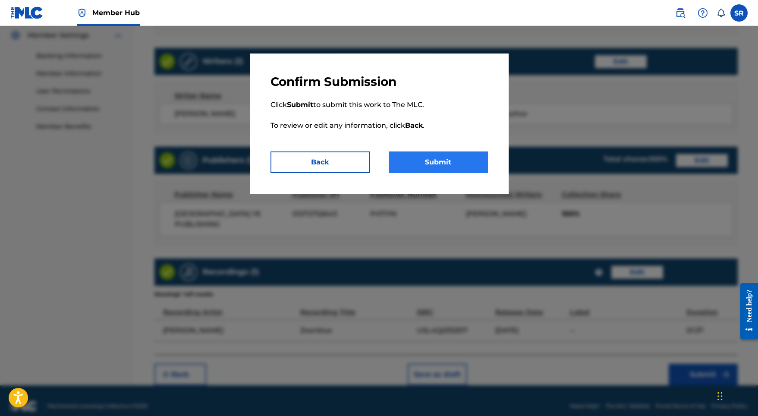
click at [451, 167] on button "Submit" at bounding box center [438, 162] width 99 height 22
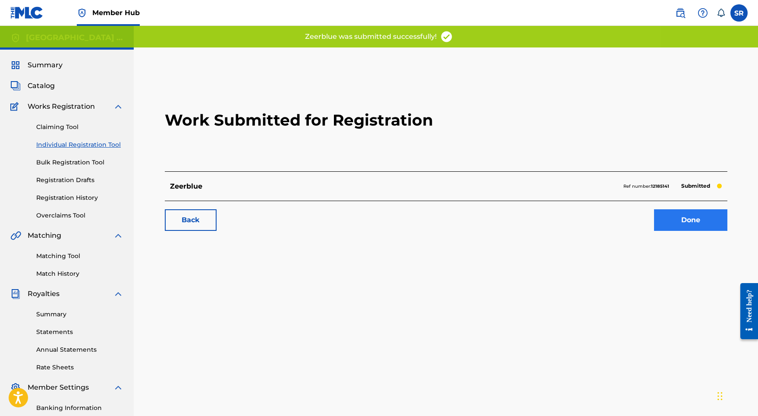
click at [655, 226] on link "Done" at bounding box center [690, 220] width 73 height 22
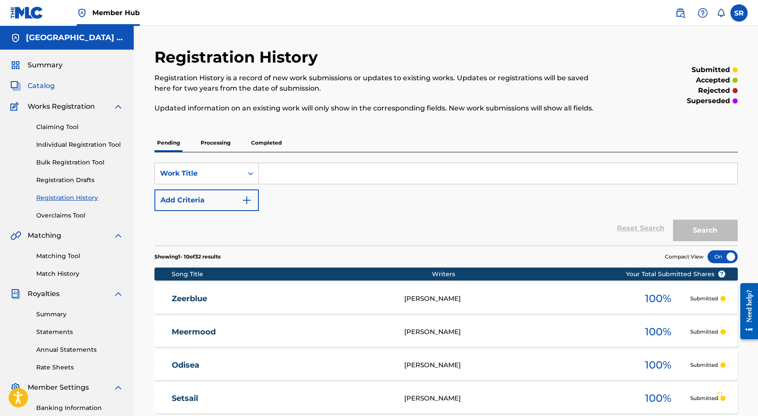
click at [49, 87] on span "Catalog" at bounding box center [41, 86] width 27 height 10
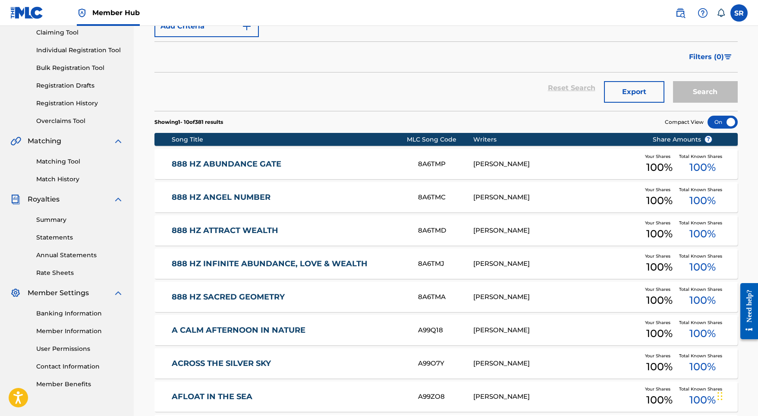
scroll to position [99, 0]
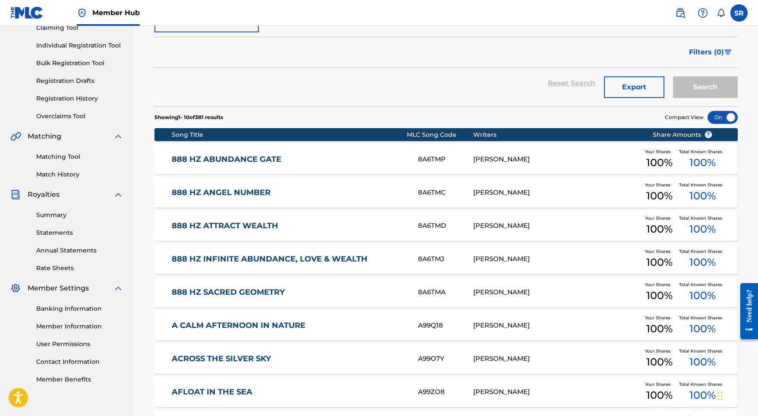
click at [228, 156] on link "888 HZ ABUNDANCE GATE" at bounding box center [289, 159] width 235 height 10
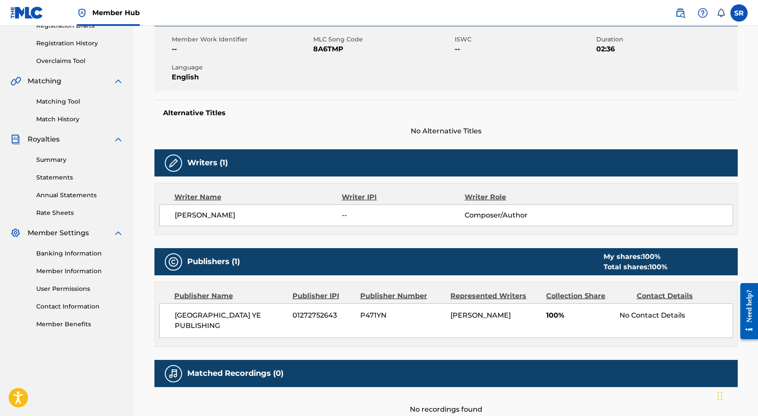
scroll to position [164, 0]
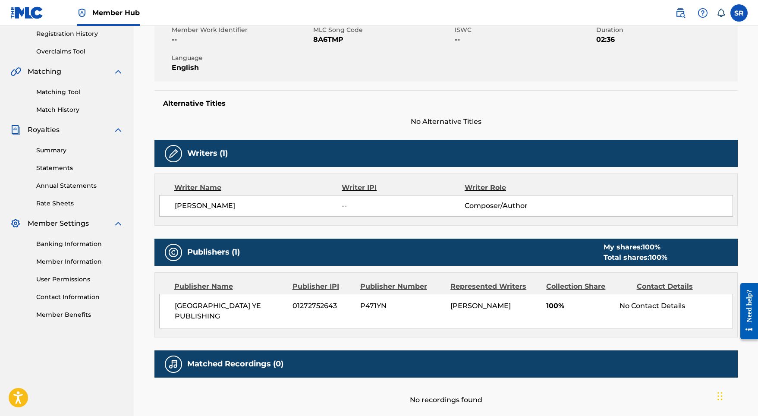
click at [468, 304] on span "[PERSON_NAME]" at bounding box center [480, 306] width 60 height 8
click at [625, 306] on div "No Contact Details" at bounding box center [675, 306] width 113 height 10
click at [654, 305] on div "No Contact Details" at bounding box center [675, 306] width 113 height 10
click at [666, 293] on div "Publisher Name Publisher IPI Publisher Number Represented Writers Collection Sh…" at bounding box center [446, 305] width 582 height 64
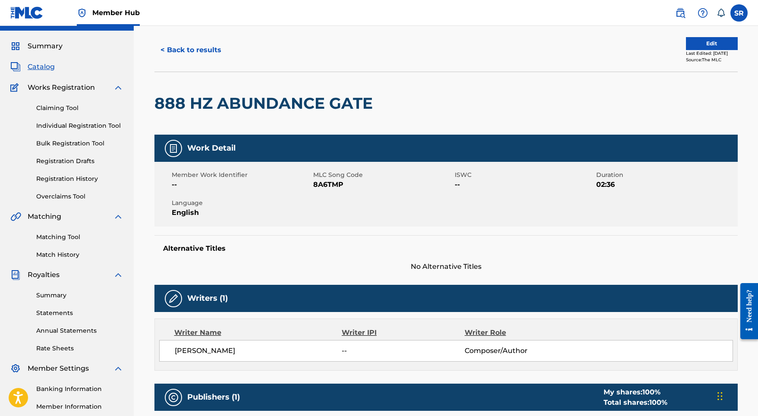
scroll to position [0, 0]
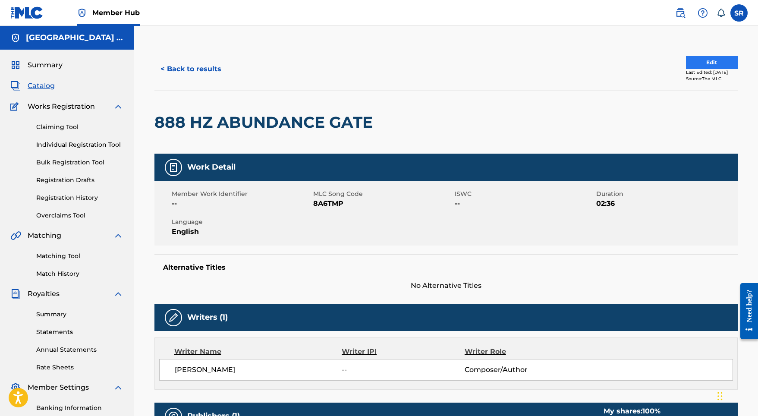
click at [686, 62] on button "Edit" at bounding box center [712, 62] width 52 height 13
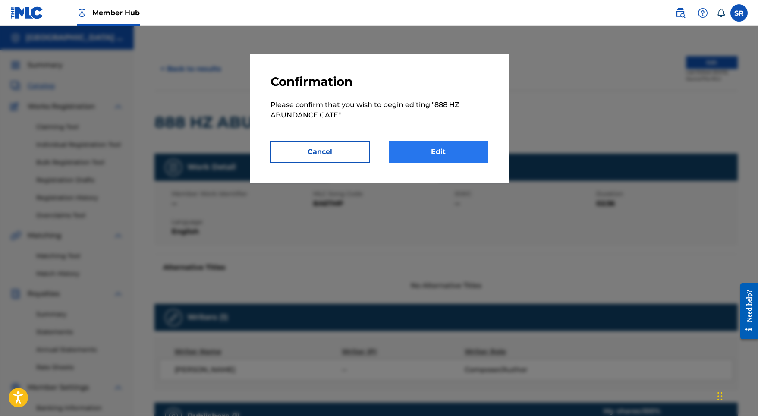
click at [437, 147] on link "Edit" at bounding box center [438, 152] width 99 height 22
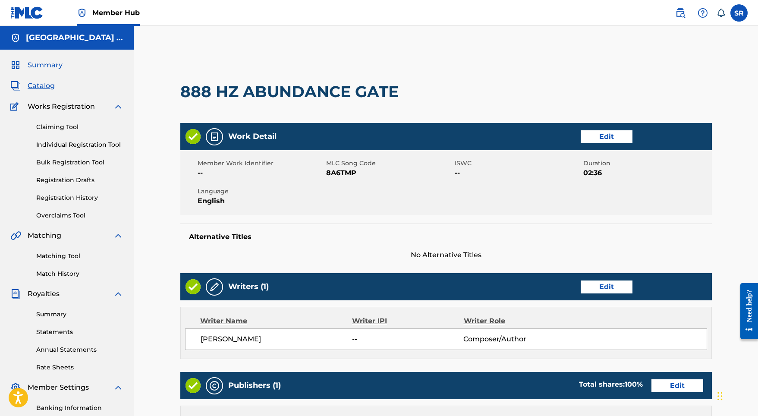
click at [50, 63] on span "Summary" at bounding box center [45, 65] width 35 height 10
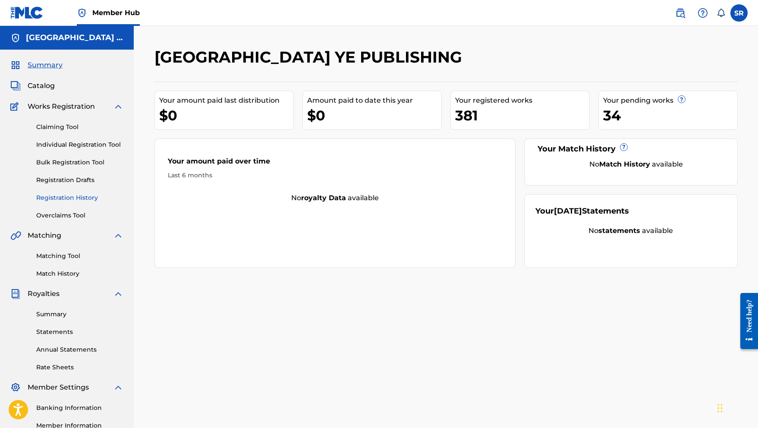
click at [75, 196] on link "Registration History" at bounding box center [79, 197] width 87 height 9
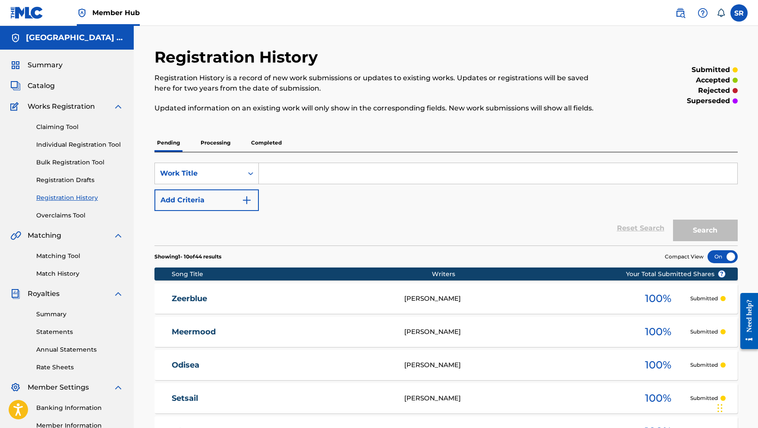
click at [224, 138] on p "Processing" at bounding box center [215, 143] width 35 height 18
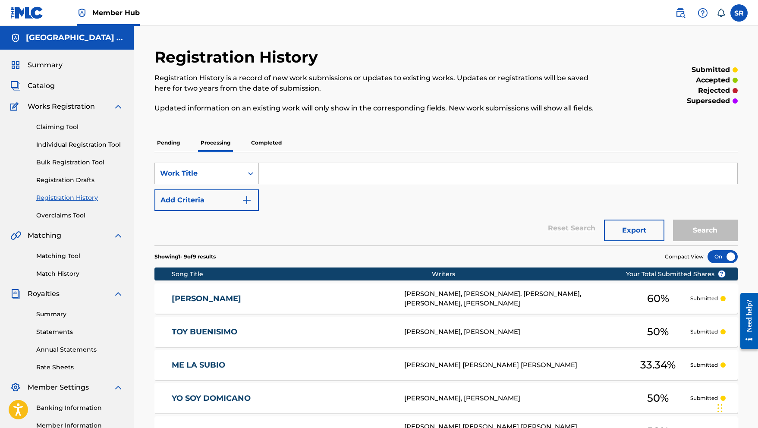
click at [266, 145] on p "Completed" at bounding box center [266, 143] width 36 height 18
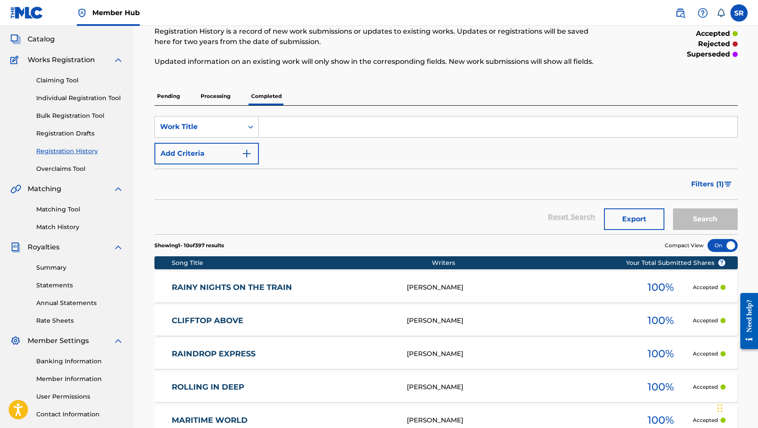
click at [363, 304] on section "Song Title Writers ? Your Total Submitted Shares RAINY NIGHTS ON THE TRAIN SYDN…" at bounding box center [445, 426] width 583 height 349
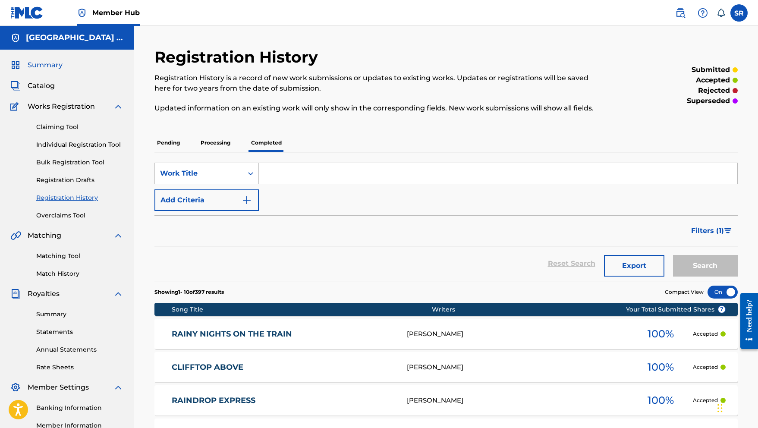
click at [40, 66] on span "Summary" at bounding box center [45, 65] width 35 height 10
